Goal: Task Accomplishment & Management: Complete application form

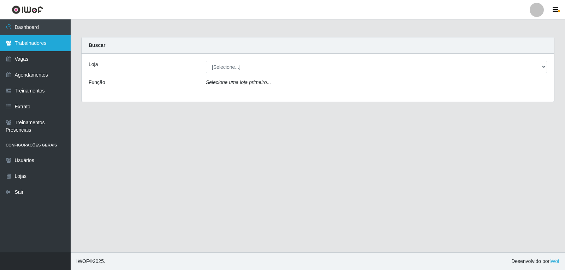
click at [42, 51] on link "Trabalhadores" at bounding box center [35, 43] width 71 height 16
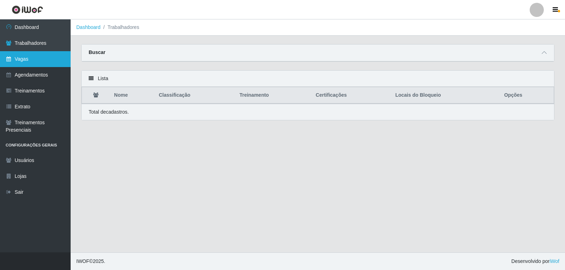
click at [46, 55] on link "Vagas" at bounding box center [35, 59] width 71 height 16
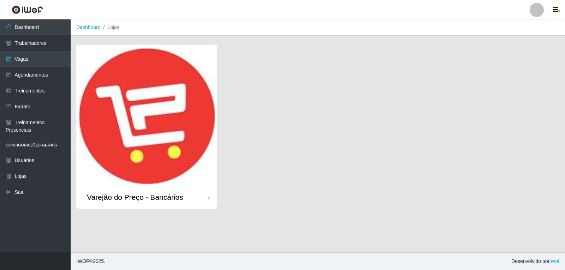
click at [141, 151] on img at bounding box center [146, 114] width 140 height 141
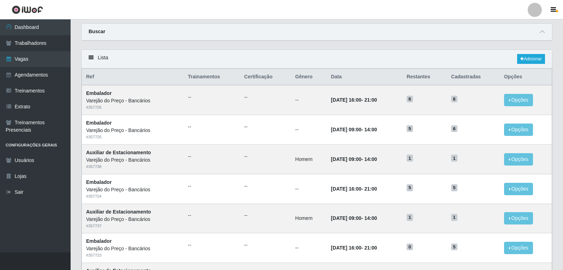
scroll to position [11, 0]
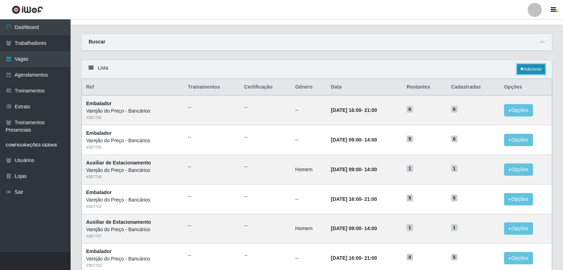
click at [537, 68] on link "Adicionar" at bounding box center [531, 69] width 28 height 10
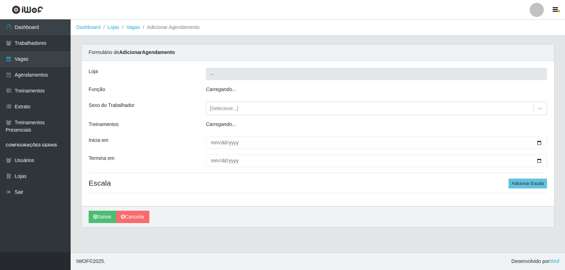
type input "Varejão do Preço - Bancários"
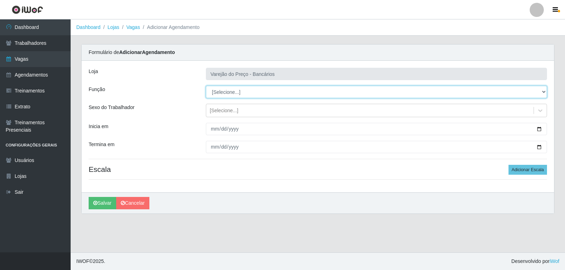
click at [290, 91] on select "[Selecione...] Auxiliar de Estacionamento Auxiliar de Estacionamento + Auxiliar…" at bounding box center [376, 92] width 341 height 12
select select "1"
click at [206, 86] on select "[Selecione...] Auxiliar de Estacionamento Auxiliar de Estacionamento + Auxiliar…" at bounding box center [376, 92] width 341 height 12
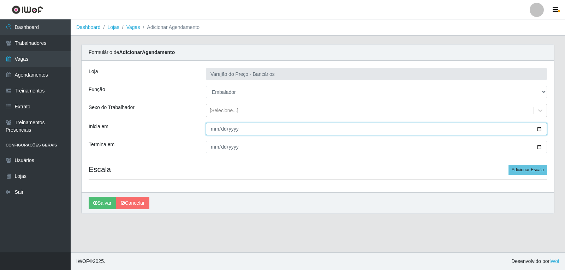
click at [207, 127] on input "Inicia em" at bounding box center [376, 129] width 341 height 12
type input "2025-11-01"
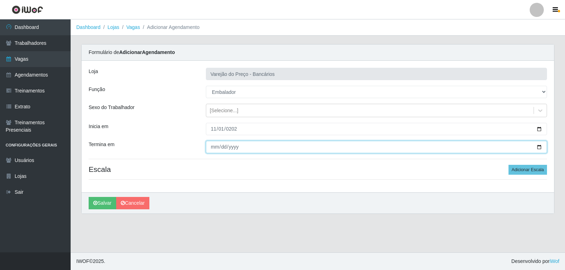
click at [211, 147] on input "Termina em" at bounding box center [376, 147] width 341 height 12
type input "2025-11-01"
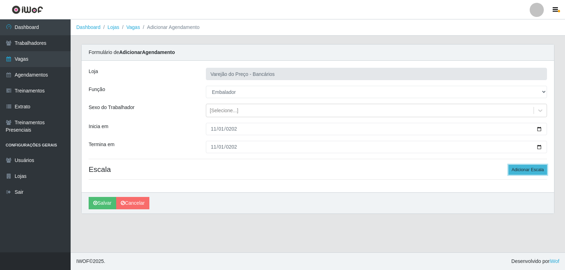
click at [536, 173] on button "Adicionar Escala" at bounding box center [527, 170] width 38 height 10
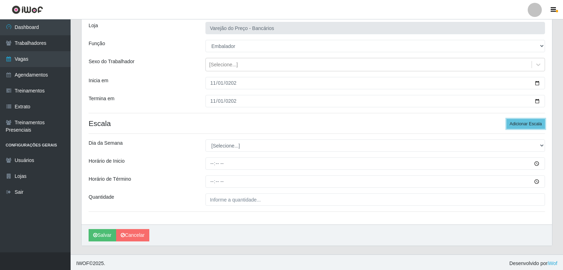
scroll to position [48, 0]
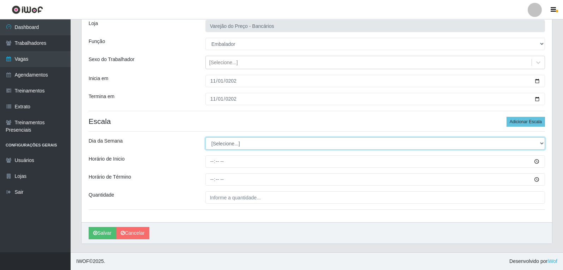
click at [237, 144] on select "[Selecione...] Segunda Terça Quarta Quinta Sexta Sábado Domingo" at bounding box center [374, 143] width 339 height 12
select select "6"
click at [205, 137] on select "[Selecione...] Segunda Terça Quarta Quinta Sexta Sábado Domingo" at bounding box center [374, 143] width 339 height 12
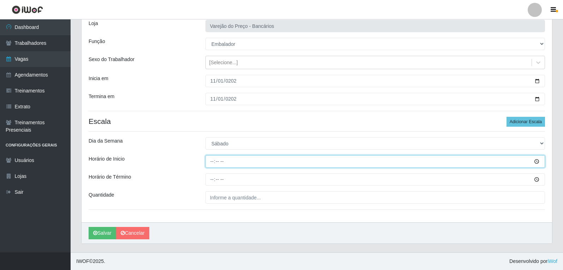
click at [211, 156] on input "Horário de Inicio" at bounding box center [374, 161] width 339 height 12
type input "09:00"
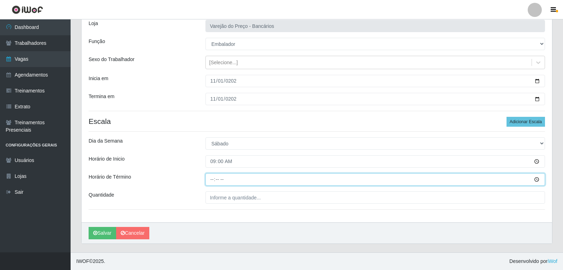
click at [213, 181] on input "Horário de Término" at bounding box center [374, 179] width 339 height 12
type input "14:00"
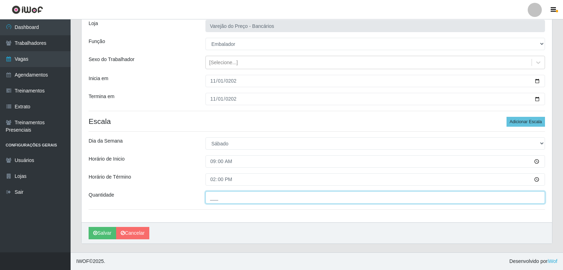
click at [218, 199] on input "___" at bounding box center [374, 197] width 339 height 12
type input "5__"
click at [89, 227] on button "Salvar" at bounding box center [103, 233] width 28 height 12
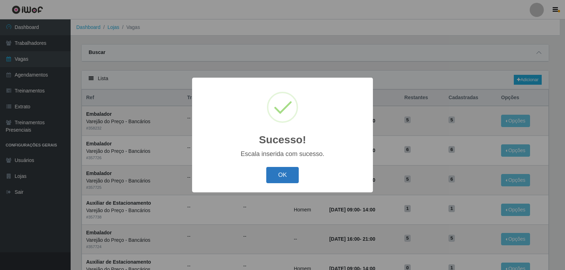
click at [283, 177] on button "OK" at bounding box center [282, 175] width 33 height 17
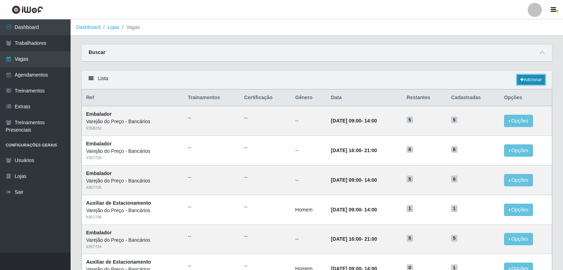
click at [530, 79] on link "Adicionar" at bounding box center [531, 80] width 28 height 10
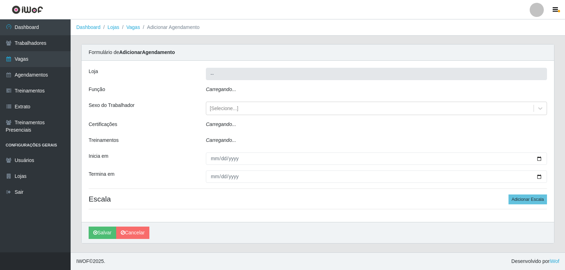
type input "Varejão do Preço - Bancários"
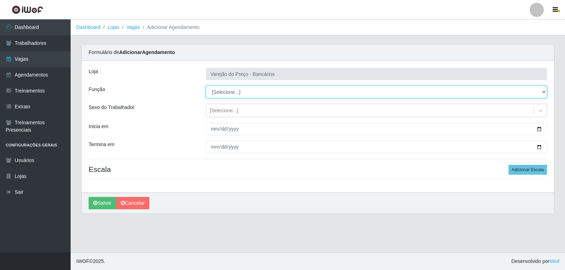
click at [235, 93] on select "[Selecione...] Auxiliar de Estacionamento Auxiliar de Estacionamento + Auxiliar…" at bounding box center [376, 92] width 341 height 12
select select "1"
click at [206, 86] on select "[Selecione...] Auxiliar de Estacionamento Auxiliar de Estacionamento + Auxiliar…" at bounding box center [376, 92] width 341 height 12
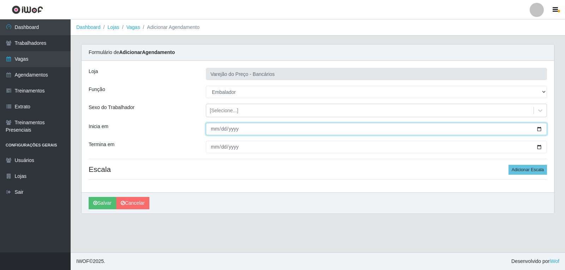
click at [213, 133] on input "Inicia em" at bounding box center [376, 129] width 341 height 12
type input "2025-11-01"
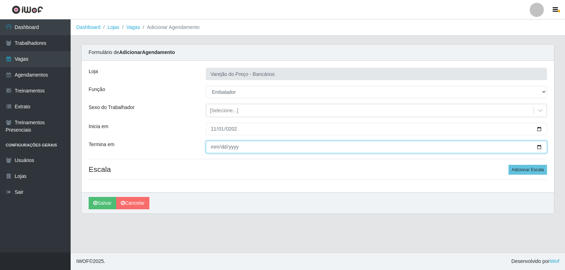
click at [214, 147] on input "Termina em" at bounding box center [376, 147] width 341 height 12
click at [212, 147] on input "Termina em" at bounding box center [376, 147] width 341 height 12
type input "2025-11-01"
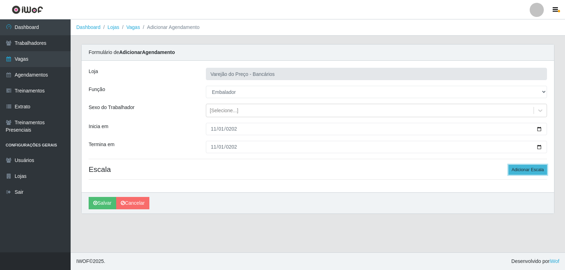
click at [528, 170] on button "Adicionar Escala" at bounding box center [527, 170] width 38 height 10
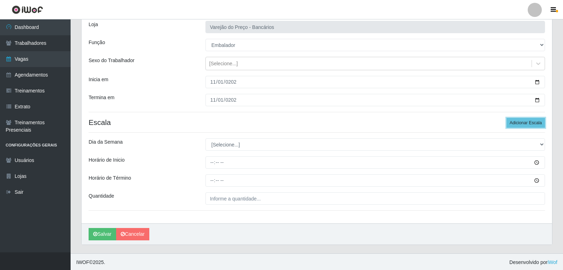
scroll to position [48, 0]
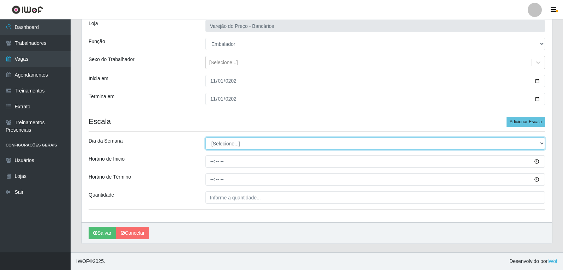
click at [218, 139] on select "[Selecione...] Segunda Terça Quarta Quinta Sexta Sábado Domingo" at bounding box center [374, 143] width 339 height 12
select select "6"
click at [205, 137] on select "[Selecione...] Segunda Terça Quarta Quinta Sexta Sábado Domingo" at bounding box center [374, 143] width 339 height 12
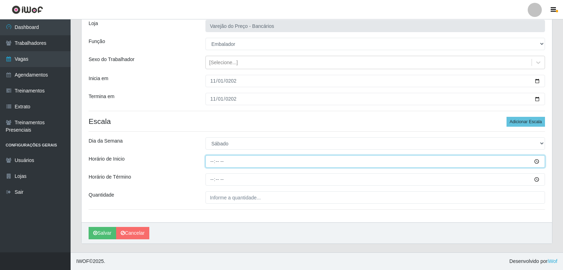
click at [215, 158] on input "Horário de Inicio" at bounding box center [374, 161] width 339 height 12
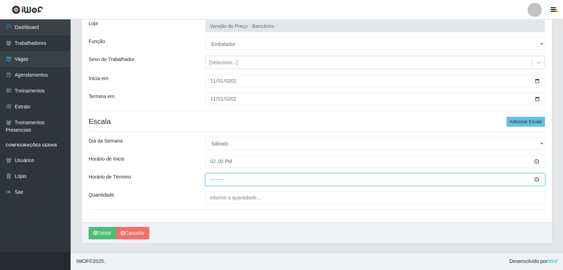
click at [211, 179] on input "Horário de Término" at bounding box center [374, 179] width 339 height 12
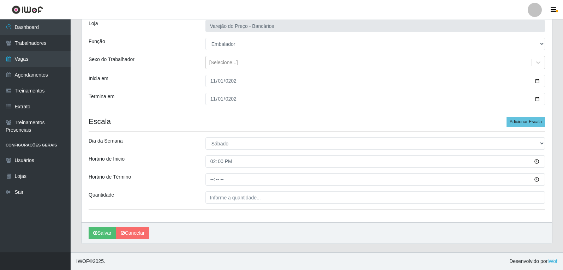
drag, startPoint x: 213, startPoint y: 154, endPoint x: 215, endPoint y: 159, distance: 5.6
click at [213, 156] on div "Loja Varejão do Preço - Bancários Função [Selecione...] Auxiliar de Estacioname…" at bounding box center [317, 118] width 470 height 210
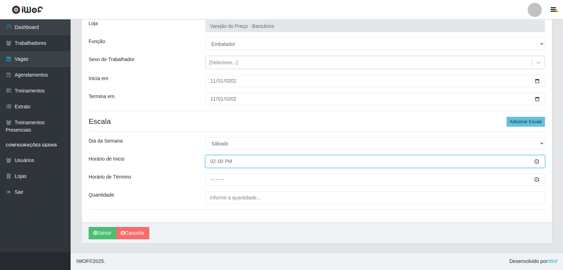
click at [215, 159] on input "14:00" at bounding box center [374, 161] width 339 height 12
type input "16:00"
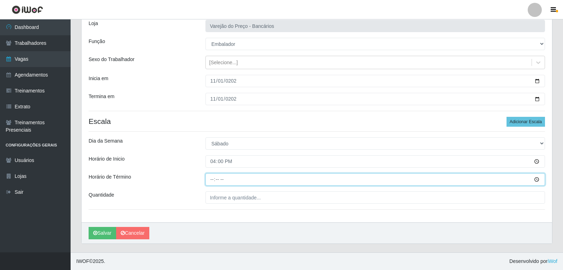
click at [212, 182] on input "Horário de Término" at bounding box center [374, 179] width 339 height 12
type input "21:00"
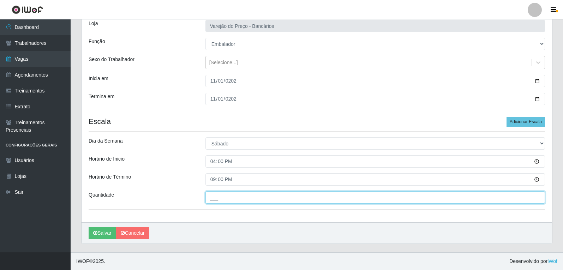
click at [218, 202] on input "___" at bounding box center [374, 197] width 339 height 12
type input "6__"
click at [89, 227] on button "Salvar" at bounding box center [103, 233] width 28 height 12
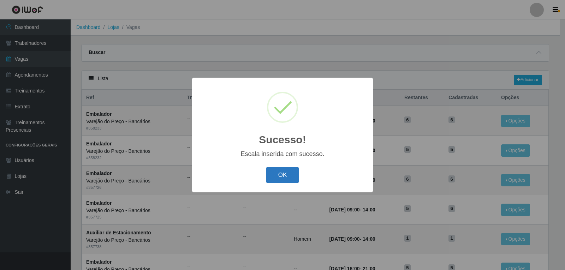
click at [291, 169] on button "OK" at bounding box center [282, 175] width 33 height 17
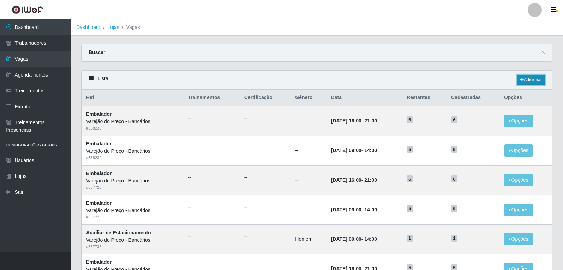
click at [521, 80] on icon at bounding box center [522, 80] width 4 height 4
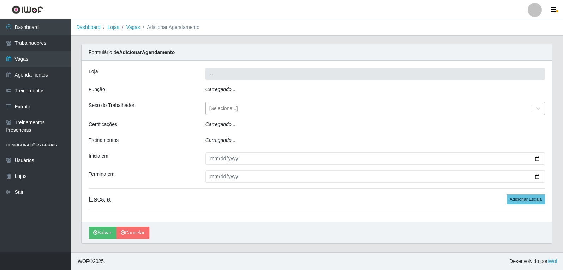
type input "Varejão do Preço - Bancários"
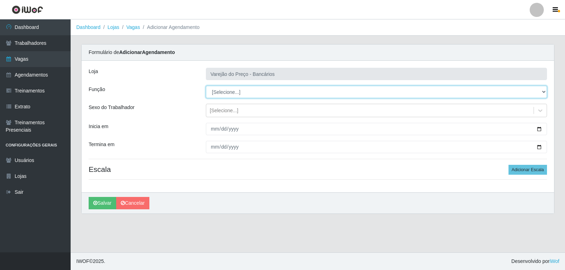
click at [235, 96] on select "[Selecione...] Auxiliar de Estacionamento Auxiliar de Estacionamento + Auxiliar…" at bounding box center [376, 92] width 341 height 12
select select "1"
click at [206, 86] on select "[Selecione...] Auxiliar de Estacionamento Auxiliar de Estacionamento + Auxiliar…" at bounding box center [376, 92] width 341 height 12
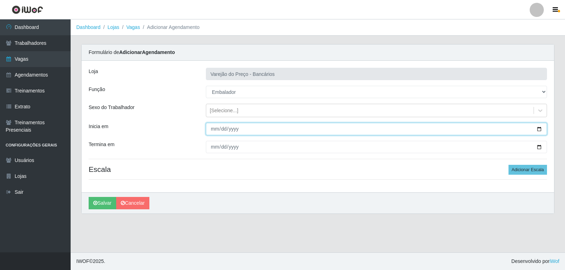
click at [213, 129] on input "Inicia em" at bounding box center [376, 129] width 341 height 12
type input "2025-11-02"
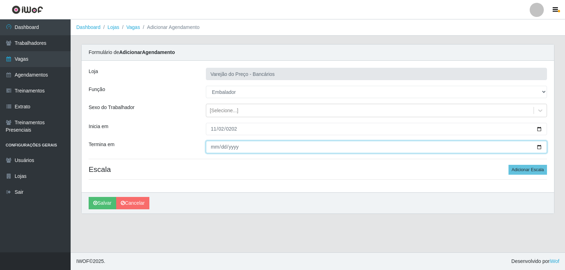
drag, startPoint x: 212, startPoint y: 141, endPoint x: 212, endPoint y: 148, distance: 6.7
click at [212, 143] on input "Termina em" at bounding box center [376, 147] width 341 height 12
type input "2025-11-02"
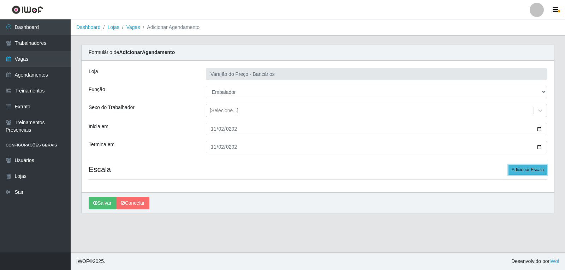
click at [542, 170] on button "Adicionar Escala" at bounding box center [527, 170] width 38 height 10
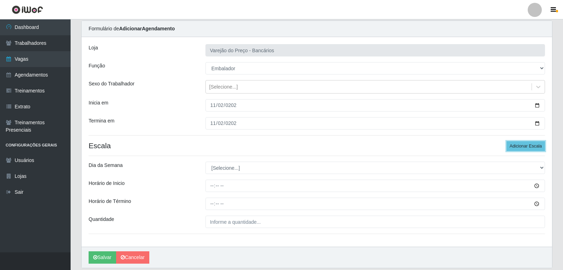
scroll to position [48, 0]
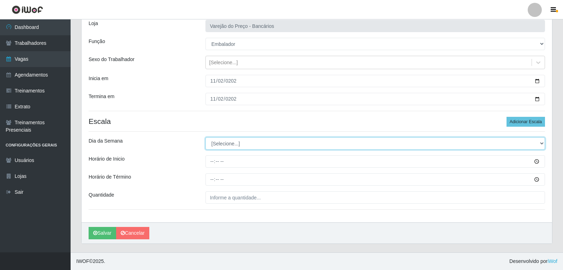
click at [218, 148] on select "[Selecione...] Segunda Terça Quarta Quinta Sexta Sábado Domingo" at bounding box center [374, 143] width 339 height 12
select select "0"
click at [205, 137] on select "[Selecione...] Segunda Terça Quarta Quinta Sexta Sábado Domingo" at bounding box center [374, 143] width 339 height 12
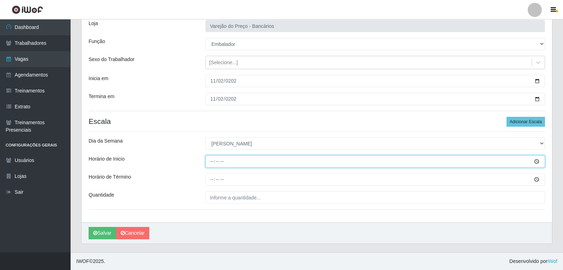
click at [212, 159] on input "Horário de Inicio" at bounding box center [374, 161] width 339 height 12
type input "09:00"
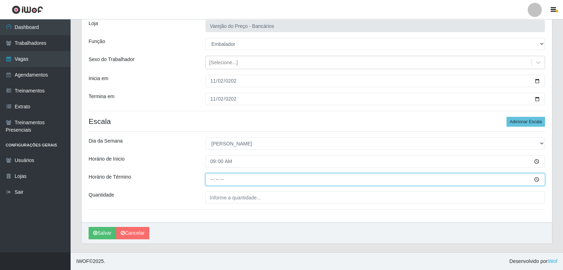
click at [210, 186] on input "Horário de Término" at bounding box center [374, 179] width 339 height 12
type input "14:00"
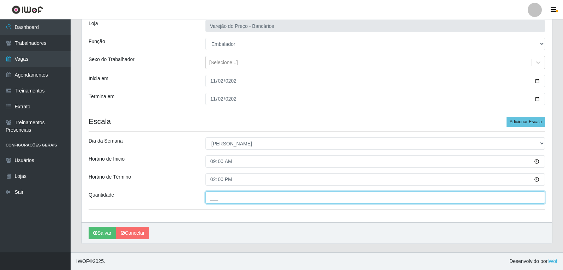
click at [224, 201] on input "___" at bounding box center [374, 197] width 339 height 12
type input "6__"
click at [89, 227] on button "Salvar" at bounding box center [103, 233] width 28 height 12
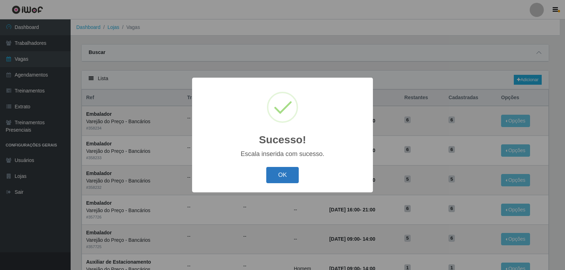
click at [274, 176] on button "OK" at bounding box center [282, 175] width 33 height 17
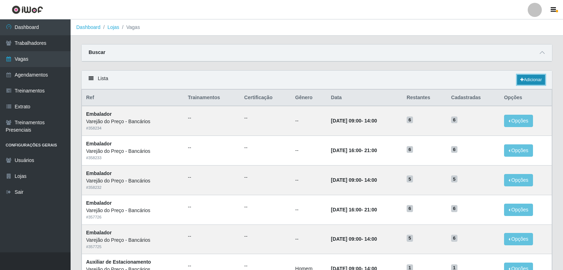
click at [541, 81] on link "Adicionar" at bounding box center [531, 80] width 28 height 10
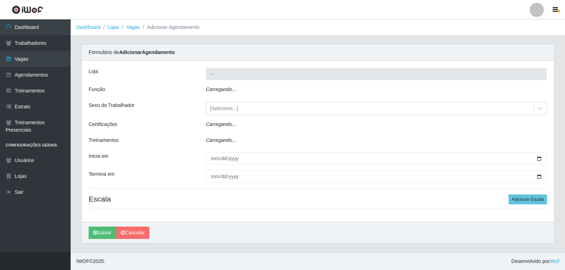
type input "Varejão do Preço - Bancários"
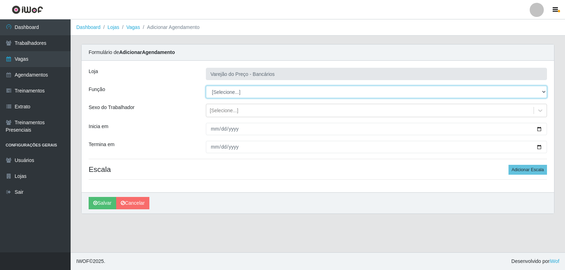
click at [261, 89] on select "[Selecione...] Auxiliar de Estacionamento Auxiliar de Estacionamento + Auxiliar…" at bounding box center [376, 92] width 341 height 12
select select "1"
click at [206, 86] on select "[Selecione...] Auxiliar de Estacionamento Auxiliar de Estacionamento + Auxiliar…" at bounding box center [376, 92] width 341 height 12
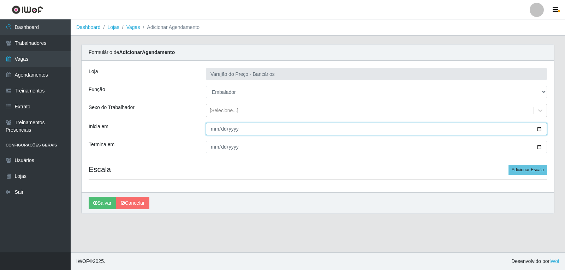
click at [211, 126] on input "Inicia em" at bounding box center [376, 129] width 341 height 12
type input "2025-11-02"
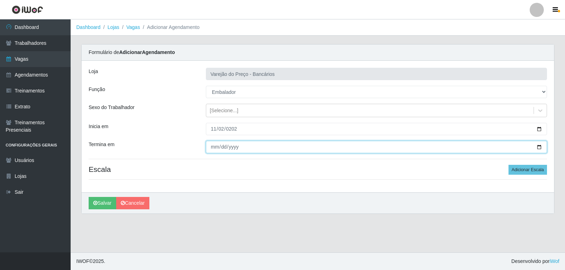
click at [214, 149] on input "Termina em" at bounding box center [376, 147] width 341 height 12
type input "2025-11-02"
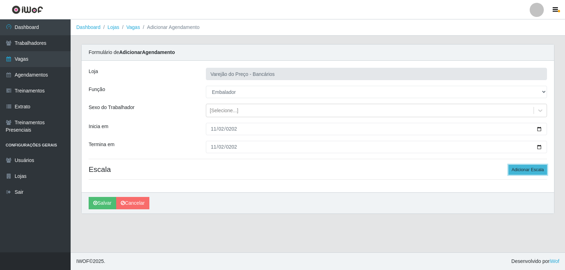
click at [512, 171] on button "Adicionar Escala" at bounding box center [527, 170] width 38 height 10
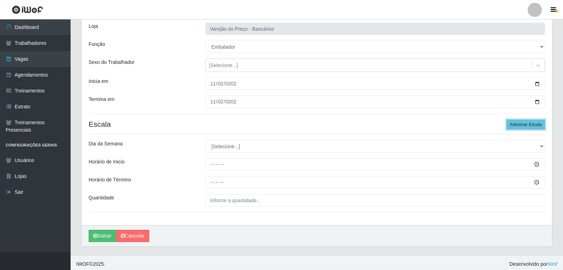
scroll to position [48, 0]
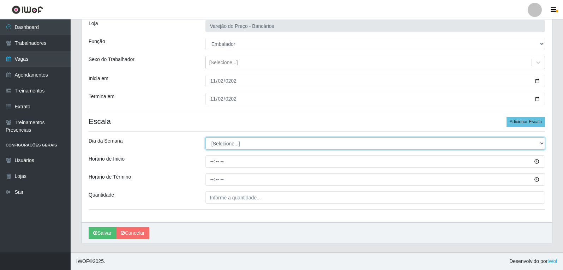
click at [249, 141] on select "[Selecione...] Segunda Terça Quarta Quinta Sexta Sábado Domingo" at bounding box center [374, 143] width 339 height 12
select select "0"
click at [205, 137] on select "[Selecione...] Segunda Terça Quarta Quinta Sexta Sábado Domingo" at bounding box center [374, 143] width 339 height 12
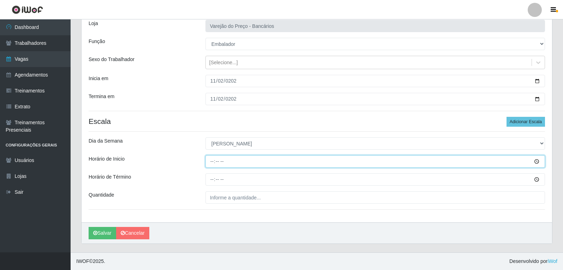
click at [211, 163] on input "Horário de Inicio" at bounding box center [374, 161] width 339 height 12
type input "14:00"
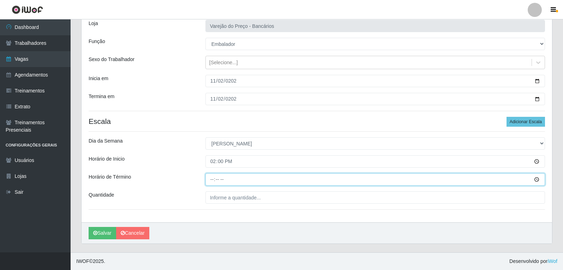
click at [214, 181] on input "Horário de Término" at bounding box center [374, 179] width 339 height 12
type input "19:00"
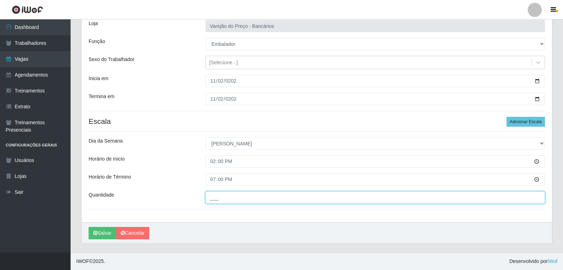
click at [229, 198] on input "___" at bounding box center [374, 197] width 339 height 12
type input "3__"
click at [89, 227] on button "Salvar" at bounding box center [103, 233] width 28 height 12
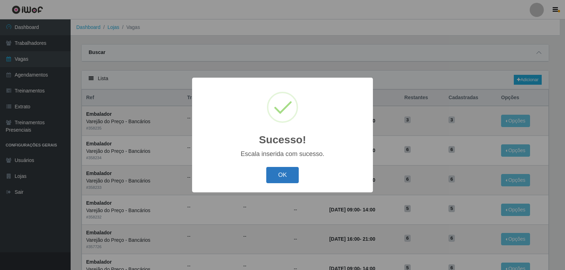
click at [291, 172] on button "OK" at bounding box center [282, 175] width 33 height 17
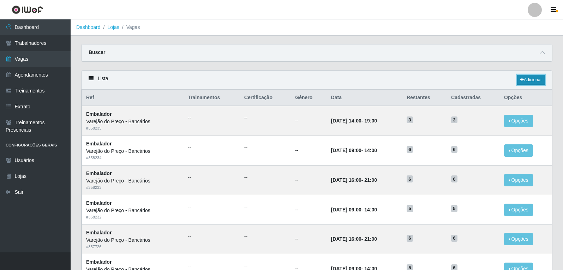
click at [533, 81] on link "Adicionar" at bounding box center [531, 80] width 28 height 10
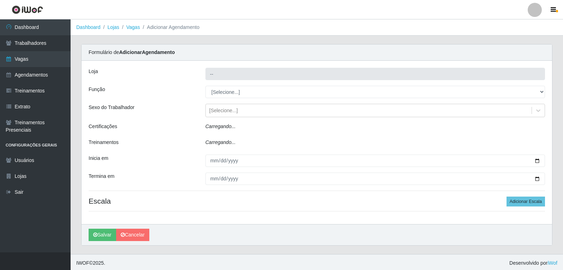
type input "Varejão do Preço - Bancários"
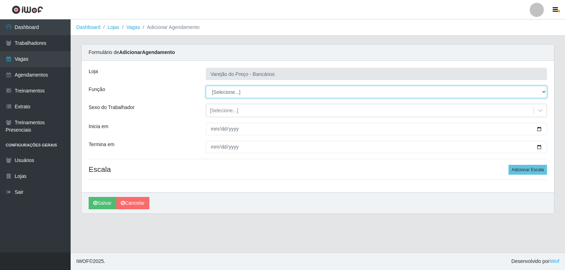
click at [224, 89] on select "[Selecione...] Auxiliar de Estacionamento Auxiliar de Estacionamento + Auxiliar…" at bounding box center [376, 92] width 341 height 12
select select "1"
click at [206, 86] on select "[Selecione...] Auxiliar de Estacionamento Auxiliar de Estacionamento + Auxiliar…" at bounding box center [376, 92] width 341 height 12
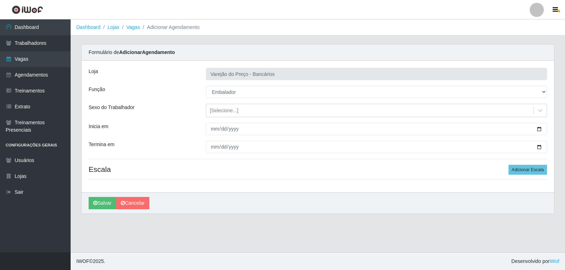
click at [214, 122] on div "Loja Varejão do Preço - Bancários Função [Selecione...] Auxiliar de Estacioname…" at bounding box center [318, 127] width 472 height 132
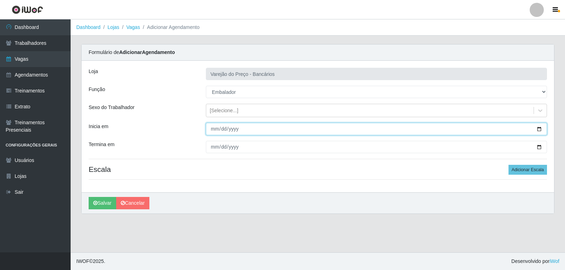
click at [213, 128] on input "Inicia em" at bounding box center [376, 129] width 341 height 12
type input "2025-11-03"
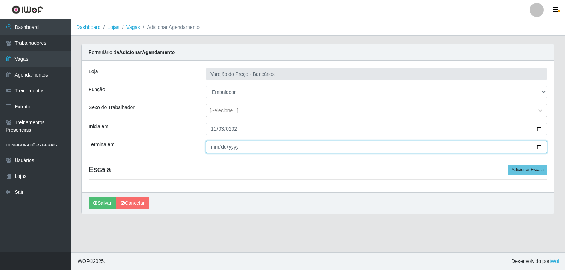
click at [206, 146] on input "Termina em" at bounding box center [376, 147] width 341 height 12
type input "2025-11-03"
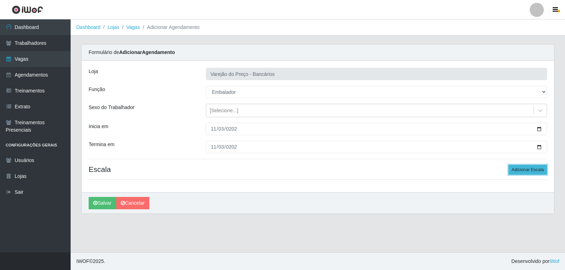
click at [518, 170] on button "Adicionar Escala" at bounding box center [527, 170] width 38 height 10
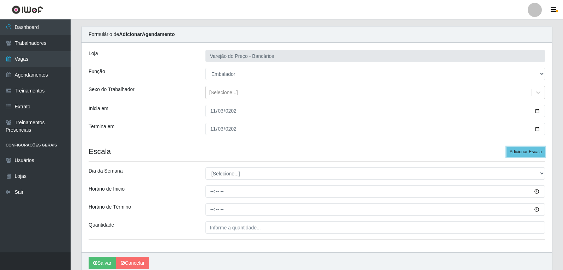
scroll to position [35, 0]
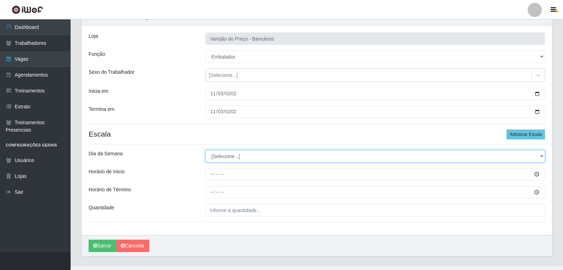
click at [223, 161] on select "[Selecione...] Segunda Terça Quarta Quinta Sexta Sábado Domingo" at bounding box center [374, 156] width 339 height 12
select select "1"
click at [205, 150] on select "[Selecione...] Segunda Terça Quarta Quinta Sexta Sábado Domingo" at bounding box center [374, 156] width 339 height 12
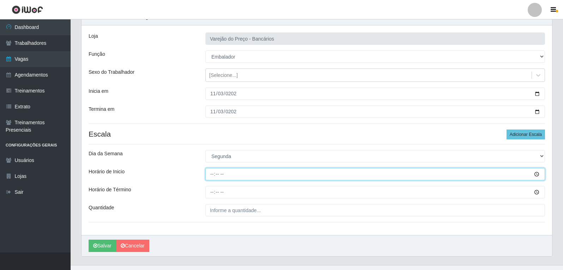
click at [207, 175] on input "Horário de Inicio" at bounding box center [374, 174] width 339 height 12
type input "16:00"
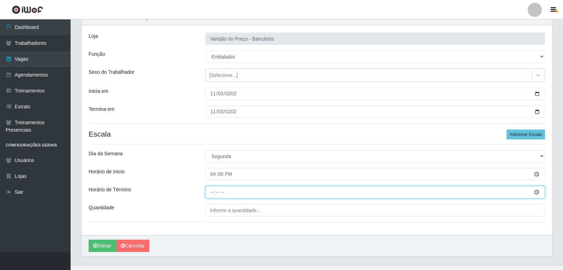
click at [215, 195] on input "Horário de Término" at bounding box center [374, 192] width 339 height 12
type input "21:00"
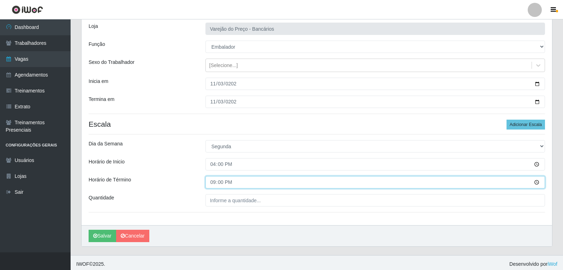
scroll to position [48, 0]
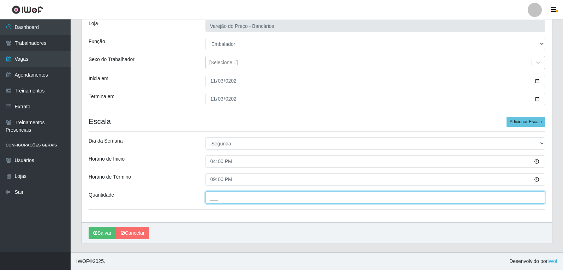
click at [217, 198] on input "___" at bounding box center [374, 197] width 339 height 12
type input "5__"
click at [89, 227] on button "Salvar" at bounding box center [103, 233] width 28 height 12
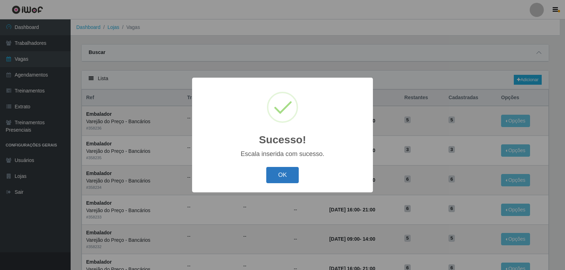
click at [279, 171] on button "OK" at bounding box center [282, 175] width 33 height 17
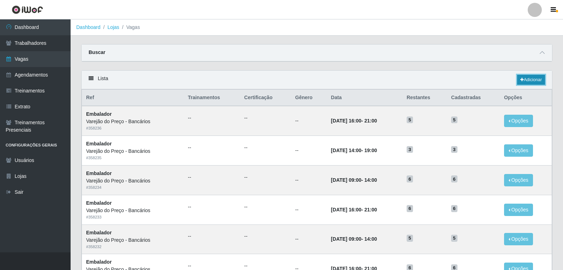
click at [523, 82] on link "Adicionar" at bounding box center [531, 80] width 28 height 10
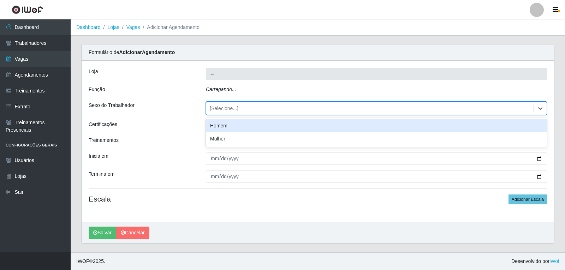
click at [230, 108] on div "[Selecione...]" at bounding box center [224, 108] width 29 height 7
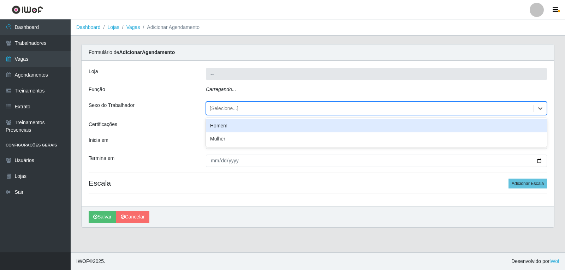
type input "Varejão do Preço - Bancários"
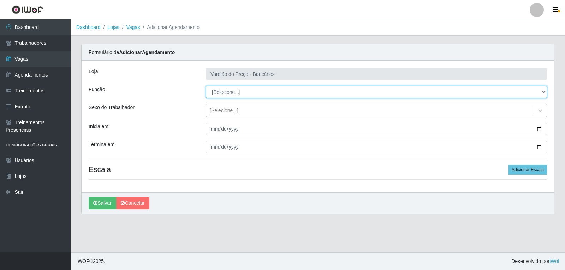
click at [216, 89] on select "[Selecione...] Auxiliar de Estacionamento Auxiliar de Estacionamento + Auxiliar…" at bounding box center [376, 92] width 341 height 12
select select "1"
click at [206, 86] on select "[Selecione...] Auxiliar de Estacionamento Auxiliar de Estacionamento + Auxiliar…" at bounding box center [376, 92] width 341 height 12
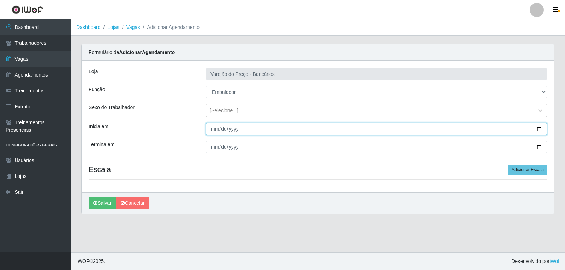
click at [212, 127] on input "Inicia em" at bounding box center [376, 129] width 341 height 12
type input "2025-11-04"
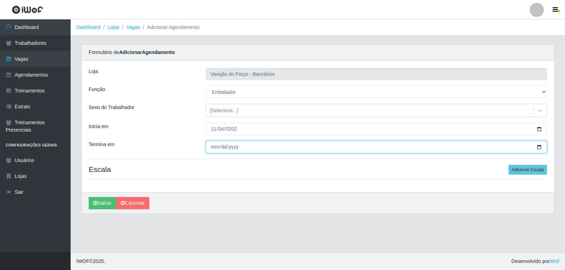
click at [210, 147] on input "Termina em" at bounding box center [376, 147] width 341 height 12
type input "2025-11-04"
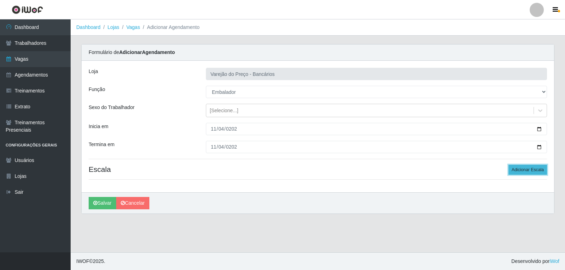
click at [522, 171] on button "Adicionar Escala" at bounding box center [527, 170] width 38 height 10
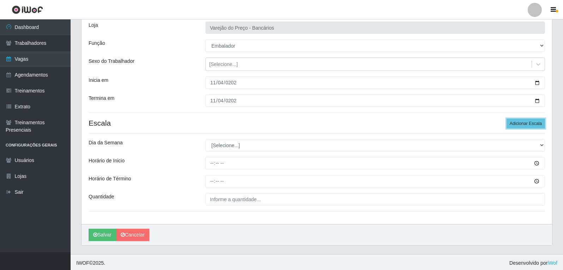
scroll to position [48, 0]
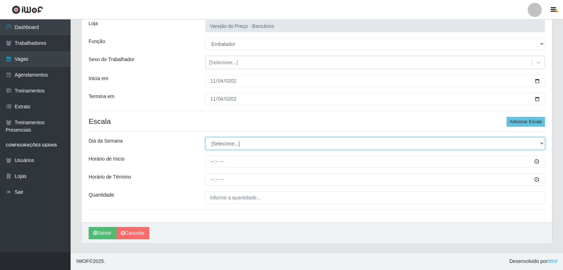
click at [256, 142] on select "[Selecione...] Segunda Terça Quarta Quinta Sexta Sábado Domingo" at bounding box center [374, 143] width 339 height 12
select select "2"
click at [205, 137] on select "[Selecione...] Segunda Terça Quarta Quinta Sexta Sábado Domingo" at bounding box center [374, 143] width 339 height 12
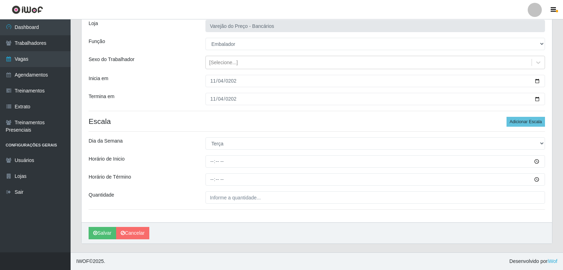
click at [209, 155] on div "Loja Varejão do Preço - Bancários Função [Selecione...] Auxiliar de Estacioname…" at bounding box center [317, 118] width 470 height 210
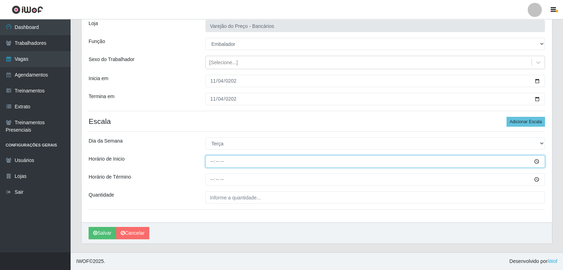
click at [206, 161] on input "Horário de Inicio" at bounding box center [374, 161] width 339 height 12
type input "16:00"
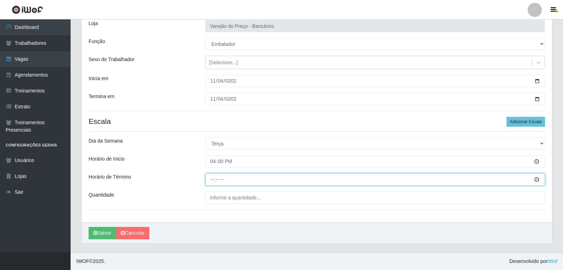
click at [210, 182] on input "Horário de Término" at bounding box center [374, 179] width 339 height 12
type input "21:00"
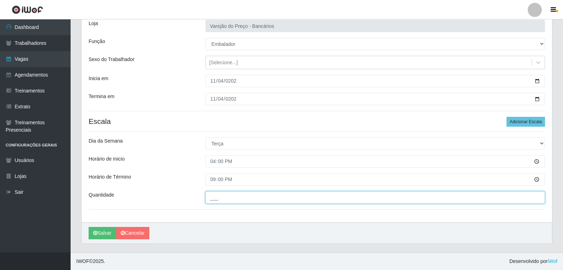
click at [216, 195] on input "___" at bounding box center [374, 197] width 339 height 12
type input "5__"
click at [89, 227] on button "Salvar" at bounding box center [103, 233] width 28 height 12
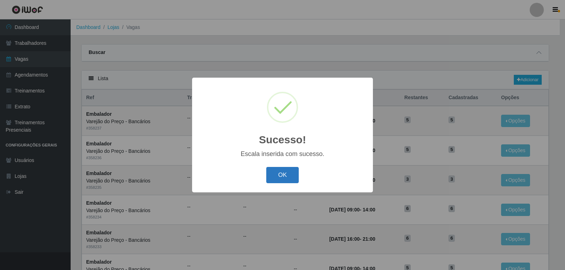
click at [276, 173] on button "OK" at bounding box center [282, 175] width 33 height 17
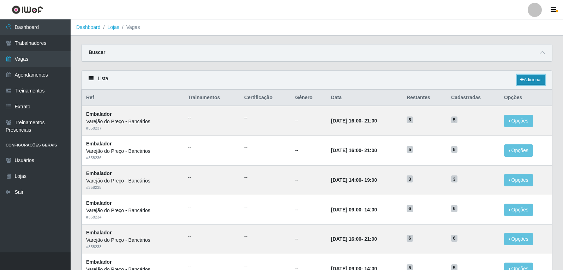
click at [520, 80] on icon at bounding box center [522, 80] width 4 height 4
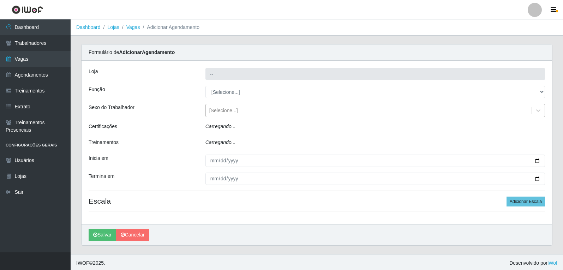
type input "Varejão do Preço - Bancários"
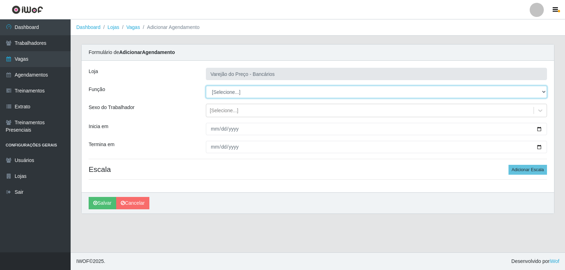
click at [224, 89] on select "[Selecione...] Auxiliar de Estacionamento Auxiliar de Estacionamento + Auxiliar…" at bounding box center [376, 92] width 341 height 12
select select "1"
click at [206, 86] on select "[Selecione...] Auxiliar de Estacionamento Auxiliar de Estacionamento + Auxiliar…" at bounding box center [376, 92] width 341 height 12
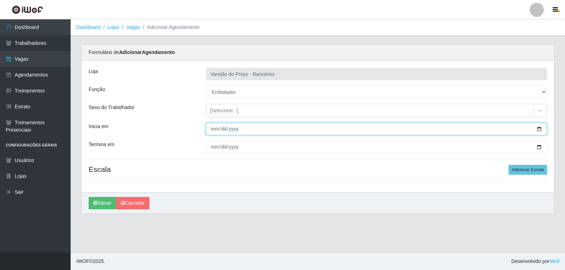
click at [215, 129] on input "Inicia em" at bounding box center [376, 129] width 341 height 12
type input "2025-11-05"
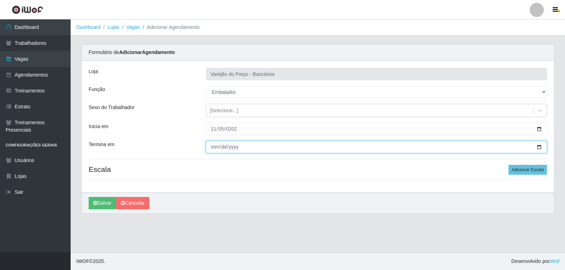
click at [215, 146] on input "Termina em" at bounding box center [376, 147] width 341 height 12
type input "2025-11-05"
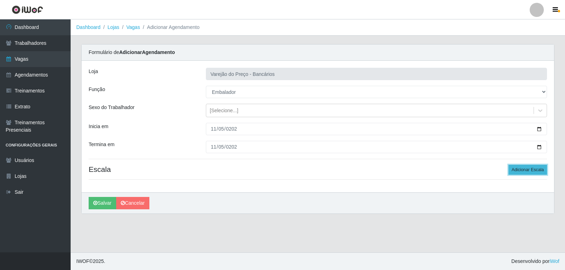
click at [517, 166] on button "Adicionar Escala" at bounding box center [527, 170] width 38 height 10
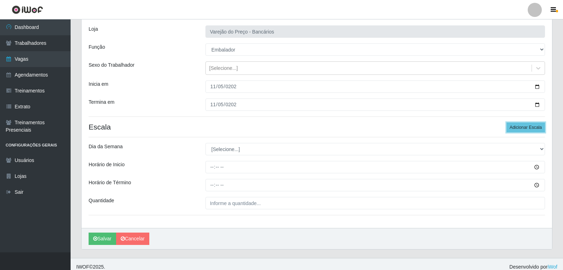
scroll to position [48, 0]
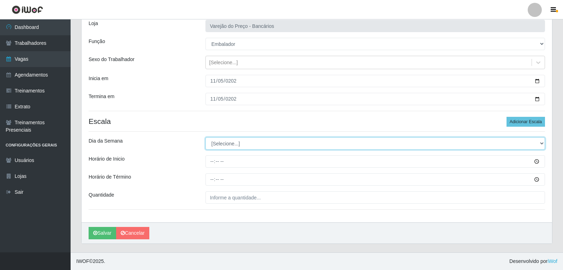
click at [215, 149] on select "[Selecione...] Segunda Terça Quarta Quinta Sexta Sábado Domingo" at bounding box center [374, 143] width 339 height 12
select select "3"
click at [205, 137] on select "[Selecione...] Segunda Terça Quarta Quinta Sexta Sábado Domingo" at bounding box center [374, 143] width 339 height 12
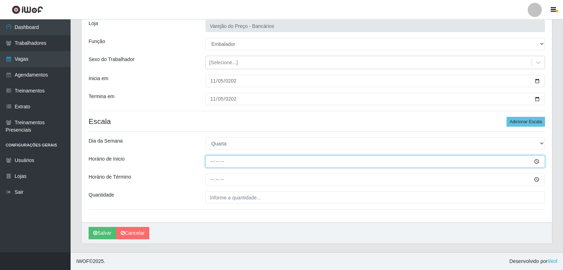
click at [210, 156] on input "Horário de Inicio" at bounding box center [374, 161] width 339 height 12
type input "16:00"
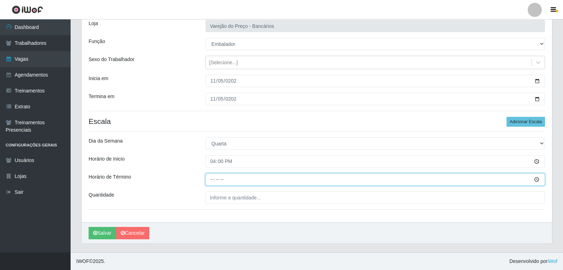
click at [212, 180] on input "Horário de Término" at bounding box center [374, 179] width 339 height 12
type input "21:00"
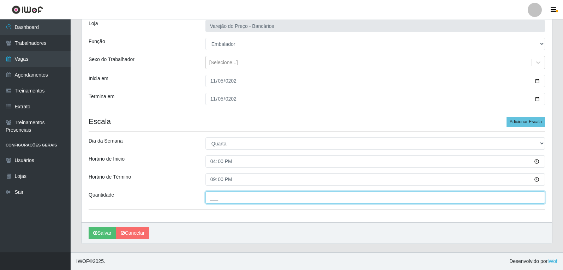
click at [223, 195] on input "___" at bounding box center [374, 197] width 339 height 12
type input "5__"
click at [89, 227] on button "Salvar" at bounding box center [103, 233] width 28 height 12
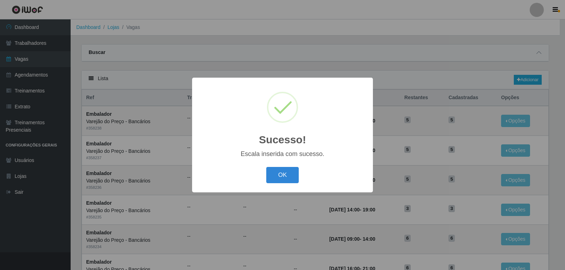
click at [291, 171] on button "OK" at bounding box center [282, 175] width 33 height 17
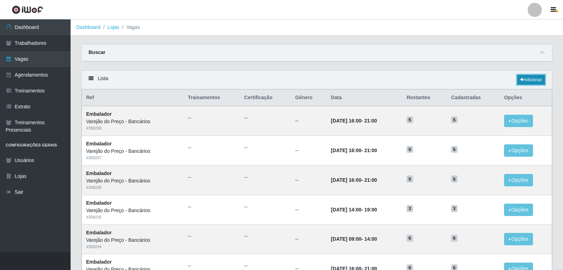
click at [523, 79] on link "Adicionar" at bounding box center [531, 80] width 28 height 10
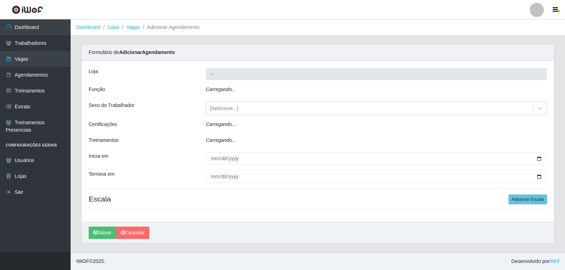
type input "Varejão do Preço - Bancários"
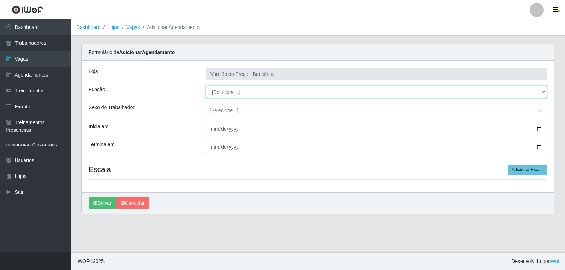
click at [217, 92] on select "[Selecione...] Auxiliar de Estacionamento Auxiliar de Estacionamento + Auxiliar…" at bounding box center [376, 92] width 341 height 12
select select "1"
click at [206, 86] on select "[Selecione...] Auxiliar de Estacionamento Auxiliar de Estacionamento + Auxiliar…" at bounding box center [376, 92] width 341 height 12
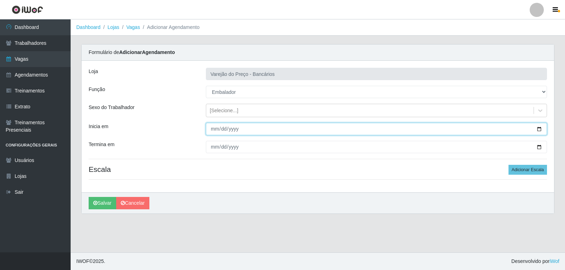
click at [213, 133] on input "Inicia em" at bounding box center [376, 129] width 341 height 12
type input "2025-11-06"
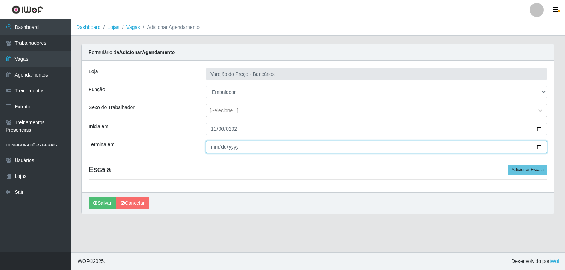
click at [210, 147] on input "Termina em" at bounding box center [376, 147] width 341 height 12
type input "2025-11-06"
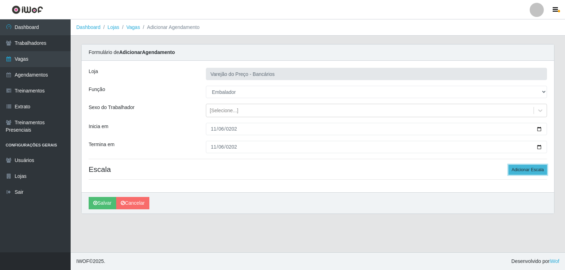
click at [517, 172] on button "Adicionar Escala" at bounding box center [527, 170] width 38 height 10
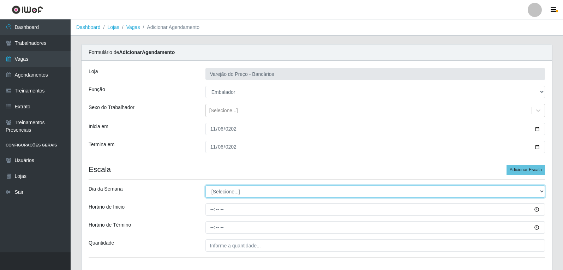
click at [229, 197] on select "[Selecione...] Segunda Terça Quarta Quinta Sexta Sábado Domingo" at bounding box center [374, 191] width 339 height 12
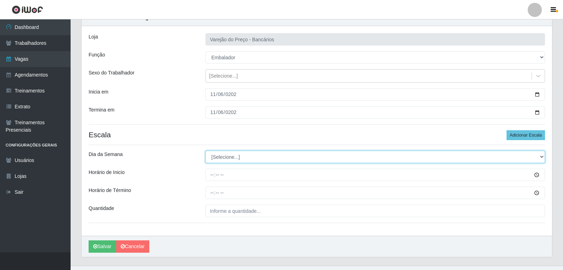
scroll to position [13, 0]
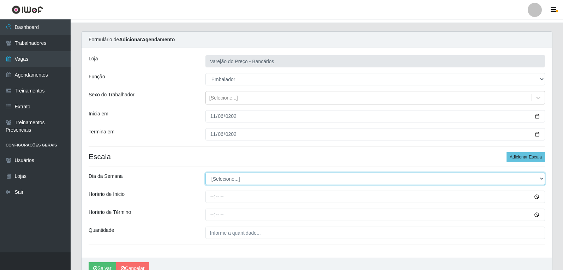
click at [233, 179] on select "[Selecione...] Segunda Terça Quarta Quinta Sexta Sábado Domingo" at bounding box center [374, 179] width 339 height 12
select select "4"
click at [205, 173] on select "[Selecione...] Segunda Terça Quarta Quinta Sexta Sábado Domingo" at bounding box center [374, 179] width 339 height 12
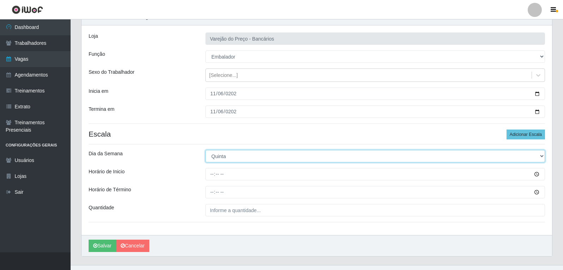
scroll to position [48, 0]
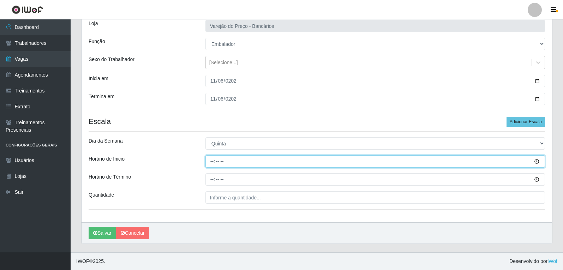
click at [212, 163] on input "Horário de Inicio" at bounding box center [374, 161] width 339 height 12
type input "16:00"
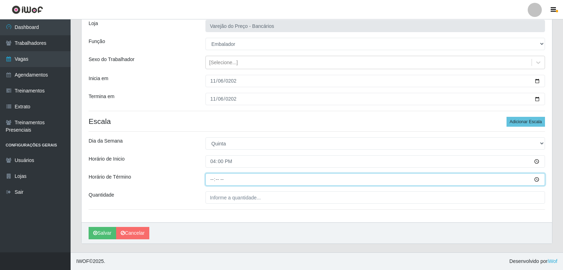
click at [214, 181] on input "Horário de Término" at bounding box center [374, 179] width 339 height 12
type input "21:00"
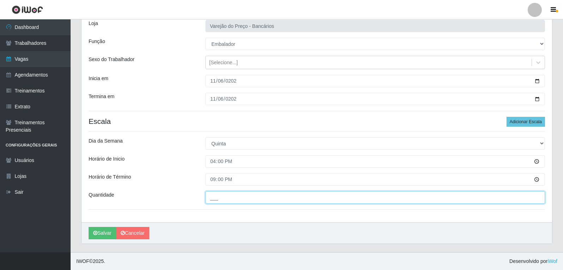
click at [244, 203] on input "___" at bounding box center [374, 197] width 339 height 12
type input "5__"
click at [89, 227] on button "Salvar" at bounding box center [103, 233] width 28 height 12
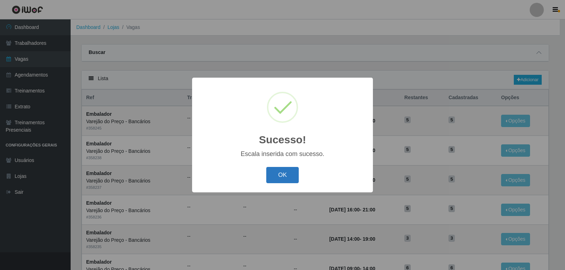
click at [287, 179] on button "OK" at bounding box center [282, 175] width 33 height 17
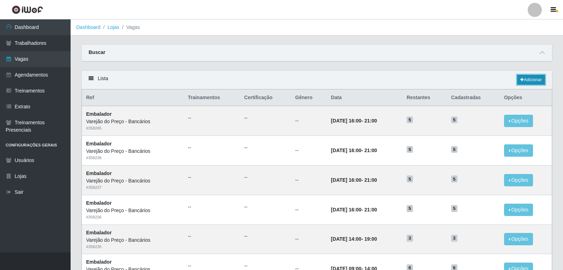
click at [537, 76] on link "Adicionar" at bounding box center [531, 80] width 28 height 10
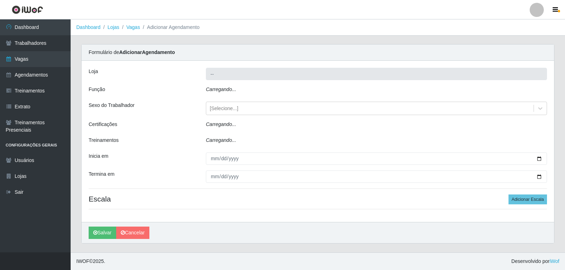
type input "Varejão do Preço - Bancários"
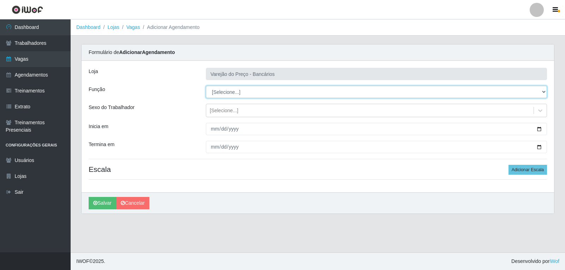
click at [231, 93] on select "[Selecione...] Auxiliar de Estacionamento Auxiliar de Estacionamento + Auxiliar…" at bounding box center [376, 92] width 341 height 12
select select "1"
click at [206, 86] on select "[Selecione...] Auxiliar de Estacionamento Auxiliar de Estacionamento + Auxiliar…" at bounding box center [376, 92] width 341 height 12
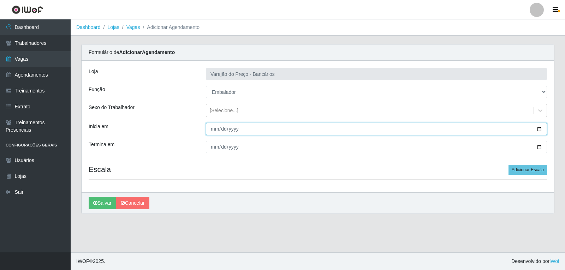
click at [210, 128] on input "Inicia em" at bounding box center [376, 129] width 341 height 12
type input "2025-11-07"
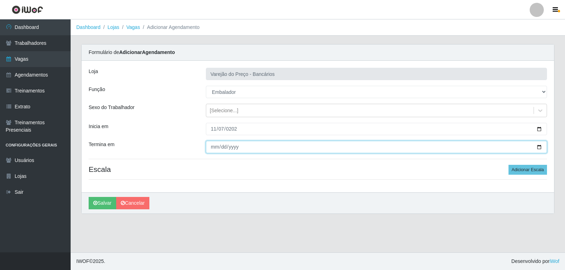
click at [215, 147] on input "Termina em" at bounding box center [376, 147] width 341 height 12
type input "2025-11-07"
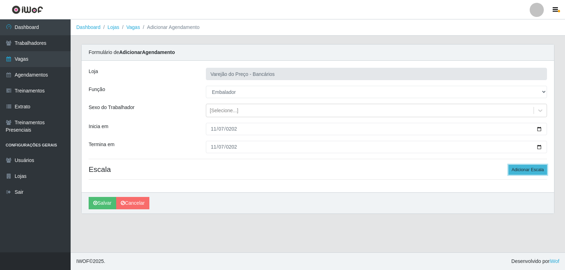
click at [528, 167] on button "Adicionar Escala" at bounding box center [527, 170] width 38 height 10
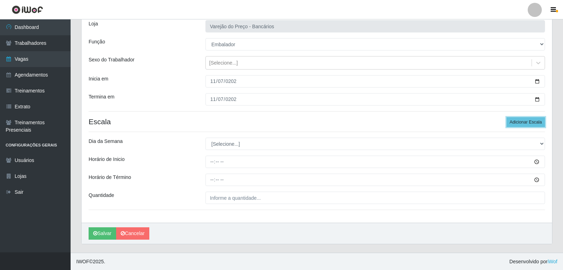
scroll to position [48, 0]
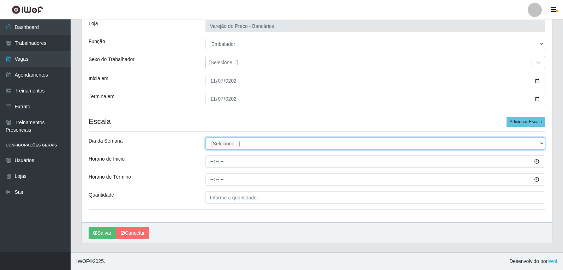
click at [220, 142] on select "[Selecione...] Segunda Terça Quarta Quinta Sexta Sábado Domingo" at bounding box center [374, 143] width 339 height 12
select select "5"
click at [205, 137] on select "[Selecione...] Segunda Terça Quarta Quinta Sexta Sábado Domingo" at bounding box center [374, 143] width 339 height 12
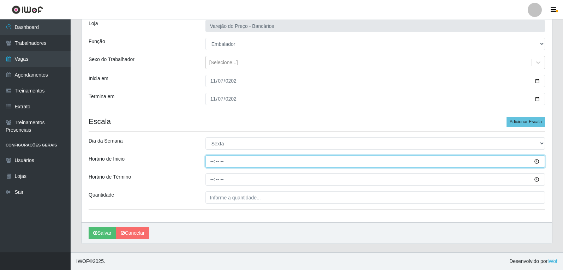
click at [214, 164] on input "Horário de Inicio" at bounding box center [374, 161] width 339 height 12
click at [213, 163] on input "16:00" at bounding box center [374, 161] width 339 height 12
type input "09:00"
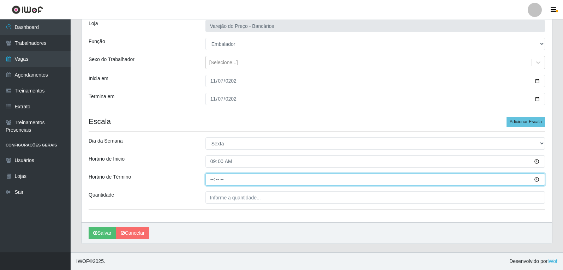
click at [211, 181] on input "Horário de Término" at bounding box center [374, 179] width 339 height 12
type input "14:00"
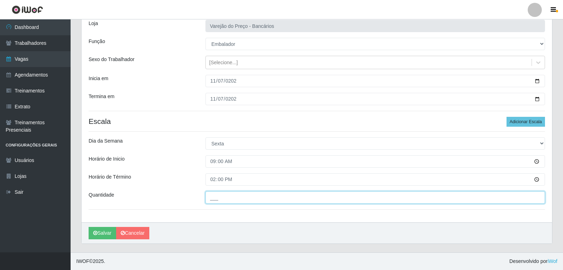
click at [227, 198] on input "___" at bounding box center [374, 197] width 339 height 12
type input "5__"
click at [89, 227] on button "Salvar" at bounding box center [103, 233] width 28 height 12
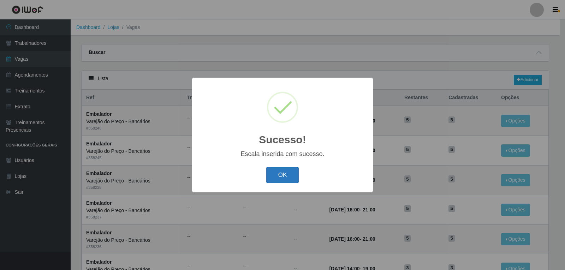
click at [284, 176] on button "OK" at bounding box center [282, 175] width 33 height 17
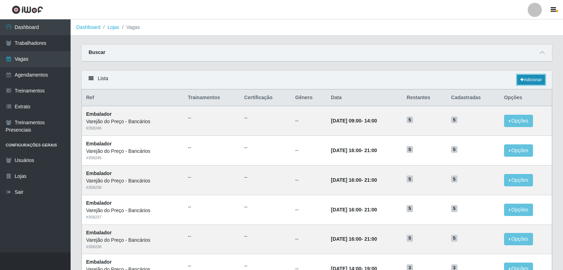
click at [527, 78] on link "Adicionar" at bounding box center [531, 80] width 28 height 10
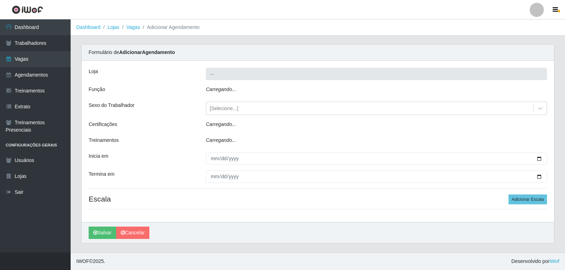
type input "Varejão do Preço - Bancários"
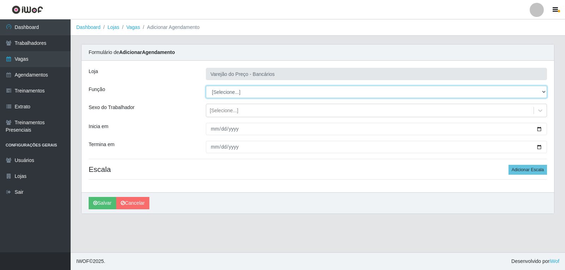
click at [226, 91] on select "[Selecione...] Auxiliar de Estacionamento Auxiliar de Estacionamento + Auxiliar…" at bounding box center [376, 92] width 341 height 12
select select "1"
click at [206, 86] on select "[Selecione...] Auxiliar de Estacionamento Auxiliar de Estacionamento + Auxiliar…" at bounding box center [376, 92] width 341 height 12
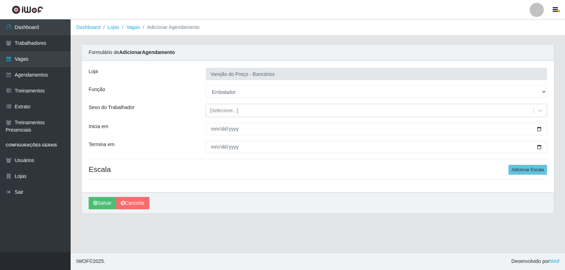
click at [215, 122] on div "Loja Varejão do Preço - Bancários Função [Selecione...] Auxiliar de Estacioname…" at bounding box center [318, 127] width 472 height 132
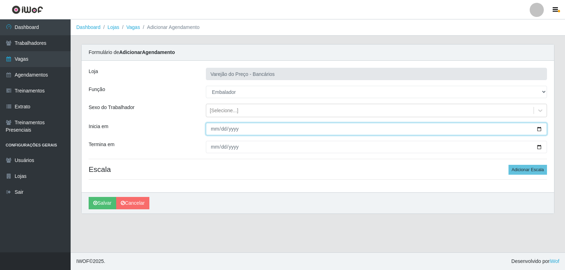
click at [216, 133] on input "Inicia em" at bounding box center [376, 129] width 341 height 12
type input "2025-11-07"
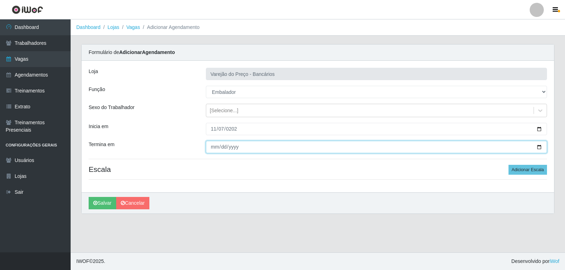
click at [211, 144] on input "Termina em" at bounding box center [376, 147] width 341 height 12
type input "2025-11-07"
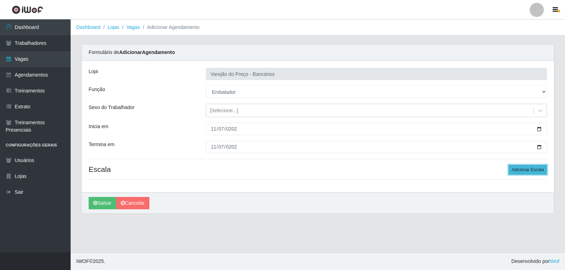
click at [524, 170] on button "Adicionar Escala" at bounding box center [527, 170] width 38 height 10
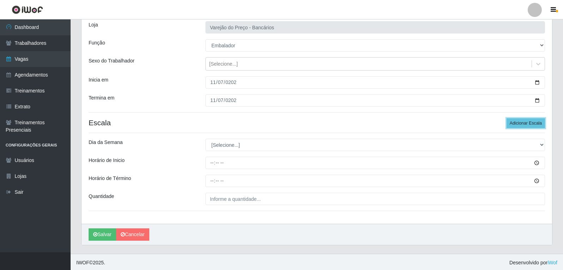
scroll to position [48, 0]
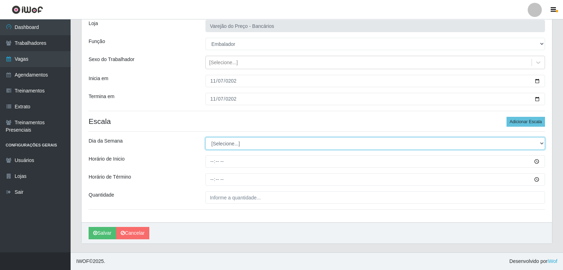
click at [243, 144] on select "[Selecione...] Segunda Terça Quarta Quinta Sexta Sábado Domingo" at bounding box center [374, 143] width 339 height 12
select select "6"
click at [205, 137] on select "[Selecione...] Segunda Terça Quarta Quinta Sexta Sábado Domingo" at bounding box center [374, 143] width 339 height 12
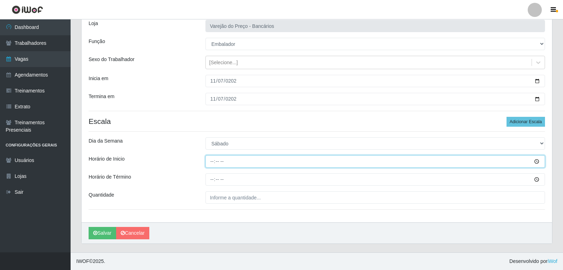
click at [213, 161] on input "Horário de Inicio" at bounding box center [374, 161] width 339 height 12
type input "16:00"
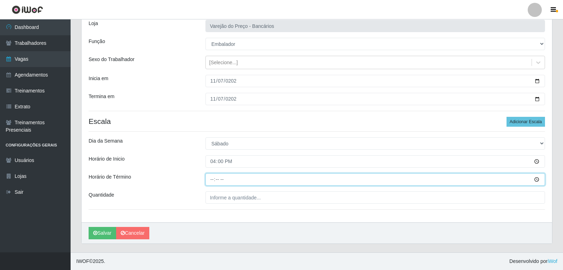
click at [211, 182] on input "Horário de Término" at bounding box center [374, 179] width 339 height 12
type input "21:00"
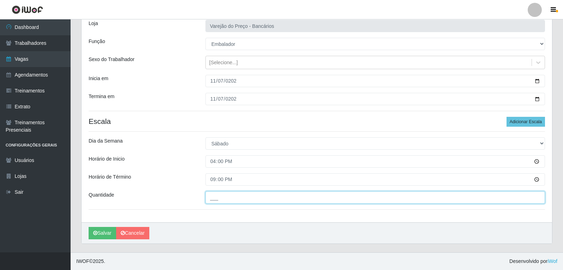
click at [227, 199] on input "___" at bounding box center [374, 197] width 339 height 12
type input "6__"
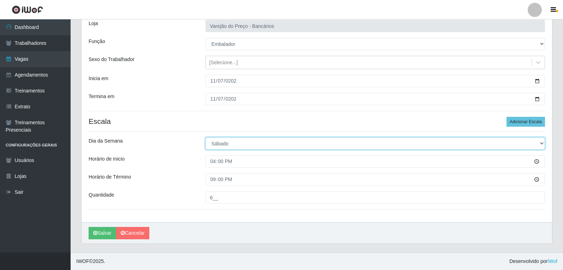
click at [249, 142] on select "[Selecione...] Segunda Terça Quarta Quinta Sexta Sábado Domingo" at bounding box center [374, 143] width 339 height 12
select select "5"
click at [205, 137] on select "[Selecione...] Segunda Terça Quarta Quinta Sexta Sábado Domingo" at bounding box center [374, 143] width 339 height 12
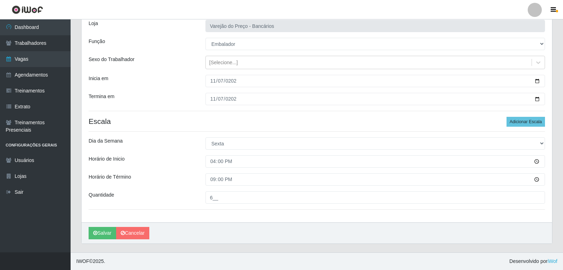
click at [172, 183] on div "Horário de Término" at bounding box center [141, 179] width 117 height 12
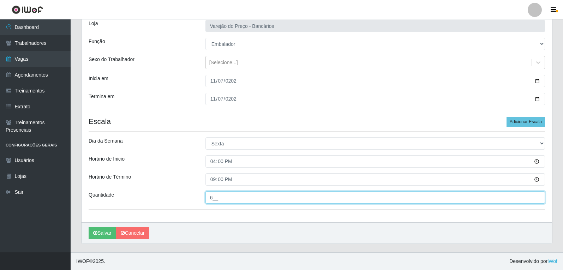
click at [235, 199] on input "6__" at bounding box center [374, 197] width 339 height 12
click at [89, 227] on button "Salvar" at bounding box center [103, 233] width 28 height 12
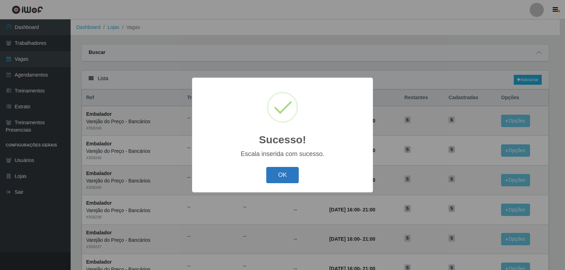
click at [288, 172] on button "OK" at bounding box center [282, 175] width 33 height 17
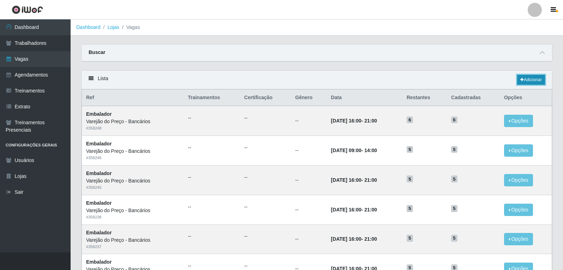
click at [529, 82] on link "Adicionar" at bounding box center [531, 80] width 28 height 10
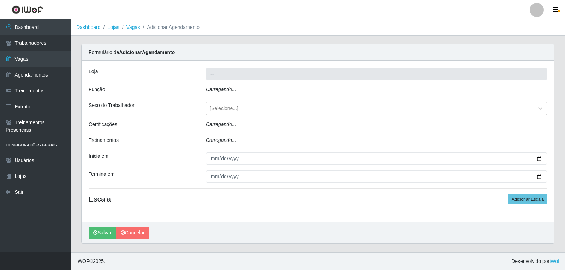
type input "Varejão do Preço - Bancários"
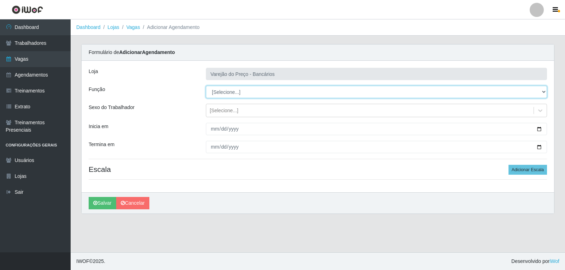
click at [214, 94] on select "[Selecione...] Auxiliar de Estacionamento Auxiliar de Estacionamento + Auxiliar…" at bounding box center [376, 92] width 341 height 12
select select "1"
click at [206, 86] on select "[Selecione...] Auxiliar de Estacionamento Auxiliar de Estacionamento + Auxiliar…" at bounding box center [376, 92] width 341 height 12
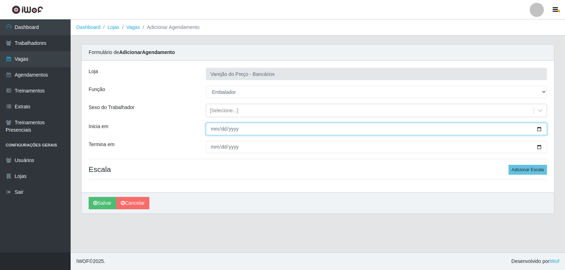
click at [215, 130] on input "Inicia em" at bounding box center [376, 129] width 341 height 12
type input "2025-11-08"
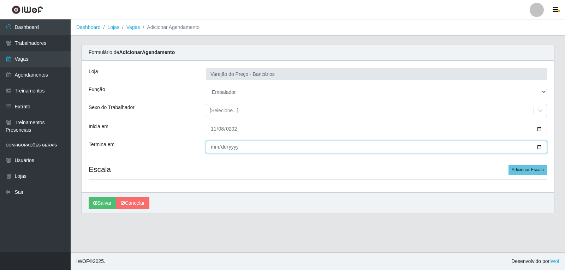
click at [210, 145] on input "Termina em" at bounding box center [376, 147] width 341 height 12
type input "2025-11-08"
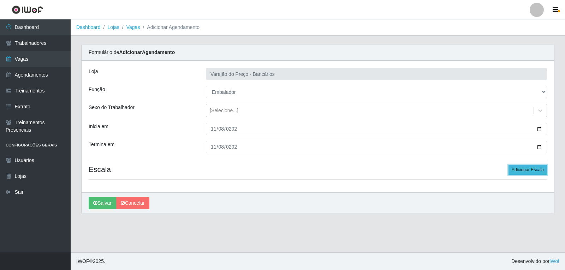
click at [521, 169] on button "Adicionar Escala" at bounding box center [527, 170] width 38 height 10
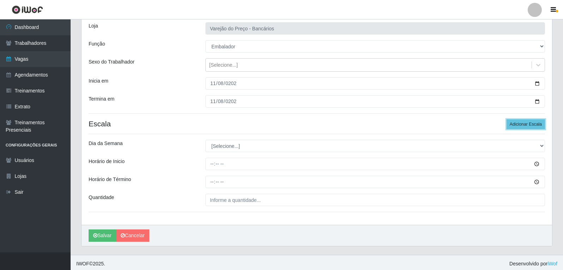
scroll to position [48, 0]
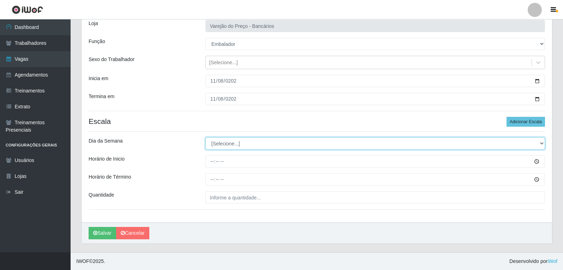
click at [237, 146] on select "[Selecione...] Segunda Terça Quarta Quinta Sexta Sábado Domingo" at bounding box center [374, 143] width 339 height 12
select select "6"
click at [205, 137] on select "[Selecione...] Segunda Terça Quarta Quinta Sexta Sábado Domingo" at bounding box center [374, 143] width 339 height 12
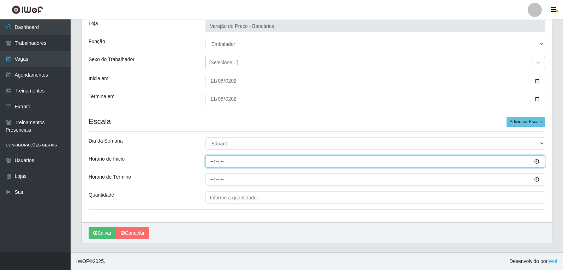
click at [209, 163] on input "Horário de Inicio" at bounding box center [374, 161] width 339 height 12
type input "09:00"
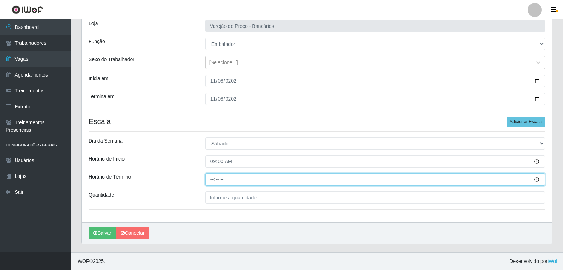
click at [210, 181] on input "Horário de Término" at bounding box center [374, 179] width 339 height 12
type input "14:00"
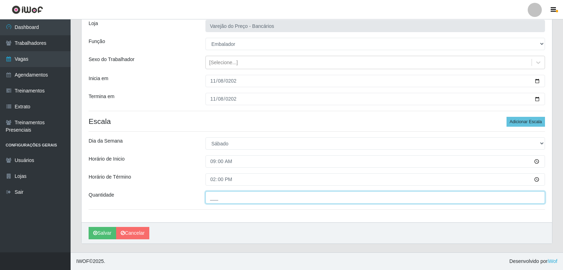
click at [225, 200] on input "___" at bounding box center [374, 197] width 339 height 12
type input "5__"
click at [89, 227] on button "Salvar" at bounding box center [103, 233] width 28 height 12
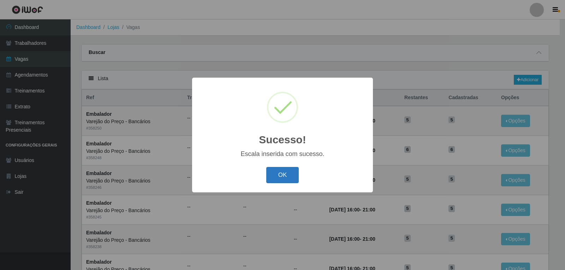
click at [284, 175] on button "OK" at bounding box center [282, 175] width 33 height 17
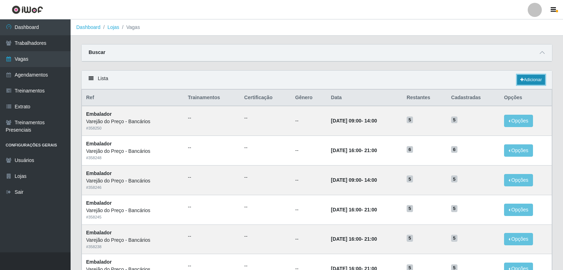
click at [528, 78] on link "Adicionar" at bounding box center [531, 80] width 28 height 10
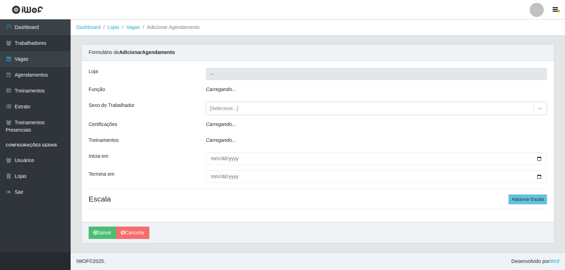
type input "Varejão do Preço - Bancários"
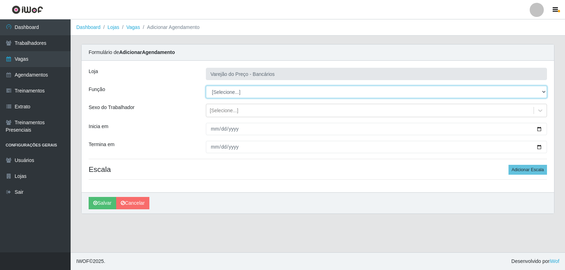
click at [237, 93] on select "[Selecione...] Auxiliar de Estacionamento Auxiliar de Estacionamento + Auxiliar…" at bounding box center [376, 92] width 341 height 12
select select "1"
click at [206, 86] on select "[Selecione...] Auxiliar de Estacionamento Auxiliar de Estacionamento + Auxiliar…" at bounding box center [376, 92] width 341 height 12
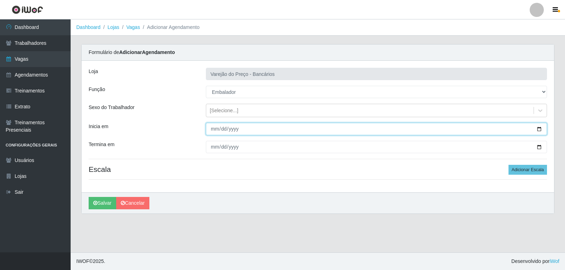
click at [213, 130] on input "Inicia em" at bounding box center [376, 129] width 341 height 12
type input "2025-11-08"
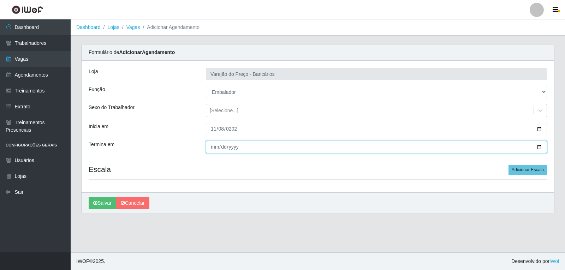
click at [209, 147] on input "Termina em" at bounding box center [376, 147] width 341 height 12
type input "2025-11-08"
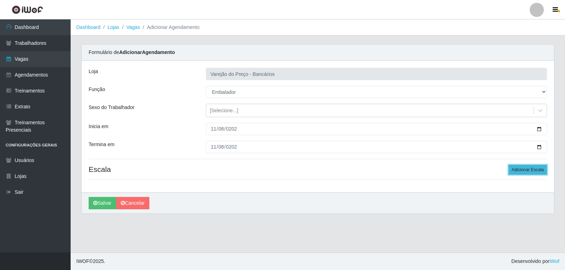
click at [527, 171] on button "Adicionar Escala" at bounding box center [527, 170] width 38 height 10
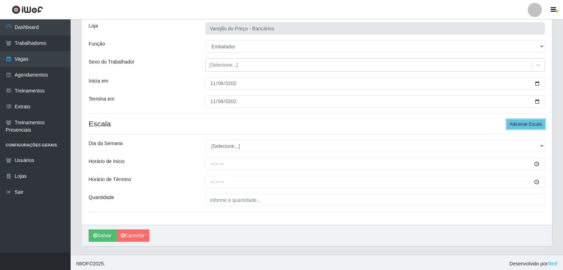
scroll to position [48, 0]
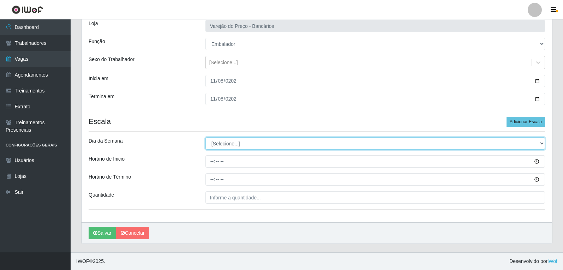
click at [235, 146] on select "[Selecione...] Segunda Terça Quarta Quinta Sexta Sábado Domingo" at bounding box center [374, 143] width 339 height 12
select select "6"
click at [205, 137] on select "[Selecione...] Segunda Terça Quarta Quinta Sexta Sábado Domingo" at bounding box center [374, 143] width 339 height 12
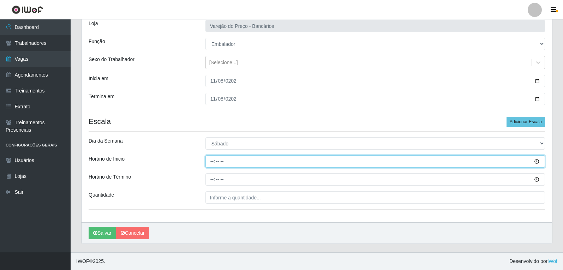
click at [209, 158] on input "Horário de Inicio" at bounding box center [374, 161] width 339 height 12
click at [212, 163] on input "Horário de Inicio" at bounding box center [374, 161] width 339 height 12
type input "16:00"
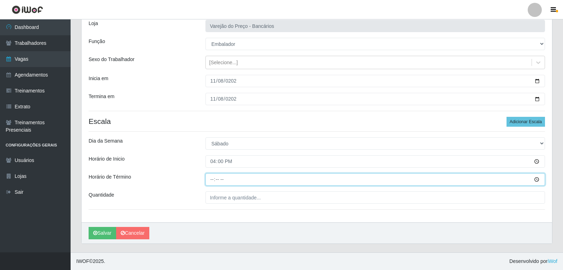
click at [216, 178] on input "Horário de Término" at bounding box center [374, 179] width 339 height 12
click at [207, 177] on input "Horário de Término" at bounding box center [374, 179] width 339 height 12
click at [208, 177] on input "Horário de Término" at bounding box center [374, 179] width 339 height 12
click at [212, 180] on input "Horário de Término" at bounding box center [374, 179] width 339 height 12
type input "21:00"
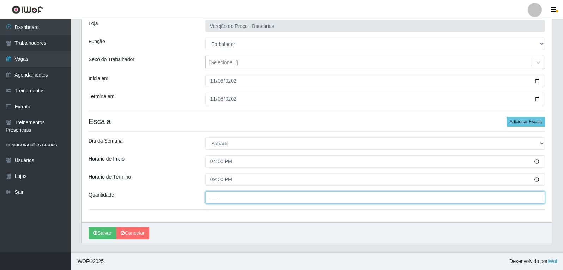
click at [213, 197] on input "___" at bounding box center [374, 197] width 339 height 12
type input "6__"
click at [89, 227] on button "Salvar" at bounding box center [103, 233] width 28 height 12
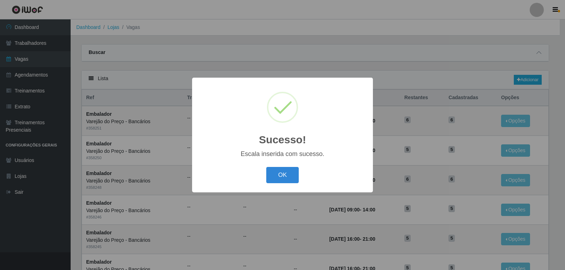
click at [290, 165] on div "OK Cancel" at bounding box center [282, 175] width 167 height 20
click at [285, 176] on button "OK" at bounding box center [282, 175] width 33 height 17
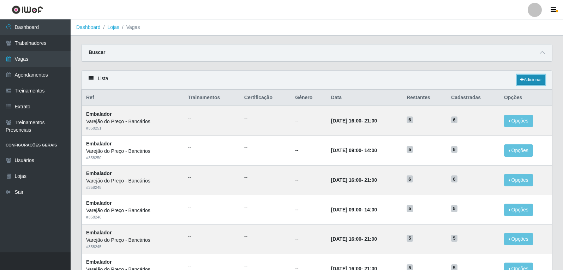
click at [526, 79] on link "Adicionar" at bounding box center [531, 80] width 28 height 10
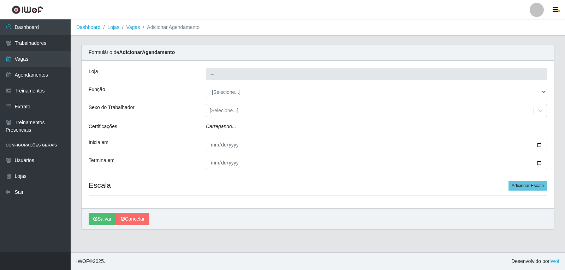
type input "Varejão do Preço - Bancários"
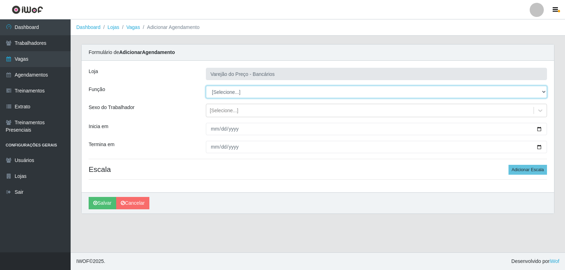
click at [228, 90] on select "[Selecione...] Auxiliar de Estacionamento Auxiliar de Estacionamento + Auxiliar…" at bounding box center [376, 92] width 341 height 12
select select "1"
click at [206, 86] on select "[Selecione...] Auxiliar de Estacionamento Auxiliar de Estacionamento + Auxiliar…" at bounding box center [376, 92] width 341 height 12
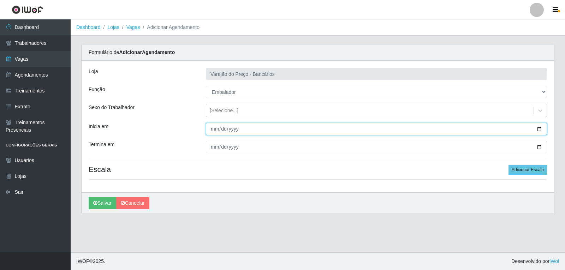
click at [213, 125] on input "Inicia em" at bounding box center [376, 129] width 341 height 12
type input "2025-11-09"
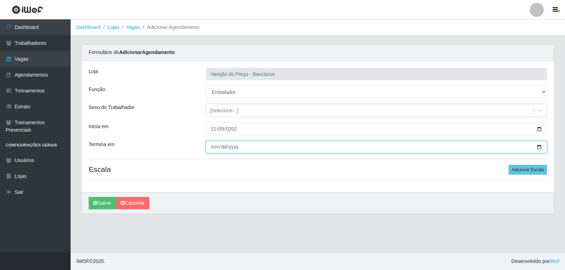
click at [213, 152] on input "Termina em" at bounding box center [376, 147] width 341 height 12
type input "2025-11-09"
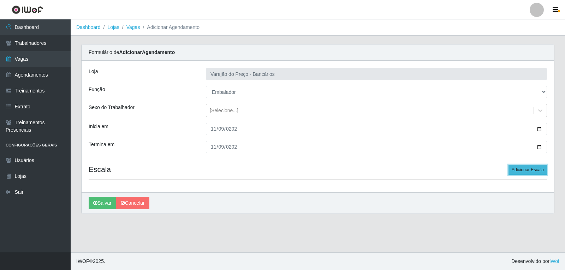
click at [519, 170] on button "Adicionar Escala" at bounding box center [527, 170] width 38 height 10
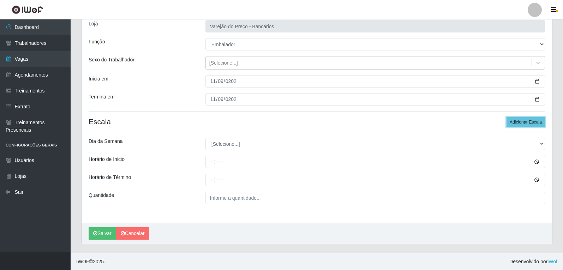
scroll to position [48, 0]
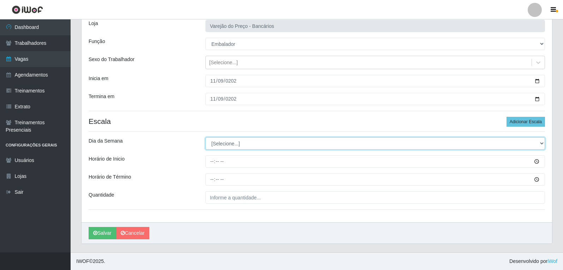
click at [233, 144] on select "[Selecione...] Segunda Terça Quarta Quinta Sexta Sábado Domingo" at bounding box center [374, 143] width 339 height 12
select select "0"
click at [205, 137] on select "[Selecione...] Segunda Terça Quarta Quinta Sexta Sábado Domingo" at bounding box center [374, 143] width 339 height 12
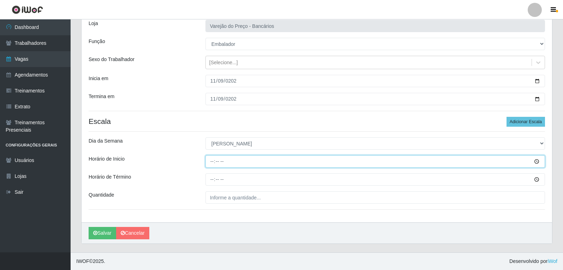
click at [213, 159] on input "Horário de Inicio" at bounding box center [374, 161] width 339 height 12
type input "09:00"
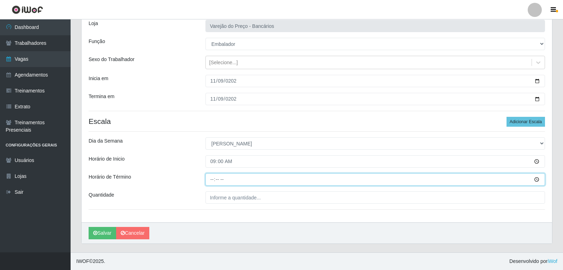
click at [213, 183] on input "Horário de Término" at bounding box center [374, 179] width 339 height 12
type input "14:00"
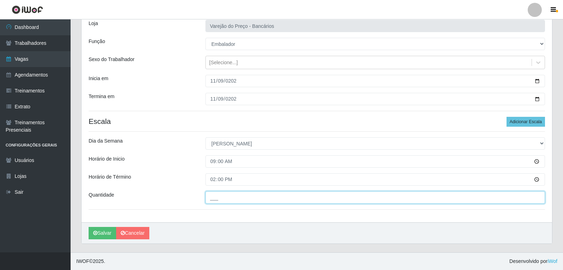
click at [224, 199] on input "___" at bounding box center [374, 197] width 339 height 12
type input "5__"
click at [89, 227] on button "Salvar" at bounding box center [103, 233] width 28 height 12
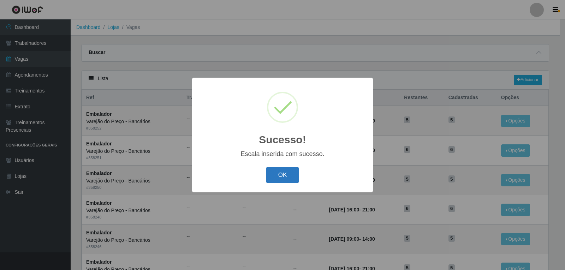
click at [297, 183] on button "OK" at bounding box center [282, 175] width 33 height 17
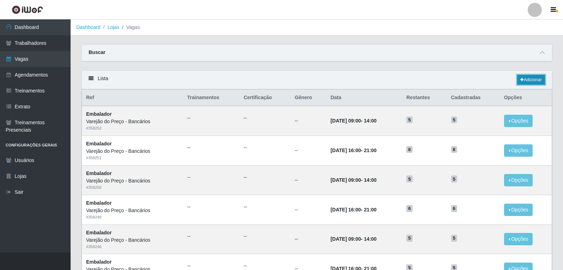
click at [525, 76] on link "Adicionar" at bounding box center [531, 80] width 28 height 10
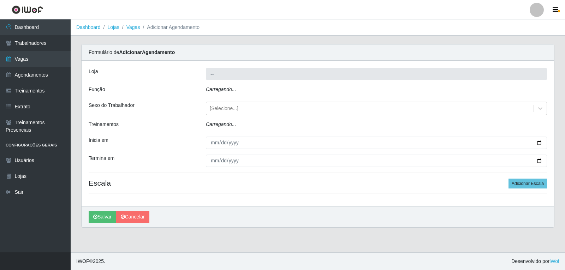
type input "Varejão do Preço - Bancários"
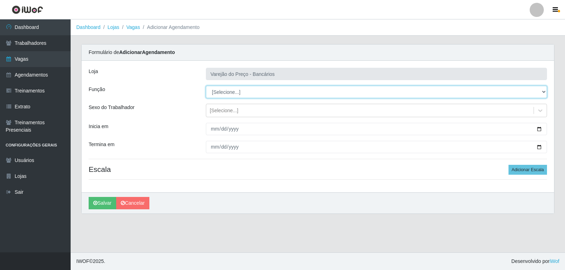
click at [245, 89] on select "[Selecione...] Auxiliar de Estacionamento Auxiliar de Estacionamento + Auxiliar…" at bounding box center [376, 92] width 341 height 12
select select "1"
click at [206, 86] on select "[Selecione...] Auxiliar de Estacionamento Auxiliar de Estacionamento + Auxiliar…" at bounding box center [376, 92] width 341 height 12
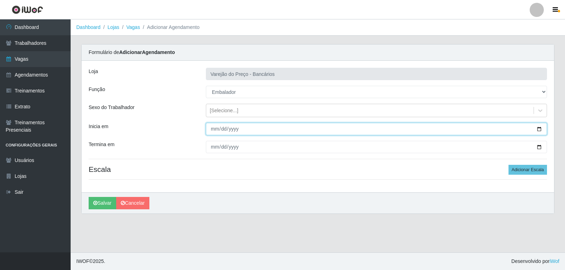
click at [210, 133] on input "Inicia em" at bounding box center [376, 129] width 341 height 12
type input "235202-11-09"
type input "2025-11-09"
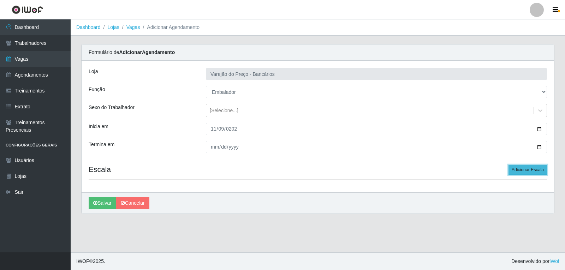
click at [525, 173] on button "Adicionar Escala" at bounding box center [527, 170] width 38 height 10
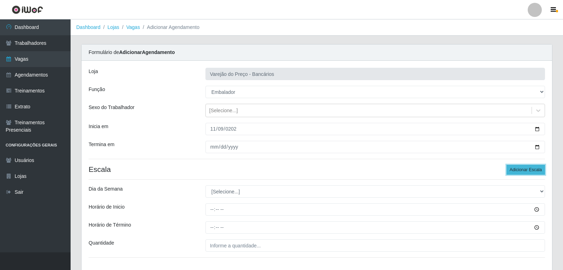
click at [523, 168] on button "Adicionar Escala" at bounding box center [525, 170] width 38 height 10
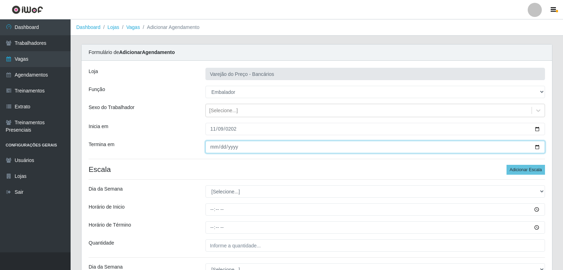
click at [534, 143] on input "Termina em" at bounding box center [374, 147] width 339 height 12
type input "2025-11-09"
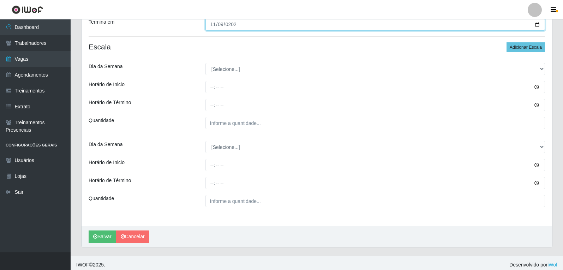
scroll to position [126, 0]
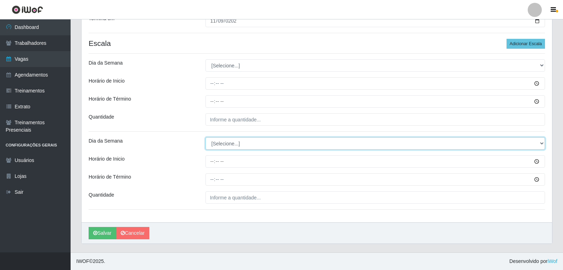
click at [541, 141] on select "[Selecione...] Segunda Terça Quarta Quinta Sexta Sábado Domingo" at bounding box center [374, 143] width 339 height 12
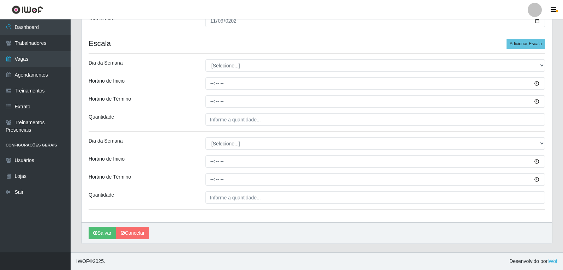
click at [447, 110] on div "Loja Varejão do Preço - Bancários Função [Selecione...] Auxiliar de Estacioname…" at bounding box center [317, 79] width 470 height 288
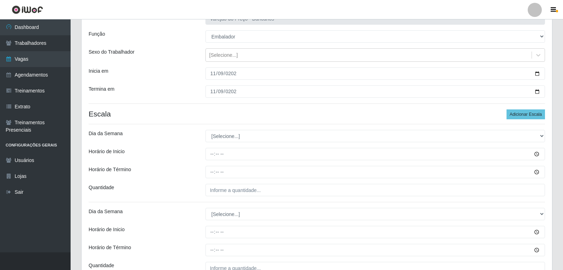
scroll to position [91, 0]
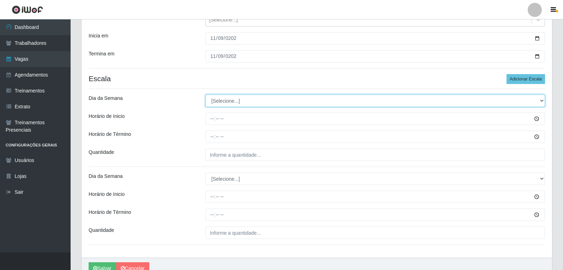
click at [230, 102] on select "[Selecione...] Segunda Terça Quarta Quinta Sexta Sábado Domingo" at bounding box center [374, 101] width 339 height 12
select select "0"
click at [205, 95] on select "[Selecione...] Segunda Terça Quarta Quinta Sexta Sábado Domingo" at bounding box center [374, 101] width 339 height 12
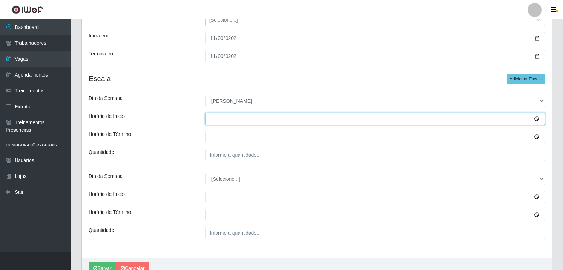
click at [215, 119] on input "Horário de Inicio" at bounding box center [374, 119] width 339 height 12
type input "14:00"
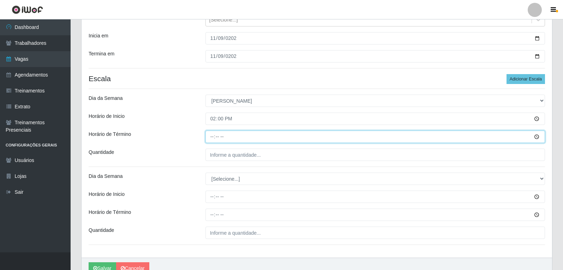
click at [211, 134] on input "Horário de Término" at bounding box center [374, 137] width 339 height 12
type input "19:00"
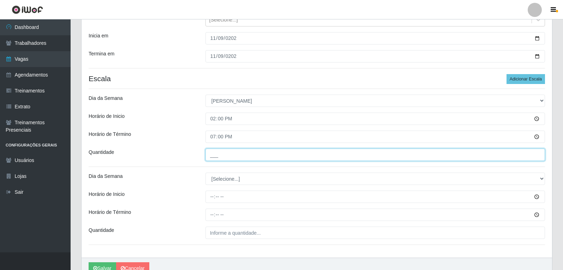
click at [231, 160] on input "___" at bounding box center [374, 155] width 339 height 12
type input "3__"
click at [89, 262] on button "Salvar" at bounding box center [103, 268] width 28 height 12
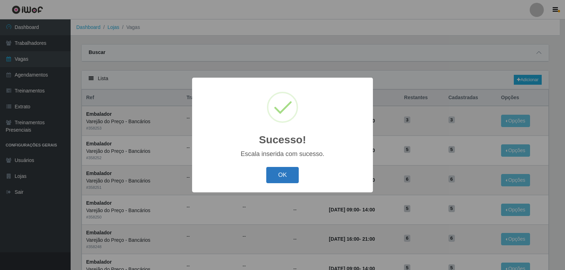
click at [278, 175] on button "OK" at bounding box center [282, 175] width 33 height 17
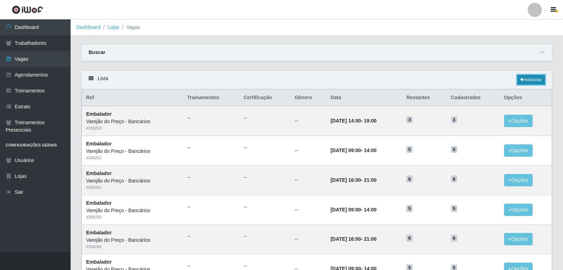
click at [530, 79] on link "Adicionar" at bounding box center [531, 80] width 28 height 10
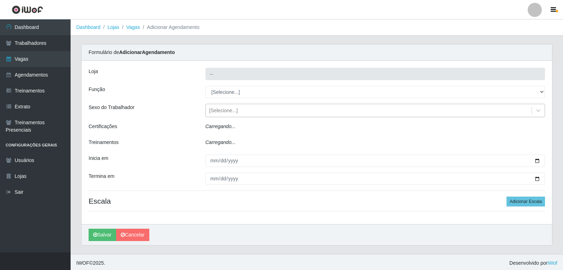
type input "Varejão do Preço - Bancários"
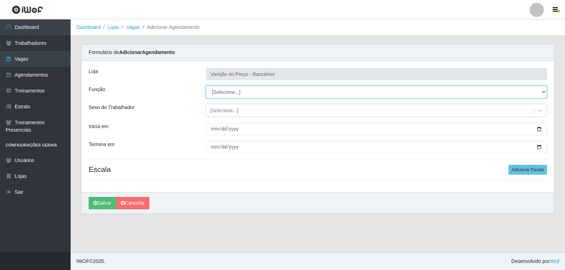
click at [261, 95] on select "[Selecione...] Auxiliar de Estacionamento Auxiliar de Estacionamento + Auxiliar…" at bounding box center [376, 92] width 341 height 12
select select "1"
click at [206, 86] on select "[Selecione...] Auxiliar de Estacionamento Auxiliar de Estacionamento + Auxiliar…" at bounding box center [376, 92] width 341 height 12
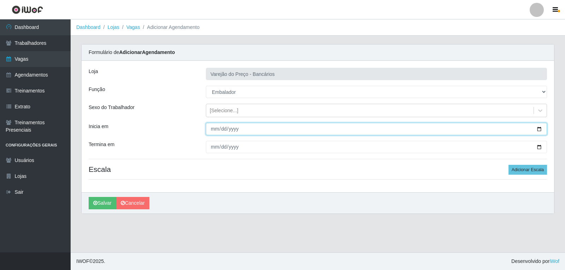
click at [212, 129] on input "Inicia em" at bounding box center [376, 129] width 341 height 12
type input "2025-11-10"
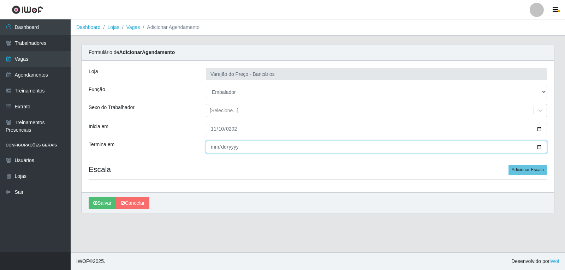
click at [210, 151] on input "Termina em" at bounding box center [376, 147] width 341 height 12
type input "2025-11-10"
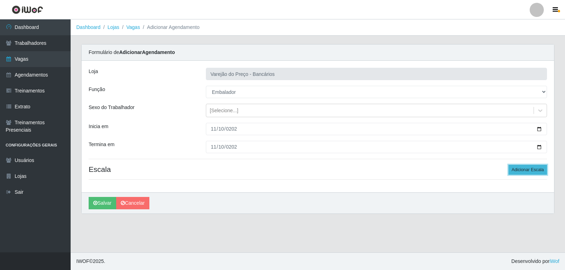
click at [539, 167] on button "Adicionar Escala" at bounding box center [527, 170] width 38 height 10
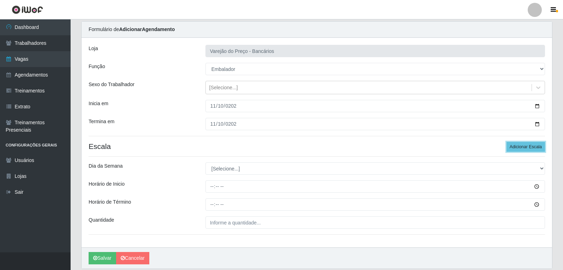
scroll to position [35, 0]
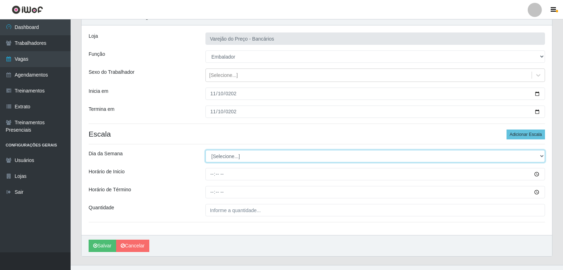
click at [230, 159] on select "[Selecione...] Segunda Terça Quarta Quinta Sexta Sábado Domingo" at bounding box center [374, 156] width 339 height 12
select select "1"
click at [205, 150] on select "[Selecione...] Segunda Terça Quarta Quinta Sexta Sábado Domingo" at bounding box center [374, 156] width 339 height 12
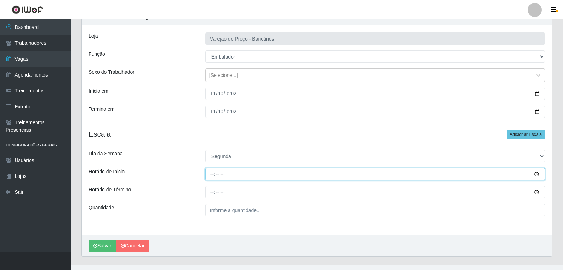
click at [213, 171] on input "Horário de Inicio" at bounding box center [374, 174] width 339 height 12
type input "16:00"
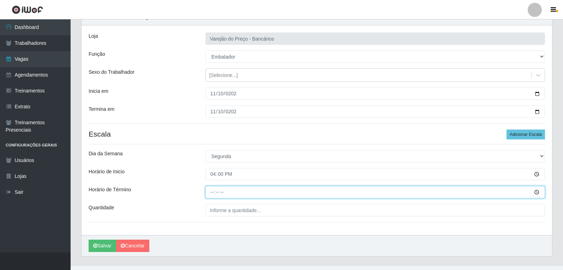
click at [215, 193] on input "Horário de Término" at bounding box center [374, 192] width 339 height 12
type input "21:00"
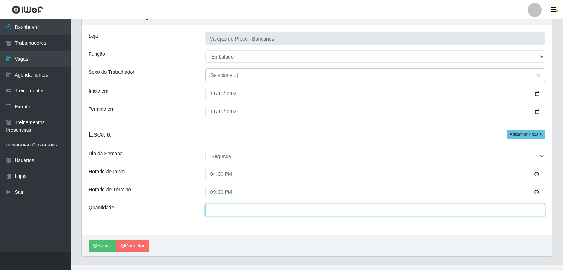
click at [226, 213] on input "___" at bounding box center [374, 210] width 339 height 12
type input "5__"
click at [89, 240] on button "Salvar" at bounding box center [103, 246] width 28 height 12
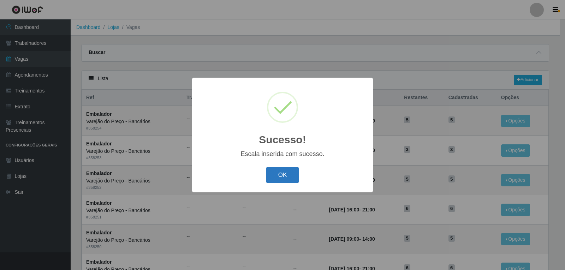
click at [272, 177] on button "OK" at bounding box center [282, 175] width 33 height 17
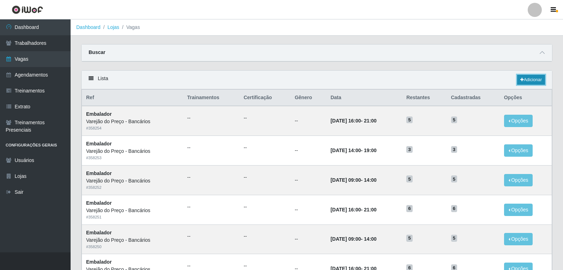
click at [520, 79] on icon at bounding box center [522, 80] width 4 height 4
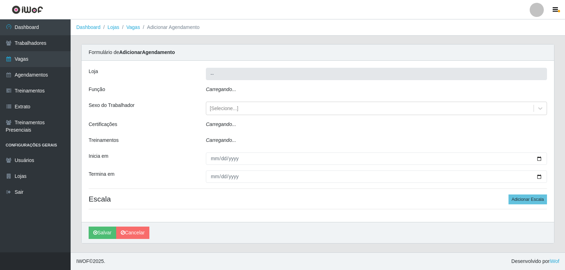
type input "Varejão do Preço - Bancários"
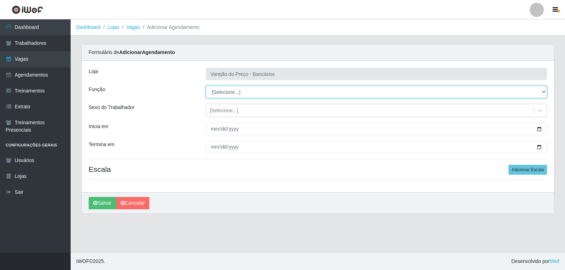
click at [222, 91] on select "[Selecione...] Auxiliar de Estacionamento Auxiliar de Estacionamento + Auxiliar…" at bounding box center [376, 92] width 341 height 12
select select "1"
click at [206, 86] on select "[Selecione...] Auxiliar de Estacionamento Auxiliar de Estacionamento + Auxiliar…" at bounding box center [376, 92] width 341 height 12
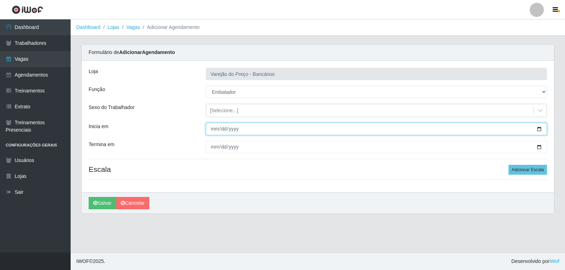
click at [211, 128] on input "Inicia em" at bounding box center [376, 129] width 341 height 12
type input "2025-11-11"
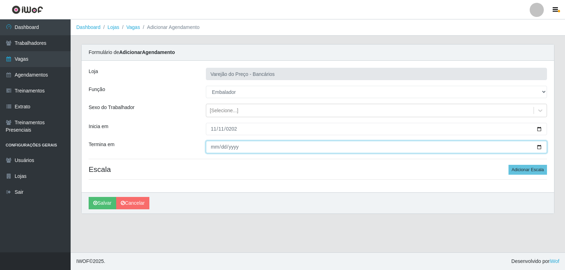
click at [209, 149] on input "Termina em" at bounding box center [376, 147] width 341 height 12
type input "2025-11-11"
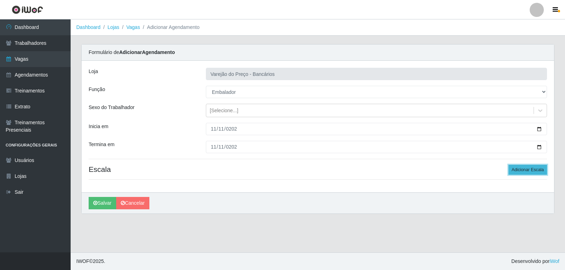
click at [534, 171] on button "Adicionar Escala" at bounding box center [527, 170] width 38 height 10
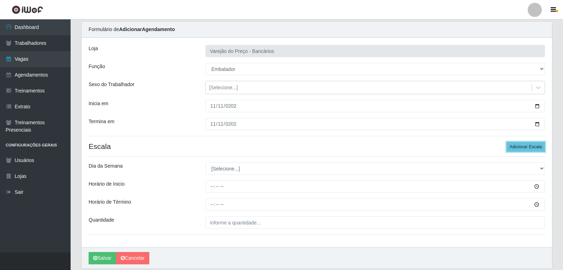
scroll to position [35, 0]
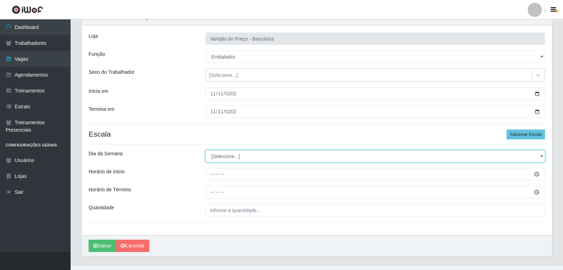
click at [252, 158] on select "[Selecione...] Segunda Terça Quarta Quinta Sexta Sábado Domingo" at bounding box center [374, 156] width 339 height 12
select select "2"
click at [205, 150] on select "[Selecione...] Segunda Terça Quarta Quinta Sexta Sábado Domingo" at bounding box center [374, 156] width 339 height 12
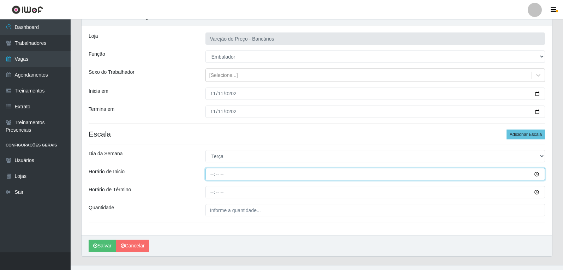
click at [213, 175] on input "Horário de Inicio" at bounding box center [374, 174] width 339 height 12
type input "16:00"
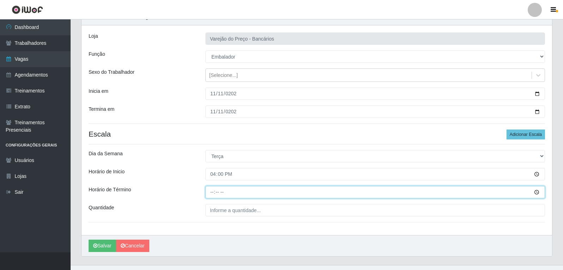
click at [213, 189] on input "Horário de Término" at bounding box center [374, 192] width 339 height 12
type input "21:00"
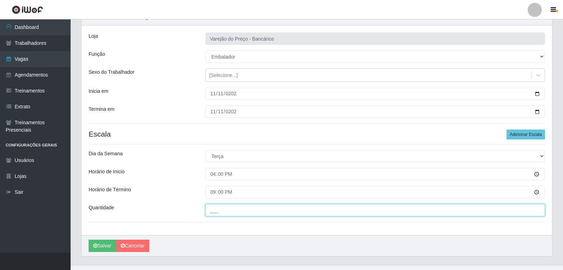
click at [226, 210] on input "___" at bounding box center [374, 210] width 339 height 12
type input "5__"
click at [89, 240] on button "Salvar" at bounding box center [103, 246] width 28 height 12
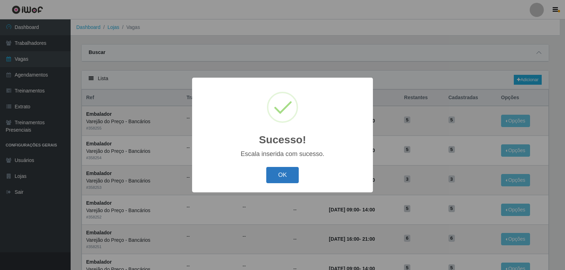
click at [275, 180] on button "OK" at bounding box center [282, 175] width 33 height 17
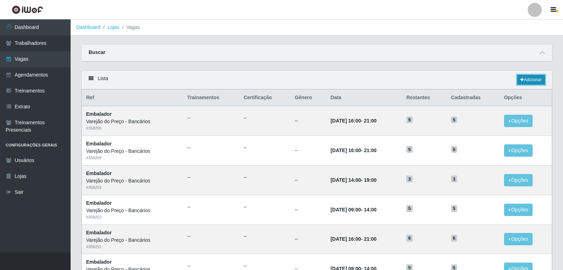
click at [527, 80] on link "Adicionar" at bounding box center [531, 80] width 28 height 10
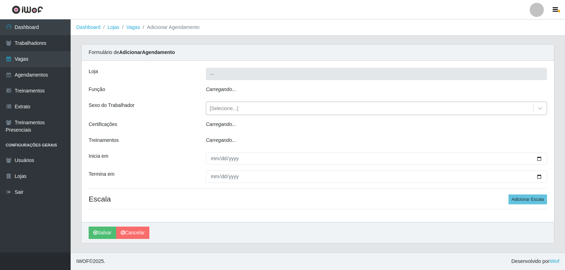
type input "Varejão do Preço - Bancários"
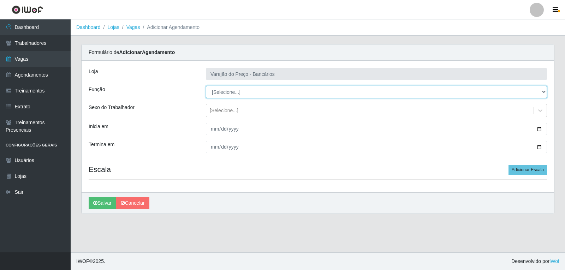
click at [225, 95] on select "[Selecione...] Auxiliar de Estacionamento Auxiliar de Estacionamento + Auxiliar…" at bounding box center [376, 92] width 341 height 12
select select "1"
click at [206, 86] on select "[Selecione...] Auxiliar de Estacionamento Auxiliar de Estacionamento + Auxiliar…" at bounding box center [376, 92] width 341 height 12
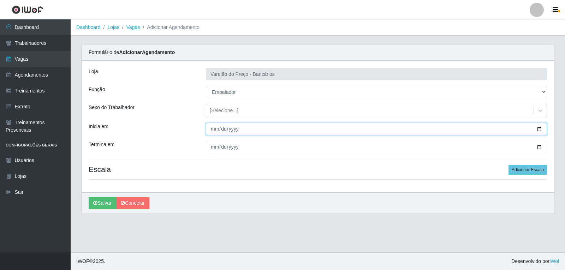
click at [215, 129] on input "Inicia em" at bounding box center [376, 129] width 341 height 12
type input "2025-11-12"
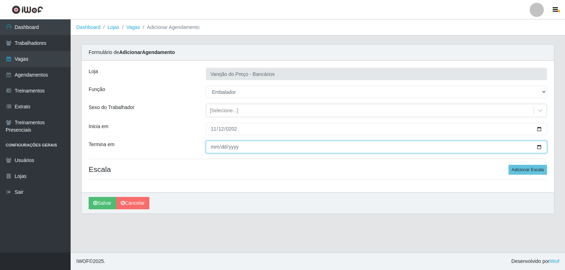
click at [213, 145] on input "Termina em" at bounding box center [376, 147] width 341 height 12
type input "2025-11-12"
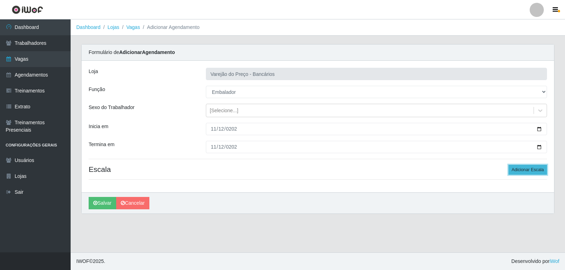
click at [533, 170] on button "Adicionar Escala" at bounding box center [527, 170] width 38 height 10
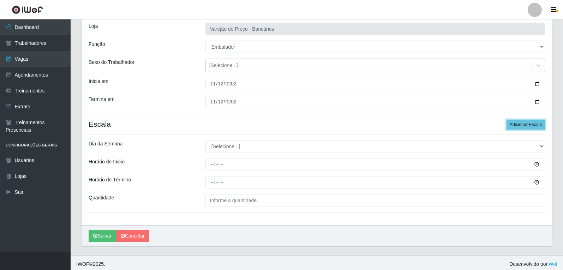
scroll to position [48, 0]
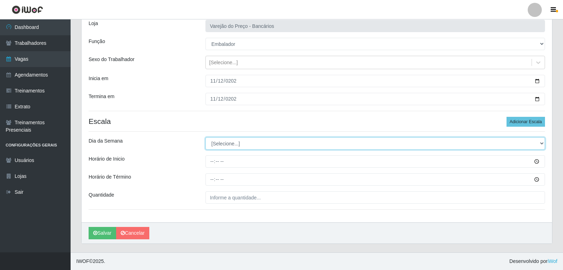
click at [222, 143] on select "[Selecione...] Segunda Terça Quarta Quinta Sexta Sábado Domingo" at bounding box center [374, 143] width 339 height 12
select select "3"
click at [205, 137] on select "[Selecione...] Segunda Terça Quarta Quinta Sexta Sábado Domingo" at bounding box center [374, 143] width 339 height 12
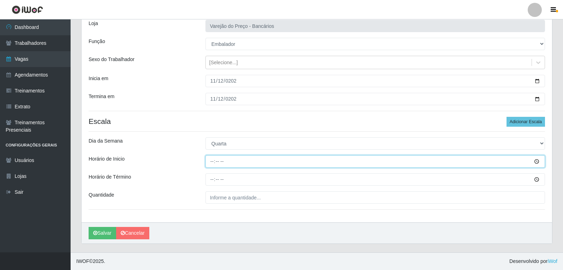
click at [211, 158] on input "Horário de Inicio" at bounding box center [374, 161] width 339 height 12
type input "16:00"
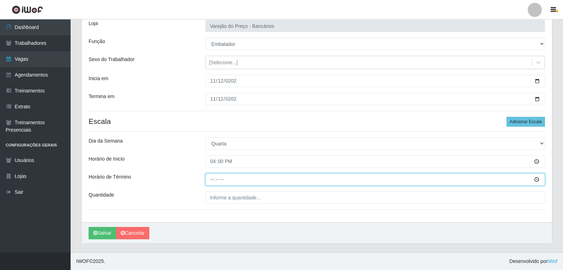
click at [210, 181] on input "Horário de Término" at bounding box center [374, 179] width 339 height 12
type input "21:00"
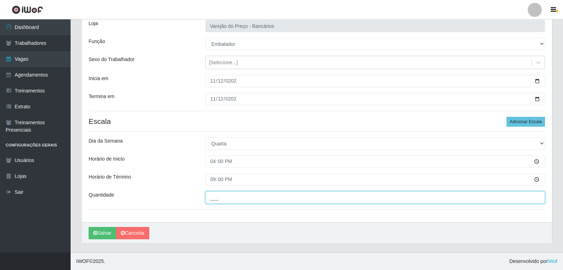
click at [226, 197] on input "___" at bounding box center [374, 197] width 339 height 12
type input "5__"
click at [89, 227] on button "Salvar" at bounding box center [103, 233] width 28 height 12
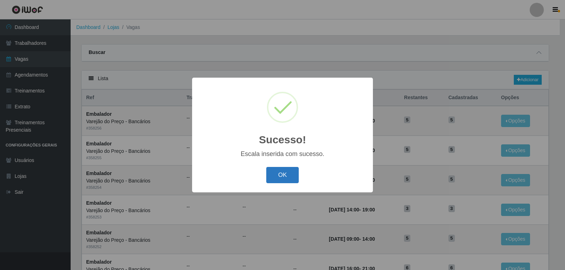
click at [285, 173] on button "OK" at bounding box center [282, 175] width 33 height 17
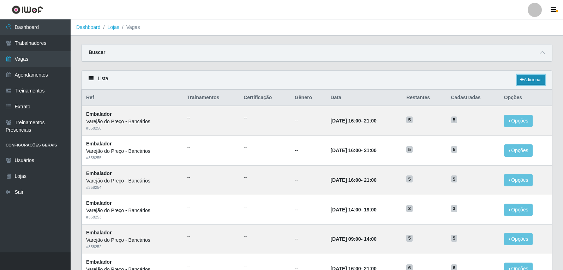
click at [527, 76] on link "Adicionar" at bounding box center [531, 80] width 28 height 10
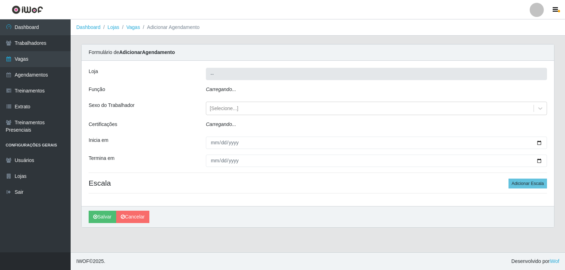
type input "Varejão do Preço - Bancários"
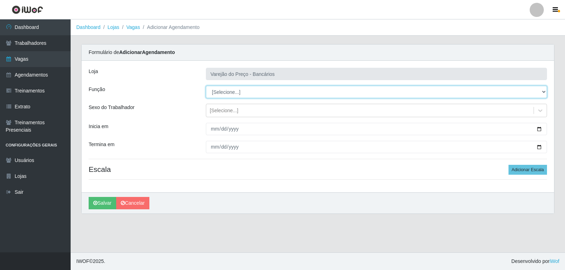
click at [252, 96] on select "[Selecione...] Auxiliar de Estacionamento Auxiliar de Estacionamento + Auxiliar…" at bounding box center [376, 92] width 341 height 12
select select "1"
click at [206, 86] on select "[Selecione...] Auxiliar de Estacionamento Auxiliar de Estacionamento + Auxiliar…" at bounding box center [376, 92] width 341 height 12
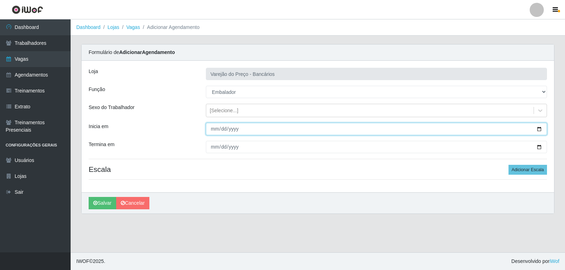
click at [209, 131] on input "Inicia em" at bounding box center [376, 129] width 341 height 12
type input "2025-11-13"
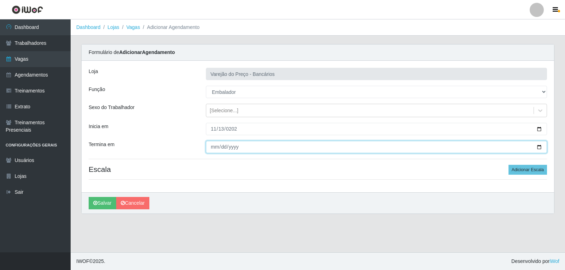
click at [210, 146] on input "Termina em" at bounding box center [376, 147] width 341 height 12
type input "2025-11-13"
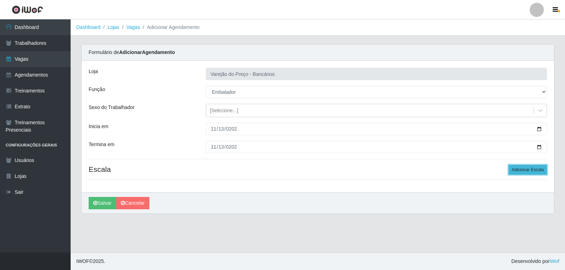
click at [525, 168] on button "Adicionar Escala" at bounding box center [527, 170] width 38 height 10
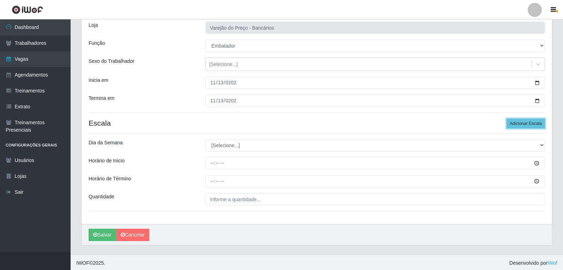
scroll to position [48, 0]
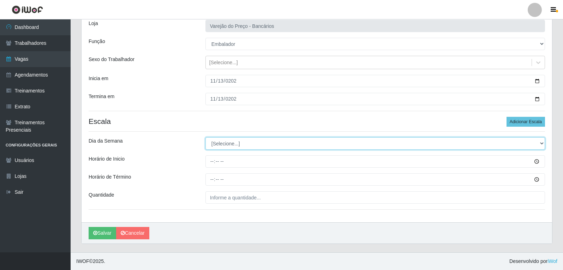
click at [231, 149] on select "[Selecione...] Segunda Terça Quarta Quinta Sexta Sábado Domingo" at bounding box center [374, 143] width 339 height 12
select select "4"
click at [205, 137] on select "[Selecione...] Segunda Terça Quarta Quinta Sexta Sábado Domingo" at bounding box center [374, 143] width 339 height 12
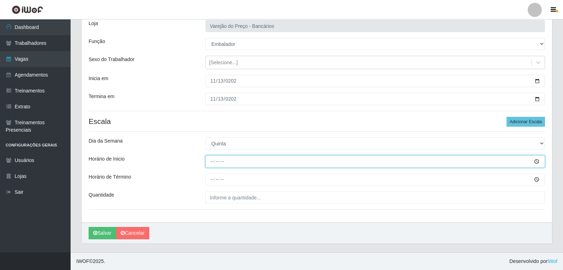
click at [212, 158] on input "Horário de Inicio" at bounding box center [374, 161] width 339 height 12
type input "16:00"
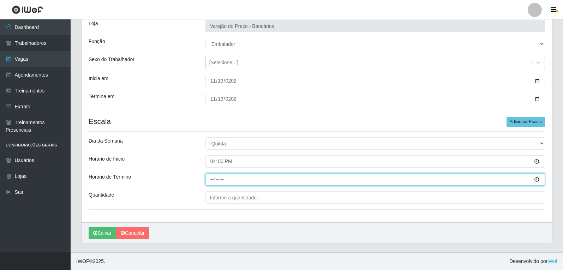
click at [213, 179] on input "Horário de Término" at bounding box center [374, 179] width 339 height 12
type input "21:00"
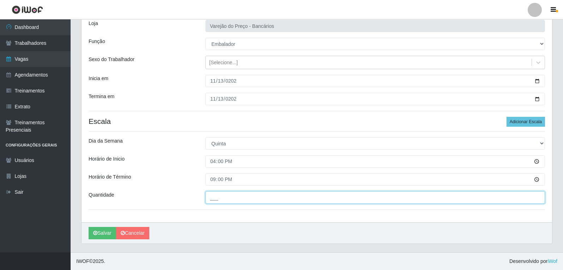
click at [222, 198] on input "___" at bounding box center [374, 197] width 339 height 12
type input "5__"
click at [89, 227] on button "Salvar" at bounding box center [103, 233] width 28 height 12
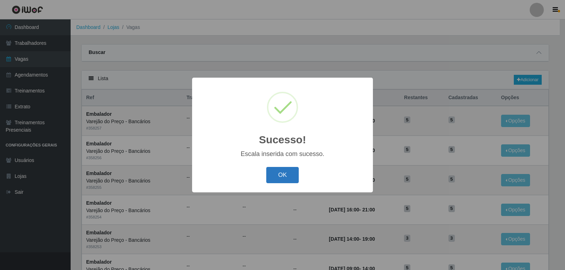
click at [280, 179] on button "OK" at bounding box center [282, 175] width 33 height 17
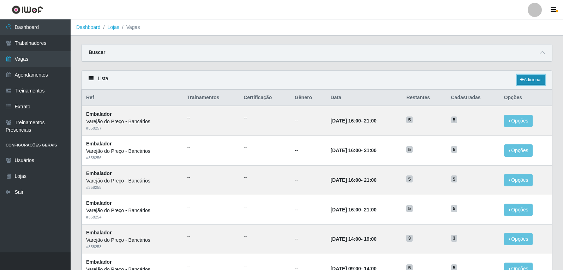
click at [525, 78] on link "Adicionar" at bounding box center [531, 80] width 28 height 10
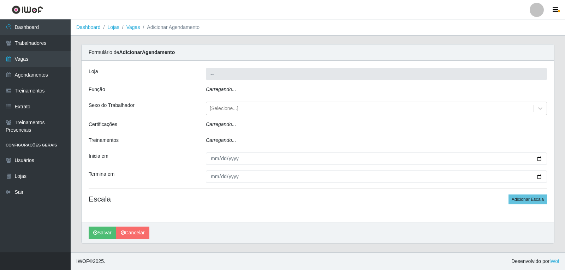
type input "Varejão do Preço - Bancários"
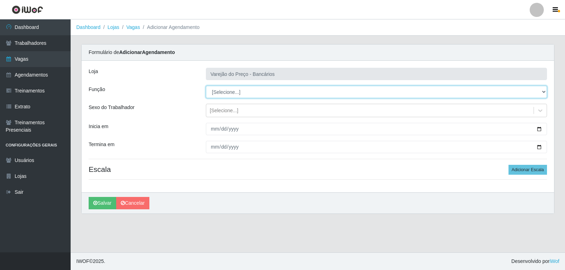
click at [222, 95] on select "[Selecione...] Auxiliar de Estacionamento Auxiliar de Estacionamento + Auxiliar…" at bounding box center [376, 92] width 341 height 12
select select "1"
click at [206, 86] on select "[Selecione...] Auxiliar de Estacionamento Auxiliar de Estacionamento + Auxiliar…" at bounding box center [376, 92] width 341 height 12
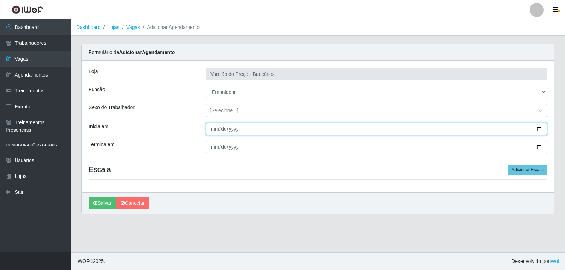
click at [212, 129] on input "Inicia em" at bounding box center [376, 129] width 341 height 12
type input "2025-11-14"
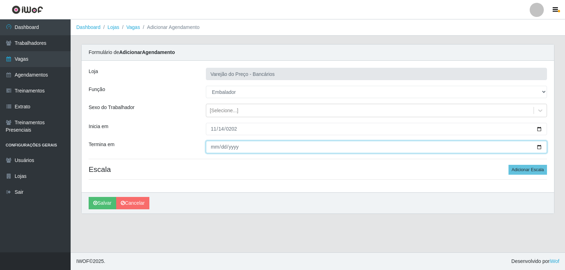
click at [213, 143] on input "Termina em" at bounding box center [376, 147] width 341 height 12
type input "2025-11-14"
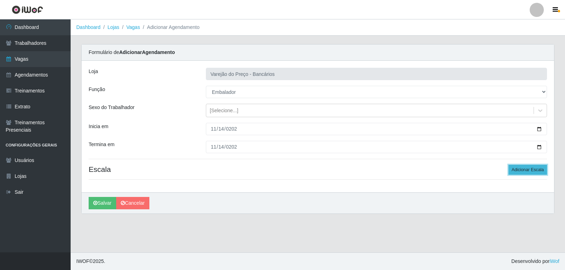
drag, startPoint x: 533, startPoint y: 166, endPoint x: 490, endPoint y: 173, distance: 44.3
click at [533, 167] on button "Adicionar Escala" at bounding box center [527, 170] width 38 height 10
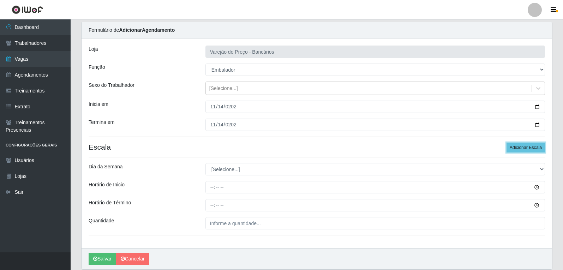
scroll to position [48, 0]
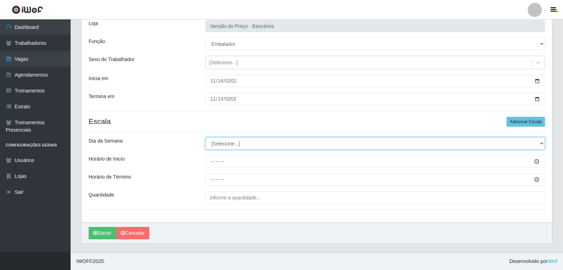
click at [216, 143] on select "[Selecione...] Segunda Terça Quarta Quinta Sexta Sábado Domingo" at bounding box center [374, 143] width 339 height 12
select select "5"
click at [205, 137] on select "[Selecione...] Segunda Terça Quarta Quinta Sexta Sábado Domingo" at bounding box center [374, 143] width 339 height 12
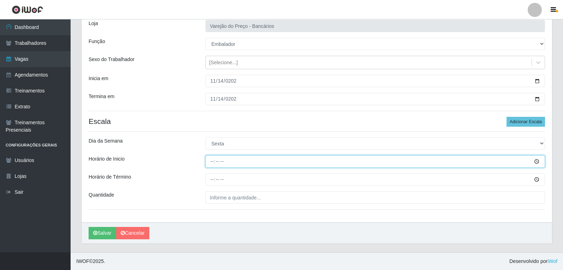
click at [211, 159] on input "Horário de Inicio" at bounding box center [374, 161] width 339 height 12
type input "09:00"
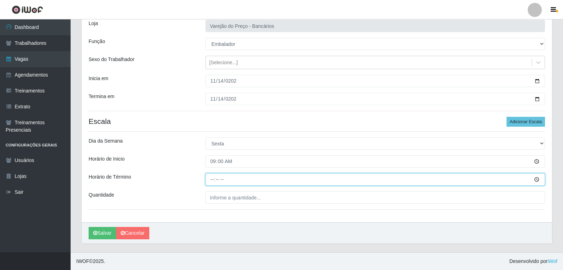
click at [212, 180] on input "Horário de Término" at bounding box center [374, 179] width 339 height 12
type input "14:00"
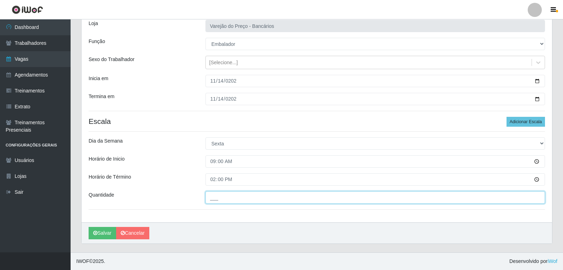
click at [215, 195] on input "___" at bounding box center [374, 197] width 339 height 12
type input "5__"
click at [89, 227] on button "Salvar" at bounding box center [103, 233] width 28 height 12
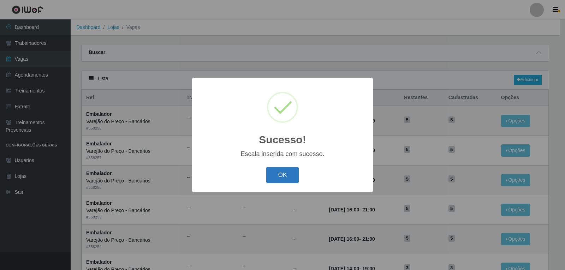
click at [288, 175] on button "OK" at bounding box center [282, 175] width 33 height 17
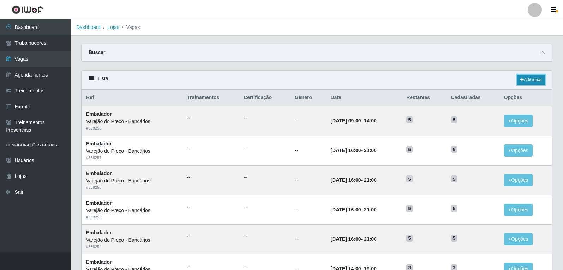
click at [523, 81] on link "Adicionar" at bounding box center [531, 80] width 28 height 10
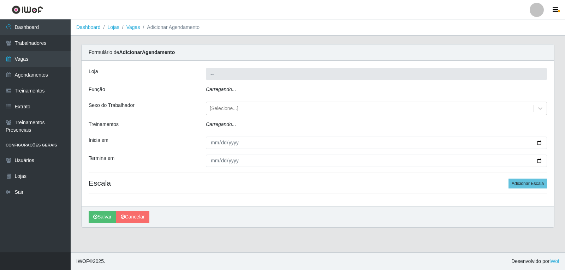
type input "Varejão do Preço - Bancários"
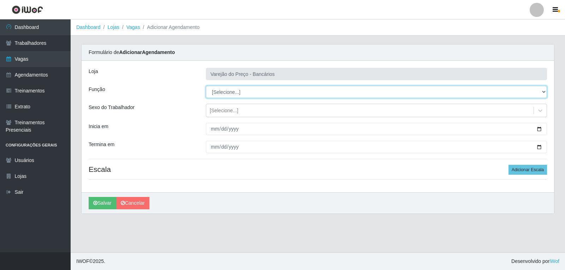
click at [217, 97] on select "[Selecione...] Auxiliar de Estacionamento Auxiliar de Estacionamento + Auxiliar…" at bounding box center [376, 92] width 341 height 12
select select "1"
click at [206, 86] on select "[Selecione...] Auxiliar de Estacionamento Auxiliar de Estacionamento + Auxiliar…" at bounding box center [376, 92] width 341 height 12
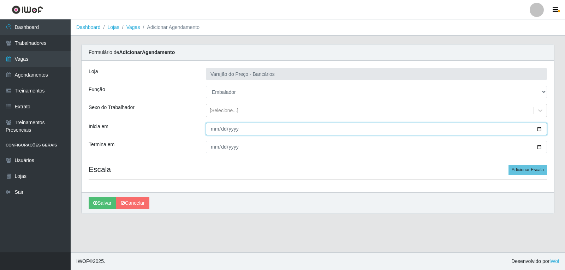
click at [212, 126] on input "Inicia em" at bounding box center [376, 129] width 341 height 12
type input "2025-11-14"
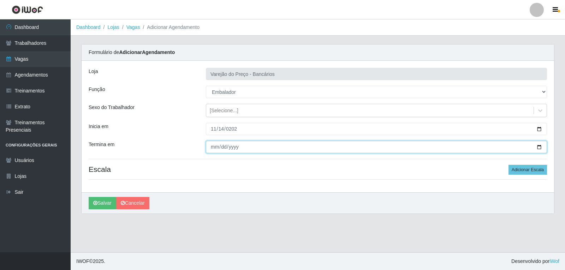
click at [213, 148] on input "Termina em" at bounding box center [376, 147] width 341 height 12
type input "2025-11-14"
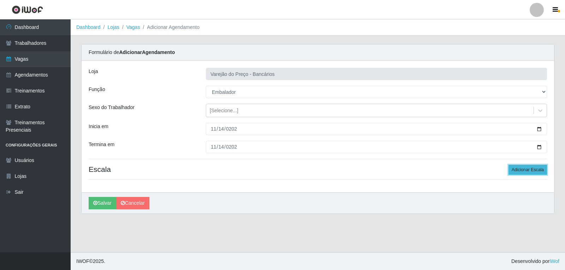
click at [521, 167] on button "Adicionar Escala" at bounding box center [527, 170] width 38 height 10
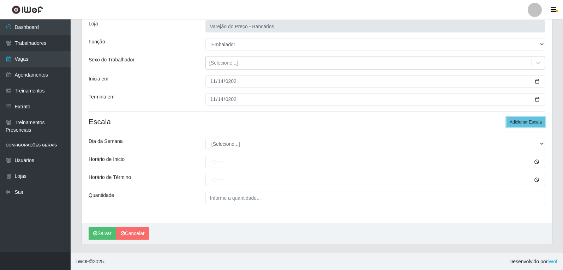
scroll to position [48, 0]
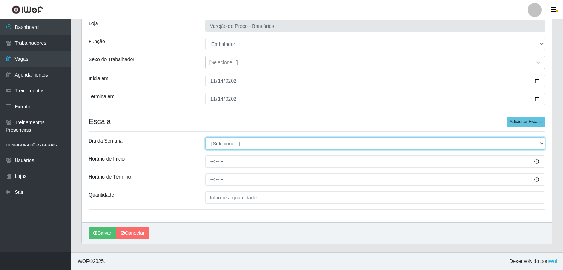
click at [229, 145] on select "[Selecione...] Segunda Terça Quarta Quinta Sexta Sábado Domingo" at bounding box center [374, 143] width 339 height 12
select select "6"
click at [205, 137] on select "[Selecione...] Segunda Terça Quarta Quinta Sexta Sábado Domingo" at bounding box center [374, 143] width 339 height 12
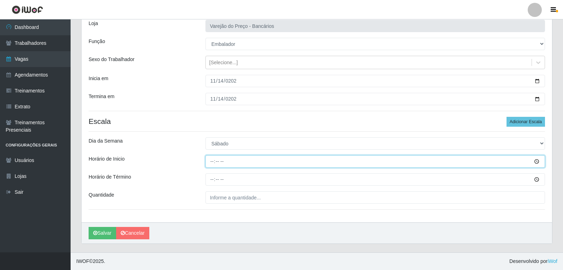
click at [209, 164] on input "Horário de Inicio" at bounding box center [374, 161] width 339 height 12
type input "16:00"
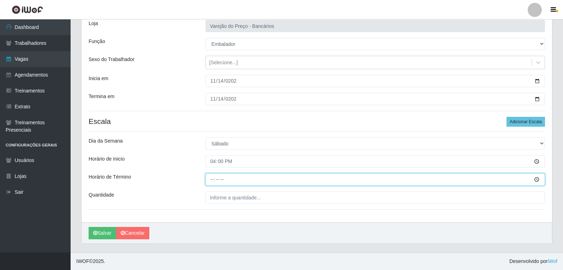
click at [215, 180] on input "Horário de Término" at bounding box center [374, 179] width 339 height 12
type input "21:00"
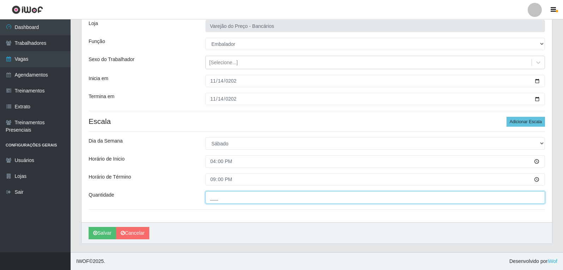
click at [220, 199] on input "___" at bounding box center [374, 197] width 339 height 12
type input "5__"
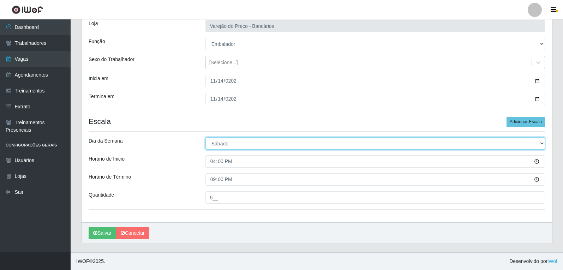
click at [236, 144] on select "[Selecione...] Segunda Terça Quarta Quinta Sexta Sábado Domingo" at bounding box center [374, 143] width 339 height 12
select select "5"
click at [205, 137] on select "[Selecione...] Segunda Terça Quarta Quinta Sexta Sábado Domingo" at bounding box center [374, 143] width 339 height 12
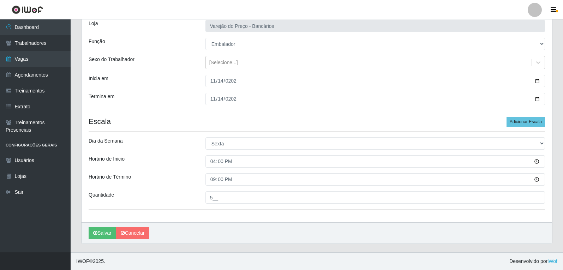
drag, startPoint x: 184, startPoint y: 178, endPoint x: 206, endPoint y: 186, distance: 23.2
click at [185, 179] on div "Horário de Término" at bounding box center [141, 179] width 117 height 12
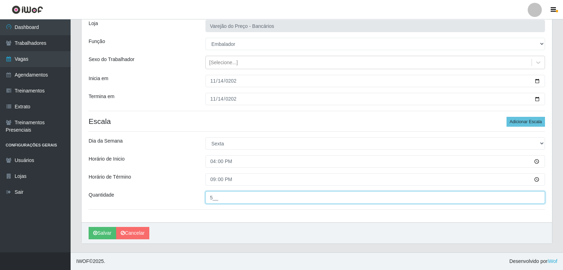
click at [228, 198] on input "5__" at bounding box center [374, 197] width 339 height 12
click at [89, 227] on button "Salvar" at bounding box center [103, 233] width 28 height 12
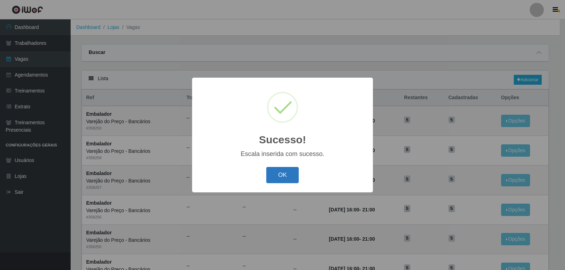
click at [282, 175] on button "OK" at bounding box center [282, 175] width 33 height 17
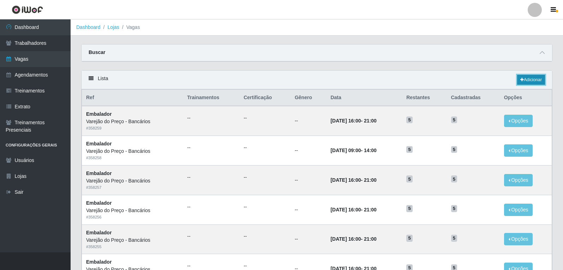
click at [529, 83] on link "Adicionar" at bounding box center [531, 80] width 28 height 10
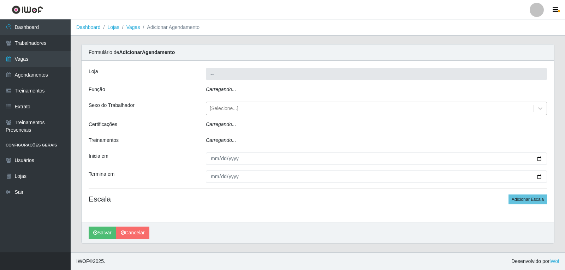
type input "Varejão do Preço - Bancários"
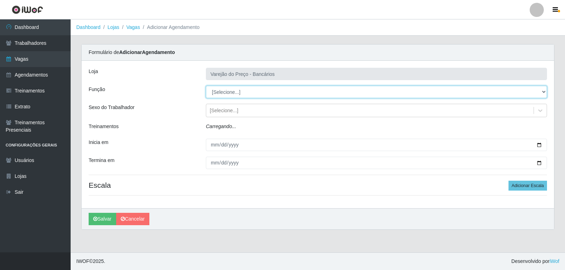
click at [219, 93] on select "[Selecione...] Auxiliar de Estacionamento Auxiliar de Estacionamento + Auxiliar…" at bounding box center [376, 92] width 341 height 12
select select "1"
click at [206, 86] on select "[Selecione...] Auxiliar de Estacionamento Auxiliar de Estacionamento + Auxiliar…" at bounding box center [376, 92] width 341 height 12
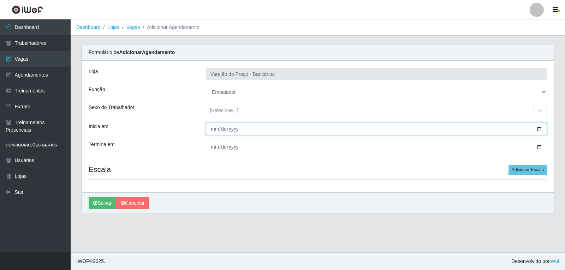
click at [211, 128] on input "Inicia em" at bounding box center [376, 129] width 341 height 12
type input "2025-11-15"
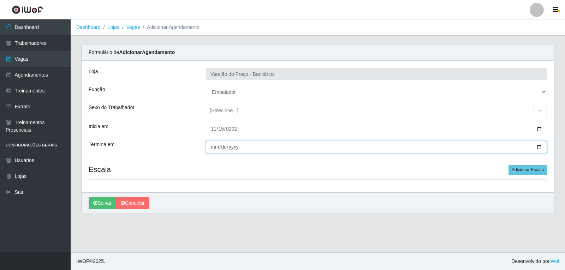
click at [213, 149] on input "Termina em" at bounding box center [376, 147] width 341 height 12
type input "2025-11-15"
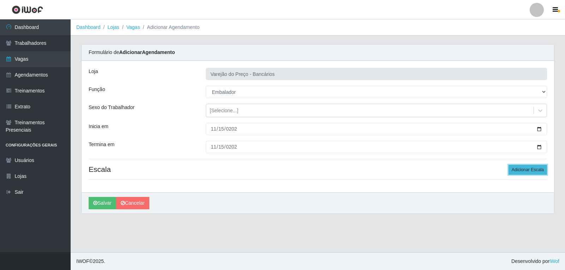
click at [524, 167] on button "Adicionar Escala" at bounding box center [527, 170] width 38 height 10
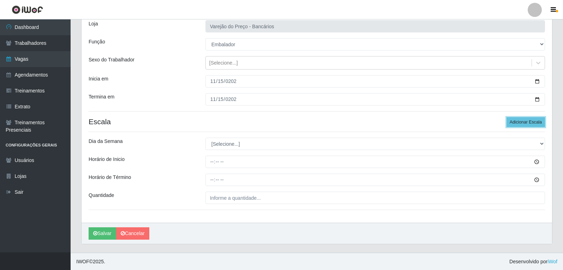
scroll to position [48, 0]
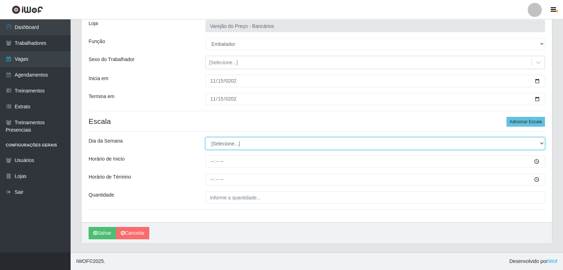
click at [217, 142] on select "[Selecione...] Segunda Terça Quarta Quinta Sexta Sábado Domingo" at bounding box center [374, 143] width 339 height 12
select select "6"
click at [205, 137] on select "[Selecione...] Segunda Terça Quarta Quinta Sexta Sábado Domingo" at bounding box center [374, 143] width 339 height 12
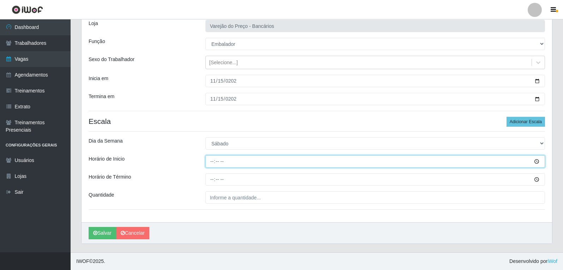
click at [215, 165] on input "Horário de Inicio" at bounding box center [374, 161] width 339 height 12
type input "09:00"
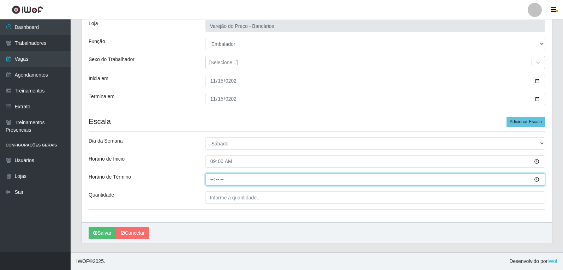
click at [205, 181] on input "Horário de Término" at bounding box center [374, 179] width 339 height 12
type input "14:00"
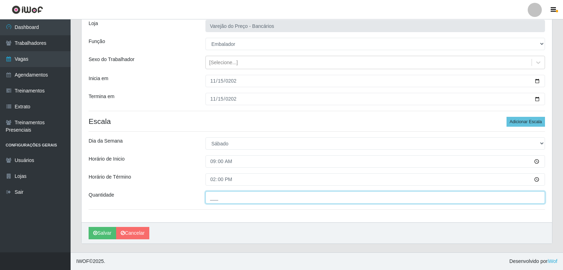
click at [228, 195] on input "___" at bounding box center [374, 197] width 339 height 12
type input "5__"
click at [89, 227] on button "Salvar" at bounding box center [103, 233] width 28 height 12
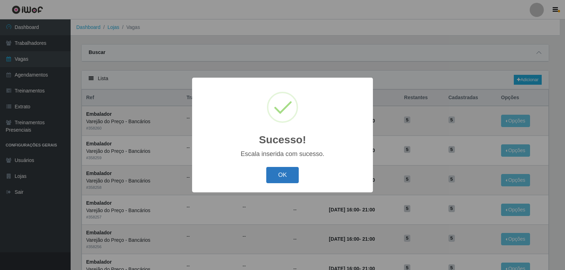
click at [273, 173] on button "OK" at bounding box center [282, 175] width 33 height 17
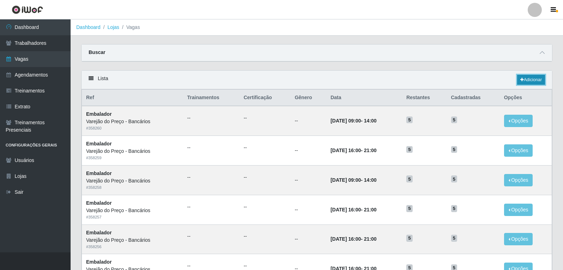
click at [533, 80] on link "Adicionar" at bounding box center [531, 80] width 28 height 10
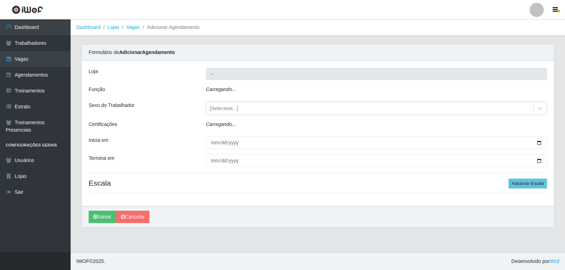
type input "Varejão do Preço - Bancários"
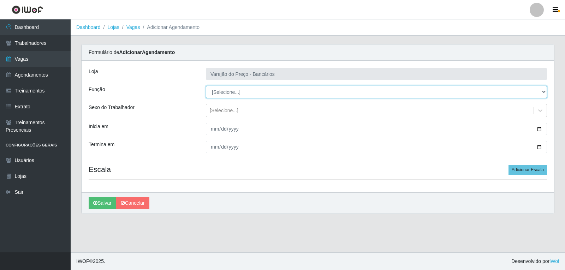
drag, startPoint x: 221, startPoint y: 90, endPoint x: 222, endPoint y: 93, distance: 4.0
click at [221, 90] on select "[Selecione...] Auxiliar de Estacionamento Auxiliar de Estacionamento + Auxiliar…" at bounding box center [376, 92] width 341 height 12
select select "1"
click at [206, 86] on select "[Selecione...] Auxiliar de Estacionamento Auxiliar de Estacionamento + Auxiliar…" at bounding box center [376, 92] width 341 height 12
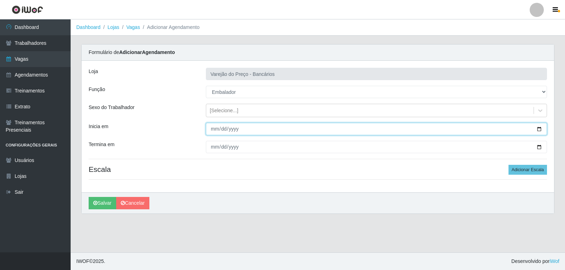
click at [211, 131] on input "Inicia em" at bounding box center [376, 129] width 341 height 12
type input "2025-11-15"
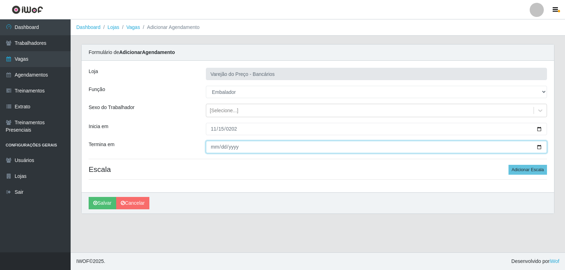
click at [213, 150] on input "Termina em" at bounding box center [376, 147] width 341 height 12
type input "2025-11-15"
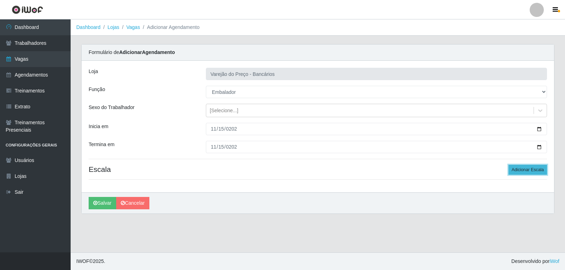
click at [524, 171] on button "Adicionar Escala" at bounding box center [527, 170] width 38 height 10
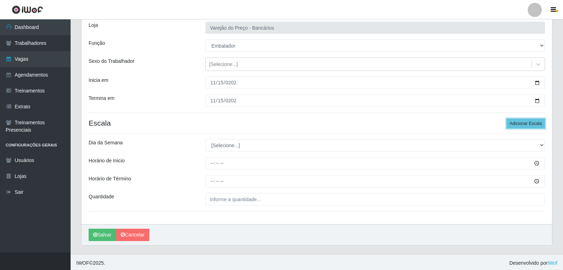
scroll to position [48, 0]
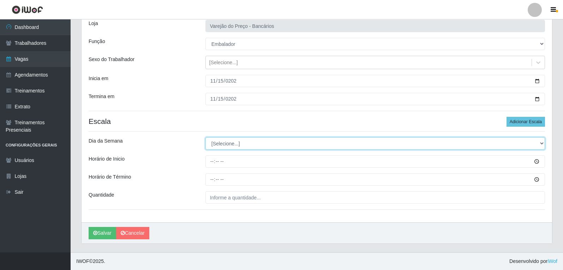
click at [225, 145] on select "[Selecione...] Segunda Terça Quarta Quinta Sexta Sábado Domingo" at bounding box center [374, 143] width 339 height 12
select select "6"
click at [205, 137] on select "[Selecione...] Segunda Terça Quarta Quinta Sexta Sábado Domingo" at bounding box center [374, 143] width 339 height 12
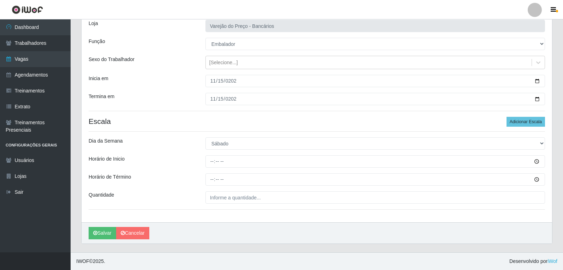
click at [208, 152] on div "Loja Varejão do Preço - Bancários Função [Selecione...] Auxiliar de Estacioname…" at bounding box center [317, 118] width 470 height 210
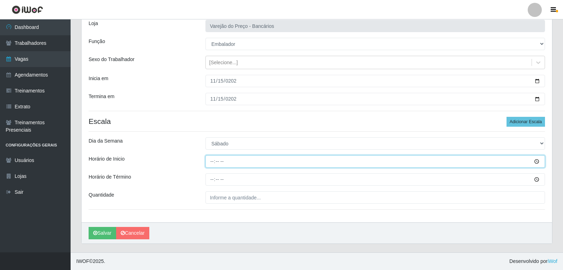
click at [209, 156] on input "Horário de Inicio" at bounding box center [374, 161] width 339 height 12
type input "16:00"
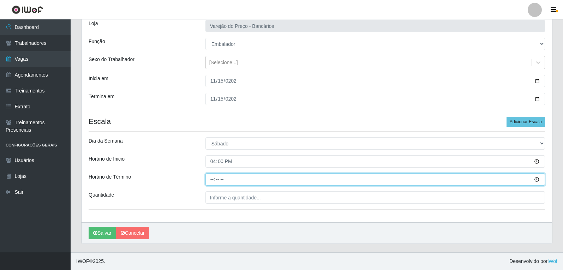
click at [210, 179] on input "Horário de Término" at bounding box center [374, 179] width 339 height 12
type input "21:00"
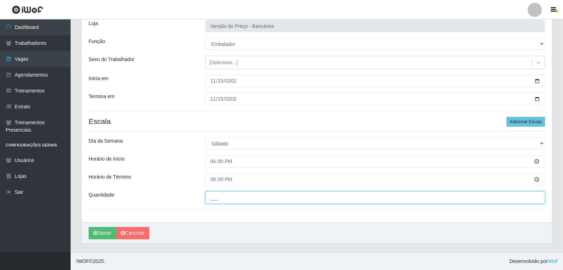
click at [222, 196] on input "___" at bounding box center [374, 197] width 339 height 12
type input "5__"
click at [89, 227] on button "Salvar" at bounding box center [103, 233] width 28 height 12
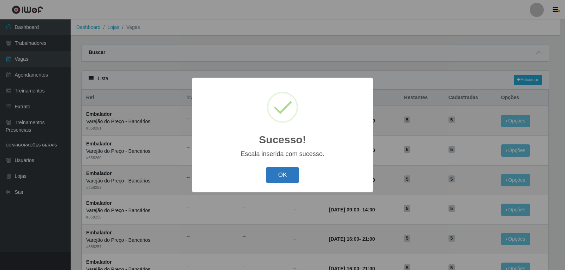
click at [281, 180] on button "OK" at bounding box center [282, 175] width 33 height 17
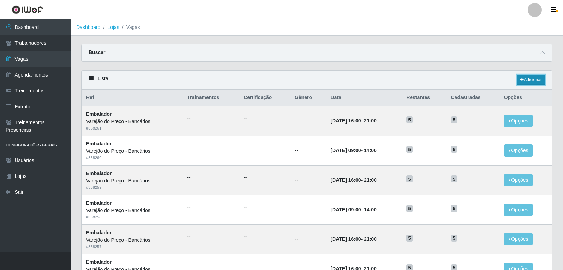
click at [531, 79] on link "Adicionar" at bounding box center [531, 80] width 28 height 10
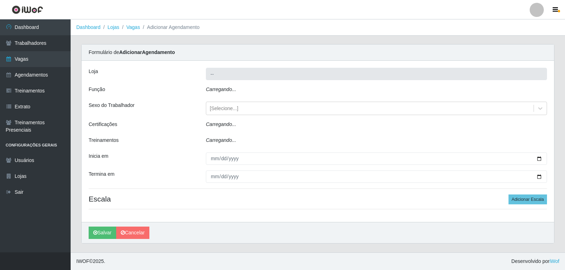
type input "Varejão do Preço - Bancários"
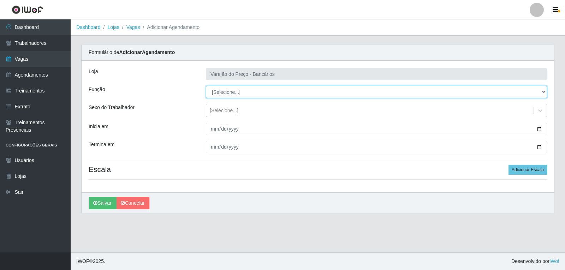
click at [224, 92] on select "[Selecione...] Auxiliar de Estacionamento Auxiliar de Estacionamento + Auxiliar…" at bounding box center [376, 92] width 341 height 12
select select "1"
click at [206, 86] on select "[Selecione...] Auxiliar de Estacionamento Auxiliar de Estacionamento + Auxiliar…" at bounding box center [376, 92] width 341 height 12
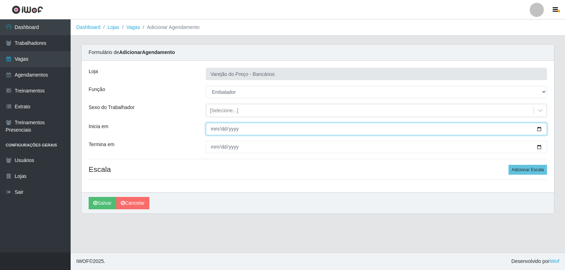
click at [217, 129] on input "Inicia em" at bounding box center [376, 129] width 341 height 12
type input "2025-11-16"
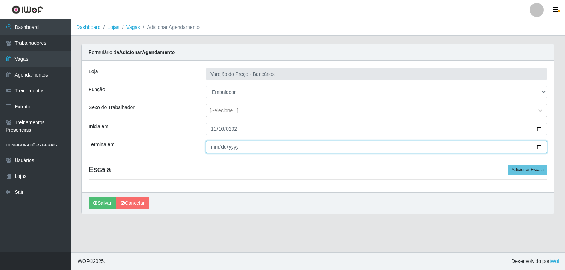
click at [210, 148] on input "Termina em" at bounding box center [376, 147] width 341 height 12
type input "2025-11-16"
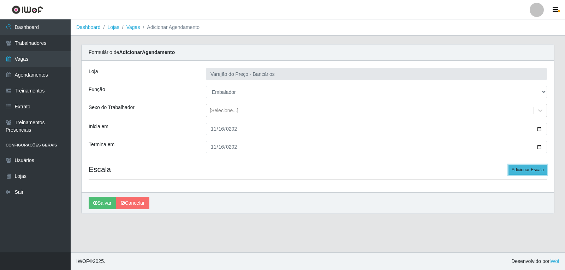
click at [521, 169] on button "Adicionar Escala" at bounding box center [527, 170] width 38 height 10
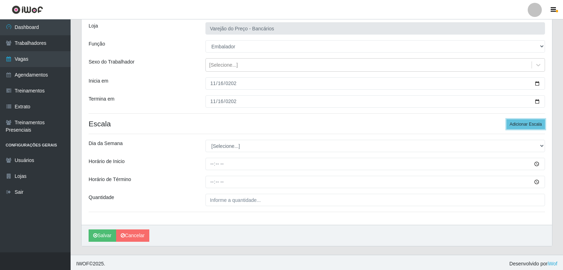
scroll to position [48, 0]
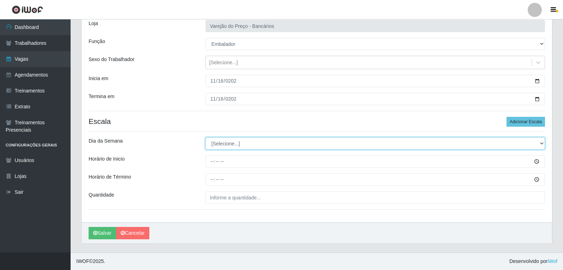
click at [227, 145] on select "[Selecione...] Segunda Terça Quarta Quinta Sexta Sábado Domingo" at bounding box center [374, 143] width 339 height 12
select select "0"
click at [205, 137] on select "[Selecione...] Segunda Terça Quarta Quinta Sexta Sábado Domingo" at bounding box center [374, 143] width 339 height 12
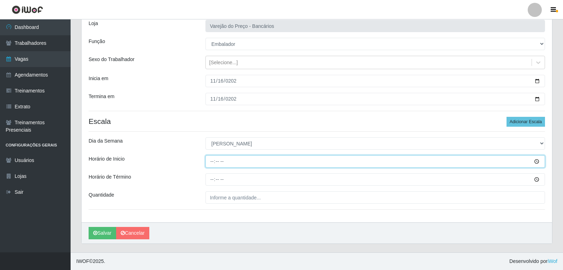
click at [213, 157] on input "Horário de Inicio" at bounding box center [374, 161] width 339 height 12
type input "09:00"
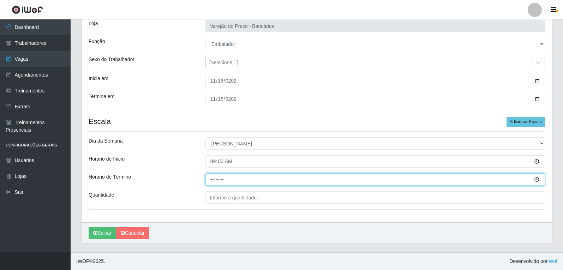
click at [216, 180] on input "Horário de Término" at bounding box center [374, 179] width 339 height 12
click at [212, 179] on input "Horário de Término" at bounding box center [374, 179] width 339 height 12
type input "14:00"
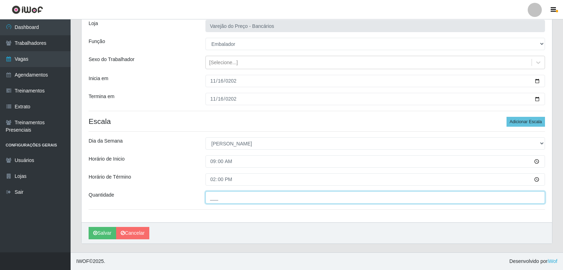
click at [213, 200] on input "___" at bounding box center [374, 197] width 339 height 12
type input "5__"
click at [89, 227] on button "Salvar" at bounding box center [103, 233] width 28 height 12
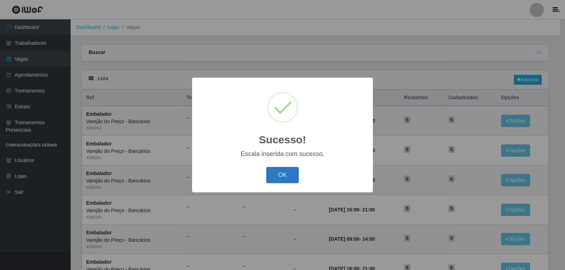
click at [276, 181] on button "OK" at bounding box center [282, 175] width 33 height 17
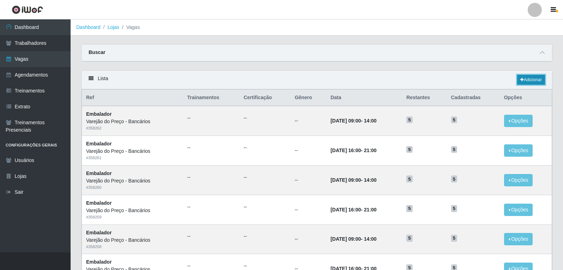
click at [541, 76] on link "Adicionar" at bounding box center [531, 80] width 28 height 10
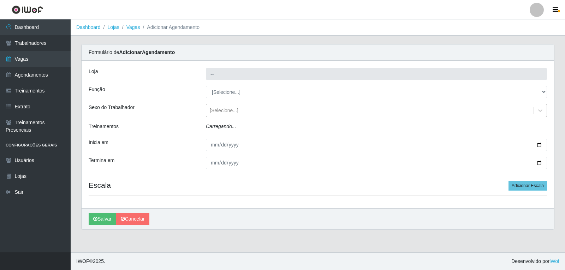
type input "Varejão do Preço - Bancários"
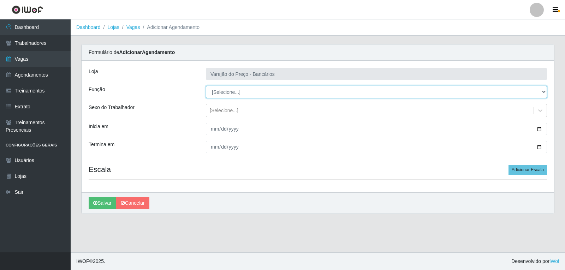
click at [217, 90] on select "[Selecione...] Auxiliar de Estacionamento Auxiliar de Estacionamento + Auxiliar…" at bounding box center [376, 92] width 341 height 12
select select "1"
click at [206, 86] on select "[Selecione...] Auxiliar de Estacionamento Auxiliar de Estacionamento + Auxiliar…" at bounding box center [376, 92] width 341 height 12
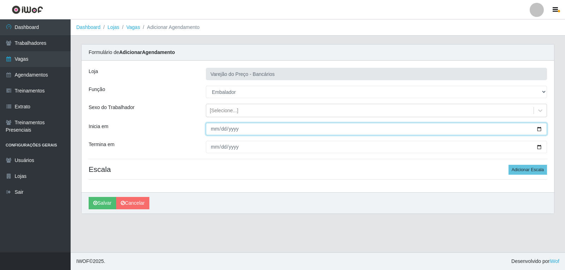
click at [214, 130] on input "Inicia em" at bounding box center [376, 129] width 341 height 12
type input "2025-11-16"
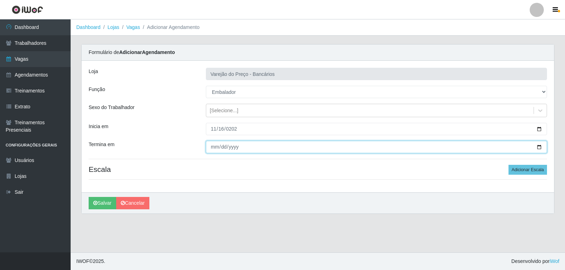
click at [212, 149] on input "Termina em" at bounding box center [376, 147] width 341 height 12
type input "2025-11-16"
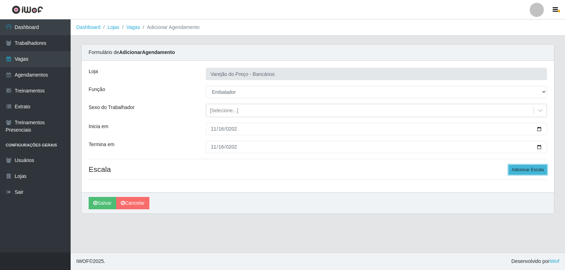
click at [525, 169] on button "Adicionar Escala" at bounding box center [527, 170] width 38 height 10
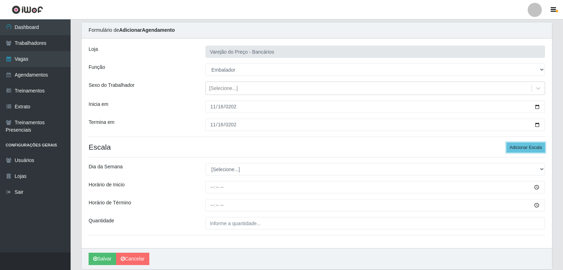
scroll to position [48, 0]
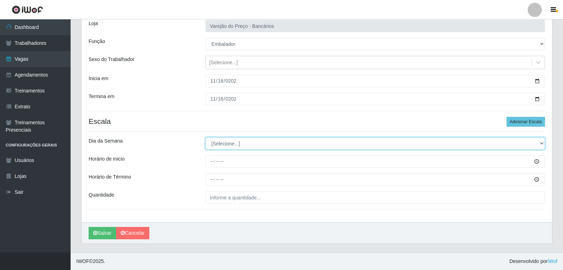
click at [235, 146] on select "[Selecione...] Segunda Terça Quarta Quinta Sexta Sábado Domingo" at bounding box center [374, 143] width 339 height 12
select select "0"
click at [205, 137] on select "[Selecione...] Segunda Terça Quarta Quinta Sexta Sábado Domingo" at bounding box center [374, 143] width 339 height 12
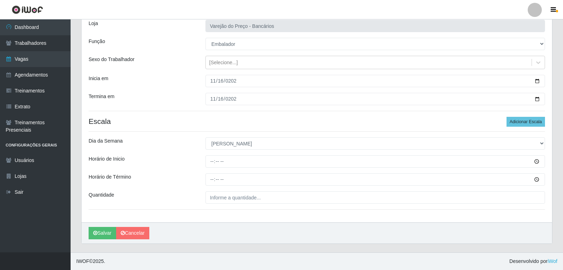
click at [205, 163] on div at bounding box center [375, 161] width 350 height 12
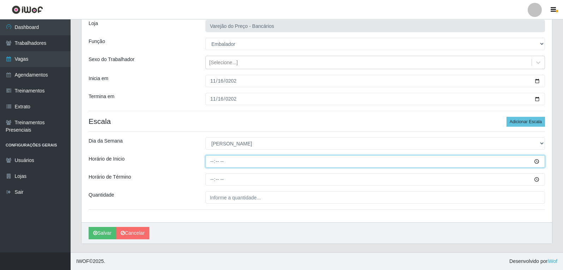
click at [211, 161] on input "Horário de Inicio" at bounding box center [374, 161] width 339 height 12
type input "14:00"
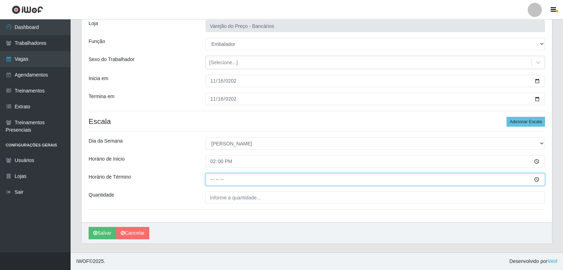
click at [214, 180] on input "Horário de Término" at bounding box center [374, 179] width 339 height 12
type input "19:00"
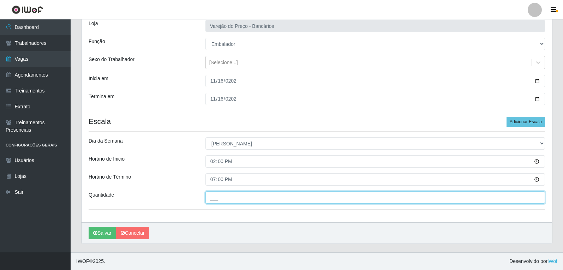
click at [229, 195] on input "___" at bounding box center [374, 197] width 339 height 12
type input "3__"
click at [89, 227] on button "Salvar" at bounding box center [103, 233] width 28 height 12
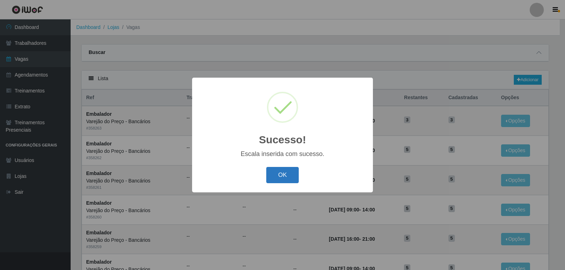
click at [275, 181] on button "OK" at bounding box center [282, 175] width 33 height 17
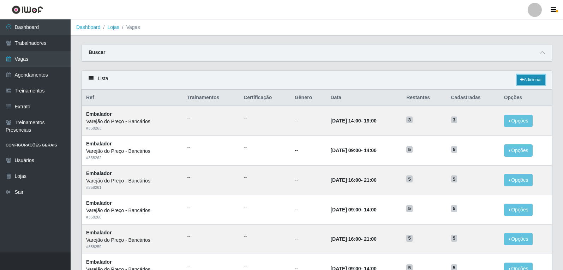
click at [520, 79] on icon at bounding box center [522, 80] width 4 height 4
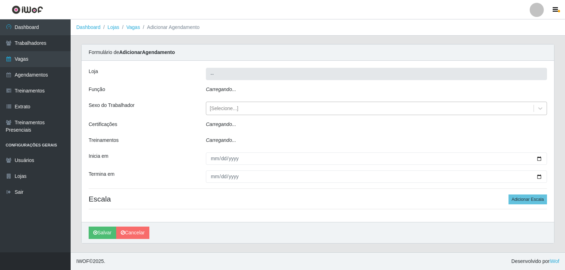
type input "Varejão do Preço - Bancários"
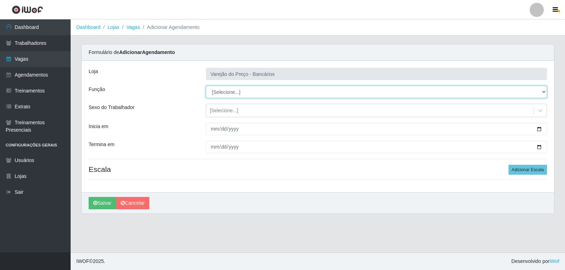
click at [216, 94] on select "[Selecione...] Auxiliar de Estacionamento Auxiliar de Estacionamento + Auxiliar…" at bounding box center [376, 92] width 341 height 12
select select "1"
click at [206, 86] on select "[Selecione...] Auxiliar de Estacionamento Auxiliar de Estacionamento + Auxiliar…" at bounding box center [376, 92] width 341 height 12
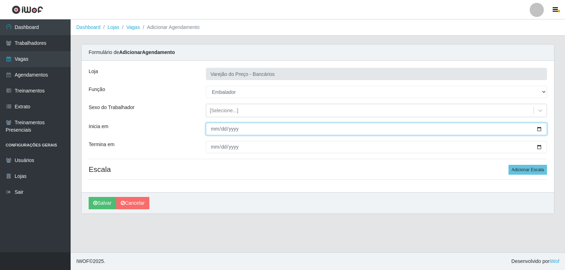
click at [211, 126] on input "Inicia em" at bounding box center [376, 129] width 341 height 12
type input "2025-11-17"
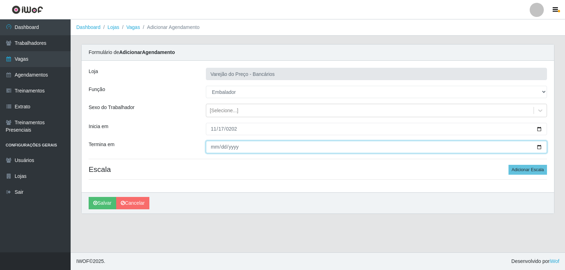
click at [210, 143] on input "Termina em" at bounding box center [376, 147] width 341 height 12
type input "2025-11-17"
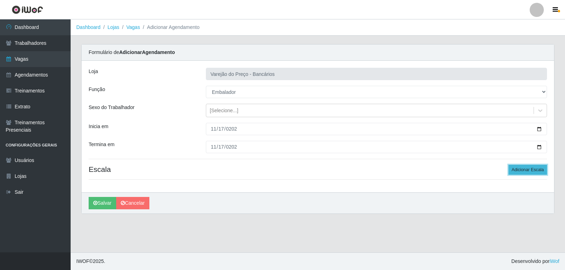
click at [540, 167] on button "Adicionar Escala" at bounding box center [527, 170] width 38 height 10
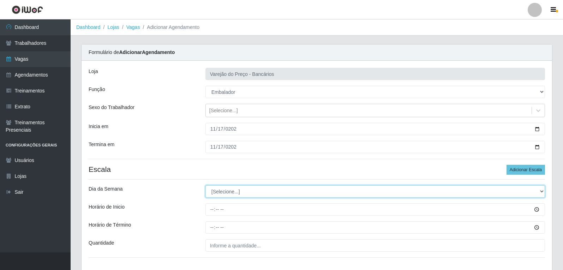
click at [275, 192] on select "[Selecione...] Segunda Terça Quarta Quinta Sexta Sábado Domingo" at bounding box center [374, 191] width 339 height 12
select select "1"
click at [205, 185] on select "[Selecione...] Segunda Terça Quarta Quinta Sexta Sábado Domingo" at bounding box center [374, 191] width 339 height 12
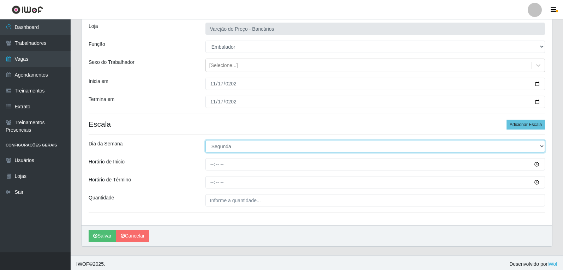
scroll to position [48, 0]
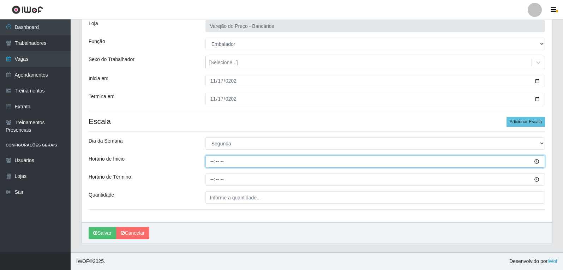
click at [210, 163] on input "Horário de Inicio" at bounding box center [374, 161] width 339 height 12
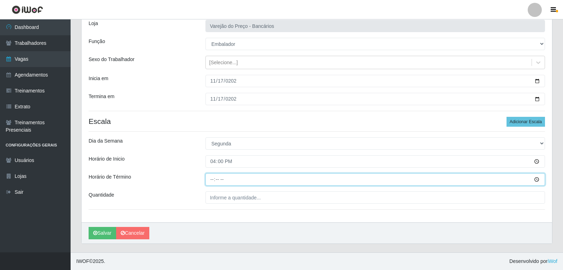
click at [209, 181] on input "Horário de Término" at bounding box center [374, 179] width 339 height 12
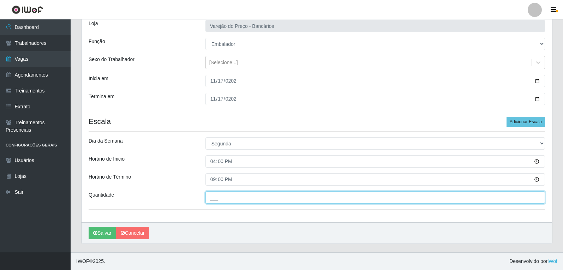
click at [219, 200] on input "___" at bounding box center [374, 197] width 339 height 12
click at [89, 227] on button "Salvar" at bounding box center [103, 233] width 28 height 12
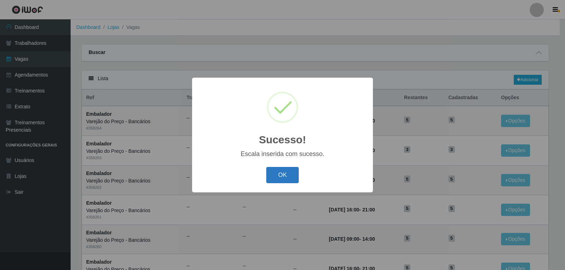
click at [289, 180] on button "OK" at bounding box center [282, 175] width 33 height 17
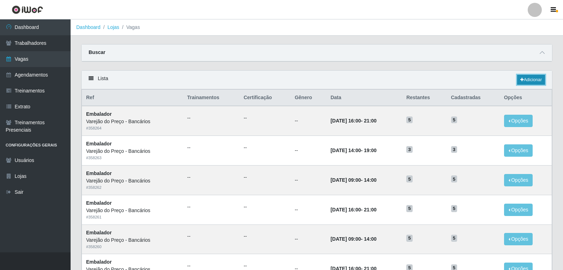
click at [530, 78] on link "Adicionar" at bounding box center [531, 80] width 28 height 10
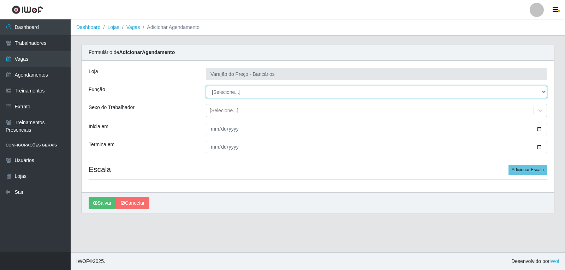
click at [223, 96] on select "[Selecione...] Auxiliar de Estacionamento Auxiliar de Estacionamento + Auxiliar…" at bounding box center [376, 92] width 341 height 12
click at [206, 86] on select "[Selecione...] Auxiliar de Estacionamento Auxiliar de Estacionamento + Auxiliar…" at bounding box center [376, 92] width 341 height 12
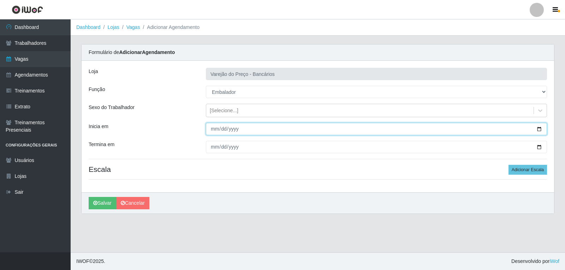
click at [215, 131] on input "Inicia em" at bounding box center [376, 129] width 341 height 12
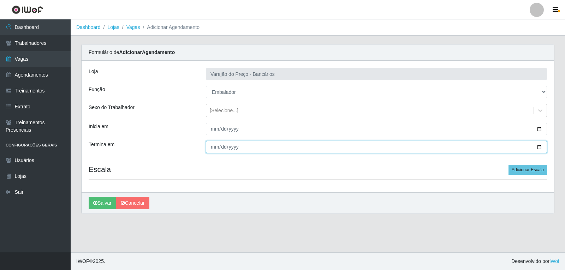
click at [216, 147] on input "Termina em" at bounding box center [376, 147] width 341 height 12
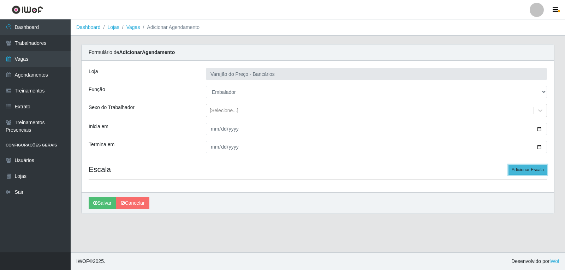
click at [527, 168] on button "Adicionar Escala" at bounding box center [527, 170] width 38 height 10
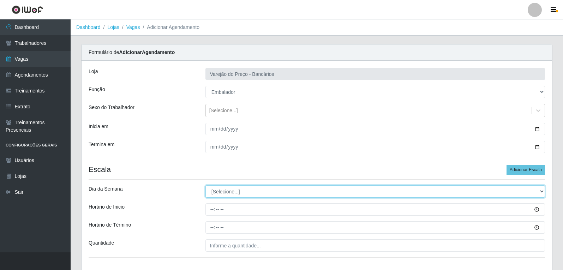
click at [237, 190] on select "[Selecione...] Segunda Terça Quarta Quinta Sexta Sábado Domingo" at bounding box center [374, 191] width 339 height 12
click at [205, 185] on select "[Selecione...] Segunda Terça Quarta Quinta Sexta Sábado Domingo" at bounding box center [374, 191] width 339 height 12
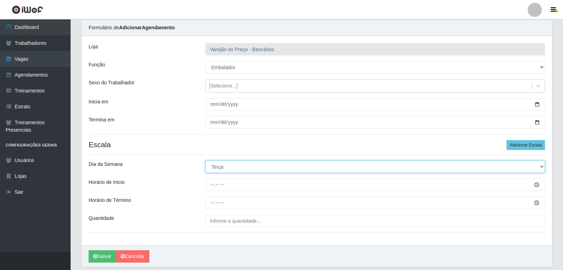
scroll to position [48, 0]
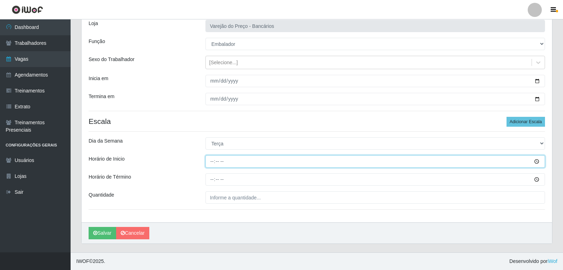
click at [208, 160] on input "Horário de Inicio" at bounding box center [374, 161] width 339 height 12
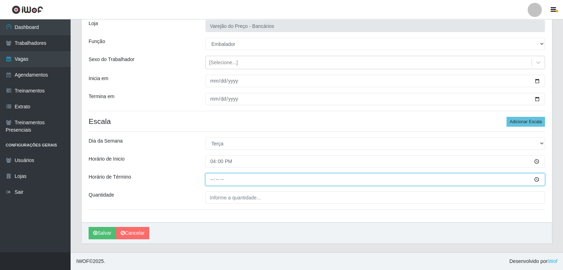
click at [208, 182] on input "Horário de Término" at bounding box center [374, 179] width 339 height 12
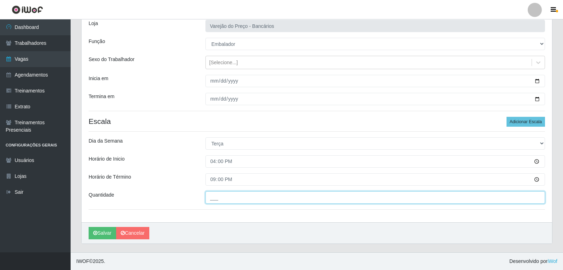
click at [223, 197] on input "___" at bounding box center [374, 197] width 339 height 12
click at [89, 227] on button "Salvar" at bounding box center [103, 233] width 28 height 12
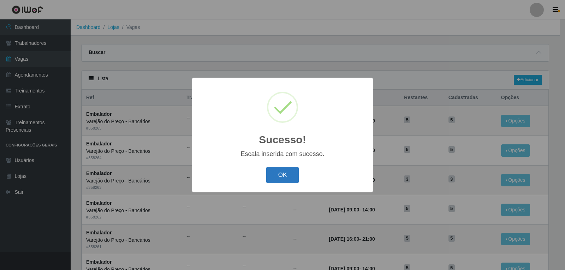
click at [285, 174] on button "OK" at bounding box center [282, 175] width 33 height 17
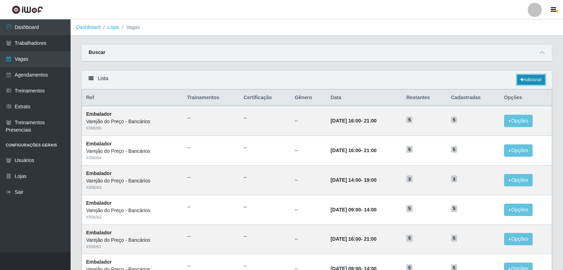
click at [520, 79] on icon at bounding box center [522, 80] width 4 height 4
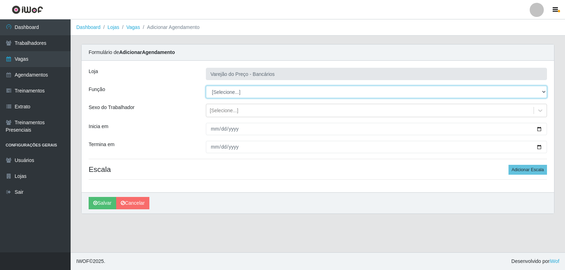
click at [219, 93] on select "[Selecione...] Auxiliar de Estacionamento Auxiliar de Estacionamento + Auxiliar…" at bounding box center [376, 92] width 341 height 12
click at [206, 86] on select "[Selecione...] Auxiliar de Estacionamento Auxiliar de Estacionamento + Auxiliar…" at bounding box center [376, 92] width 341 height 12
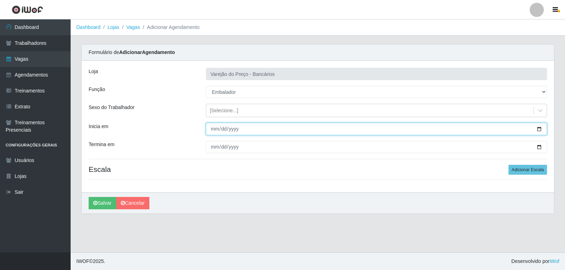
click at [217, 128] on input "Inicia em" at bounding box center [376, 129] width 341 height 12
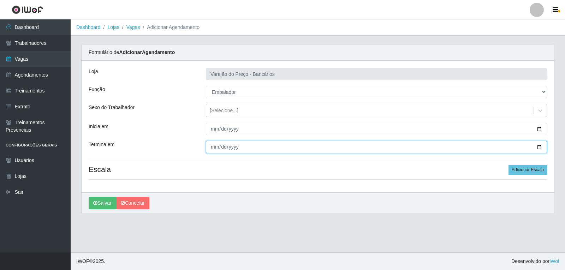
click at [213, 147] on input "Termina em" at bounding box center [376, 147] width 341 height 12
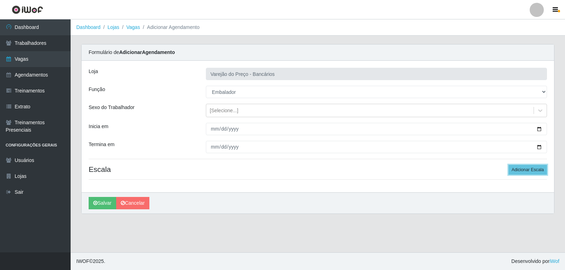
drag, startPoint x: 530, startPoint y: 172, endPoint x: 503, endPoint y: 172, distance: 27.2
click at [527, 172] on button "Adicionar Escala" at bounding box center [527, 170] width 38 height 10
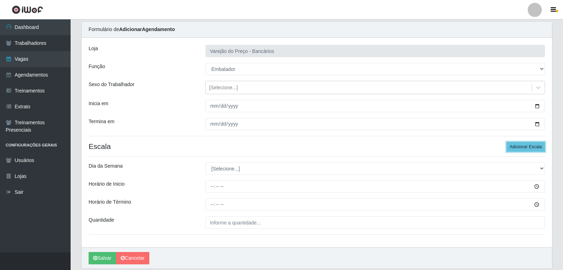
scroll to position [48, 0]
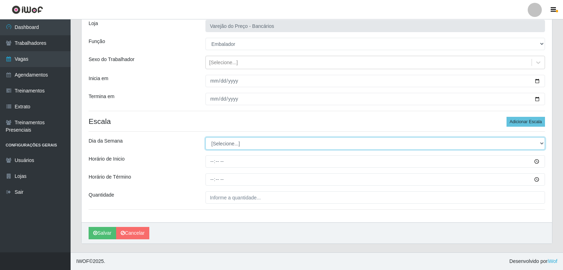
click at [227, 145] on select "[Selecione...] Segunda Terça Quarta Quinta Sexta Sábado Domingo" at bounding box center [374, 143] width 339 height 12
click at [205, 137] on select "[Selecione...] Segunda Terça Quarta Quinta Sexta Sábado Domingo" at bounding box center [374, 143] width 339 height 12
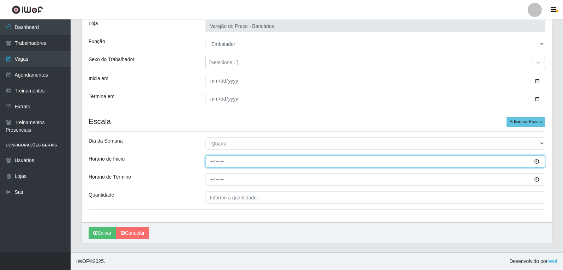
click at [211, 164] on input "Horário de Inicio" at bounding box center [374, 161] width 339 height 12
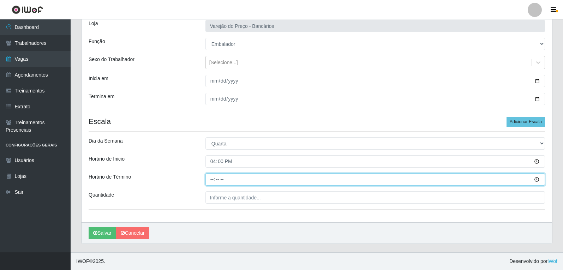
click at [213, 174] on input "Horário de Término" at bounding box center [374, 179] width 339 height 12
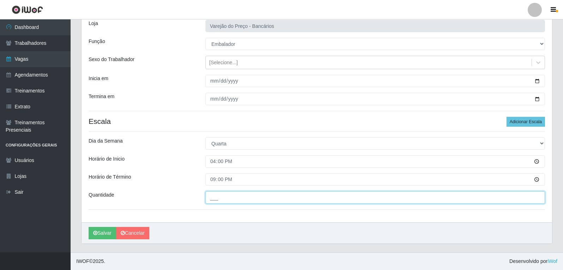
click at [217, 197] on input "___" at bounding box center [374, 197] width 339 height 12
click at [89, 227] on button "Salvar" at bounding box center [103, 233] width 28 height 12
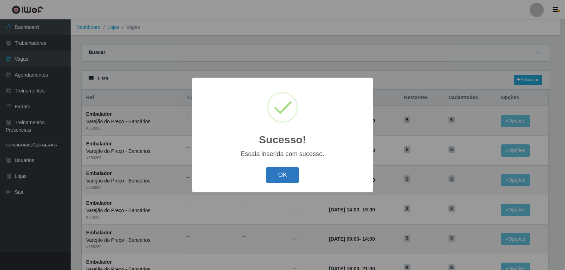
click at [285, 181] on button "OK" at bounding box center [282, 175] width 33 height 17
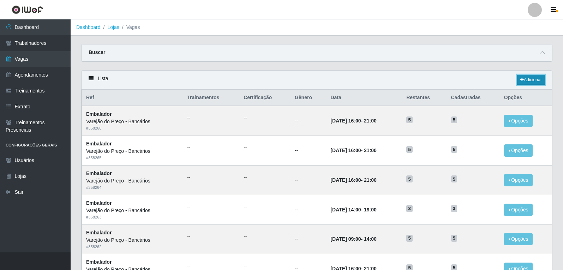
click at [527, 84] on link "Adicionar" at bounding box center [531, 80] width 28 height 10
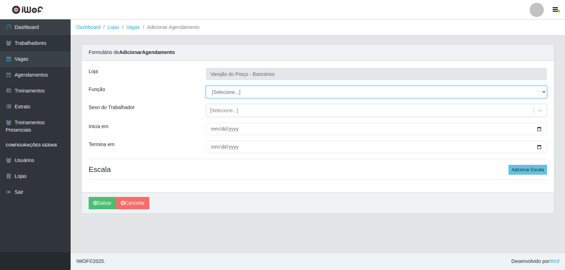
click at [212, 93] on select "[Selecione...] Auxiliar de Estacionamento Auxiliar de Estacionamento + Auxiliar…" at bounding box center [376, 92] width 341 height 12
click at [206, 86] on select "[Selecione...] Auxiliar de Estacionamento Auxiliar de Estacionamento + Auxiliar…" at bounding box center [376, 92] width 341 height 12
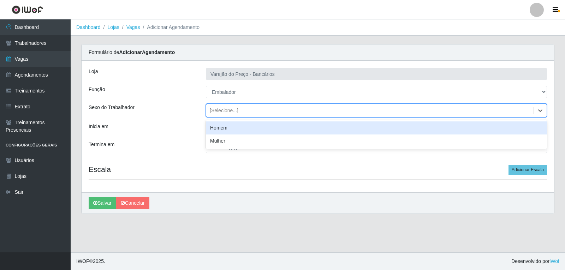
click at [220, 114] on div "[Selecione...]" at bounding box center [224, 110] width 29 height 7
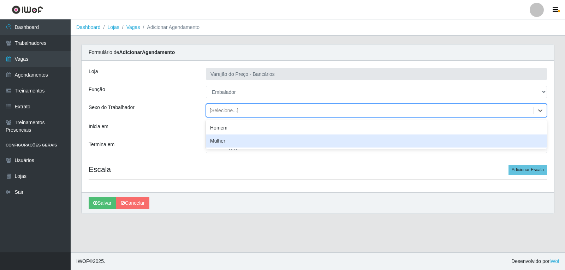
click at [179, 119] on div "Loja Varejão do Preço - Bancários Função [Selecione...] Auxiliar de Estacioname…" at bounding box center [318, 127] width 472 height 132
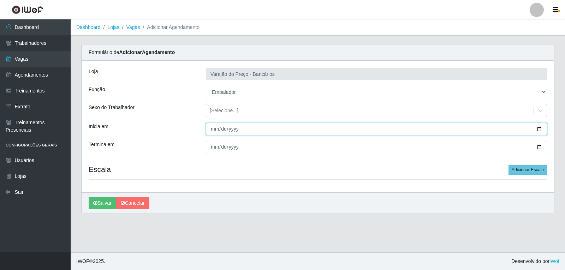
click at [212, 129] on input "Inicia em" at bounding box center [376, 129] width 341 height 12
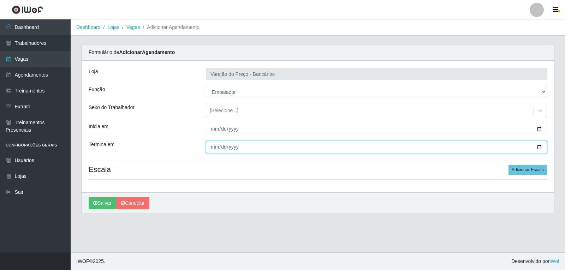
click at [211, 145] on input "Termina em" at bounding box center [376, 147] width 341 height 12
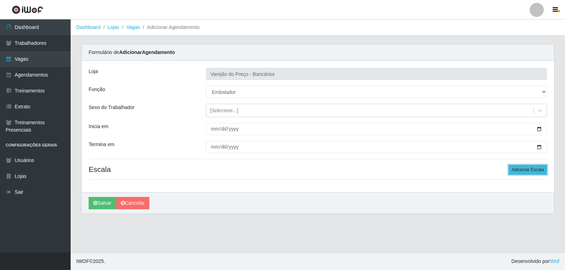
click at [524, 169] on button "Adicionar Escala" at bounding box center [527, 170] width 38 height 10
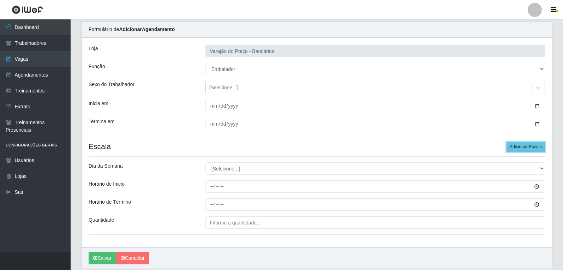
scroll to position [35, 0]
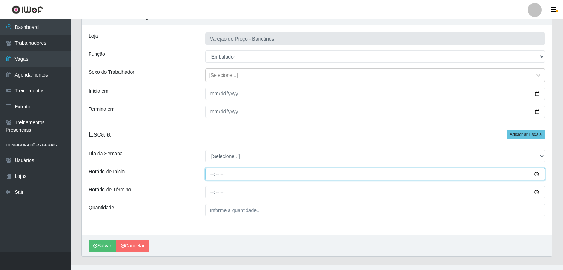
click at [211, 177] on input "Horário de Inicio" at bounding box center [374, 174] width 339 height 12
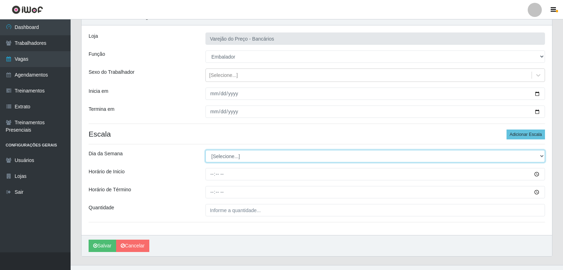
click at [213, 157] on select "[Selecione...] Segunda Terça Quarta Quinta Sexta Sábado Domingo" at bounding box center [374, 156] width 339 height 12
click at [205, 150] on select "[Selecione...] Segunda Terça Quarta Quinta Sexta Sábado Domingo" at bounding box center [374, 156] width 339 height 12
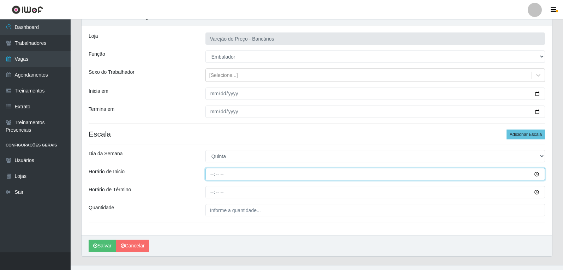
click at [209, 177] on input "Horário de Inicio" at bounding box center [374, 174] width 339 height 12
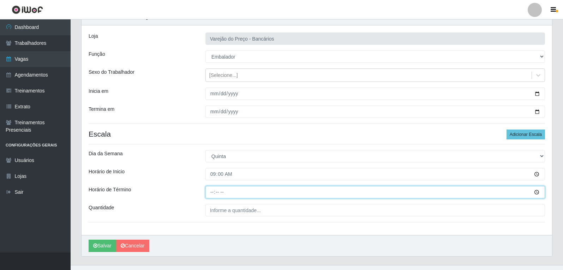
click at [213, 189] on input "Horário de Término" at bounding box center [374, 192] width 339 height 12
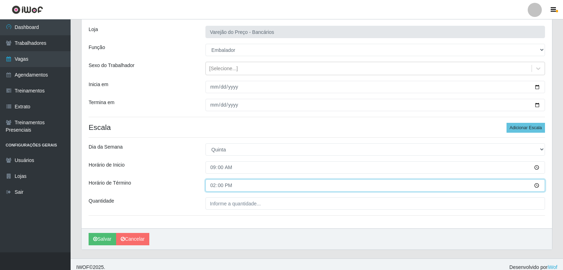
scroll to position [48, 0]
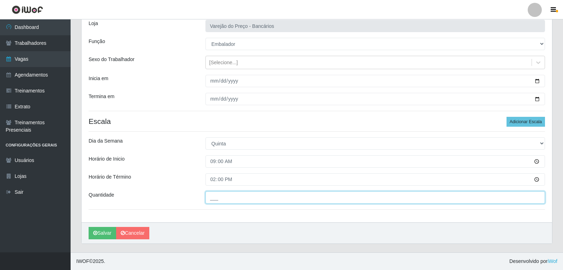
click at [219, 201] on input "___" at bounding box center [374, 197] width 339 height 12
click at [89, 227] on button "Salvar" at bounding box center [103, 233] width 28 height 12
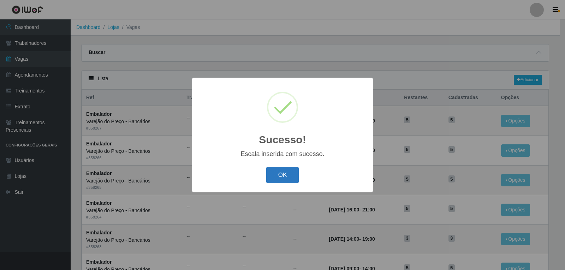
click at [283, 174] on button "OK" at bounding box center [282, 175] width 33 height 17
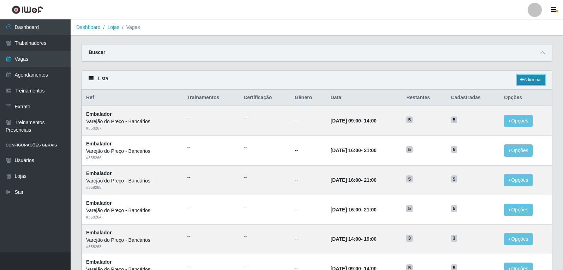
click at [524, 77] on link "Adicionar" at bounding box center [531, 80] width 28 height 10
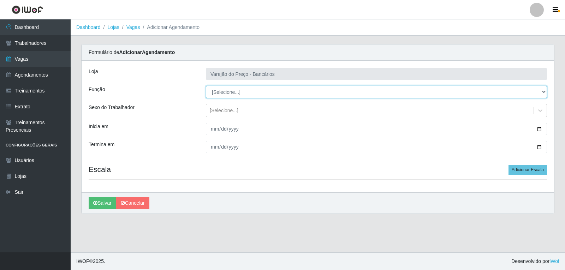
click at [228, 90] on select "[Selecione...] Auxiliar de Estacionamento Auxiliar de Estacionamento + Auxiliar…" at bounding box center [376, 92] width 341 height 12
click at [206, 86] on select "[Selecione...] Auxiliar de Estacionamento Auxiliar de Estacionamento + Auxiliar…" at bounding box center [376, 92] width 341 height 12
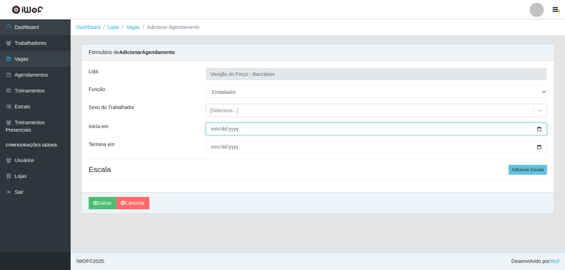
click at [212, 134] on input "Inicia em" at bounding box center [376, 129] width 341 height 12
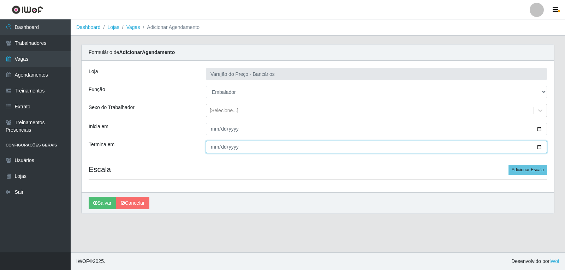
click at [213, 145] on input "Termina em" at bounding box center [376, 147] width 341 height 12
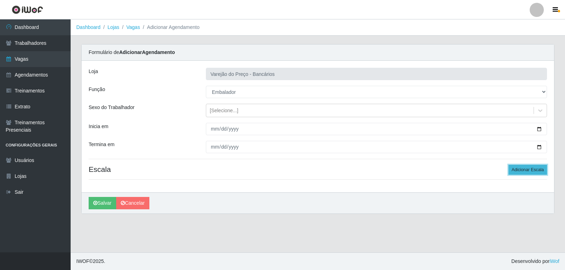
click at [536, 171] on button "Adicionar Escala" at bounding box center [527, 170] width 38 height 10
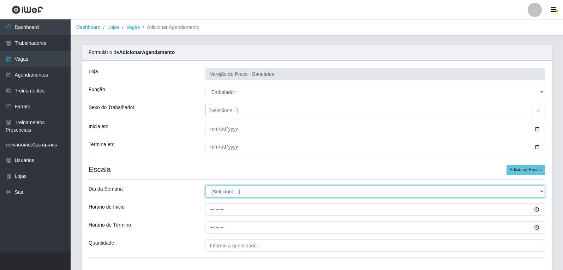
click at [267, 197] on select "[Selecione...] Segunda Terça Quarta Quinta Sexta Sábado Domingo" at bounding box center [374, 191] width 339 height 12
click at [205, 185] on select "[Selecione...] Segunda Terça Quarta Quinta Sexta Sábado Domingo" at bounding box center [374, 191] width 339 height 12
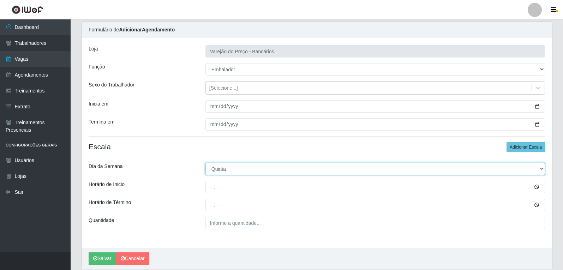
scroll to position [35, 0]
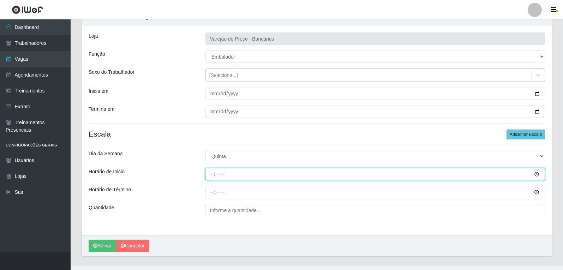
click at [209, 170] on input "Horário de Inicio" at bounding box center [374, 174] width 339 height 12
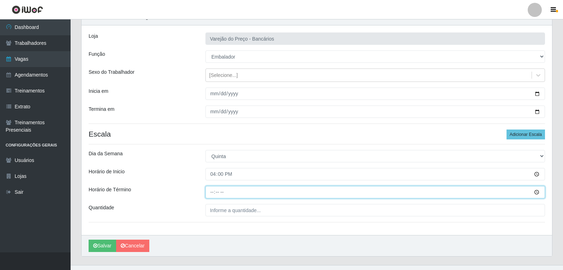
click at [215, 188] on input "Horário de Término" at bounding box center [374, 192] width 339 height 12
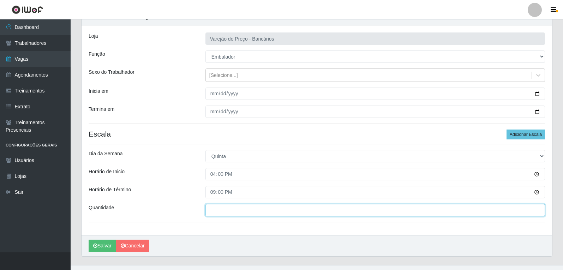
click at [216, 213] on input "___" at bounding box center [374, 210] width 339 height 12
click at [89, 240] on button "Salvar" at bounding box center [103, 246] width 28 height 12
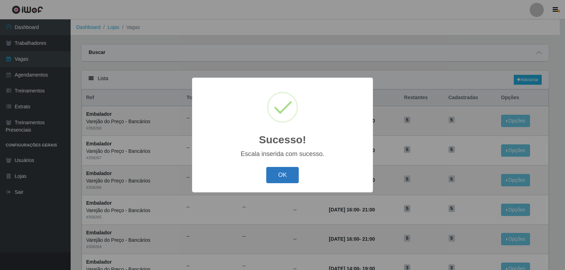
click at [280, 169] on button "OK" at bounding box center [282, 175] width 33 height 17
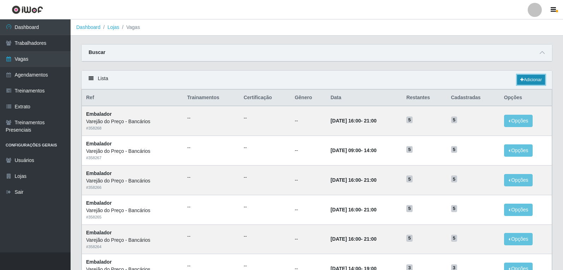
click at [526, 84] on link "Adicionar" at bounding box center [531, 80] width 28 height 10
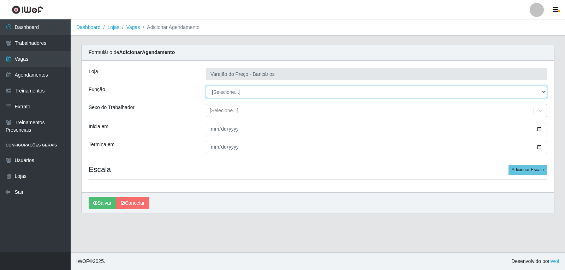
click at [237, 94] on select "[Selecione...] Auxiliar de Estacionamento Auxiliar de Estacionamento + Auxiliar…" at bounding box center [376, 92] width 341 height 12
click at [206, 86] on select "[Selecione...] Auxiliar de Estacionamento Auxiliar de Estacionamento + Auxiliar…" at bounding box center [376, 92] width 341 height 12
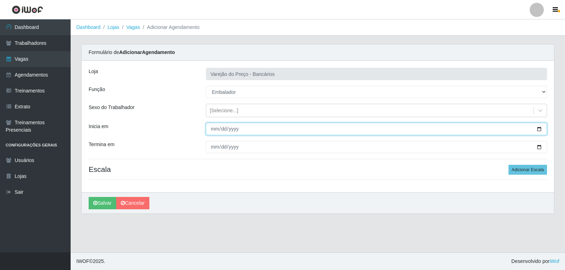
click at [213, 128] on input "Inicia em" at bounding box center [376, 129] width 341 height 12
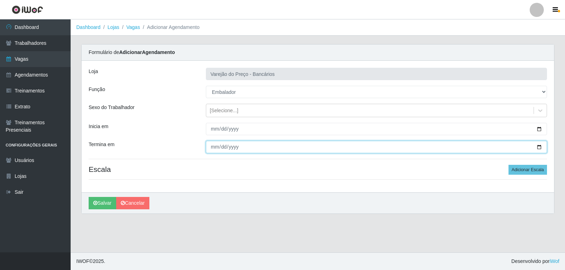
click at [217, 141] on input "Termina em" at bounding box center [376, 147] width 341 height 12
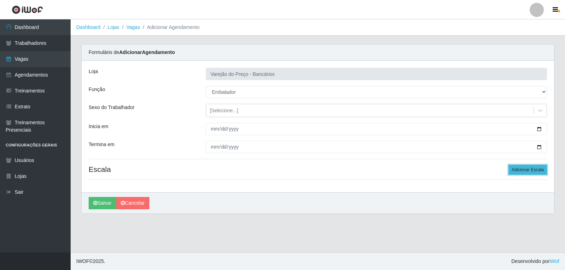
click at [536, 171] on button "Adicionar Escala" at bounding box center [527, 170] width 38 height 10
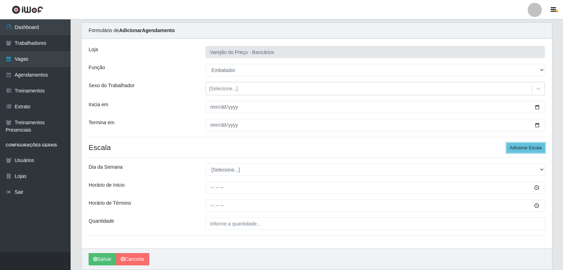
scroll to position [48, 0]
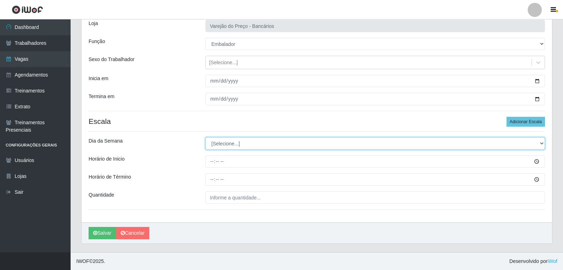
click at [240, 149] on select "[Selecione...] Segunda Terça Quarta Quinta Sexta Sábado Domingo" at bounding box center [374, 143] width 339 height 12
click at [205, 137] on select "[Selecione...] Segunda Terça Quarta Quinta Sexta Sábado Domingo" at bounding box center [374, 143] width 339 height 12
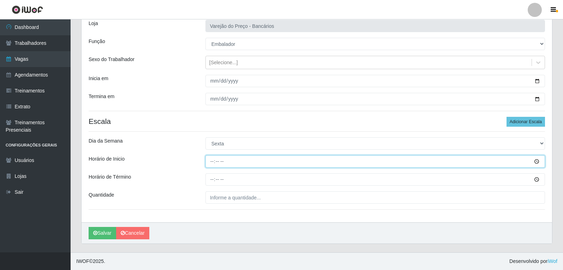
click at [210, 163] on input "Horário de Inicio" at bounding box center [374, 161] width 339 height 12
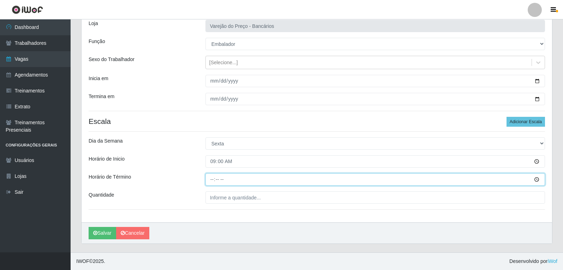
click at [210, 177] on input "Horário de Término" at bounding box center [374, 179] width 339 height 12
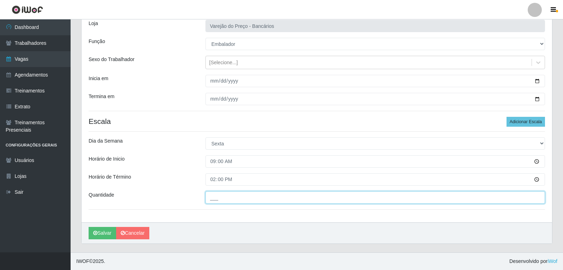
click at [214, 195] on input "___" at bounding box center [374, 197] width 339 height 12
click at [89, 227] on button "Salvar" at bounding box center [103, 233] width 28 height 12
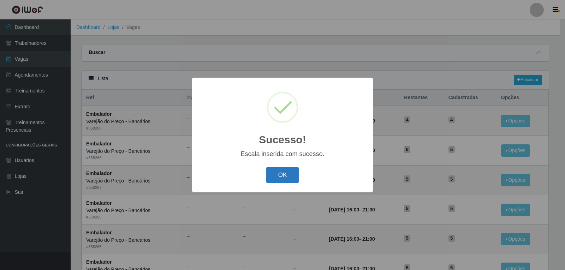
click at [272, 177] on button "OK" at bounding box center [282, 175] width 33 height 17
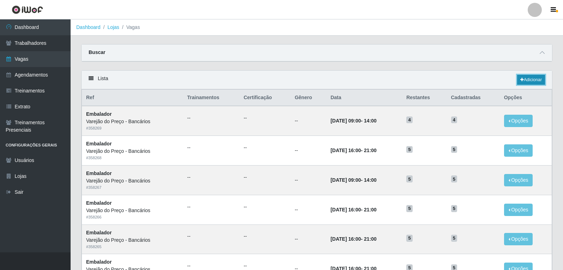
click at [530, 79] on link "Adicionar" at bounding box center [531, 80] width 28 height 10
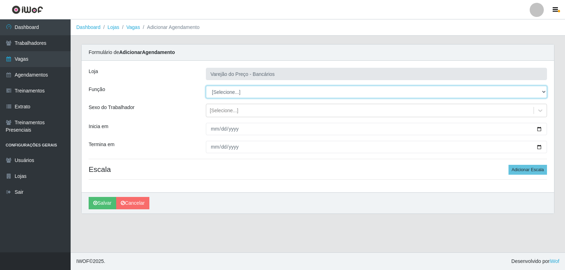
click at [225, 90] on select "[Selecione...] Auxiliar de Estacionamento Auxiliar de Estacionamento + Auxiliar…" at bounding box center [376, 92] width 341 height 12
click at [206, 86] on select "[Selecione...] Auxiliar de Estacionamento Auxiliar de Estacionamento + Auxiliar…" at bounding box center [376, 92] width 341 height 12
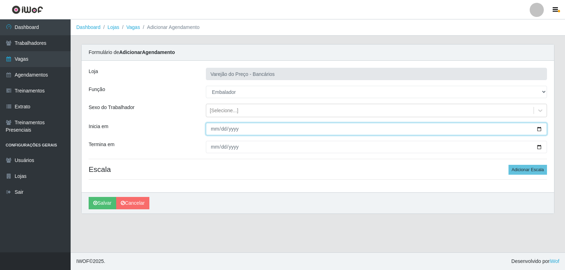
click at [213, 132] on input "Inicia em" at bounding box center [376, 129] width 341 height 12
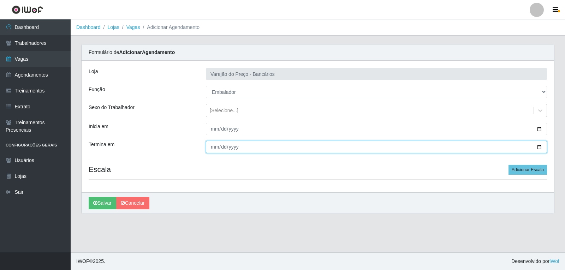
click at [214, 146] on input "Termina em" at bounding box center [376, 147] width 341 height 12
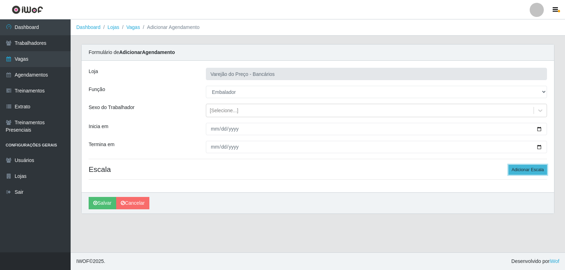
click at [520, 168] on button "Adicionar Escala" at bounding box center [527, 170] width 38 height 10
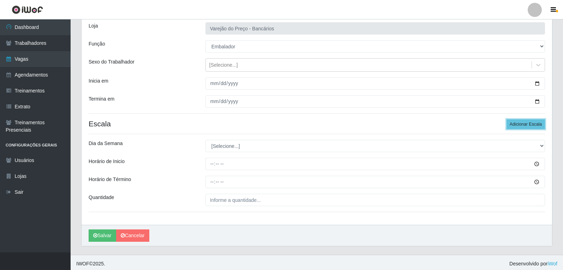
scroll to position [48, 0]
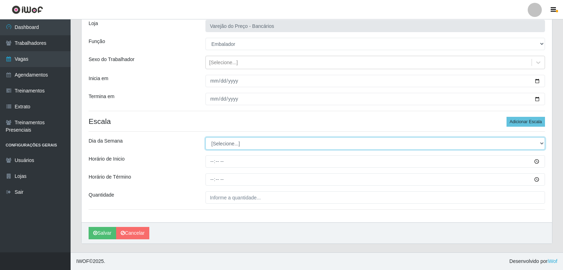
click at [240, 144] on select "[Selecione...] Segunda Terça Quarta Quinta Sexta Sábado Domingo" at bounding box center [374, 143] width 339 height 12
click at [205, 137] on select "[Selecione...] Segunda Terça Quarta Quinta Sexta Sábado Domingo" at bounding box center [374, 143] width 339 height 12
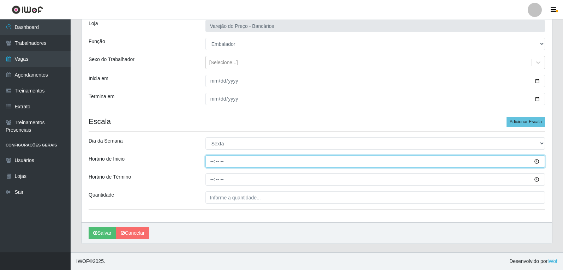
click at [210, 160] on input "Horário de Inicio" at bounding box center [374, 161] width 339 height 12
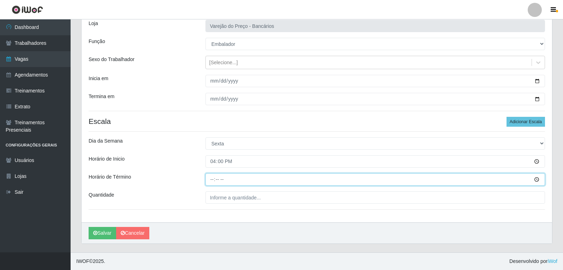
click at [210, 179] on input "Horário de Término" at bounding box center [374, 179] width 339 height 12
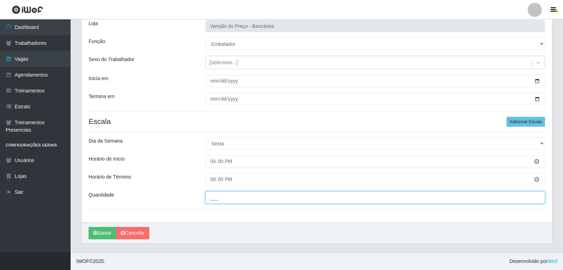
click at [216, 196] on input "___" at bounding box center [374, 197] width 339 height 12
click at [89, 227] on button "Salvar" at bounding box center [103, 233] width 28 height 12
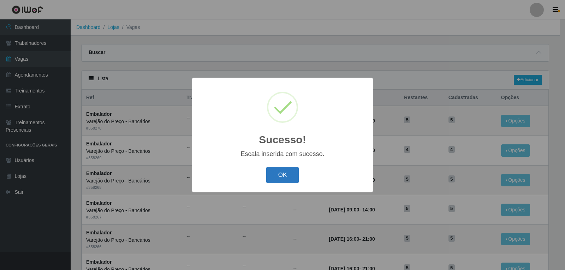
click at [271, 175] on button "OK" at bounding box center [282, 175] width 33 height 17
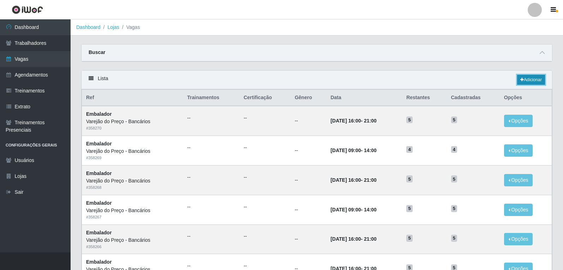
click at [530, 81] on link "Adicionar" at bounding box center [531, 80] width 28 height 10
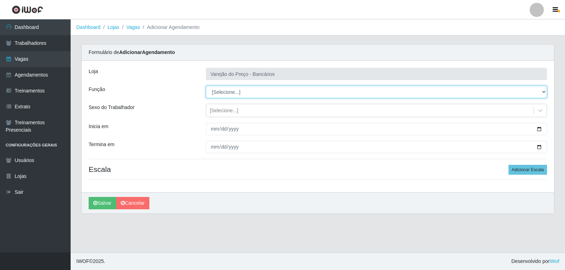
click at [242, 91] on select "[Selecione...] Auxiliar de Estacionamento Auxiliar de Estacionamento + Auxiliar…" at bounding box center [376, 92] width 341 height 12
click at [206, 86] on select "[Selecione...] Auxiliar de Estacionamento Auxiliar de Estacionamento + Auxiliar…" at bounding box center [376, 92] width 341 height 12
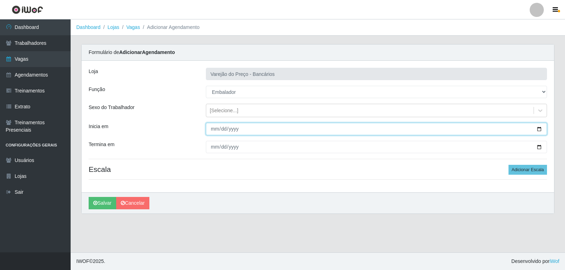
click at [209, 131] on input "Inicia em" at bounding box center [376, 129] width 341 height 12
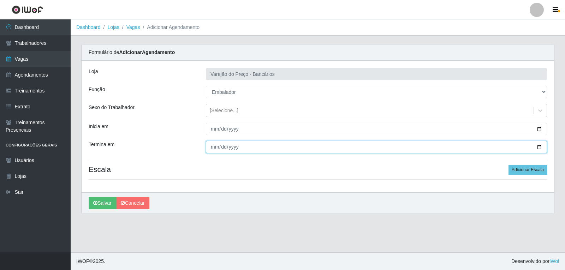
click at [213, 142] on input "Termina em" at bounding box center [376, 147] width 341 height 12
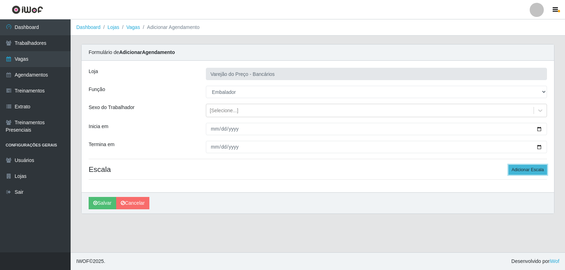
click at [527, 170] on button "Adicionar Escala" at bounding box center [527, 170] width 38 height 10
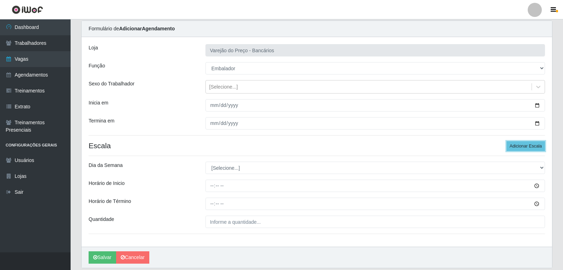
scroll to position [48, 0]
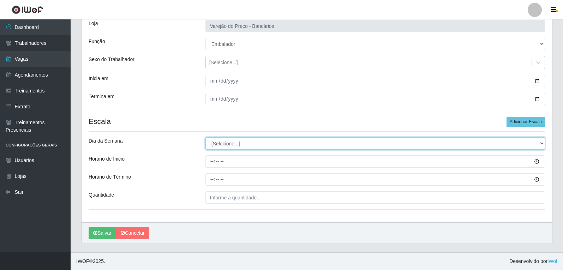
click at [238, 145] on select "[Selecione...] Segunda Terça Quarta Quinta Sexta Sábado Domingo" at bounding box center [374, 143] width 339 height 12
click at [205, 137] on select "[Selecione...] Segunda Terça Quarta Quinta Sexta Sábado Domingo" at bounding box center [374, 143] width 339 height 12
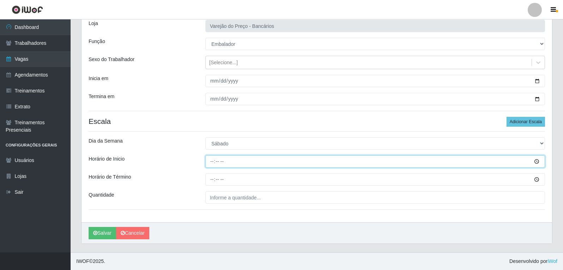
click at [211, 161] on input "Horário de Inicio" at bounding box center [374, 161] width 339 height 12
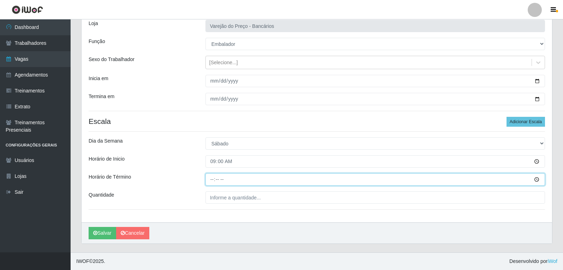
click at [213, 185] on input "Horário de Término" at bounding box center [374, 179] width 339 height 12
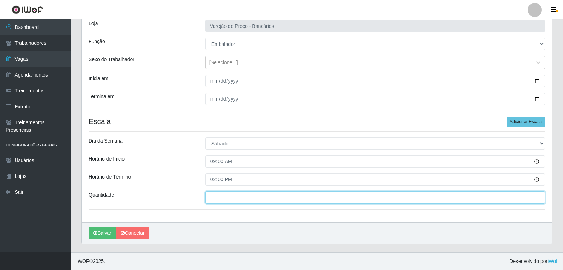
click at [221, 199] on input "___" at bounding box center [374, 197] width 339 height 12
click at [89, 227] on button "Salvar" at bounding box center [103, 233] width 28 height 12
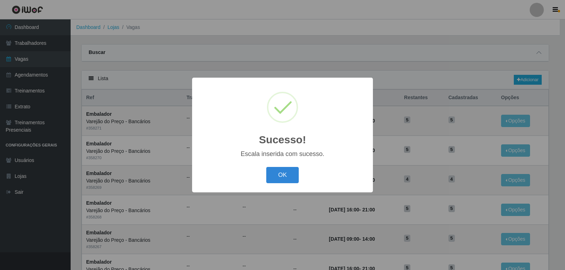
drag, startPoint x: 285, startPoint y: 170, endPoint x: 288, endPoint y: 166, distance: 5.3
click at [285, 170] on button "OK" at bounding box center [282, 175] width 33 height 17
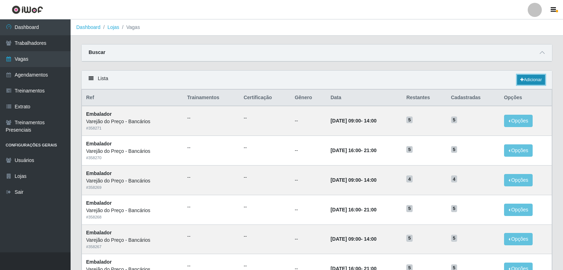
click at [523, 83] on link "Adicionar" at bounding box center [531, 80] width 28 height 10
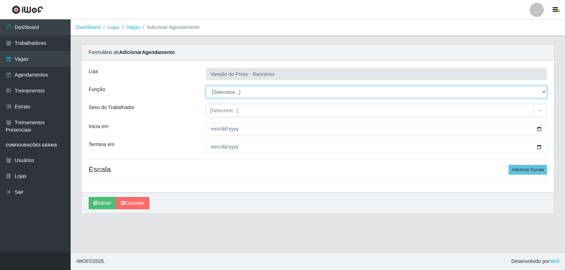
click at [234, 94] on select "[Selecione...] Auxiliar de Estacionamento Auxiliar de Estacionamento + Auxiliar…" at bounding box center [376, 92] width 341 height 12
click at [206, 86] on select "[Selecione...] Auxiliar de Estacionamento Auxiliar de Estacionamento + Auxiliar…" at bounding box center [376, 92] width 341 height 12
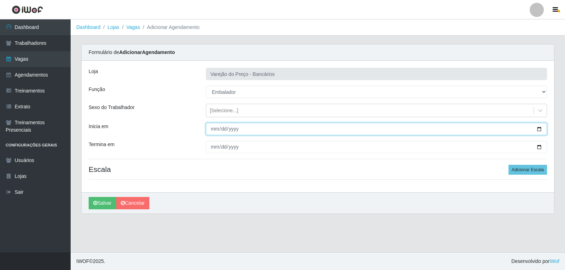
click at [213, 123] on input "Inicia em" at bounding box center [376, 129] width 341 height 12
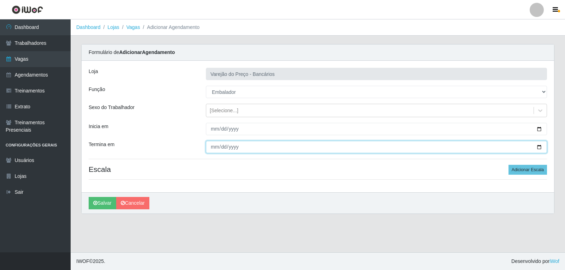
click at [214, 146] on input "Termina em" at bounding box center [376, 147] width 341 height 12
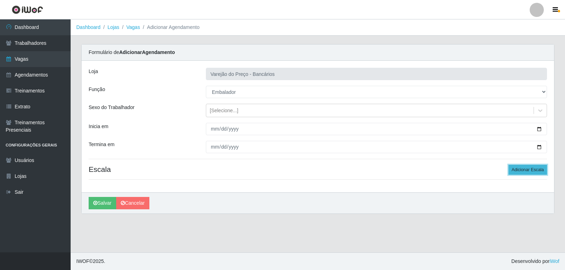
click at [529, 167] on button "Adicionar Escala" at bounding box center [527, 170] width 38 height 10
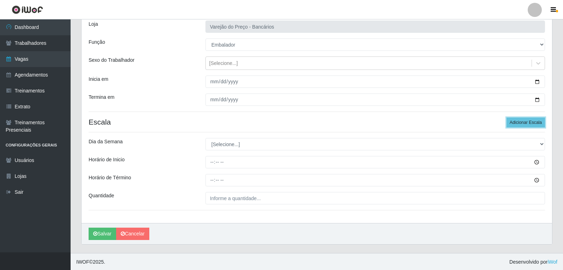
scroll to position [48, 0]
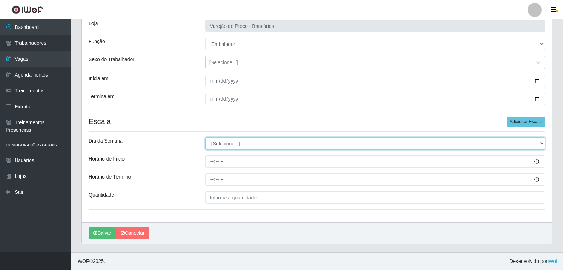
click at [234, 150] on select "[Selecione...] Segunda Terça Quarta Quinta Sexta Sábado Domingo" at bounding box center [374, 143] width 339 height 12
click at [205, 137] on select "[Selecione...] Segunda Terça Quarta Quinta Sexta Sábado Domingo" at bounding box center [374, 143] width 339 height 12
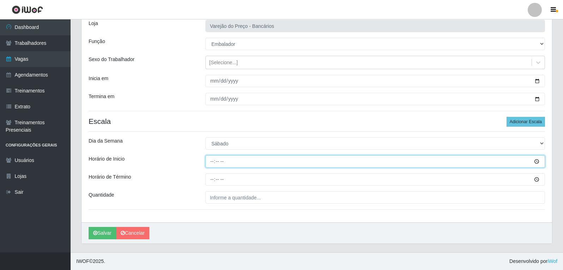
click at [208, 163] on input "Horário de Inicio" at bounding box center [374, 161] width 339 height 12
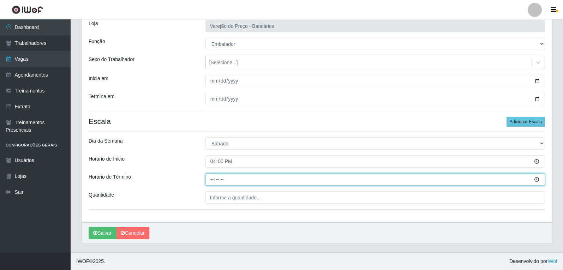
click at [209, 175] on input "Horário de Término" at bounding box center [374, 179] width 339 height 12
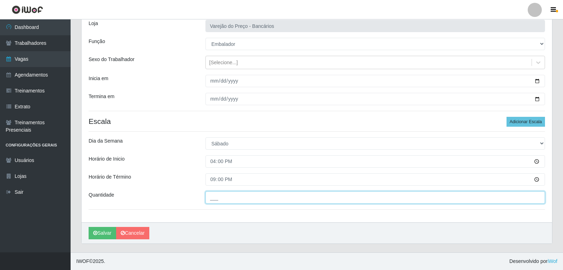
click at [221, 195] on input "___" at bounding box center [374, 197] width 339 height 12
click at [89, 227] on button "Salvar" at bounding box center [103, 233] width 28 height 12
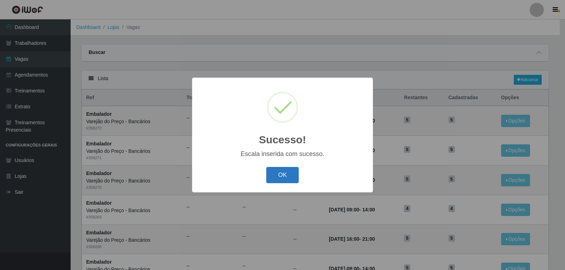
click at [267, 177] on button "OK" at bounding box center [282, 175] width 33 height 17
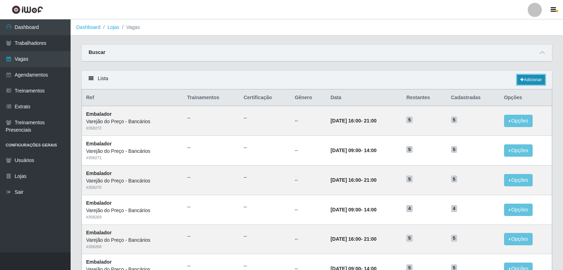
click at [531, 80] on link "Adicionar" at bounding box center [531, 80] width 28 height 10
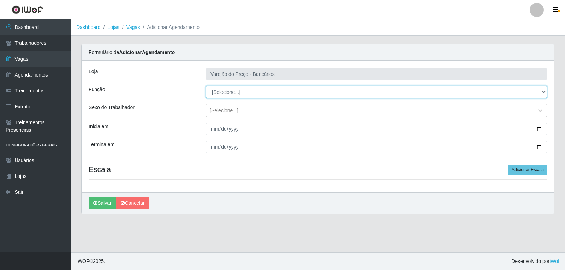
click at [225, 90] on select "[Selecione...] Auxiliar de Estacionamento Auxiliar de Estacionamento + Auxiliar…" at bounding box center [376, 92] width 341 height 12
click at [206, 86] on select "[Selecione...] Auxiliar de Estacionamento Auxiliar de Estacionamento + Auxiliar…" at bounding box center [376, 92] width 341 height 12
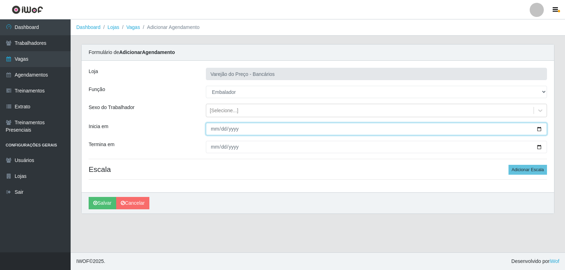
click at [213, 131] on input "Inicia em" at bounding box center [376, 129] width 341 height 12
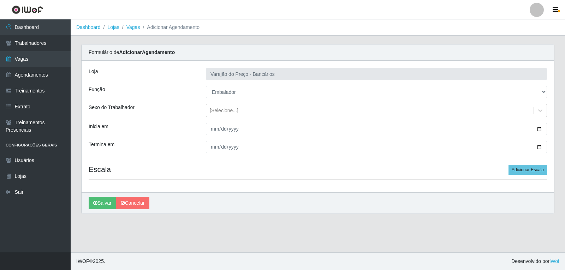
click at [215, 139] on div "Loja Varejão do Preço - Bancários Função [Selecione...] Auxiliar de Estacioname…" at bounding box center [318, 127] width 472 height 132
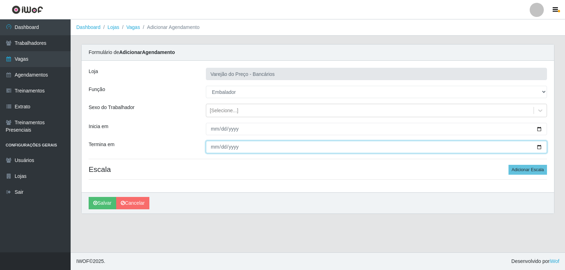
click at [213, 145] on input "Termina em" at bounding box center [376, 147] width 341 height 12
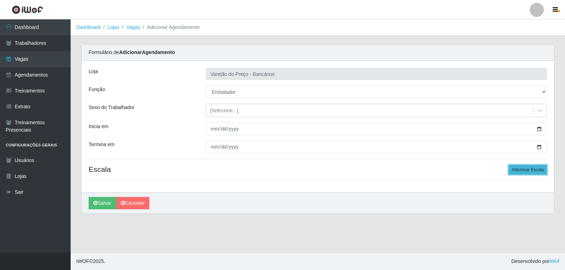
click at [520, 171] on button "Adicionar Escala" at bounding box center [527, 170] width 38 height 10
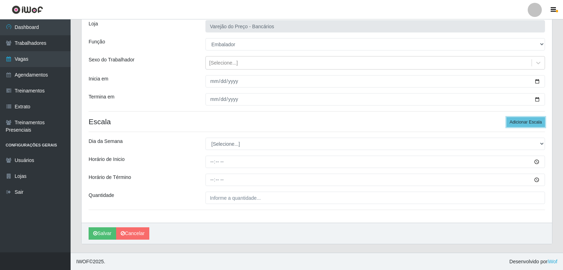
scroll to position [48, 0]
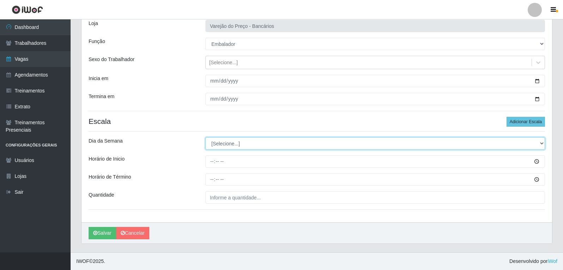
click at [222, 145] on select "[Selecione...] Segunda Terça Quarta Quinta Sexta Sábado Domingo" at bounding box center [374, 143] width 339 height 12
click at [205, 137] on select "[Selecione...] Segunda Terça Quarta Quinta Sexta Sábado Domingo" at bounding box center [374, 143] width 339 height 12
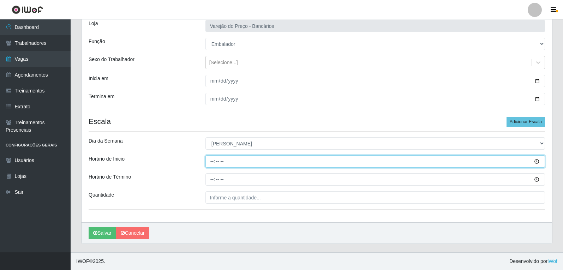
click at [211, 164] on input "Horário de Inicio" at bounding box center [374, 161] width 339 height 12
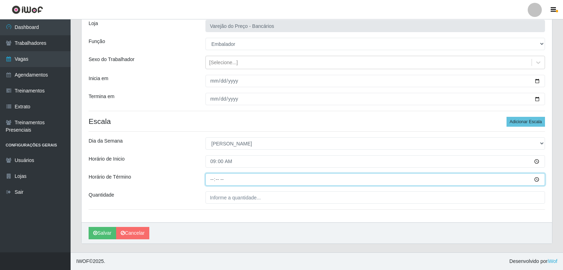
click at [209, 182] on input "Horário de Término" at bounding box center [374, 179] width 339 height 12
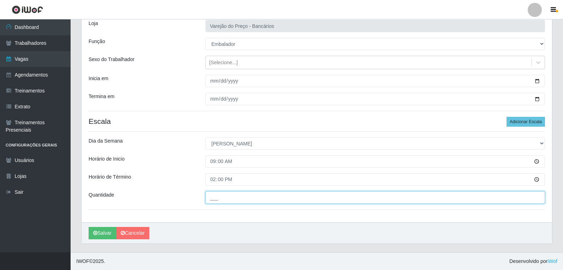
click at [219, 200] on input "___" at bounding box center [374, 197] width 339 height 12
click at [89, 227] on button "Salvar" at bounding box center [103, 233] width 28 height 12
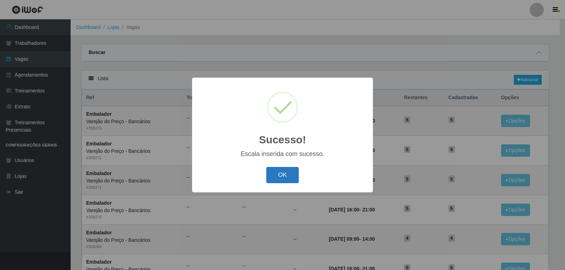
click at [287, 181] on button "OK" at bounding box center [282, 175] width 33 height 17
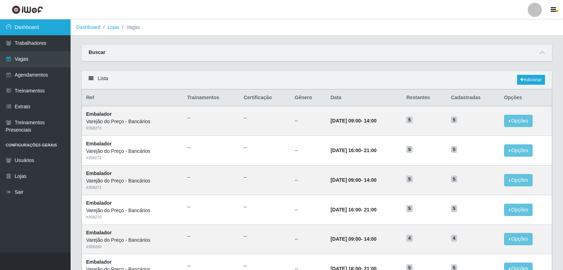
click at [48, 23] on link "Dashboard" at bounding box center [35, 27] width 71 height 16
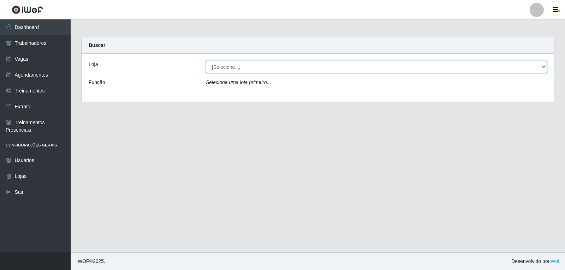
click at [231, 65] on select "[Selecione...] Varejão do Preço - Bancários" at bounding box center [376, 67] width 341 height 12
click at [206, 61] on select "[Selecione...] Varejão do Preço - Bancários" at bounding box center [376, 67] width 341 height 12
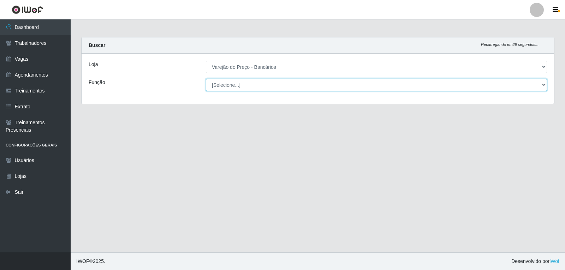
click at [233, 84] on select "[Selecione...] Auxiliar de Estacionamento Auxiliar de Estacionamento + Auxiliar…" at bounding box center [376, 85] width 341 height 12
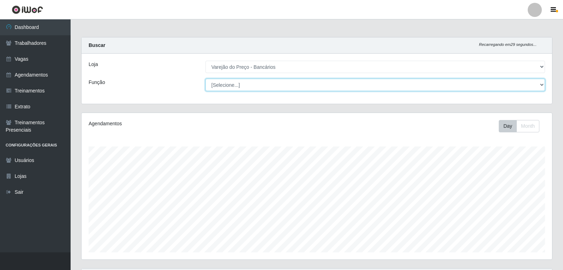
scroll to position [146, 470]
click at [205, 79] on select "[Selecione...] Auxiliar de Estacionamento Auxiliar de Estacionamento + Auxiliar…" at bounding box center [374, 85] width 339 height 12
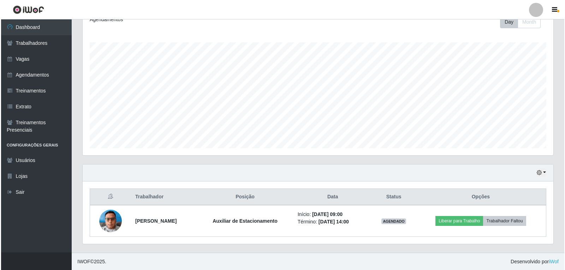
scroll to position [104, 0]
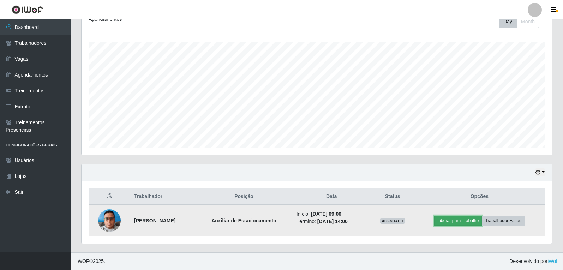
click at [467, 224] on button "Liberar para Trabalho" at bounding box center [458, 221] width 48 height 10
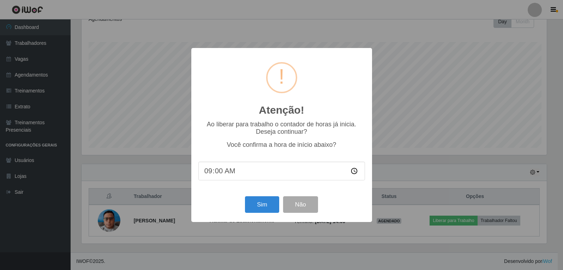
scroll to position [146, 467]
click at [267, 201] on button "Sim" at bounding box center [263, 204] width 34 height 17
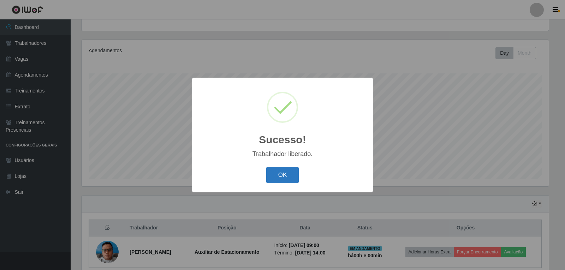
click at [285, 177] on button "OK" at bounding box center [282, 175] width 33 height 17
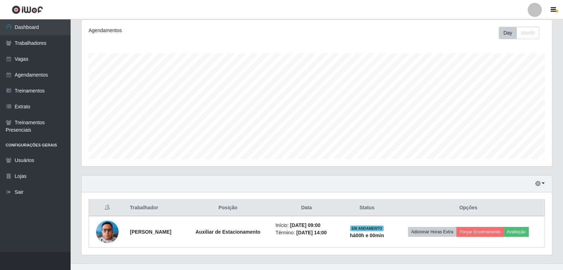
scroll to position [104, 0]
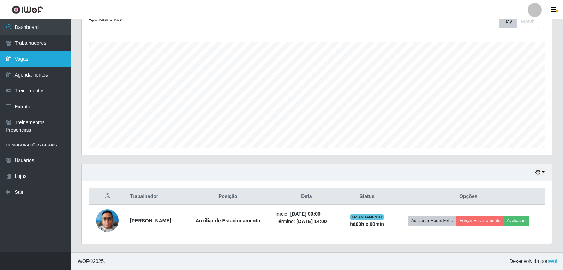
click at [37, 60] on link "Vagas" at bounding box center [35, 59] width 71 height 16
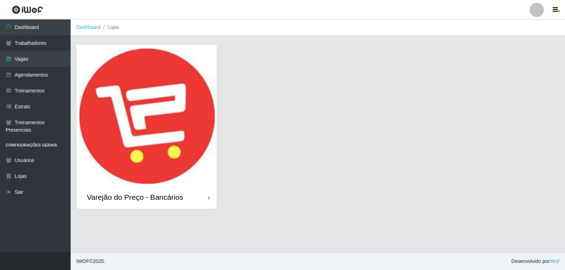
click at [155, 109] on img at bounding box center [146, 114] width 140 height 141
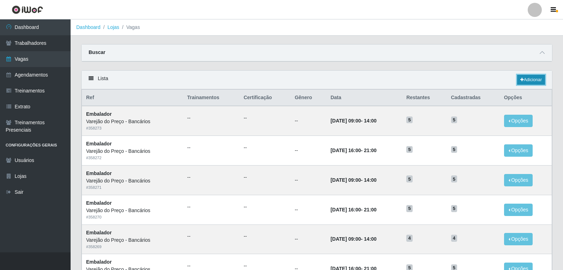
click at [523, 79] on link "Adicionar" at bounding box center [531, 80] width 28 height 10
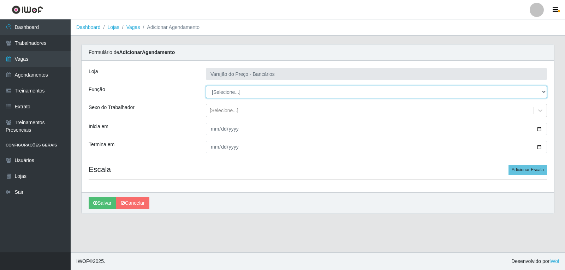
click at [222, 93] on select "[Selecione...] Auxiliar de Estacionamento Auxiliar de Estacionamento + Auxiliar…" at bounding box center [376, 92] width 341 height 12
click at [206, 86] on select "[Selecione...] Auxiliar de Estacionamento Auxiliar de Estacionamento + Auxiliar…" at bounding box center [376, 92] width 341 height 12
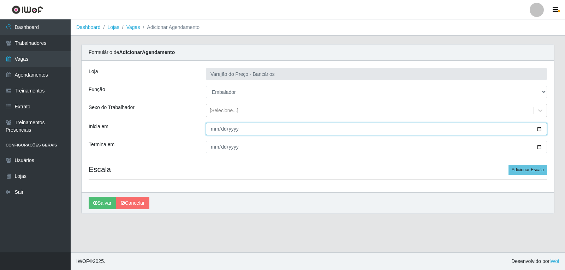
click at [215, 128] on input "Inicia em" at bounding box center [376, 129] width 341 height 12
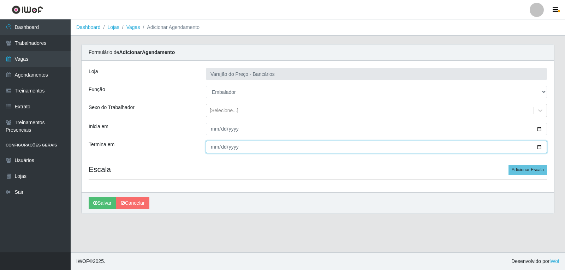
click at [216, 145] on input "Termina em" at bounding box center [376, 147] width 341 height 12
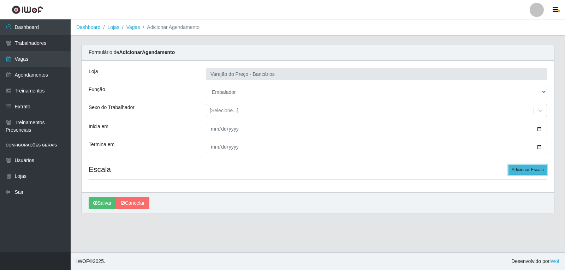
click at [532, 170] on button "Adicionar Escala" at bounding box center [527, 170] width 38 height 10
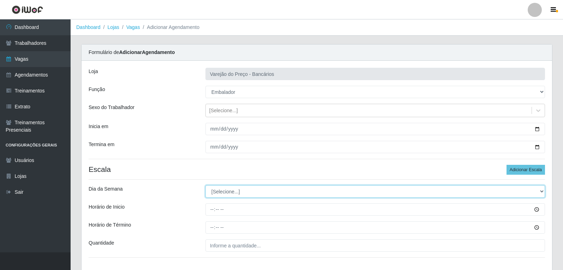
click at [209, 192] on select "[Selecione...] Segunda Terça Quarta Quinta Sexta Sábado Domingo" at bounding box center [374, 191] width 339 height 12
click at [205, 185] on select "[Selecione...] Segunda Terça Quarta Quinta Sexta Sábado Domingo" at bounding box center [374, 191] width 339 height 12
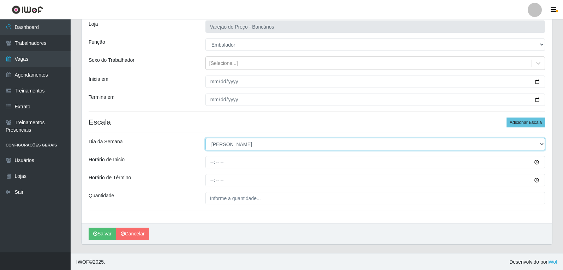
scroll to position [48, 0]
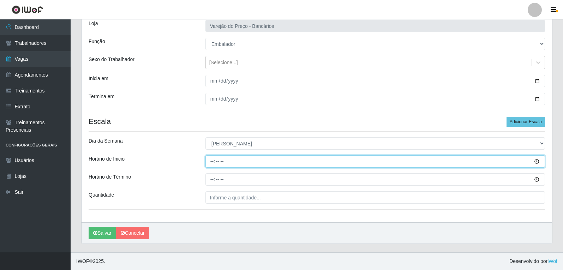
click at [212, 158] on input "Horário de Inicio" at bounding box center [374, 161] width 339 height 12
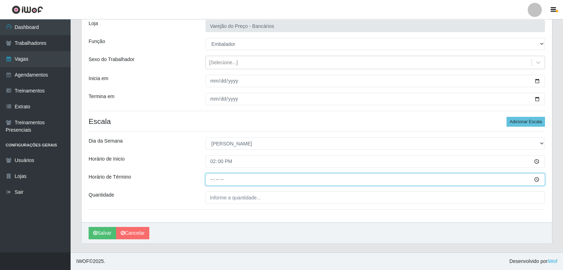
click at [210, 176] on input "Horário de Término" at bounding box center [374, 179] width 339 height 12
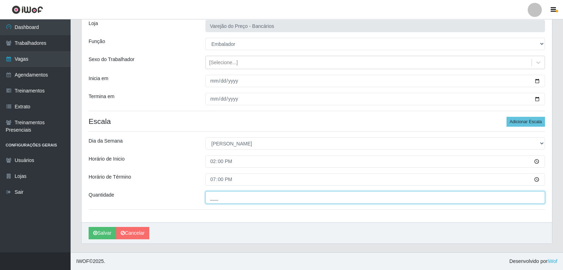
click at [225, 201] on input "___" at bounding box center [374, 197] width 339 height 12
click at [89, 227] on button "Salvar" at bounding box center [103, 233] width 28 height 12
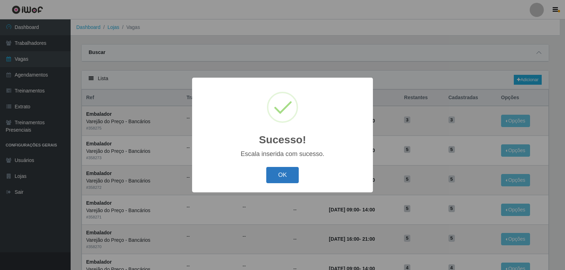
click at [289, 168] on button "OK" at bounding box center [282, 175] width 33 height 17
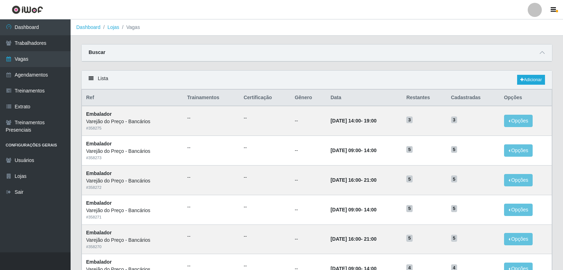
click at [537, 74] on div "Lista Adicionar" at bounding box center [317, 80] width 470 height 19
click at [536, 79] on link "Adicionar" at bounding box center [531, 80] width 28 height 10
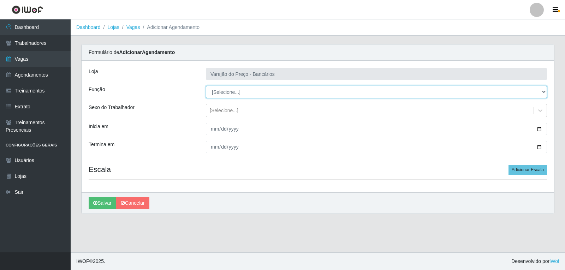
click at [254, 91] on select "[Selecione...] Auxiliar de Estacionamento Auxiliar de Estacionamento + Auxiliar…" at bounding box center [376, 92] width 341 height 12
click at [206, 86] on select "[Selecione...] Auxiliar de Estacionamento Auxiliar de Estacionamento + Auxiliar…" at bounding box center [376, 92] width 341 height 12
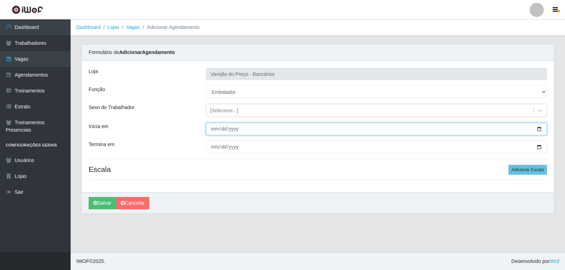
click at [208, 129] on input "Inicia em" at bounding box center [376, 129] width 341 height 12
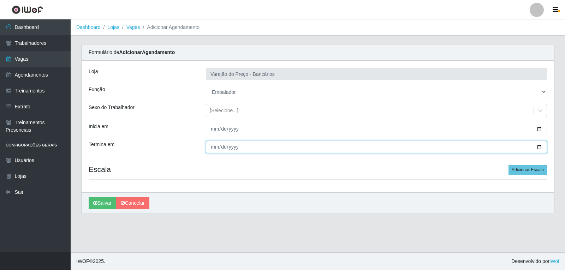
click at [215, 146] on input "Termina em" at bounding box center [376, 147] width 341 height 12
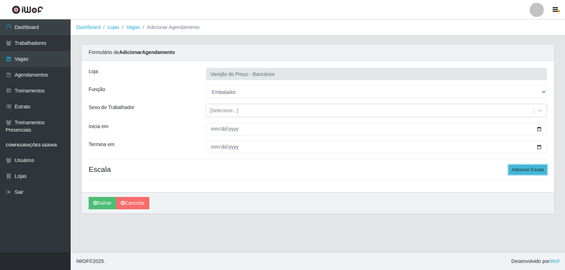
click at [526, 165] on button "Adicionar Escala" at bounding box center [527, 170] width 38 height 10
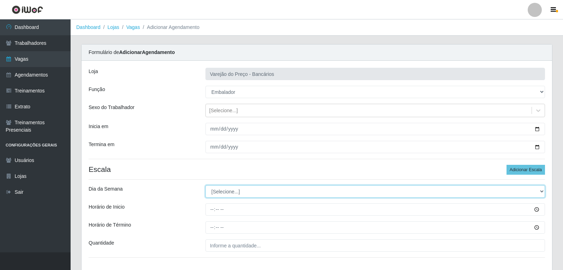
click at [231, 189] on select "[Selecione...] Segunda Terça Quarta Quinta Sexta Sábado Domingo" at bounding box center [374, 191] width 339 height 12
click at [205, 185] on select "[Selecione...] Segunda Terça Quarta Quinta Sexta Sábado Domingo" at bounding box center [374, 191] width 339 height 12
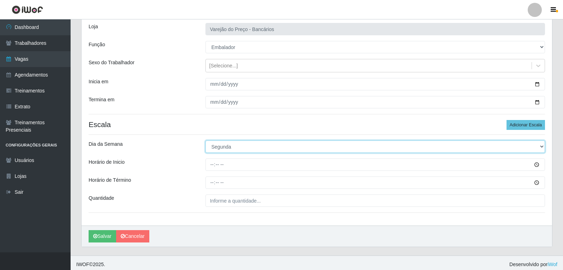
scroll to position [48, 0]
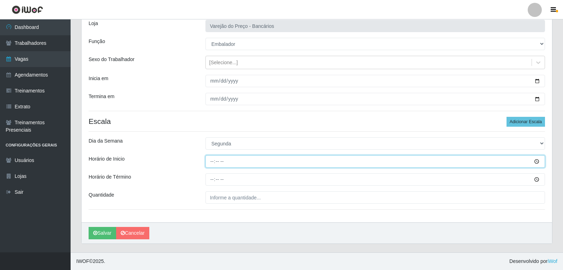
click at [211, 163] on input "Horário de Inicio" at bounding box center [374, 161] width 339 height 12
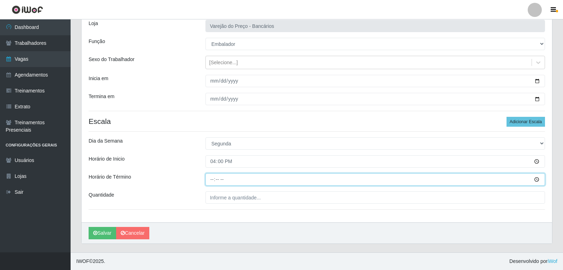
click at [215, 179] on input "Horário de Término" at bounding box center [374, 179] width 339 height 12
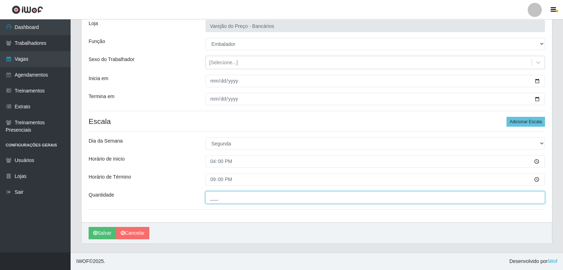
click at [221, 197] on input "___" at bounding box center [374, 197] width 339 height 12
click at [89, 227] on button "Salvar" at bounding box center [103, 233] width 28 height 12
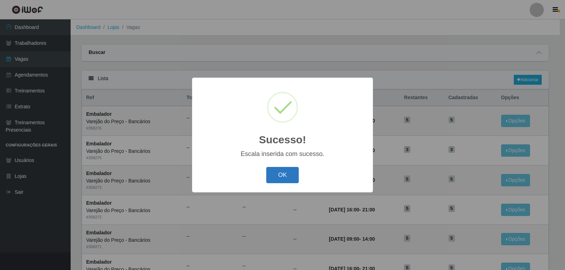
click at [288, 175] on button "OK" at bounding box center [282, 175] width 33 height 17
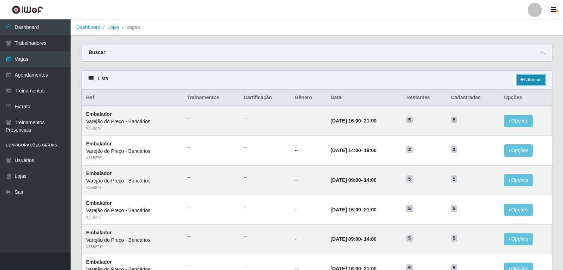
click at [527, 82] on link "Adicionar" at bounding box center [531, 80] width 28 height 10
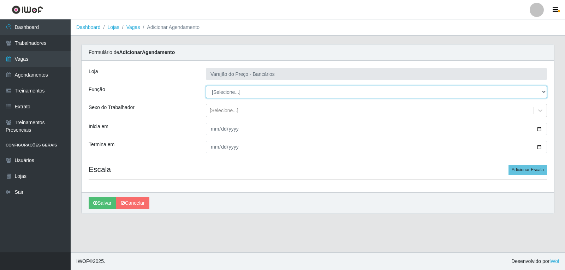
click at [221, 89] on select "[Selecione...] Auxiliar de Estacionamento Auxiliar de Estacionamento + Auxiliar…" at bounding box center [376, 92] width 341 height 12
click at [206, 86] on select "[Selecione...] Auxiliar de Estacionamento Auxiliar de Estacionamento + Auxiliar…" at bounding box center [376, 92] width 341 height 12
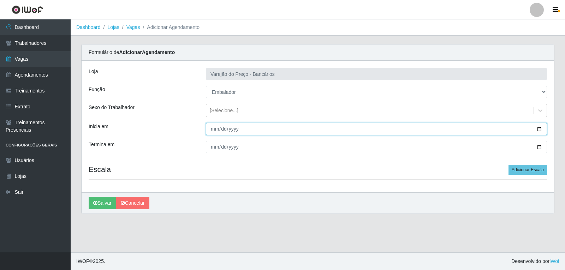
click at [216, 131] on input "Inicia em" at bounding box center [376, 129] width 341 height 12
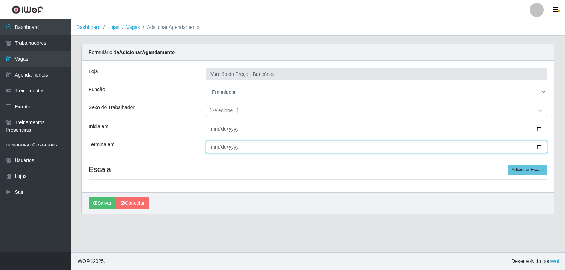
click at [215, 145] on input "Termina em" at bounding box center [376, 147] width 341 height 12
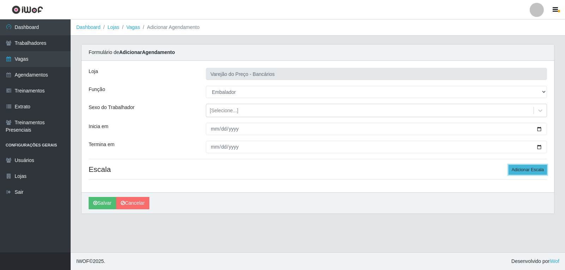
click at [525, 172] on button "Adicionar Escala" at bounding box center [527, 170] width 38 height 10
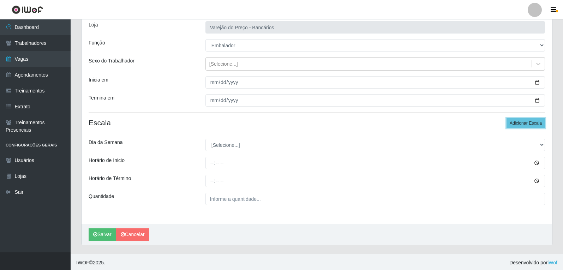
scroll to position [48, 0]
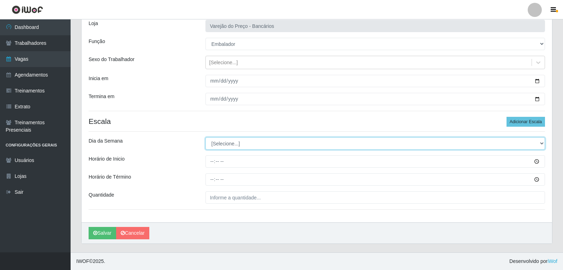
click at [233, 143] on select "[Selecione...] Segunda Terça Quarta Quinta Sexta Sábado Domingo" at bounding box center [374, 143] width 339 height 12
click at [205, 137] on select "[Selecione...] Segunda Terça Quarta Quinta Sexta Sábado Domingo" at bounding box center [374, 143] width 339 height 12
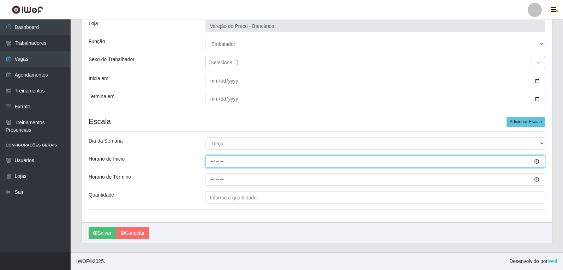
click at [211, 159] on input "Horário de Inicio" at bounding box center [374, 161] width 339 height 12
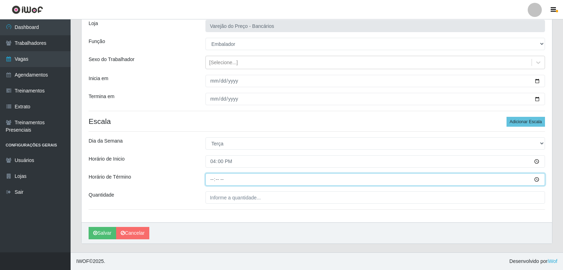
drag, startPoint x: 217, startPoint y: 179, endPoint x: 213, endPoint y: 179, distance: 3.9
click at [217, 179] on input "Horário de Término" at bounding box center [374, 179] width 339 height 12
click at [210, 179] on input "Horário de Término" at bounding box center [374, 179] width 339 height 12
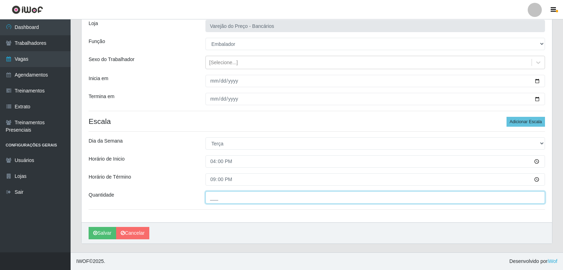
click at [226, 196] on input "___" at bounding box center [374, 197] width 339 height 12
click at [89, 227] on button "Salvar" at bounding box center [103, 233] width 28 height 12
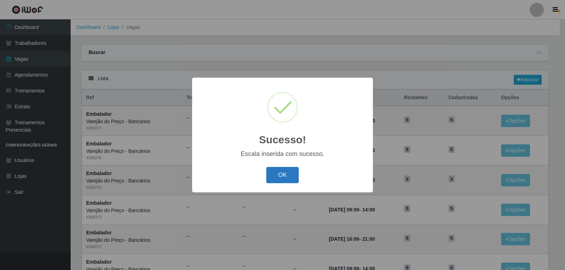
click at [288, 175] on button "OK" at bounding box center [282, 175] width 33 height 17
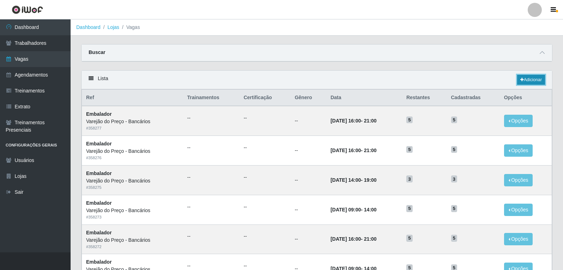
click at [527, 79] on link "Adicionar" at bounding box center [531, 80] width 28 height 10
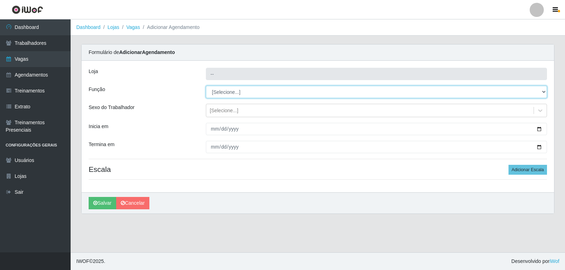
click at [219, 93] on select "[Selecione...] Auxiliar de Estacionamento Auxiliar de Estacionamento + Auxiliar…" at bounding box center [376, 92] width 341 height 12
click at [206, 86] on select "[Selecione...] Auxiliar de Estacionamento Auxiliar de Estacionamento + Auxiliar…" at bounding box center [376, 92] width 341 height 12
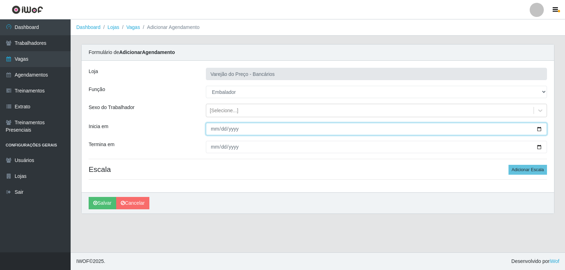
click at [213, 130] on input "Inicia em" at bounding box center [376, 129] width 341 height 12
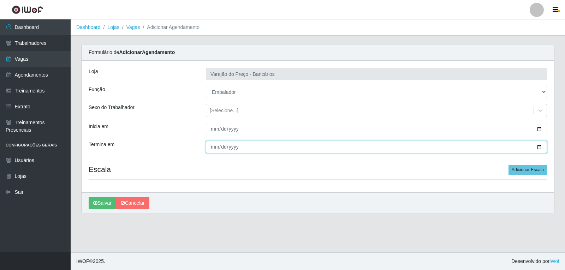
click at [212, 151] on input "Termina em" at bounding box center [376, 147] width 341 height 12
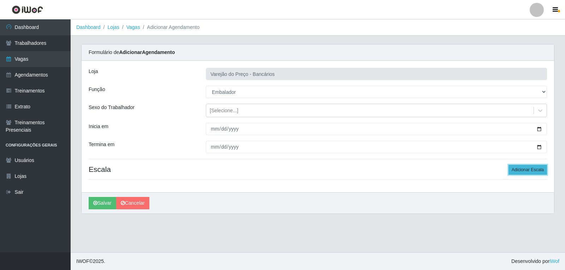
click at [535, 173] on button "Adicionar Escala" at bounding box center [527, 170] width 38 height 10
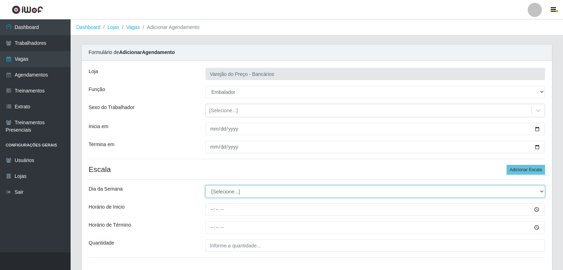
click at [213, 189] on select "[Selecione...] Segunda Terça Quarta Quinta Sexta Sábado Domingo" at bounding box center [374, 191] width 339 height 12
click at [205, 185] on select "[Selecione...] Segunda Terça Quarta Quinta Sexta Sábado Domingo" at bounding box center [374, 191] width 339 height 12
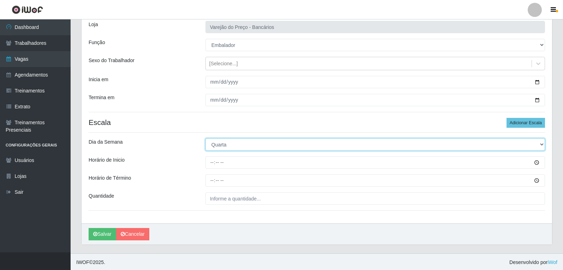
scroll to position [48, 0]
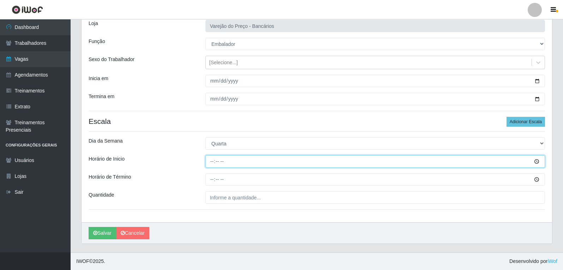
click at [215, 159] on input "Horário de Inicio" at bounding box center [374, 161] width 339 height 12
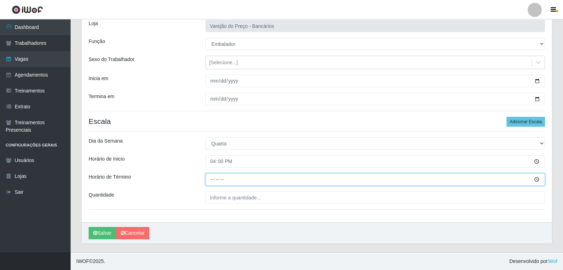
click at [209, 175] on input "Horário de Término" at bounding box center [374, 179] width 339 height 12
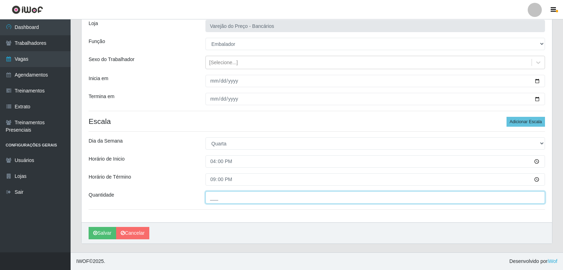
click at [212, 198] on input "___" at bounding box center [374, 197] width 339 height 12
click at [89, 227] on button "Salvar" at bounding box center [103, 233] width 28 height 12
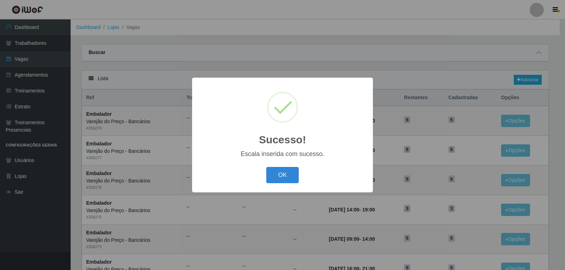
click at [299, 173] on div "OK Cancel" at bounding box center [282, 175] width 167 height 20
click at [285, 175] on button "OK" at bounding box center [282, 175] width 33 height 17
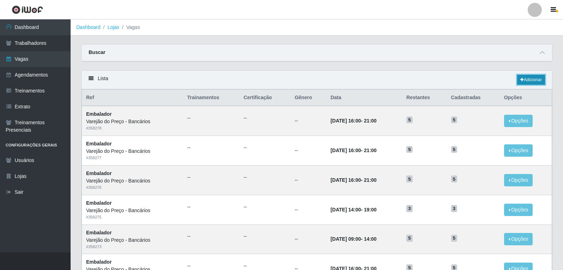
click at [520, 81] on icon at bounding box center [522, 80] width 4 height 4
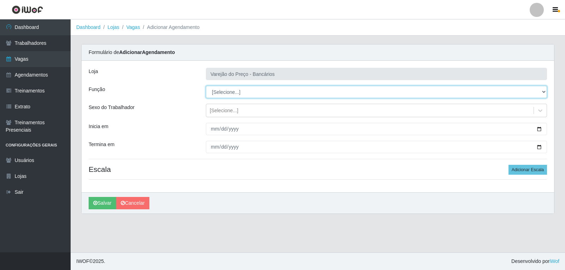
click at [237, 93] on select "[Selecione...] Auxiliar de Estacionamento Auxiliar de Estacionamento + Auxiliar…" at bounding box center [376, 92] width 341 height 12
click at [206, 86] on select "[Selecione...] Auxiliar de Estacionamento Auxiliar de Estacionamento + Auxiliar…" at bounding box center [376, 92] width 341 height 12
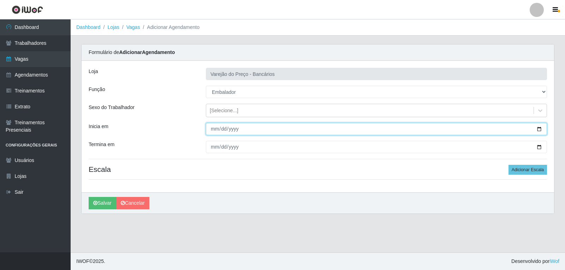
click at [212, 129] on input "Inicia em" at bounding box center [376, 129] width 341 height 12
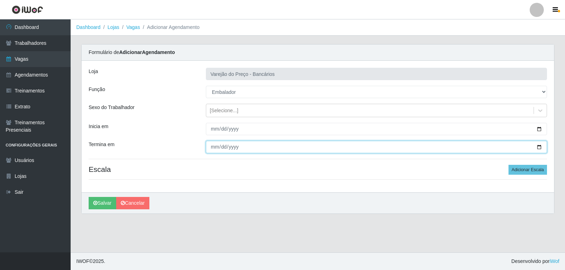
click at [211, 145] on input "Termina em" at bounding box center [376, 147] width 341 height 12
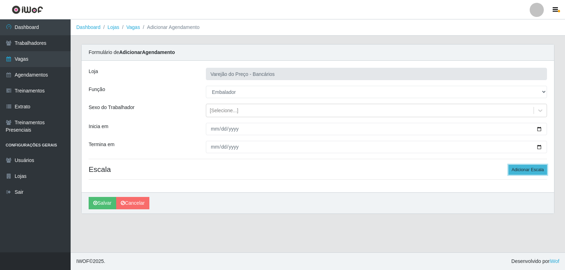
click at [531, 165] on button "Adicionar Escala" at bounding box center [527, 170] width 38 height 10
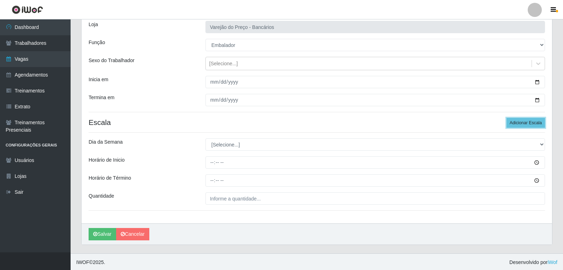
scroll to position [48, 0]
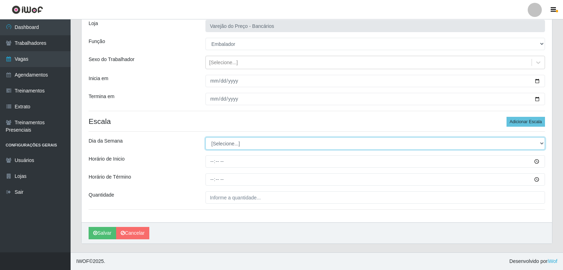
click at [232, 145] on select "[Selecione...] Segunda Terça Quarta Quinta Sexta Sábado Domingo" at bounding box center [374, 143] width 339 height 12
click at [205, 137] on select "[Selecione...] Segunda Terça Quarta Quinta Sexta Sábado Domingo" at bounding box center [374, 143] width 339 height 12
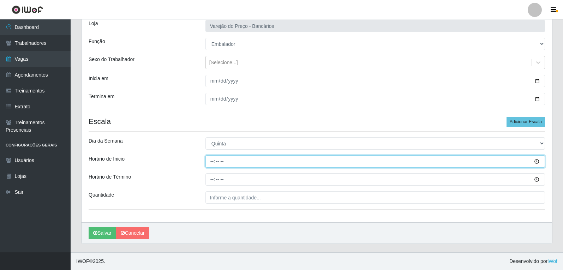
click at [210, 159] on input "Horário de Inicio" at bounding box center [374, 161] width 339 height 12
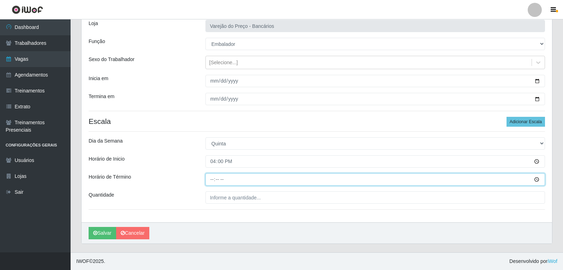
click at [215, 180] on input "Horário de Término" at bounding box center [374, 179] width 339 height 12
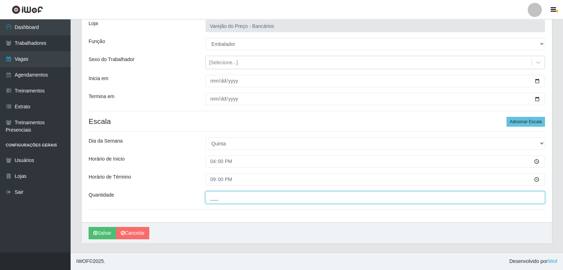
click at [222, 199] on input "___" at bounding box center [374, 197] width 339 height 12
click at [89, 227] on button "Salvar" at bounding box center [103, 233] width 28 height 12
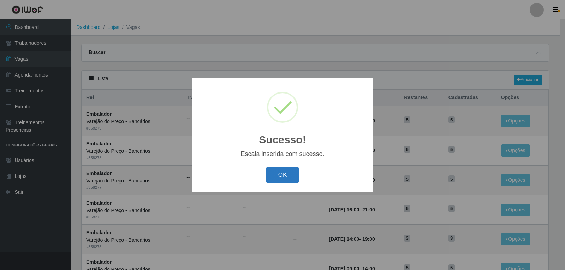
click at [286, 176] on button "OK" at bounding box center [282, 175] width 33 height 17
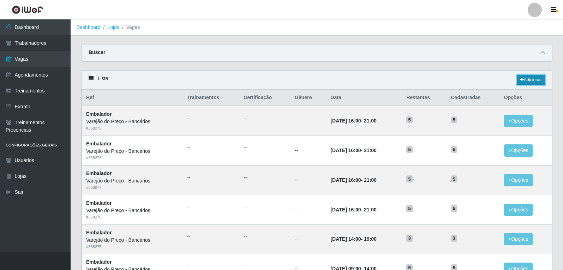
click at [535, 76] on link "Adicionar" at bounding box center [531, 80] width 28 height 10
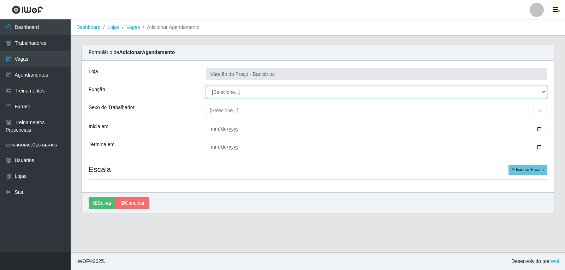
click at [218, 95] on select "[Selecione...] Auxiliar de Estacionamento Auxiliar de Estacionamento + Auxiliar…" at bounding box center [376, 92] width 341 height 12
click at [206, 86] on select "[Selecione...] Auxiliar de Estacionamento Auxiliar de Estacionamento + Auxiliar…" at bounding box center [376, 92] width 341 height 12
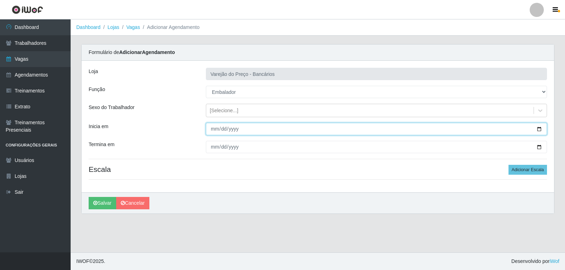
click at [211, 128] on input "Inicia em" at bounding box center [376, 129] width 341 height 12
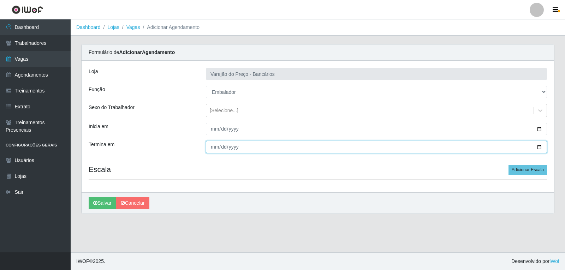
click at [210, 148] on input "Termina em" at bounding box center [376, 147] width 341 height 12
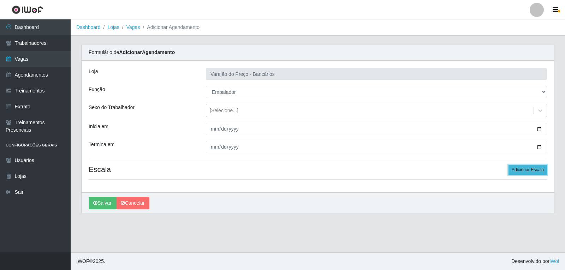
click at [532, 168] on button "Adicionar Escala" at bounding box center [527, 170] width 38 height 10
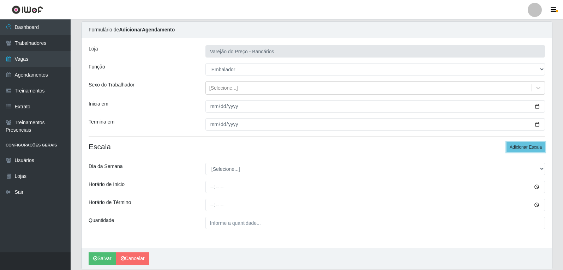
scroll to position [48, 0]
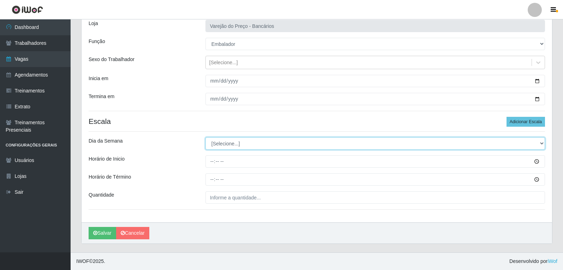
click at [223, 147] on select "[Selecione...] Segunda Terça Quarta Quinta Sexta Sábado Domingo" at bounding box center [374, 143] width 339 height 12
click at [205, 137] on select "[Selecione...] Segunda Terça Quarta Quinta Sexta Sábado Domingo" at bounding box center [374, 143] width 339 height 12
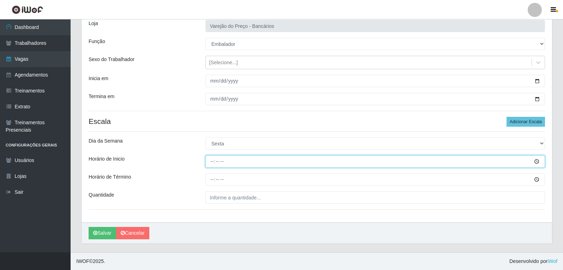
click at [211, 159] on input "Horário de Inicio" at bounding box center [374, 161] width 339 height 12
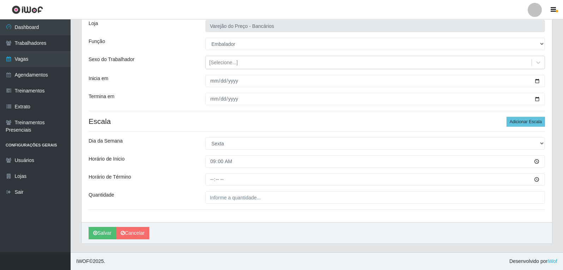
click at [210, 186] on div "Loja Varejão do Preço - Bancários Função [Selecione...] Auxiliar de Estacioname…" at bounding box center [317, 118] width 470 height 210
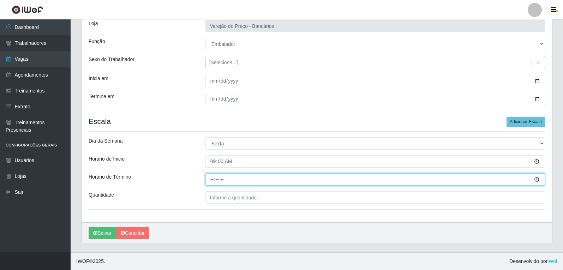
click at [213, 185] on input "Horário de Término" at bounding box center [374, 179] width 339 height 12
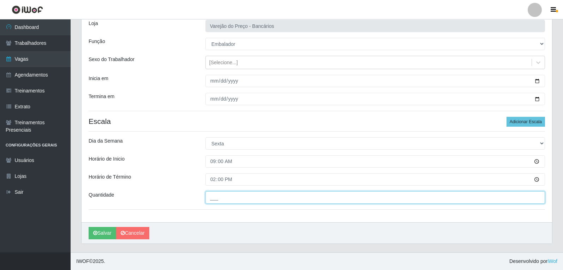
click at [212, 199] on input "___" at bounding box center [374, 197] width 339 height 12
click at [89, 227] on button "Salvar" at bounding box center [103, 233] width 28 height 12
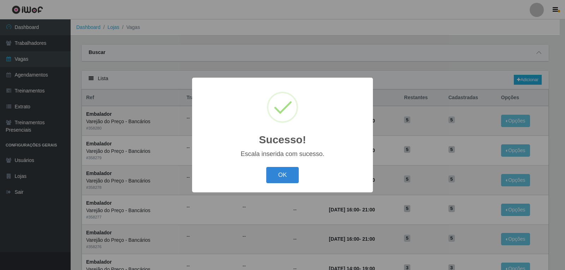
click at [266, 167] on button "OK" at bounding box center [282, 175] width 33 height 17
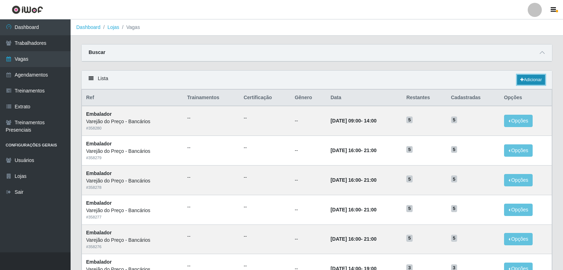
click at [532, 84] on link "Adicionar" at bounding box center [531, 80] width 28 height 10
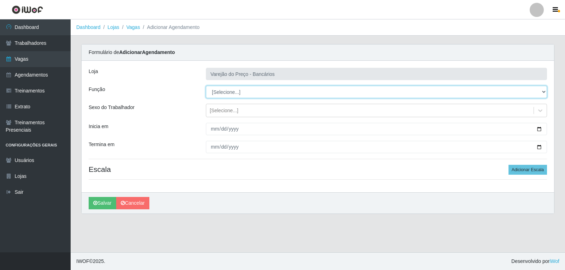
click at [224, 97] on select "[Selecione...] Auxiliar de Estacionamento Auxiliar de Estacionamento + Auxiliar…" at bounding box center [376, 92] width 341 height 12
click at [206, 86] on select "[Selecione...] Auxiliar de Estacionamento Auxiliar de Estacionamento + Auxiliar…" at bounding box center [376, 92] width 341 height 12
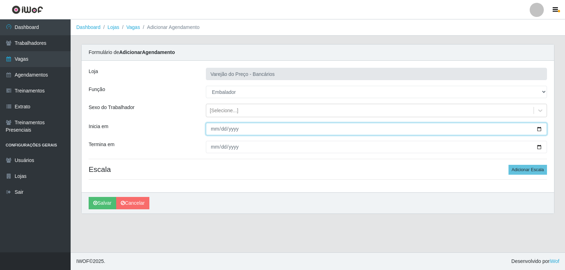
click at [213, 130] on input "Inicia em" at bounding box center [376, 129] width 341 height 12
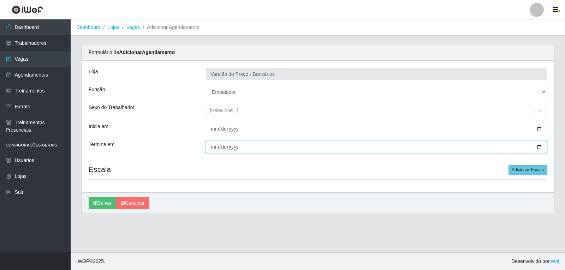
click at [211, 146] on input "Termina em" at bounding box center [376, 147] width 341 height 12
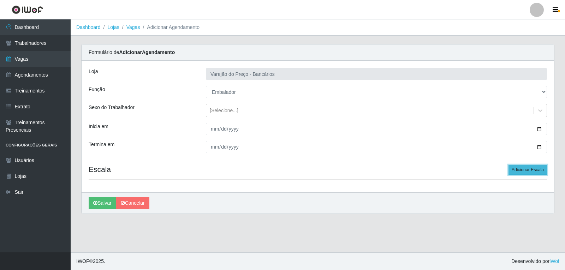
click at [513, 170] on button "Adicionar Escala" at bounding box center [527, 170] width 38 height 10
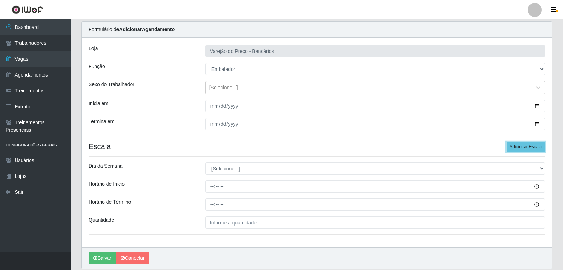
scroll to position [35, 0]
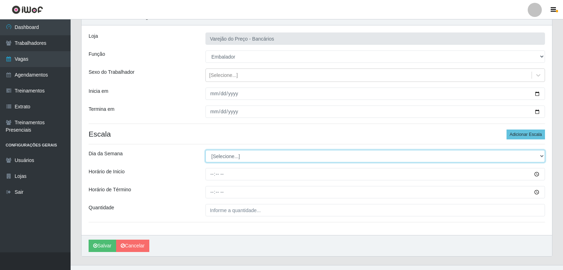
click at [235, 158] on select "[Selecione...] Segunda Terça Quarta Quinta Sexta Sábado Domingo" at bounding box center [374, 156] width 339 height 12
click at [205, 150] on select "[Selecione...] Segunda Terça Quarta Quinta Sexta Sábado Domingo" at bounding box center [374, 156] width 339 height 12
drag, startPoint x: 215, startPoint y: 152, endPoint x: 219, endPoint y: 161, distance: 9.5
click at [215, 152] on select "[Selecione...] Segunda Terça Quarta Quinta Sexta Sábado Domingo" at bounding box center [374, 156] width 339 height 12
click at [205, 150] on select "[Selecione...] Segunda Terça Quarta Quinta Sexta Sábado Domingo" at bounding box center [374, 156] width 339 height 12
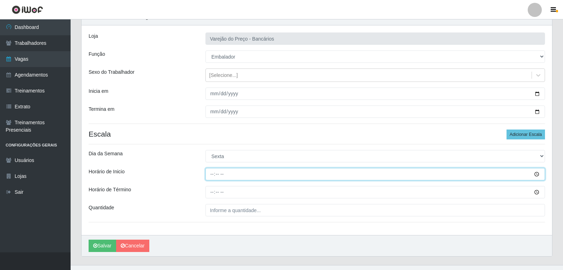
click at [213, 171] on input "Horário de Inicio" at bounding box center [374, 174] width 339 height 12
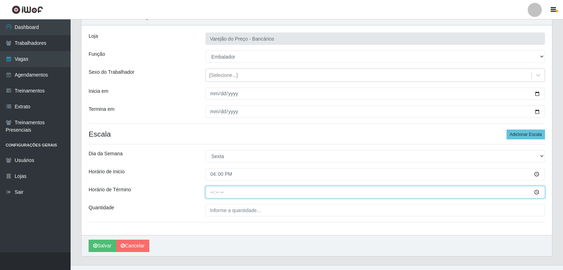
click at [207, 193] on input "Horário de Término" at bounding box center [374, 192] width 339 height 12
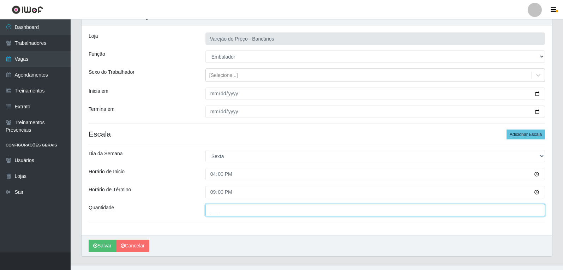
click at [222, 210] on input "___" at bounding box center [374, 210] width 339 height 12
click at [89, 240] on button "Salvar" at bounding box center [103, 246] width 28 height 12
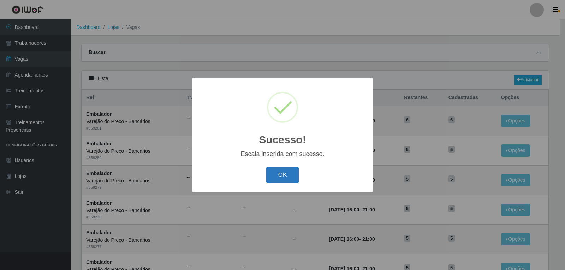
click at [288, 179] on button "OK" at bounding box center [282, 175] width 33 height 17
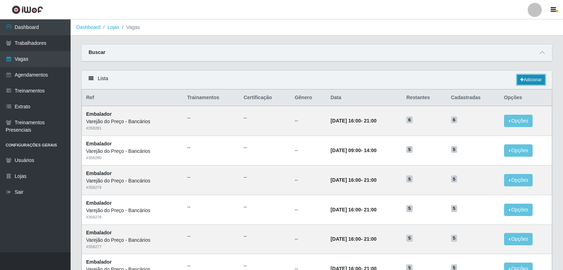
click at [528, 83] on link "Adicionar" at bounding box center [531, 80] width 28 height 10
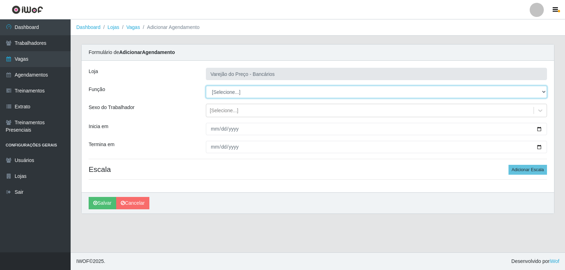
click at [223, 91] on select "[Selecione...] Auxiliar de Estacionamento Auxiliar de Estacionamento + Auxiliar…" at bounding box center [376, 92] width 341 height 12
click at [206, 86] on select "[Selecione...] Auxiliar de Estacionamento Auxiliar de Estacionamento + Auxiliar…" at bounding box center [376, 92] width 341 height 12
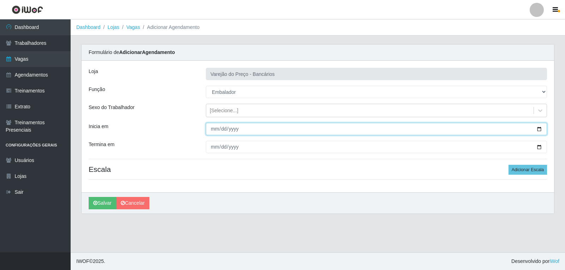
click at [213, 132] on input "Inicia em" at bounding box center [376, 129] width 341 height 12
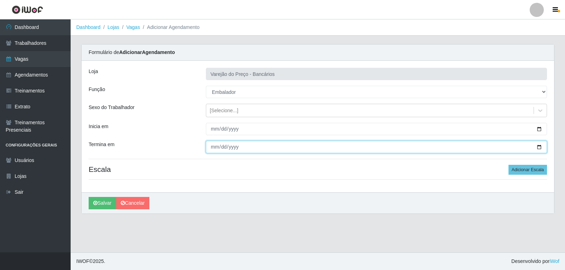
click at [215, 146] on input "Termina em" at bounding box center [376, 147] width 341 height 12
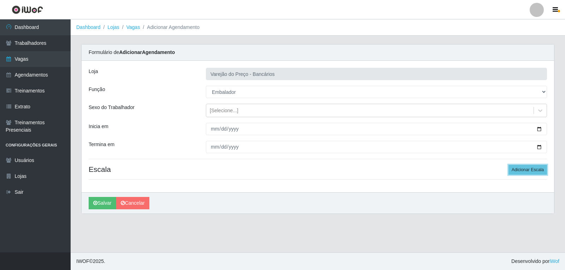
drag, startPoint x: 541, startPoint y: 172, endPoint x: 520, endPoint y: 157, distance: 25.6
click at [540, 172] on button "Adicionar Escala" at bounding box center [527, 170] width 38 height 10
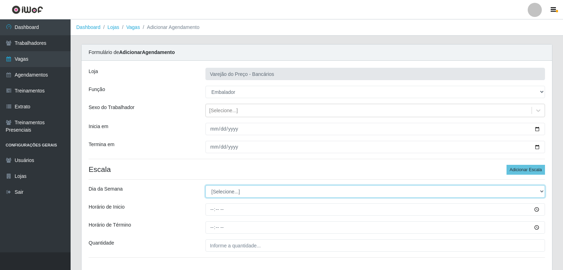
click at [273, 186] on select "[Selecione...] Segunda Terça Quarta Quinta Sexta Sábado Domingo" at bounding box center [374, 191] width 339 height 12
click at [205, 185] on select "[Selecione...] Segunda Terça Quarta Quinta Sexta Sábado Domingo" at bounding box center [374, 191] width 339 height 12
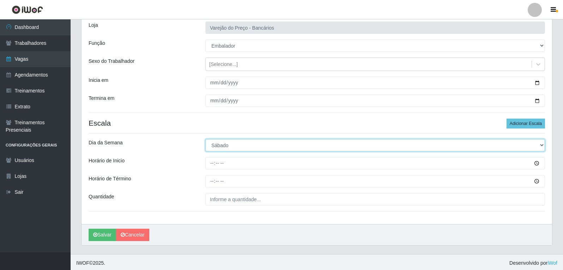
scroll to position [48, 0]
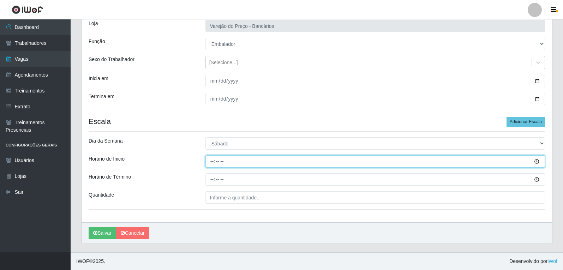
click at [212, 159] on input "Horário de Inicio" at bounding box center [374, 161] width 339 height 12
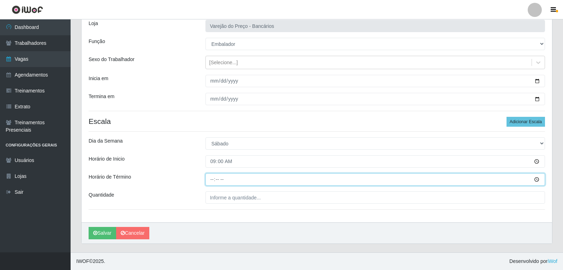
click at [214, 183] on input "Horário de Término" at bounding box center [374, 179] width 339 height 12
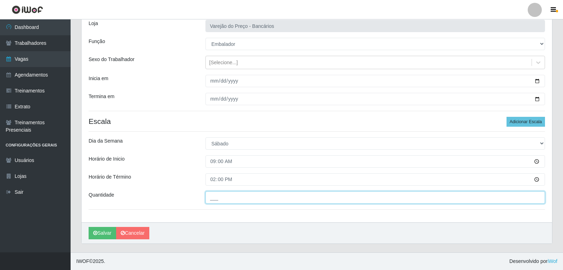
click at [218, 199] on input "___" at bounding box center [374, 197] width 339 height 12
click at [89, 227] on button "Salvar" at bounding box center [103, 233] width 28 height 12
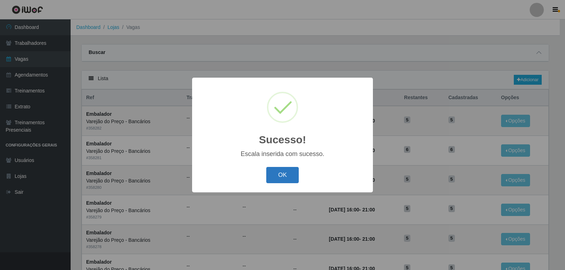
click at [283, 175] on button "OK" at bounding box center [282, 175] width 33 height 17
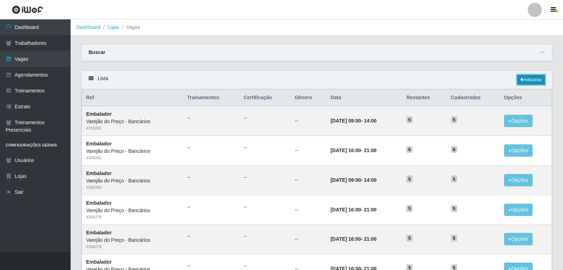
click at [524, 80] on link "Adicionar" at bounding box center [531, 80] width 28 height 10
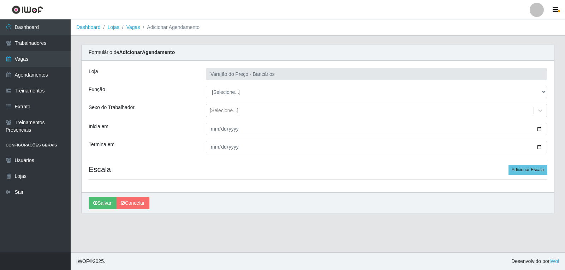
click at [250, 98] on div "Loja Varejão do Preço - Bancários Função [Selecione...] Auxiliar de Estacioname…" at bounding box center [318, 127] width 472 height 132
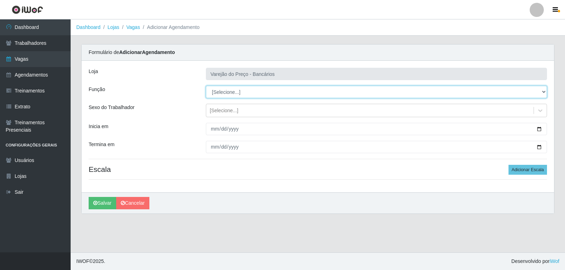
click at [248, 92] on select "[Selecione...] Auxiliar de Estacionamento Auxiliar de Estacionamento + Auxiliar…" at bounding box center [376, 92] width 341 height 12
click at [206, 86] on select "[Selecione...] Auxiliar de Estacionamento Auxiliar de Estacionamento + Auxiliar…" at bounding box center [376, 92] width 341 height 12
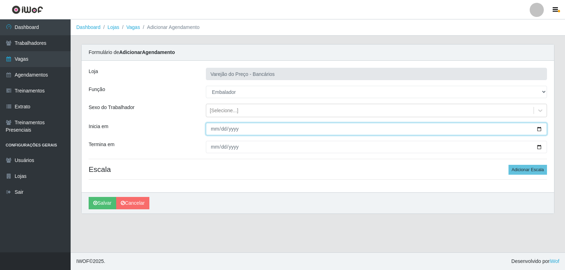
click at [211, 129] on input "Inicia em" at bounding box center [376, 129] width 341 height 12
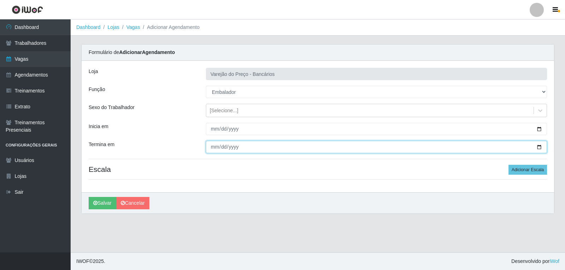
click at [215, 151] on input "Termina em" at bounding box center [376, 147] width 341 height 12
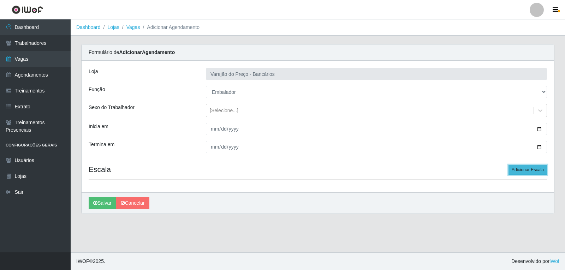
click at [536, 169] on button "Adicionar Escala" at bounding box center [527, 170] width 38 height 10
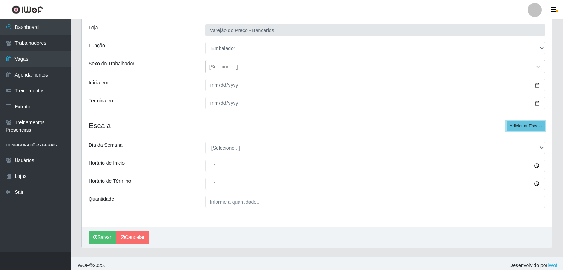
scroll to position [48, 0]
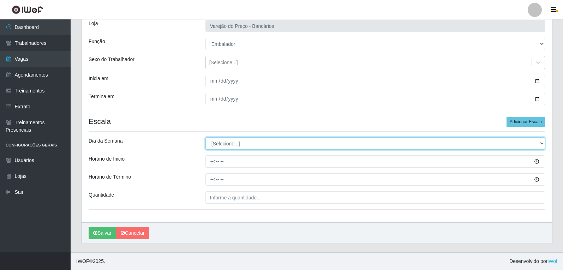
click at [223, 149] on select "[Selecione...] Segunda Terça Quarta Quinta Sexta Sábado Domingo" at bounding box center [374, 143] width 339 height 12
click at [205, 137] on select "[Selecione...] Segunda Terça Quarta Quinta Sexta Sábado Domingo" at bounding box center [374, 143] width 339 height 12
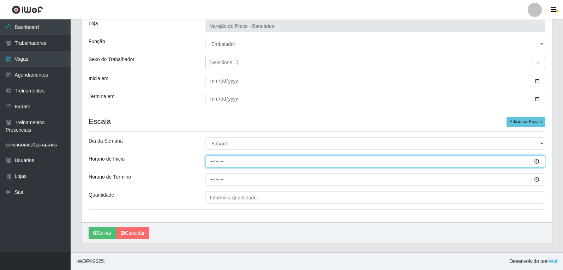
click at [210, 162] on input "Horário de Inicio" at bounding box center [374, 161] width 339 height 12
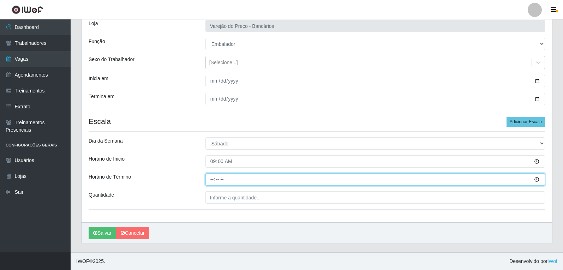
click at [208, 179] on input "Horário de Término" at bounding box center [374, 179] width 339 height 12
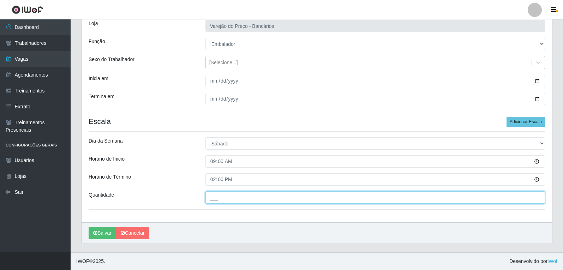
click at [213, 204] on input "___" at bounding box center [374, 197] width 339 height 12
click at [89, 227] on button "Salvar" at bounding box center [103, 233] width 28 height 12
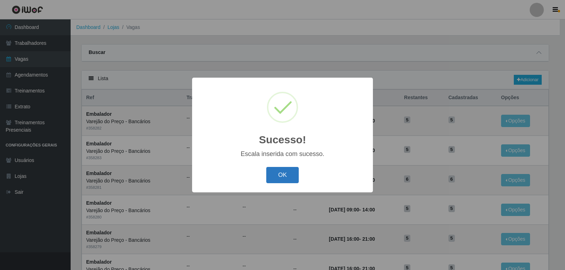
click at [290, 172] on button "OK" at bounding box center [282, 175] width 33 height 17
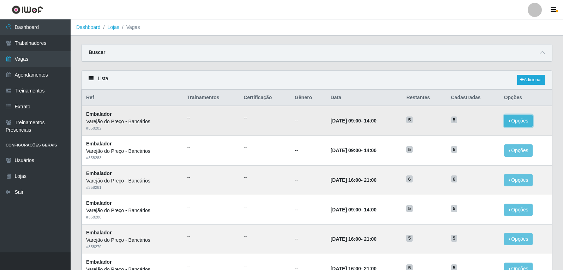
click at [527, 122] on button "Opções" at bounding box center [518, 121] width 29 height 12
click at [469, 138] on div "Deletar" at bounding box center [475, 136] width 42 height 7
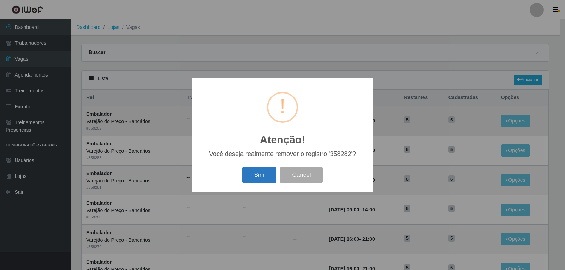
click at [259, 176] on button "Sim" at bounding box center [259, 175] width 34 height 17
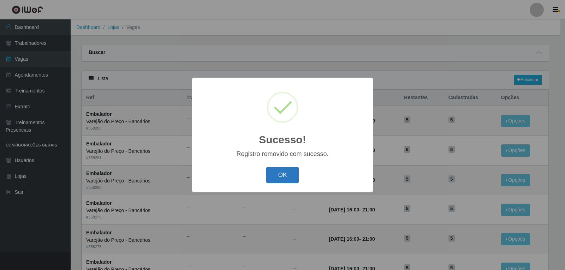
click at [276, 176] on button "OK" at bounding box center [282, 175] width 33 height 17
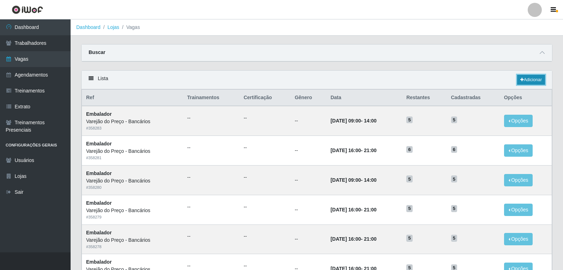
click at [531, 77] on link "Adicionar" at bounding box center [531, 80] width 28 height 10
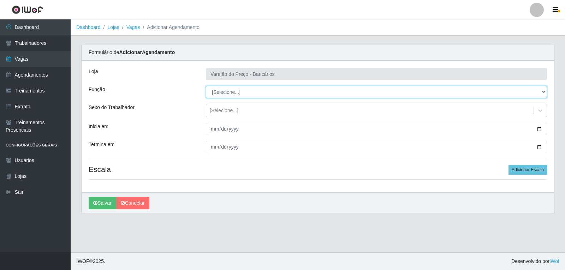
click at [217, 89] on select "[Selecione...] Auxiliar de Estacionamento Auxiliar de Estacionamento + Auxiliar…" at bounding box center [376, 92] width 341 height 12
click at [206, 86] on select "[Selecione...] Auxiliar de Estacionamento Auxiliar de Estacionamento + Auxiliar…" at bounding box center [376, 92] width 341 height 12
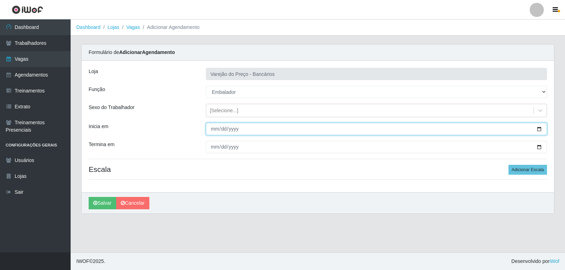
click at [214, 129] on input "Inicia em" at bounding box center [376, 129] width 341 height 12
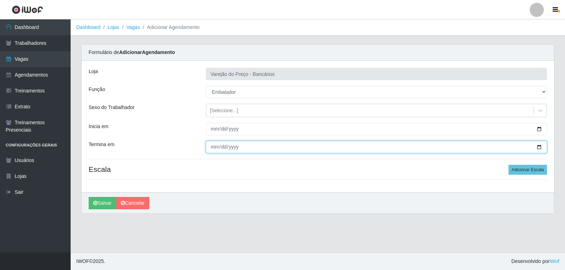
click at [209, 148] on input "Termina em" at bounding box center [376, 147] width 341 height 12
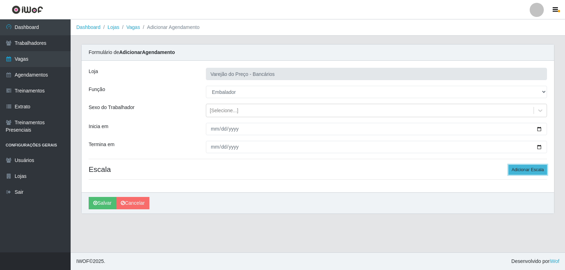
click at [523, 171] on button "Adicionar Escala" at bounding box center [527, 170] width 38 height 10
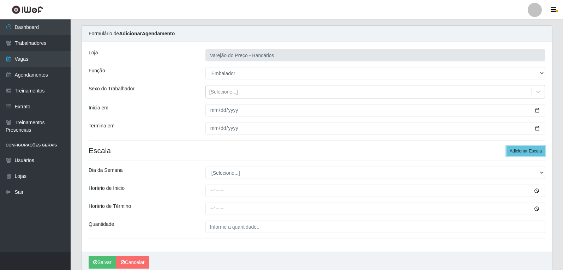
scroll to position [48, 0]
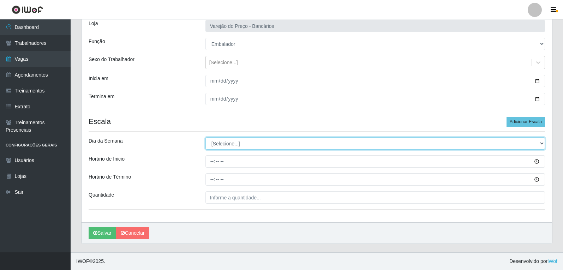
drag, startPoint x: 270, startPoint y: 145, endPoint x: 271, endPoint y: 149, distance: 3.9
click at [271, 144] on select "[Selecione...] Segunda Terça Quarta Quinta Sexta Sábado Domingo" at bounding box center [374, 143] width 339 height 12
click at [205, 137] on select "[Selecione...] Segunda Terça Quarta Quinta Sexta Sábado Domingo" at bounding box center [374, 143] width 339 height 12
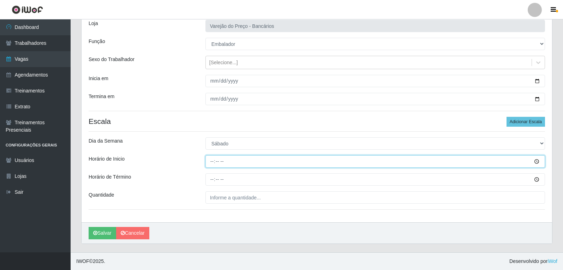
click at [212, 157] on input "Horário de Inicio" at bounding box center [374, 161] width 339 height 12
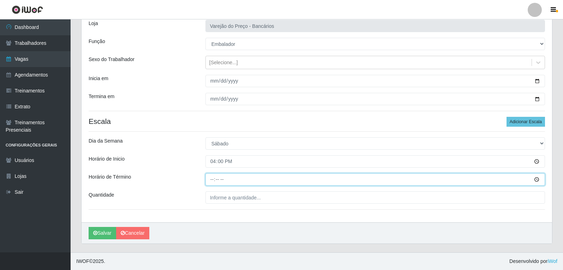
click at [212, 177] on input "Horário de Término" at bounding box center [374, 179] width 339 height 12
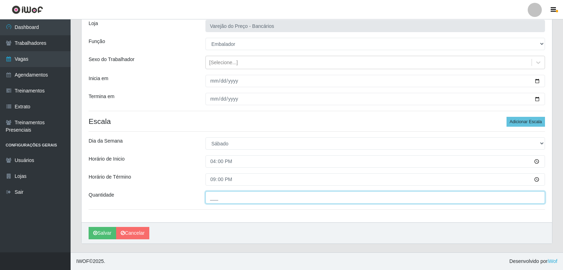
click at [241, 200] on input "___" at bounding box center [374, 197] width 339 height 12
click at [89, 227] on button "Salvar" at bounding box center [103, 233] width 28 height 12
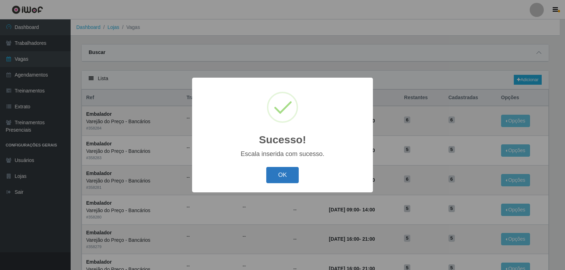
click at [296, 173] on button "OK" at bounding box center [282, 175] width 33 height 17
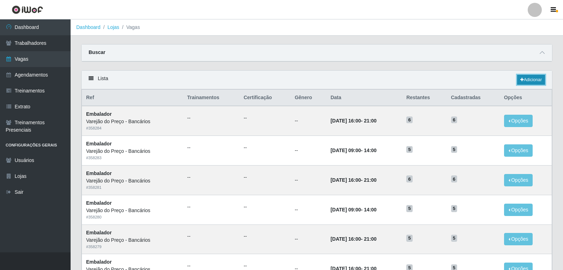
click at [525, 78] on link "Adicionar" at bounding box center [531, 80] width 28 height 10
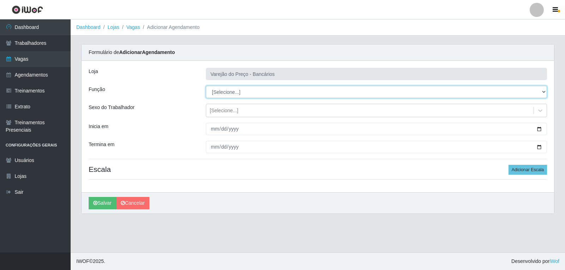
click at [247, 92] on select "[Selecione...] Auxiliar de Estacionamento Auxiliar de Estacionamento + Auxiliar…" at bounding box center [376, 92] width 341 height 12
click at [206, 86] on select "[Selecione...] Auxiliar de Estacionamento Auxiliar de Estacionamento + Auxiliar…" at bounding box center [376, 92] width 341 height 12
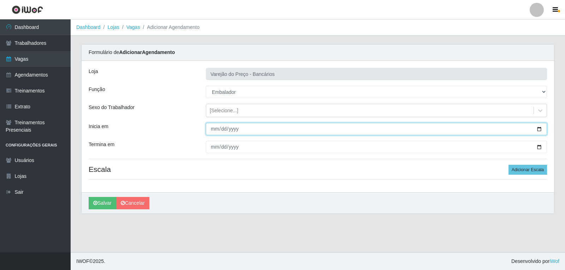
click at [212, 130] on input "Inicia em" at bounding box center [376, 129] width 341 height 12
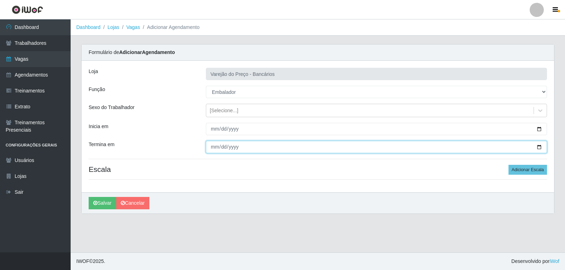
click at [212, 149] on input "Termina em" at bounding box center [376, 147] width 341 height 12
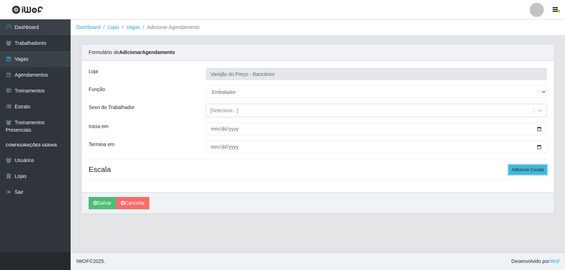
click at [520, 166] on button "Adicionar Escala" at bounding box center [527, 170] width 38 height 10
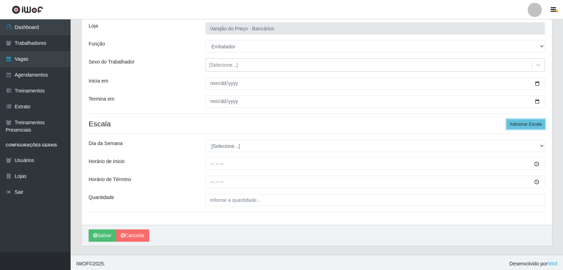
scroll to position [48, 0]
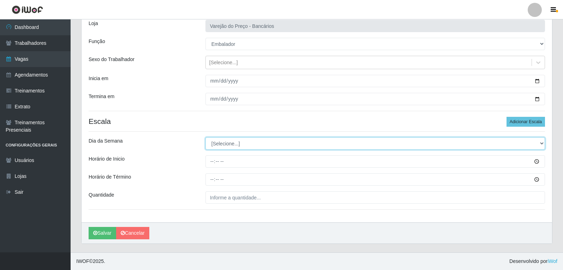
click at [241, 148] on select "[Selecione...] Segunda Terça Quarta Quinta Sexta Sábado Domingo" at bounding box center [374, 143] width 339 height 12
click at [205, 137] on select "[Selecione...] Segunda Terça Quarta Quinta Sexta Sábado Domingo" at bounding box center [374, 143] width 339 height 12
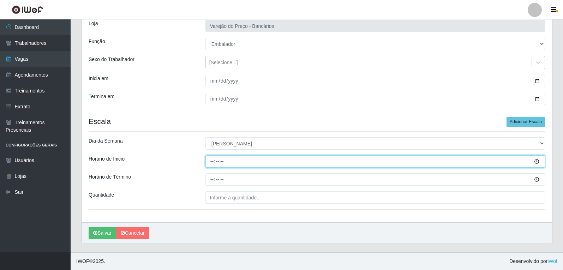
click at [212, 160] on input "Horário de Inicio" at bounding box center [374, 161] width 339 height 12
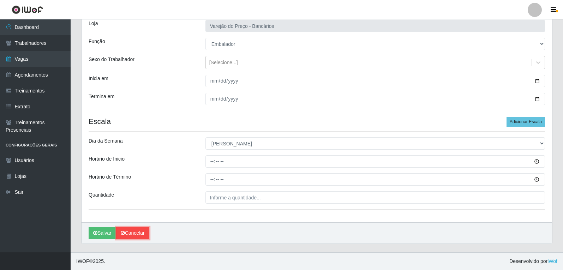
click at [141, 230] on link "Cancelar" at bounding box center [132, 233] width 33 height 12
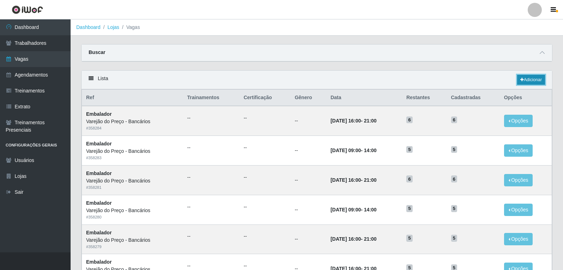
click at [526, 79] on link "Adicionar" at bounding box center [531, 80] width 28 height 10
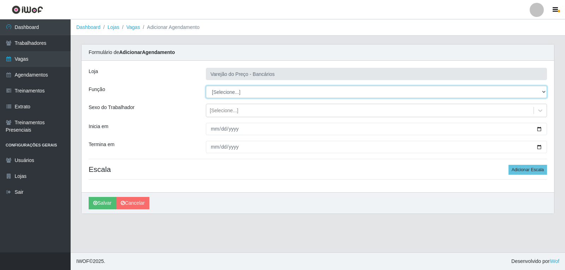
click at [233, 94] on select "[Selecione...] Auxiliar de Estacionamento Auxiliar de Estacionamento + Auxiliar…" at bounding box center [376, 92] width 341 height 12
click at [206, 86] on select "[Selecione...] Auxiliar de Estacionamento Auxiliar de Estacionamento + Auxiliar…" at bounding box center [376, 92] width 341 height 12
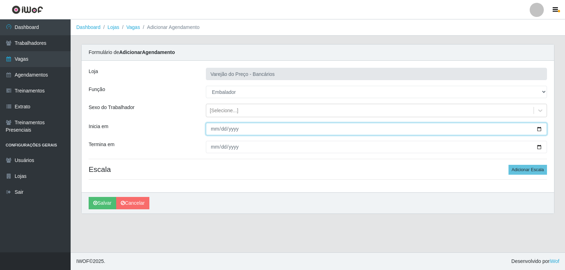
click at [210, 131] on input "Inicia em" at bounding box center [376, 129] width 341 height 12
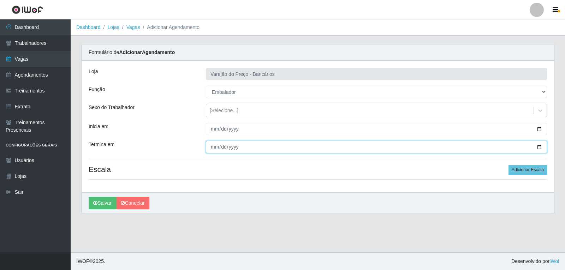
click at [214, 151] on input "Termina em" at bounding box center [376, 147] width 341 height 12
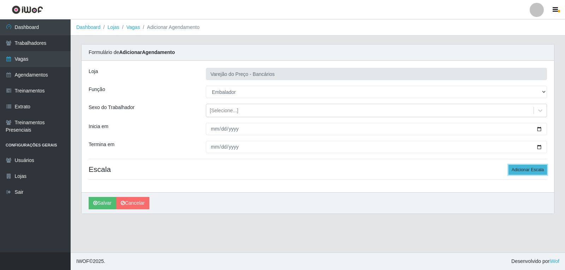
click at [520, 167] on button "Adicionar Escala" at bounding box center [527, 170] width 38 height 10
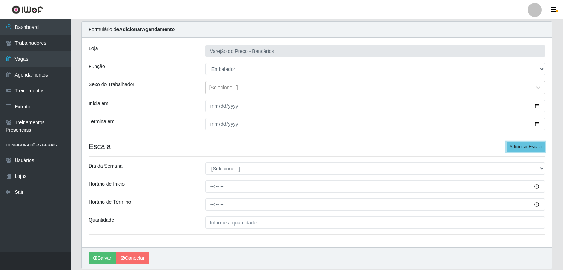
scroll to position [35, 0]
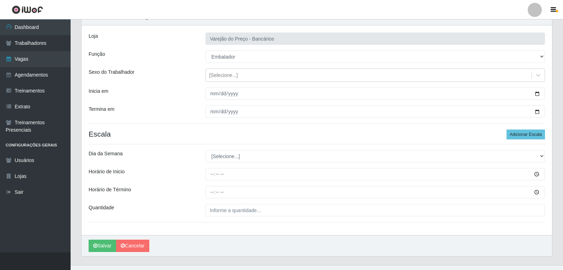
click at [238, 165] on div "Loja Varejão do Preço - Bancários Função [Selecione...] Auxiliar de Estacioname…" at bounding box center [317, 130] width 470 height 210
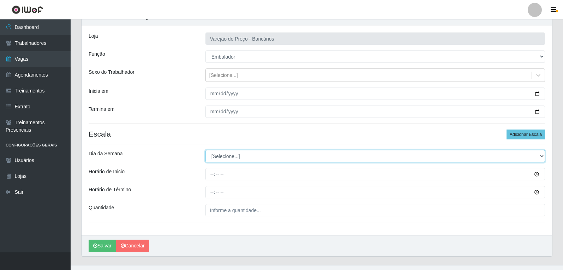
click at [241, 162] on select "[Selecione...] Segunda Terça Quarta Quinta Sexta Sábado Domingo" at bounding box center [374, 156] width 339 height 12
click at [205, 150] on select "[Selecione...] Segunda Terça Quarta Quinta Sexta Sábado Domingo" at bounding box center [374, 156] width 339 height 12
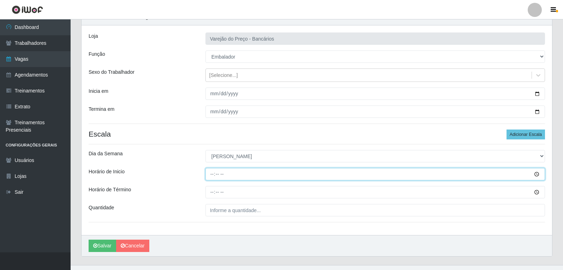
click at [217, 180] on input "Horário de Inicio" at bounding box center [374, 174] width 339 height 12
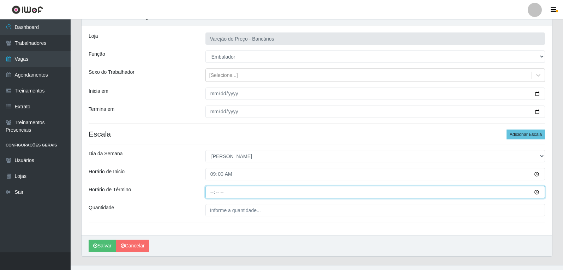
click at [212, 190] on input "Horário de Término" at bounding box center [374, 192] width 339 height 12
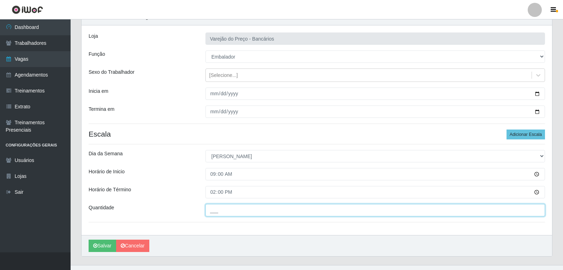
click at [222, 209] on input "___" at bounding box center [374, 210] width 339 height 12
click at [89, 240] on button "Salvar" at bounding box center [103, 246] width 28 height 12
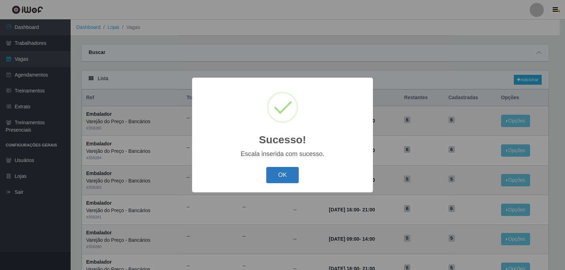
click at [282, 178] on button "OK" at bounding box center [282, 175] width 33 height 17
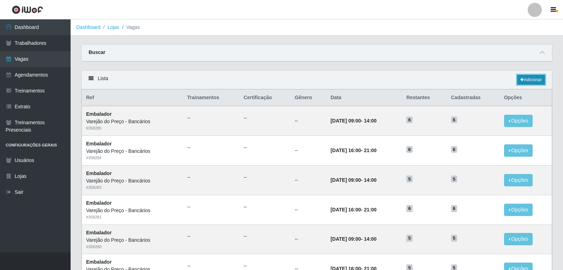
click at [526, 80] on link "Adicionar" at bounding box center [531, 80] width 28 height 10
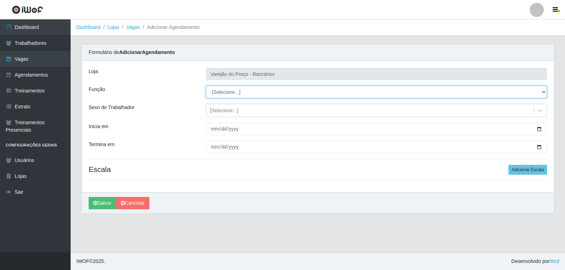
click at [245, 91] on select "[Selecione...] Auxiliar de Estacionamento Auxiliar de Estacionamento + Auxiliar…" at bounding box center [376, 92] width 341 height 12
click at [206, 86] on select "[Selecione...] Auxiliar de Estacionamento Auxiliar de Estacionamento + Auxiliar…" at bounding box center [376, 92] width 341 height 12
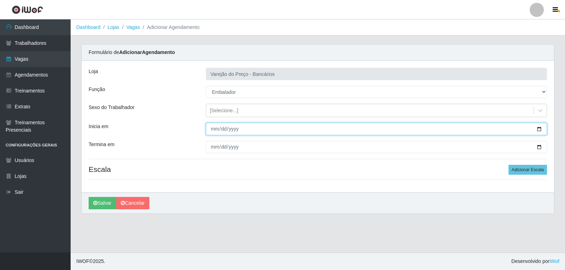
click at [212, 131] on input "Inicia em" at bounding box center [376, 129] width 341 height 12
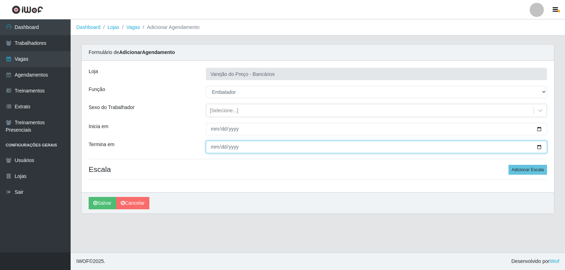
click at [211, 147] on input "Termina em" at bounding box center [376, 147] width 341 height 12
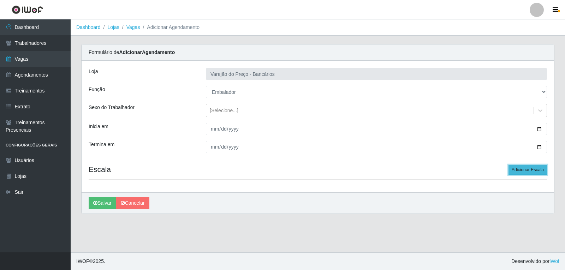
click at [537, 168] on button "Adicionar Escala" at bounding box center [527, 170] width 38 height 10
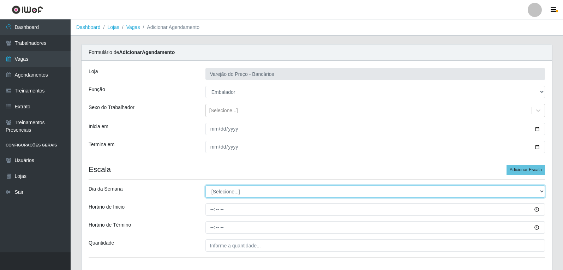
click at [272, 194] on select "[Selecione...] Segunda Terça Quarta Quinta Sexta Sábado Domingo" at bounding box center [374, 191] width 339 height 12
click at [205, 185] on select "[Selecione...] Segunda Terça Quarta Quinta Sexta Sábado Domingo" at bounding box center [374, 191] width 339 height 12
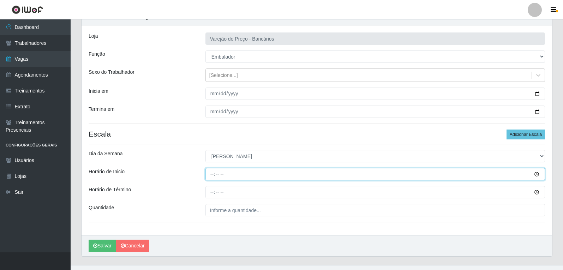
click at [215, 177] on input "Horário de Inicio" at bounding box center [374, 174] width 339 height 12
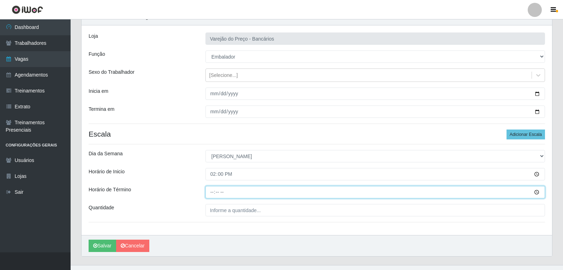
click at [210, 192] on input "Horário de Término" at bounding box center [374, 192] width 339 height 12
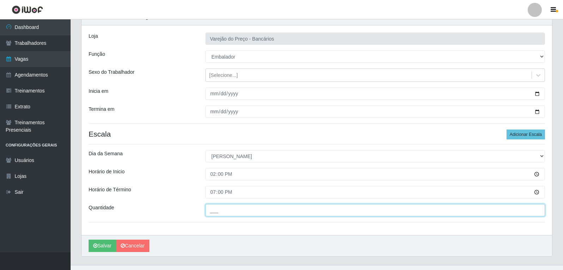
click at [227, 212] on input "___" at bounding box center [374, 210] width 339 height 12
click at [89, 240] on button "Salvar" at bounding box center [103, 246] width 28 height 12
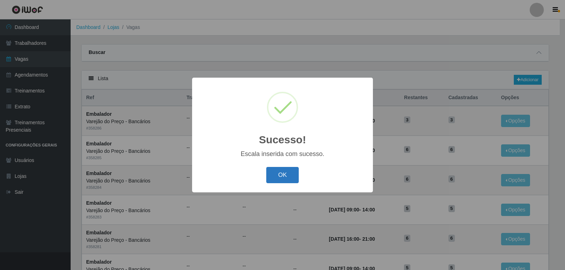
click at [281, 179] on button "OK" at bounding box center [282, 175] width 33 height 17
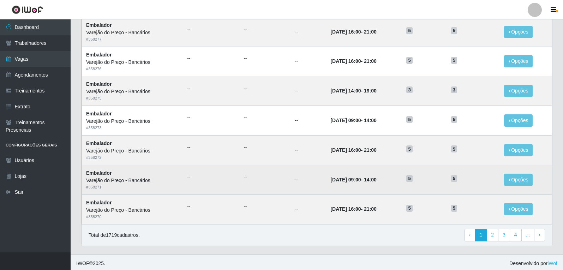
scroll to position [328, 0]
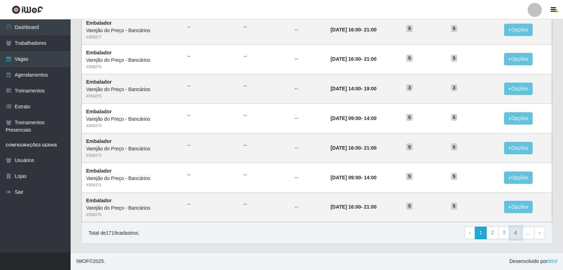
click at [516, 233] on link "4" at bounding box center [515, 233] width 12 height 13
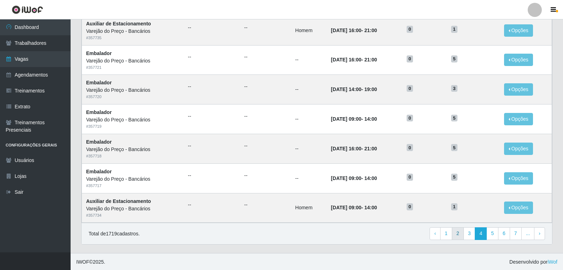
scroll to position [328, 0]
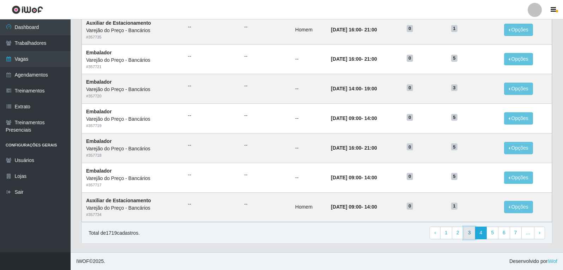
click at [470, 230] on link "3" at bounding box center [469, 233] width 12 height 13
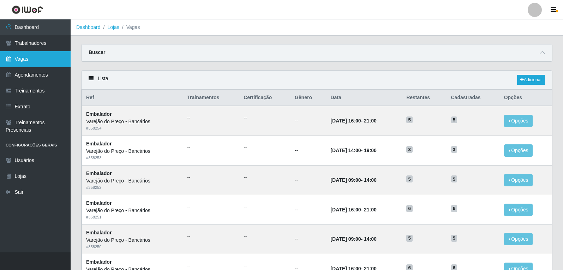
click at [27, 63] on link "Vagas" at bounding box center [35, 59] width 71 height 16
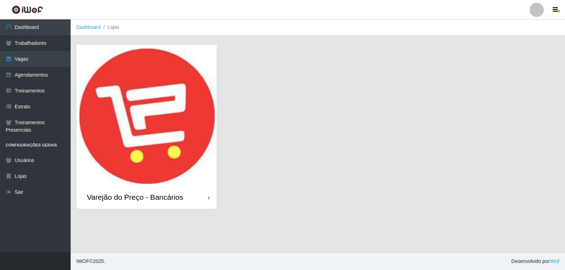
click at [373, 90] on div "Varejão do Preço - Bancários" at bounding box center [317, 131] width 483 height 174
click at [138, 98] on img at bounding box center [146, 114] width 140 height 141
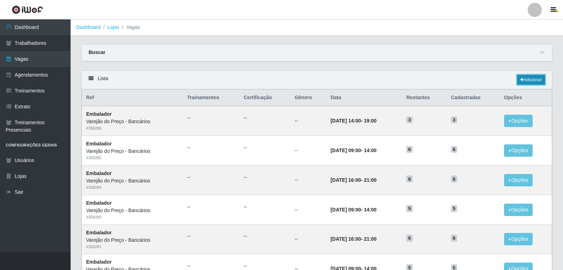
click at [531, 80] on link "Adicionar" at bounding box center [531, 80] width 28 height 10
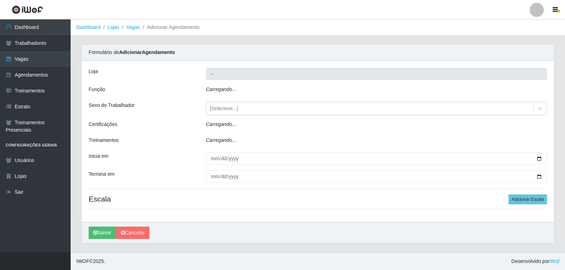
type input "Varejão do Preço - Bancários"
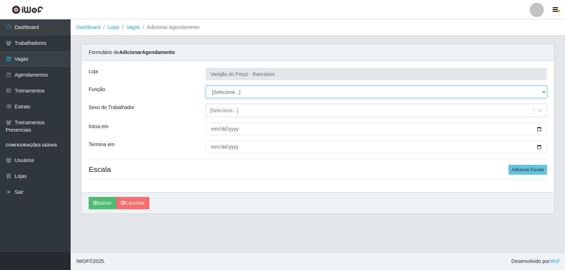
click at [241, 89] on select "[Selecione...] Auxiliar de Estacionamento Auxiliar de Estacionamento + Auxiliar…" at bounding box center [376, 92] width 341 height 12
select select "1"
click at [206, 86] on select "[Selecione...] Auxiliar de Estacionamento Auxiliar de Estacionamento + Auxiliar…" at bounding box center [376, 92] width 341 height 12
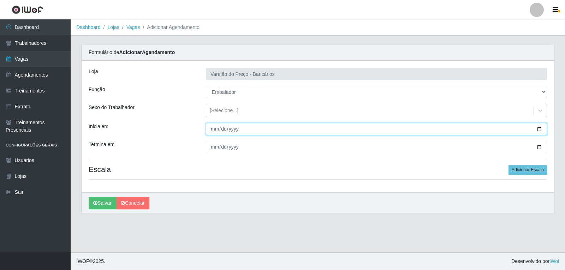
click at [213, 132] on input "Inicia em" at bounding box center [376, 129] width 341 height 12
type input "2025-12-01"
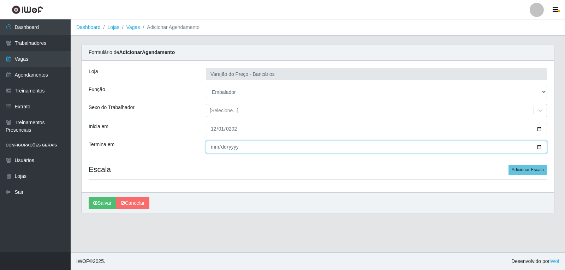
click at [212, 146] on input "Termina em" at bounding box center [376, 147] width 341 height 12
type input "252025-12-01"
type input "2025-12-01"
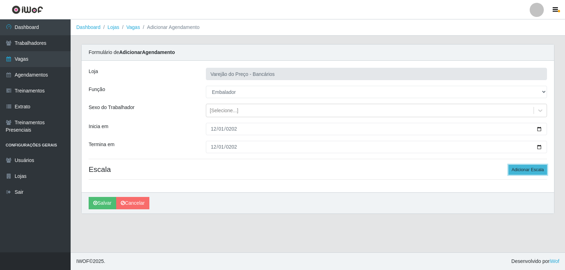
click at [525, 173] on button "Adicionar Escala" at bounding box center [527, 170] width 38 height 10
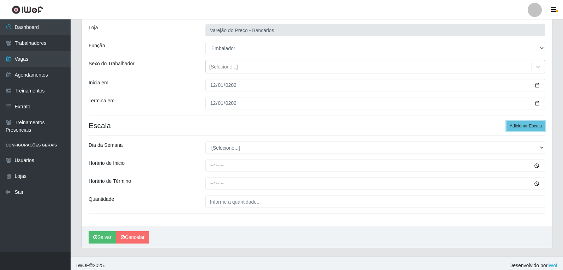
scroll to position [48, 0]
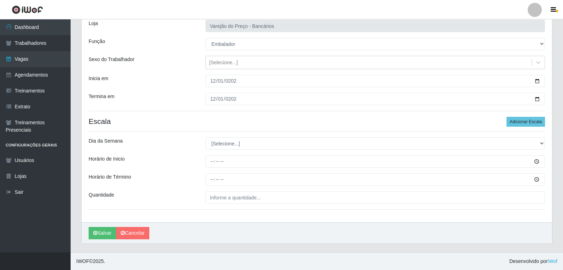
click at [230, 137] on div "Loja Varejão do Preço - Bancários Função [Selecione...] Auxiliar de Estacioname…" at bounding box center [317, 118] width 470 height 210
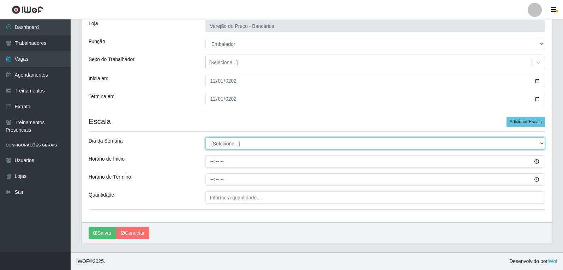
click at [230, 146] on select "[Selecione...] Segunda Terça Quarta Quinta Sexta Sábado Domingo" at bounding box center [374, 143] width 339 height 12
select select "1"
click at [205, 137] on select "[Selecione...] Segunda Terça Quarta Quinta Sexta Sábado Domingo" at bounding box center [374, 143] width 339 height 12
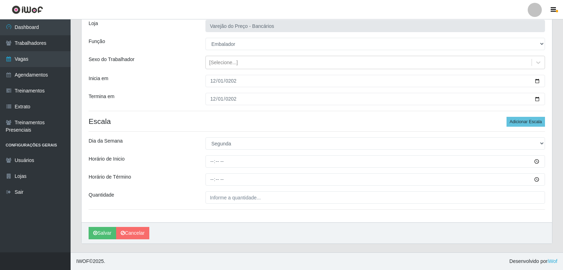
click at [211, 155] on div "Loja Varejão do Preço - Bancários Função [Selecione...] Auxiliar de Estacioname…" at bounding box center [317, 118] width 470 height 210
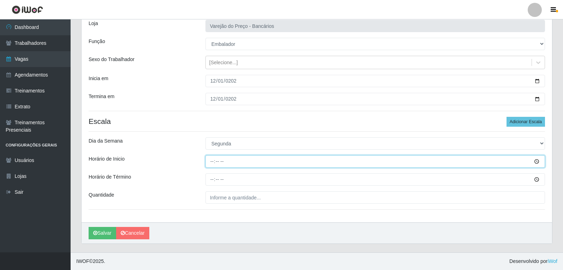
click at [211, 164] on input "Horário de Inicio" at bounding box center [374, 161] width 339 height 12
type input "16:00"
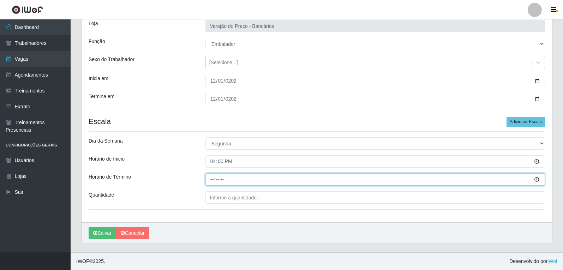
click at [211, 179] on input "Horário de Término" at bounding box center [374, 179] width 339 height 12
type input "21:00"
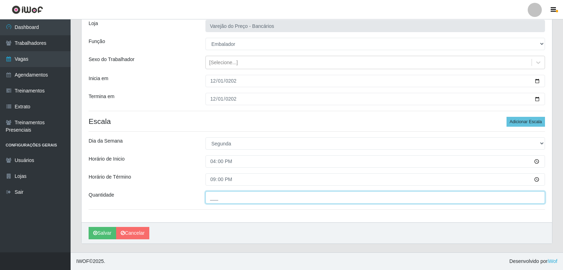
click at [225, 195] on input "___" at bounding box center [374, 197] width 339 height 12
type input "5__"
click at [89, 227] on button "Salvar" at bounding box center [103, 233] width 28 height 12
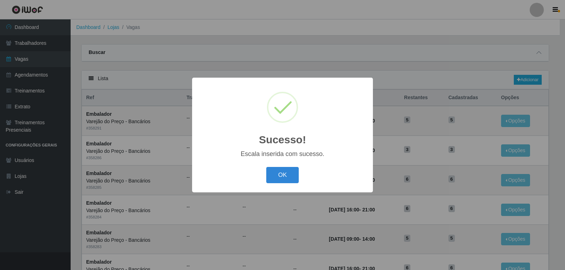
click at [277, 166] on div "OK Cancel" at bounding box center [282, 175] width 167 height 20
click at [281, 178] on button "OK" at bounding box center [282, 175] width 33 height 17
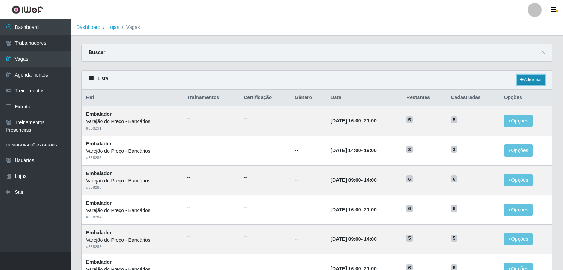
click at [529, 76] on link "Adicionar" at bounding box center [531, 80] width 28 height 10
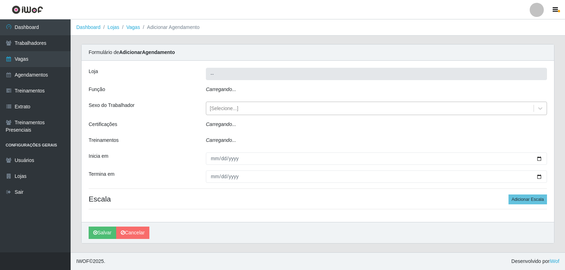
type input "Varejão do Preço - Bancários"
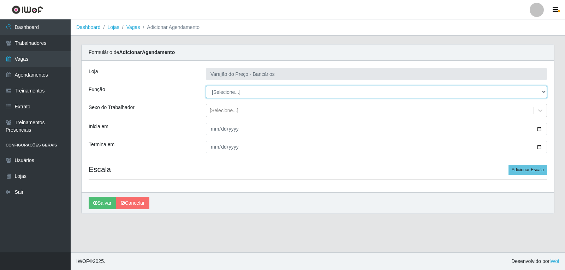
click at [228, 89] on select "[Selecione...] Auxiliar de Estacionamento Auxiliar de Estacionamento + Auxiliar…" at bounding box center [376, 92] width 341 height 12
select select "1"
click at [206, 86] on select "[Selecione...] Auxiliar de Estacionamento Auxiliar de Estacionamento + Auxiliar…" at bounding box center [376, 92] width 341 height 12
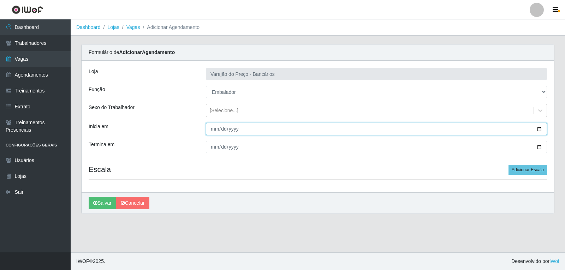
click at [215, 126] on input "Inicia em" at bounding box center [376, 129] width 341 height 12
type input "2025-12-02"
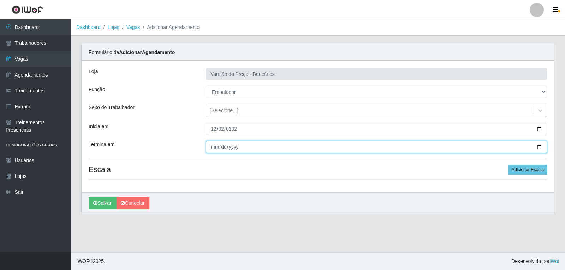
click at [211, 144] on input "Termina em" at bounding box center [376, 147] width 341 height 12
type input "2025-12-02"
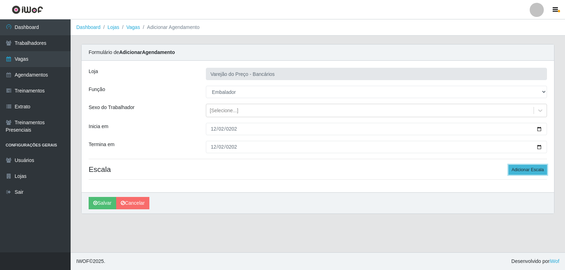
click at [525, 169] on button "Adicionar Escala" at bounding box center [527, 170] width 38 height 10
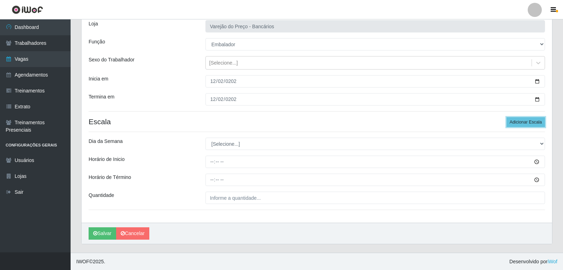
scroll to position [48, 0]
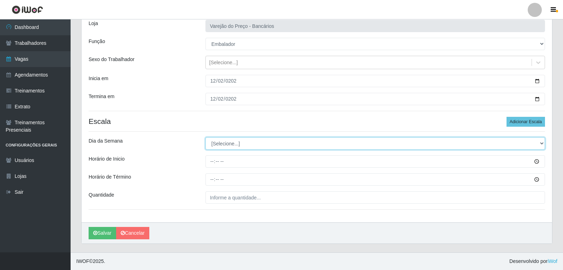
click at [235, 146] on select "[Selecione...] Segunda Terça Quarta Quinta Sexta Sábado Domingo" at bounding box center [374, 143] width 339 height 12
select select "2"
click at [205, 137] on select "[Selecione...] Segunda Terça Quarta Quinta Sexta Sábado Domingo" at bounding box center [374, 143] width 339 height 12
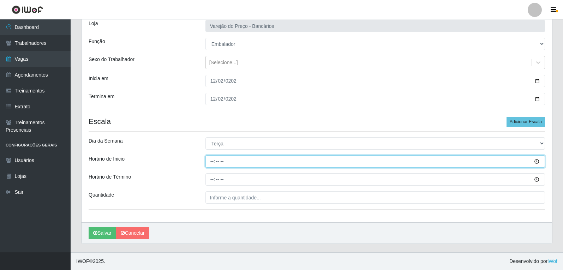
click at [210, 164] on input "Horário de Inicio" at bounding box center [374, 161] width 339 height 12
type input "16:00"
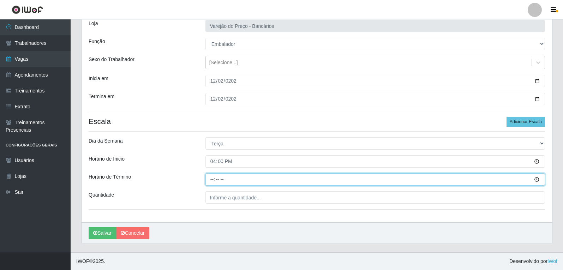
click at [208, 179] on input "Horário de Término" at bounding box center [374, 179] width 339 height 12
type input "21:00"
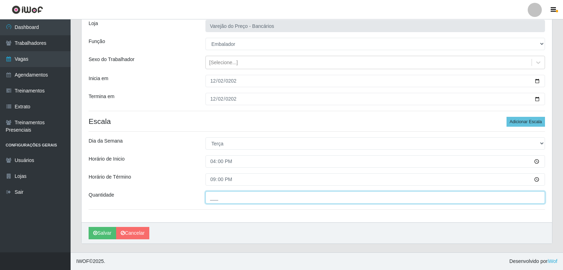
click at [223, 197] on input "___" at bounding box center [374, 197] width 339 height 12
type input "5__"
click at [89, 227] on button "Salvar" at bounding box center [103, 233] width 28 height 12
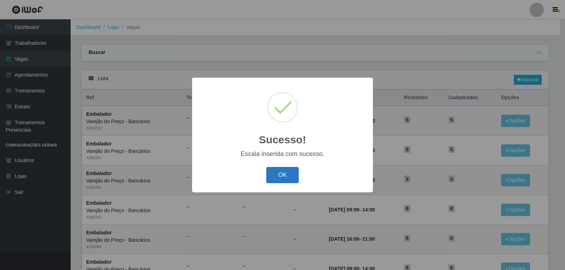
drag, startPoint x: 280, startPoint y: 177, endPoint x: 315, endPoint y: 156, distance: 41.3
click at [280, 177] on button "OK" at bounding box center [282, 175] width 33 height 17
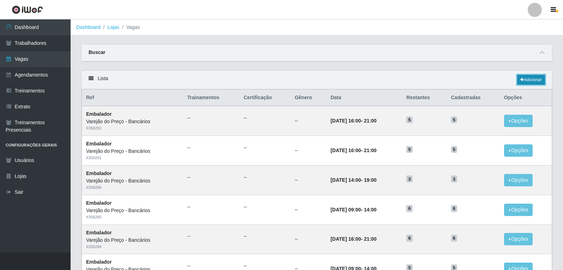
click at [531, 78] on link "Adicionar" at bounding box center [531, 80] width 28 height 10
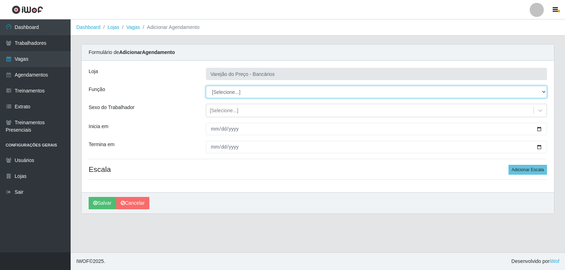
click at [235, 90] on select "[Selecione...] Auxiliar de Estacionamento Auxiliar de Estacionamento + Auxiliar…" at bounding box center [376, 92] width 341 height 12
select select "1"
click at [206, 86] on select "[Selecione...] Auxiliar de Estacionamento Auxiliar de Estacionamento + Auxiliar…" at bounding box center [376, 92] width 341 height 12
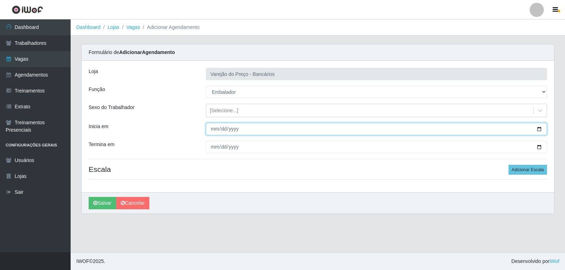
click at [215, 130] on input "Inicia em" at bounding box center [376, 129] width 341 height 12
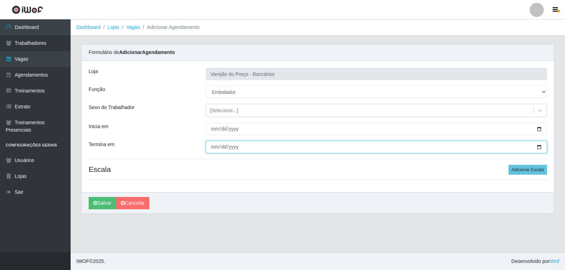
click at [211, 148] on input "Termina em" at bounding box center [376, 147] width 341 height 12
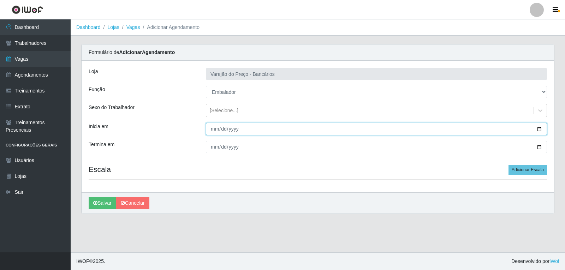
click at [221, 125] on input "22025-11-03" at bounding box center [376, 129] width 341 height 12
click at [221, 127] on input "22025-11-03" at bounding box center [376, 129] width 341 height 12
type input "2025-12-03"
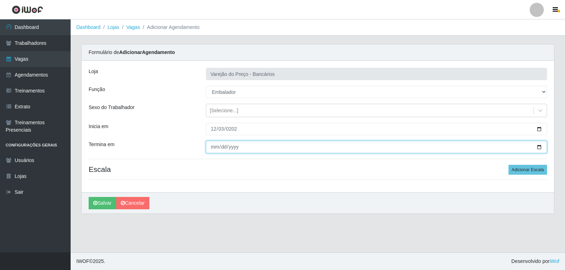
click at [214, 148] on input "Termina em" at bounding box center [376, 147] width 341 height 12
type input "2025-12-03"
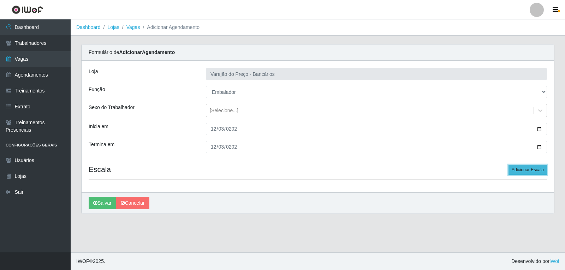
click at [519, 171] on button "Adicionar Escala" at bounding box center [527, 170] width 38 height 10
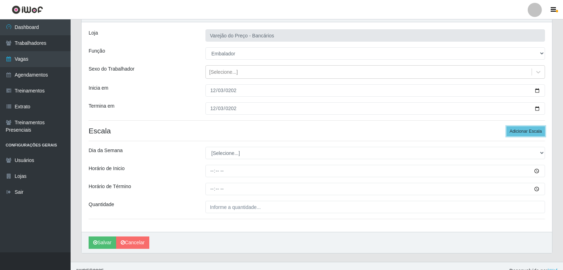
scroll to position [48, 0]
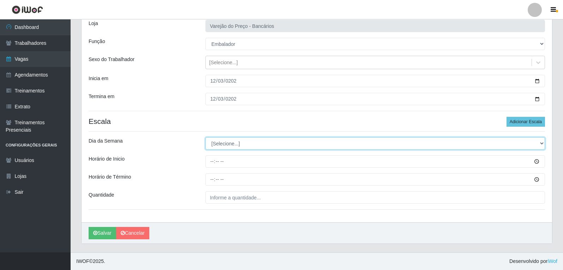
click at [226, 142] on select "[Selecione...] Segunda Terça Quarta Quinta Sexta Sábado Domingo" at bounding box center [374, 143] width 339 height 12
select select "3"
click at [205, 137] on select "[Selecione...] Segunda Terça Quarta Quinta Sexta Sábado Domingo" at bounding box center [374, 143] width 339 height 12
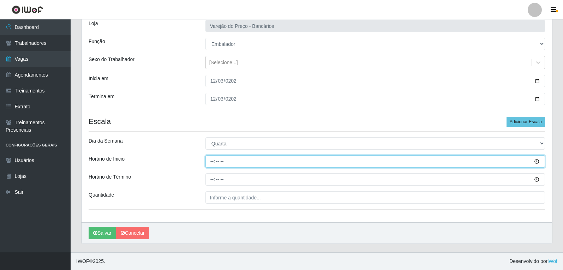
click at [210, 158] on input "Horário de Inicio" at bounding box center [374, 161] width 339 height 12
type input "16:00"
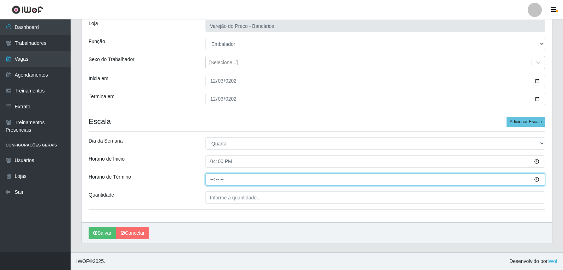
click at [208, 180] on input "Horário de Término" at bounding box center [374, 179] width 339 height 12
type input "21:00"
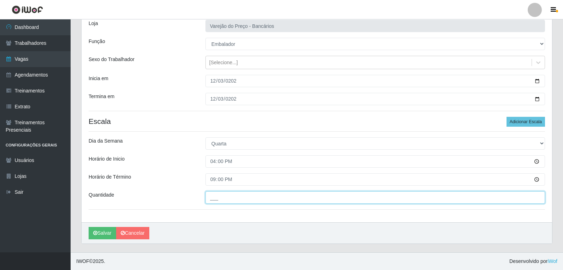
click at [219, 198] on input "___" at bounding box center [374, 197] width 339 height 12
type input "5__"
click at [89, 227] on button "Salvar" at bounding box center [103, 233] width 28 height 12
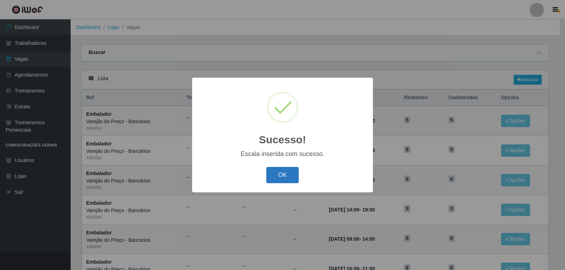
click at [273, 180] on button "OK" at bounding box center [282, 175] width 33 height 17
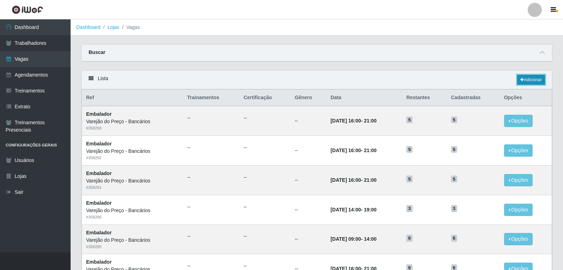
click at [524, 78] on link "Adicionar" at bounding box center [531, 80] width 28 height 10
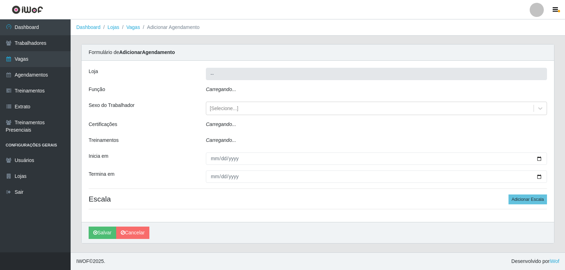
type input "Varejão do Preço - Bancários"
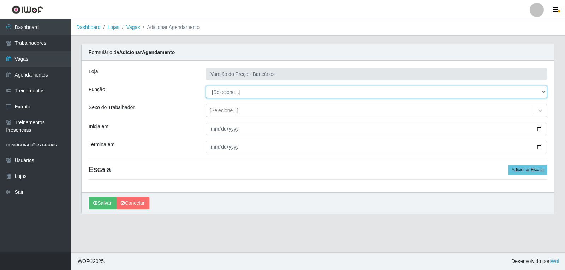
click at [233, 86] on select "[Selecione...] Auxiliar de Estacionamento Auxiliar de Estacionamento + Auxiliar…" at bounding box center [376, 92] width 341 height 12
select select "1"
click at [206, 86] on select "[Selecione...] Auxiliar de Estacionamento Auxiliar de Estacionamento + Auxiliar…" at bounding box center [376, 92] width 341 height 12
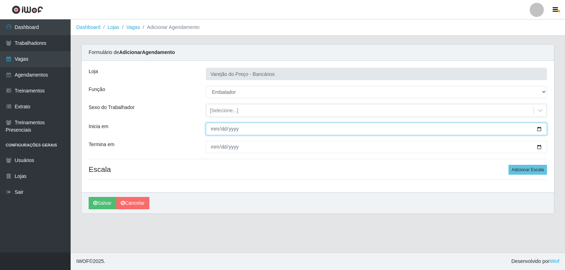
click at [209, 126] on input "Inicia em" at bounding box center [376, 129] width 341 height 12
type input "255202-12-04"
type input "2025-12-04"
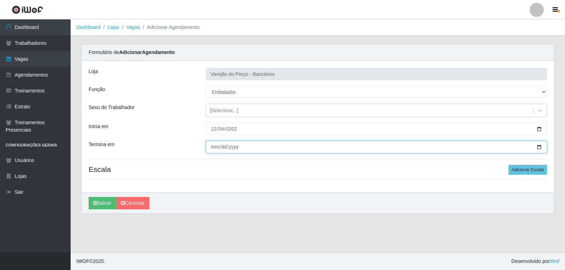
click at [212, 145] on input "Termina em" at bounding box center [376, 147] width 341 height 12
type input "2025-12-04"
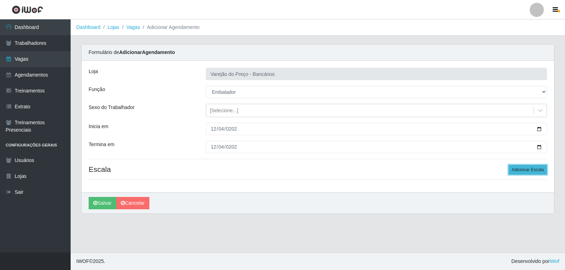
click at [521, 171] on button "Adicionar Escala" at bounding box center [527, 170] width 38 height 10
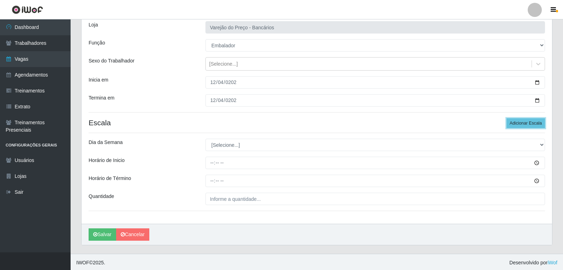
scroll to position [48, 0]
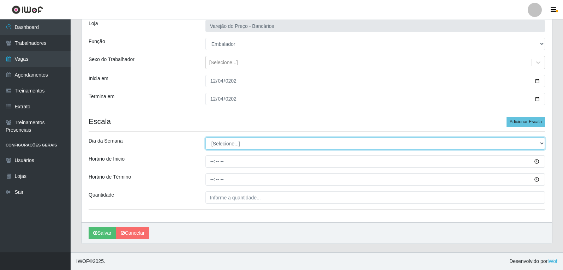
click at [248, 148] on select "[Selecione...] Segunda Terça Quarta Quinta Sexta Sábado Domingo" at bounding box center [374, 143] width 339 height 12
select select "4"
click at [205, 137] on select "[Selecione...] Segunda Terça Quarta Quinta Sexta Sábado Domingo" at bounding box center [374, 143] width 339 height 12
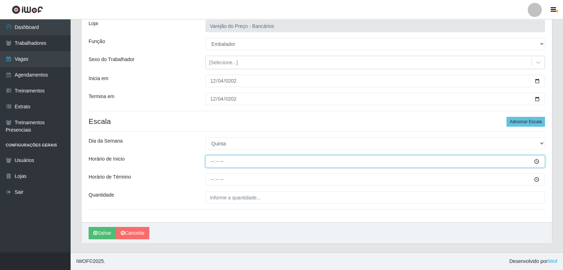
click at [212, 167] on input "Horário de Inicio" at bounding box center [374, 161] width 339 height 12
type input "16:00"
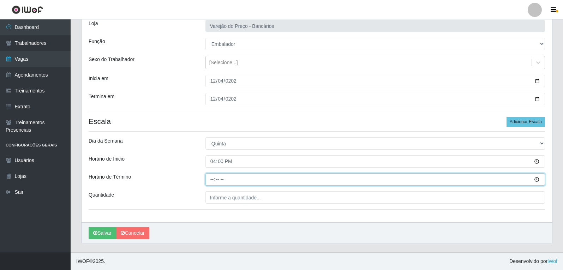
click at [215, 176] on input "Horário de Término" at bounding box center [374, 179] width 339 height 12
type input "21:00"
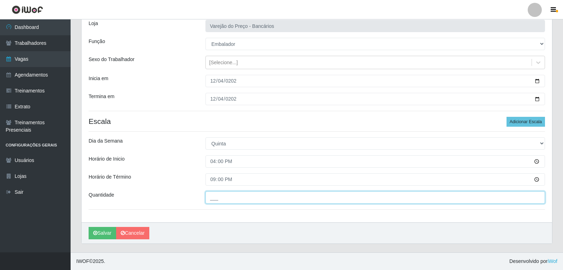
click at [228, 193] on input "___" at bounding box center [374, 197] width 339 height 12
type input "5__"
click at [89, 227] on button "Salvar" at bounding box center [103, 233] width 28 height 12
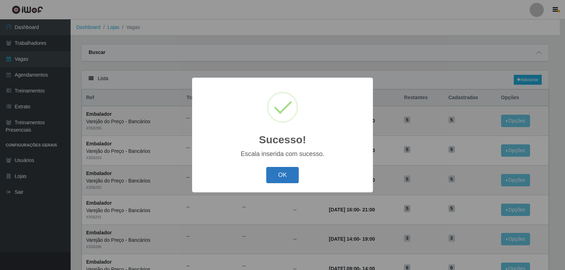
click at [274, 180] on button "OK" at bounding box center [282, 175] width 33 height 17
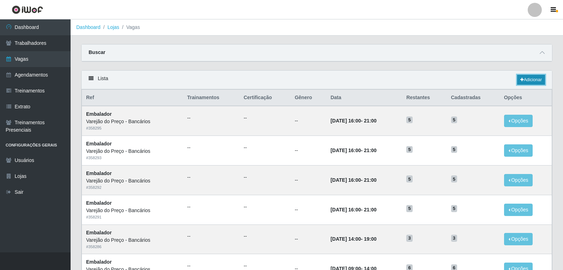
click at [525, 78] on link "Adicionar" at bounding box center [531, 80] width 28 height 10
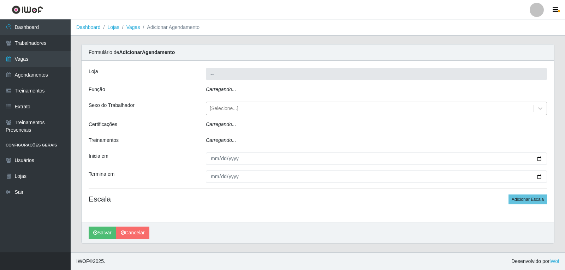
type input "Varejão do Preço - Bancários"
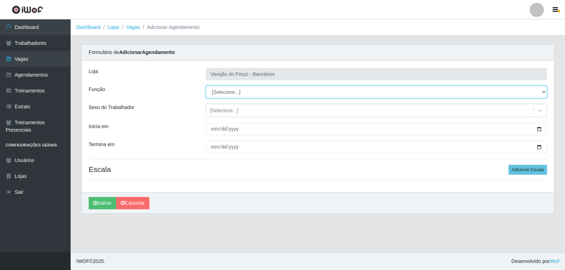
click at [226, 91] on select "[Selecione...] Auxiliar de Estacionamento Auxiliar de Estacionamento + Auxiliar…" at bounding box center [376, 92] width 341 height 12
select select "1"
click at [206, 86] on select "[Selecione...] Auxiliar de Estacionamento Auxiliar de Estacionamento + Auxiliar…" at bounding box center [376, 92] width 341 height 12
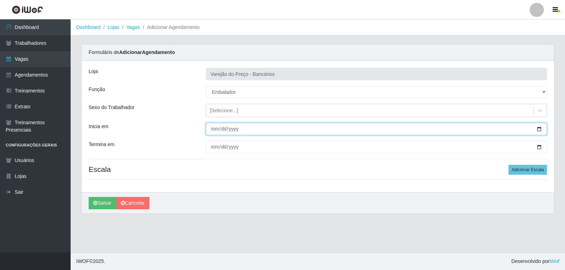
click at [215, 132] on input "Inicia em" at bounding box center [376, 129] width 341 height 12
type input "2025-12-05"
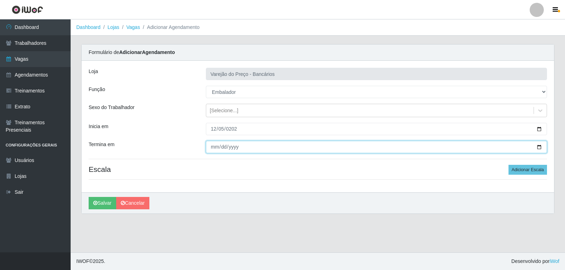
click at [208, 147] on input "Termina em" at bounding box center [376, 147] width 341 height 12
type input "2025-12-05"
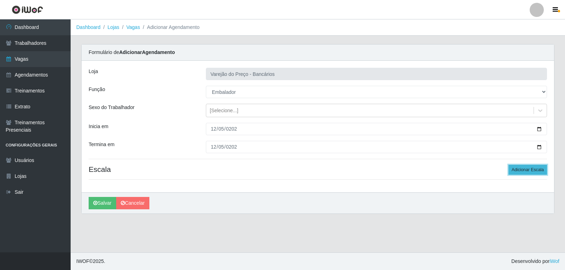
click at [525, 172] on button "Adicionar Escala" at bounding box center [527, 170] width 38 height 10
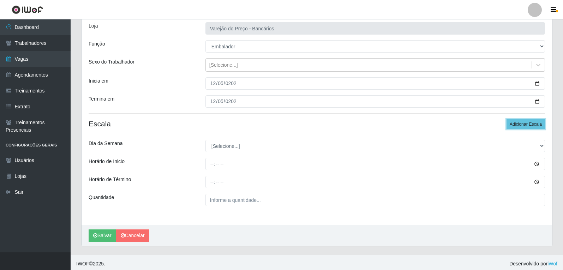
scroll to position [48, 0]
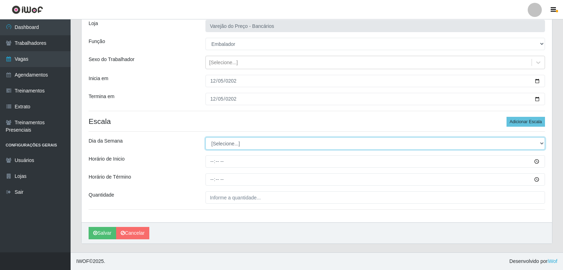
click at [235, 145] on select "[Selecione...] Segunda Terça Quarta Quinta Sexta Sábado Domingo" at bounding box center [374, 143] width 339 height 12
select select "5"
click at [205, 137] on select "[Selecione...] Segunda Terça Quarta Quinta Sexta Sábado Domingo" at bounding box center [374, 143] width 339 height 12
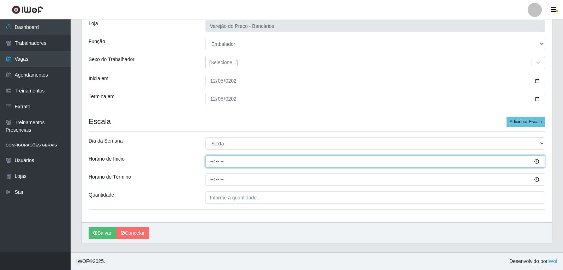
click at [206, 161] on input "Horário de Inicio" at bounding box center [374, 161] width 339 height 12
type input "09:00"
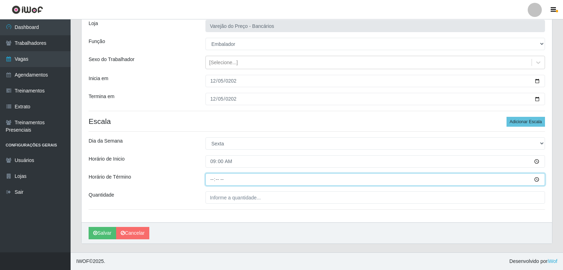
click at [207, 183] on input "Horário de Término" at bounding box center [374, 179] width 339 height 12
type input "14:00"
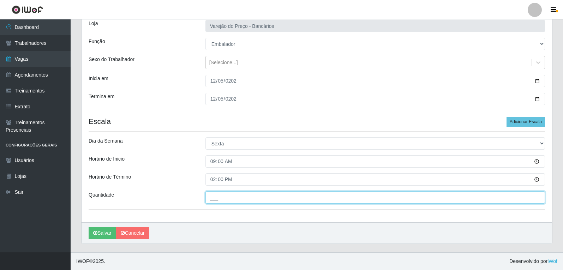
click at [243, 199] on input "___" at bounding box center [374, 197] width 339 height 12
type input "5__"
click at [89, 227] on button "Salvar" at bounding box center [103, 233] width 28 height 12
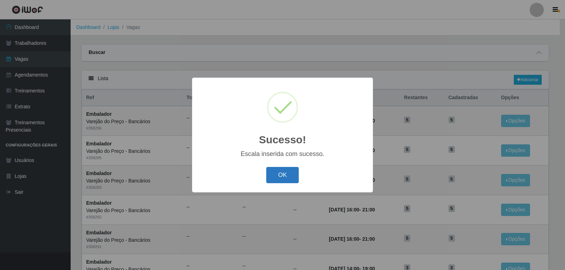
click at [288, 175] on button "OK" at bounding box center [282, 175] width 33 height 17
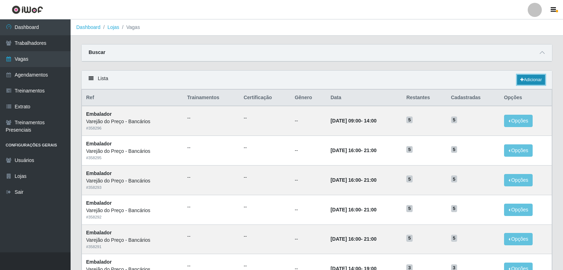
click at [538, 76] on link "Adicionar" at bounding box center [531, 80] width 28 height 10
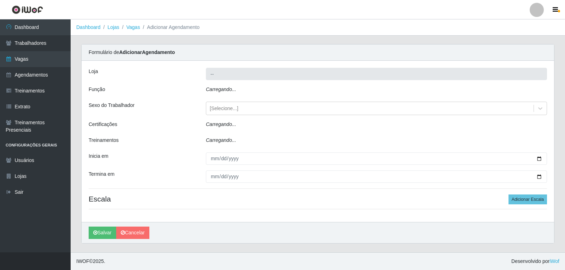
type input "Varejão do Preço - Bancários"
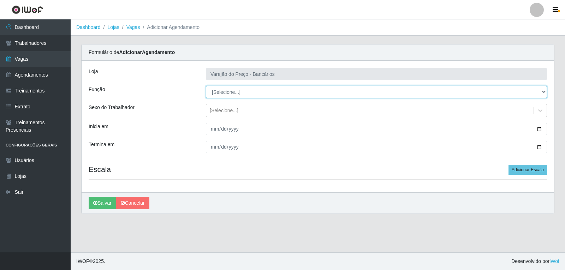
click at [229, 86] on select "[Selecione...] Auxiliar de Estacionamento Auxiliar de Estacionamento + Auxiliar…" at bounding box center [376, 92] width 341 height 12
select select "1"
click at [206, 86] on select "[Selecione...] Auxiliar de Estacionamento Auxiliar de Estacionamento + Auxiliar…" at bounding box center [376, 92] width 341 height 12
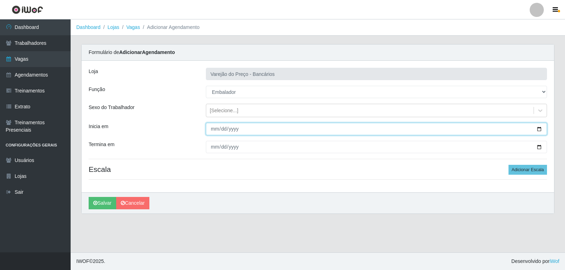
click at [213, 129] on input "Inicia em" at bounding box center [376, 129] width 341 height 12
type input "2025-12-05"
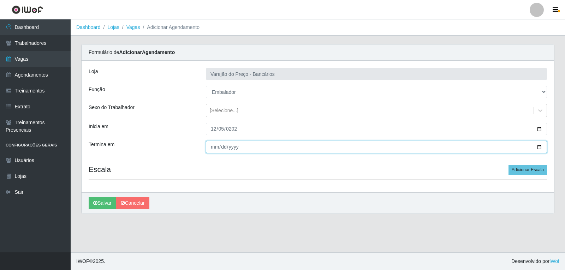
click at [208, 145] on input "Termina em" at bounding box center [376, 147] width 341 height 12
type input "2025-12-05"
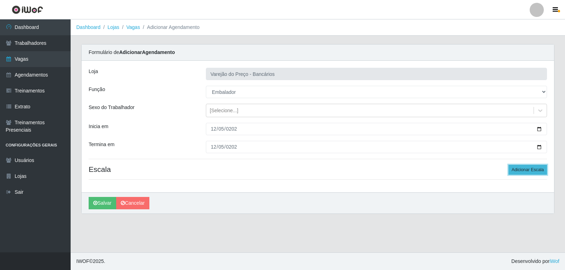
click at [521, 173] on button "Adicionar Escala" at bounding box center [527, 170] width 38 height 10
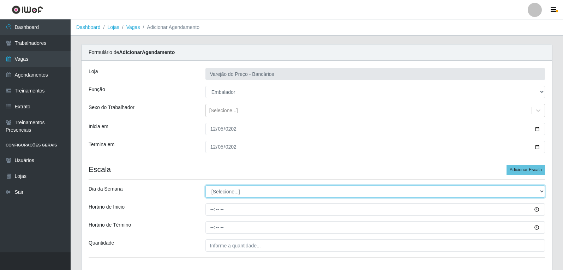
click at [221, 194] on select "[Selecione...] Segunda Terça Quarta Quinta Sexta Sábado Domingo" at bounding box center [374, 191] width 339 height 12
select select "5"
click at [205, 185] on select "[Selecione...] Segunda Terça Quarta Quinta Sexta Sábado Domingo" at bounding box center [374, 191] width 339 height 12
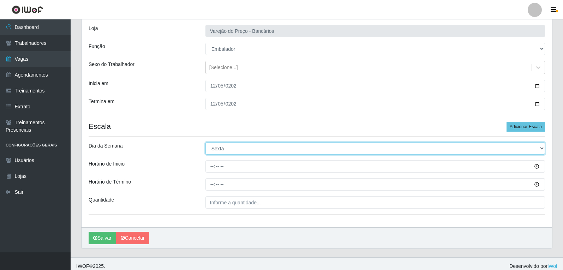
scroll to position [48, 0]
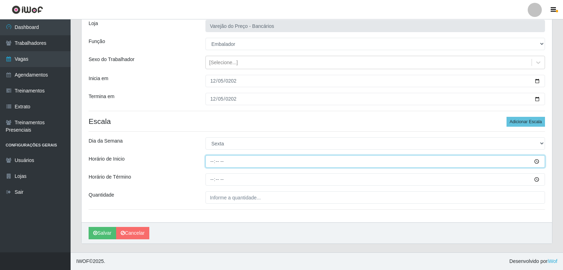
click at [210, 163] on input "Horário de Inicio" at bounding box center [374, 161] width 339 height 12
type input "16:00"
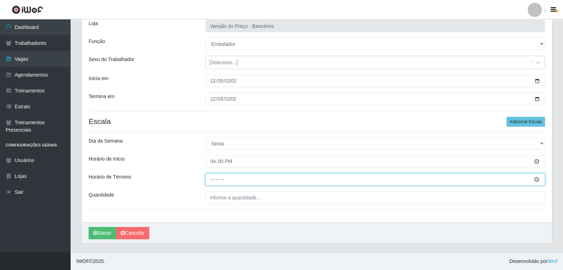
click at [215, 181] on input "Horário de Término" at bounding box center [374, 179] width 339 height 12
type input "21:00"
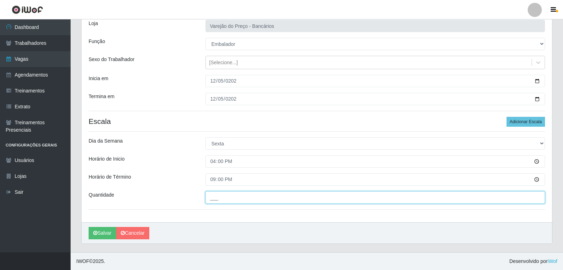
click at [221, 200] on input "___" at bounding box center [374, 197] width 339 height 12
type input "6__"
click at [89, 227] on button "Salvar" at bounding box center [103, 233] width 28 height 12
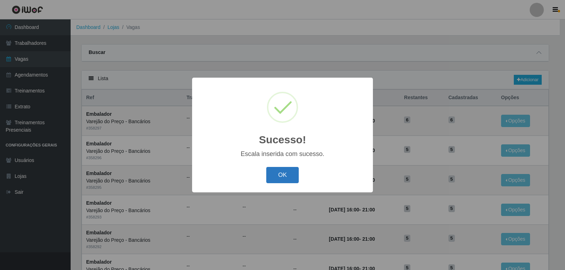
click at [276, 182] on button "OK" at bounding box center [282, 175] width 33 height 17
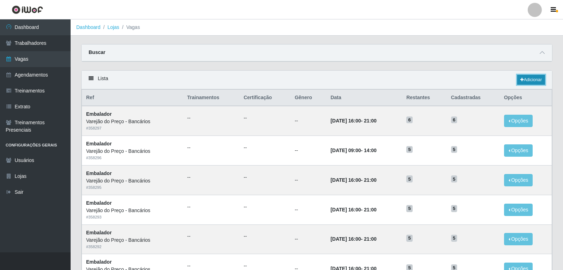
click at [531, 79] on link "Adicionar" at bounding box center [531, 80] width 28 height 10
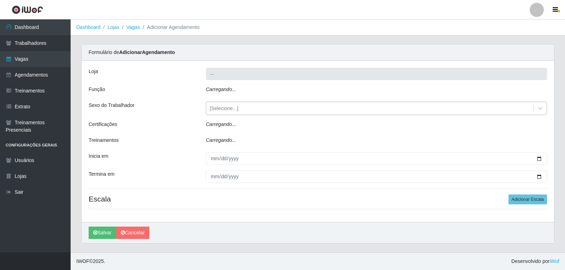
type input "Varejão do Preço - Bancários"
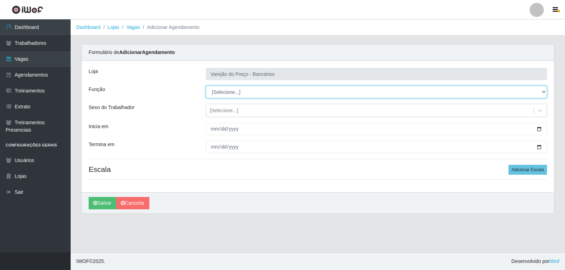
click at [212, 95] on select "[Selecione...] Auxiliar de Estacionamento Auxiliar de Estacionamento + Auxiliar…" at bounding box center [376, 92] width 341 height 12
select select "1"
click at [206, 86] on select "[Selecione...] Auxiliar de Estacionamento Auxiliar de Estacionamento + Auxiliar…" at bounding box center [376, 92] width 341 height 12
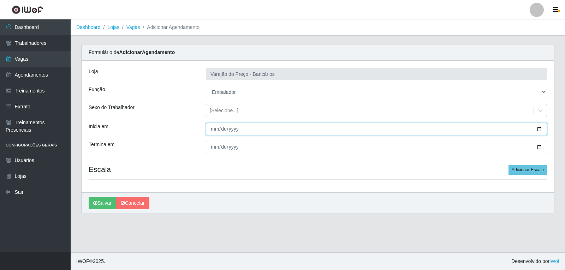
click at [209, 130] on input "Inicia em" at bounding box center [376, 129] width 341 height 12
type input "2025-12-06"
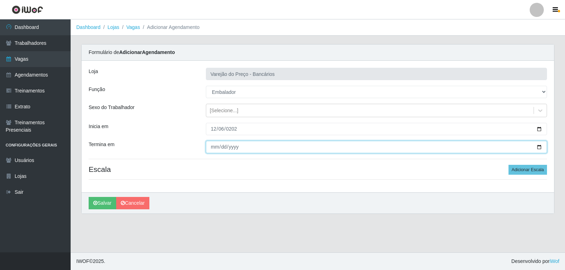
click at [213, 152] on input "Termina em" at bounding box center [376, 147] width 341 height 12
type input "2025-12-06"
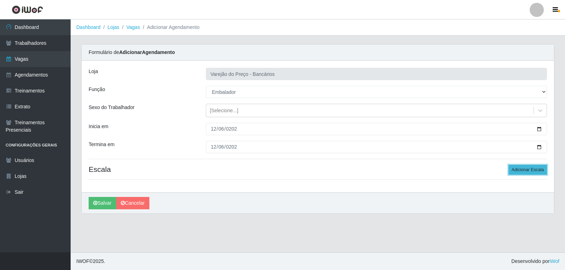
click at [524, 168] on button "Adicionar Escala" at bounding box center [527, 170] width 38 height 10
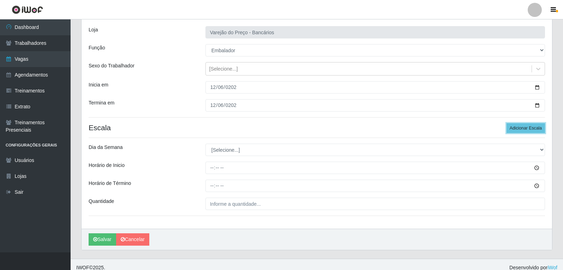
scroll to position [48, 0]
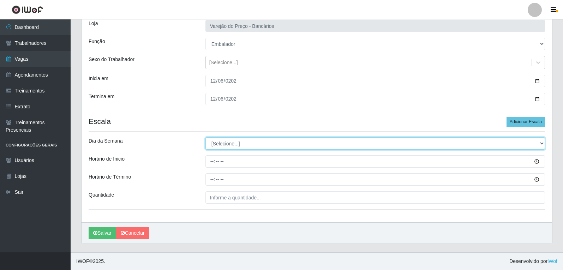
click at [225, 142] on select "[Selecione...] Segunda Terça Quarta Quinta Sexta Sábado Domingo" at bounding box center [374, 143] width 339 height 12
select select "6"
click at [205, 137] on select "[Selecione...] Segunda Terça Quarta Quinta Sexta Sábado Domingo" at bounding box center [374, 143] width 339 height 12
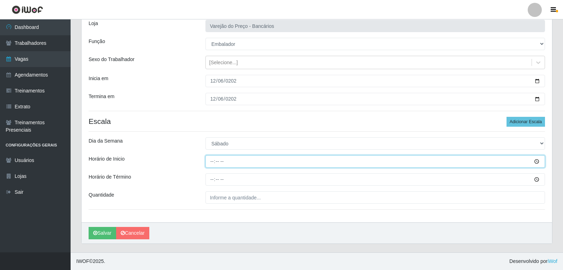
click at [210, 161] on input "Horário de Inicio" at bounding box center [374, 161] width 339 height 12
type input "09:00"
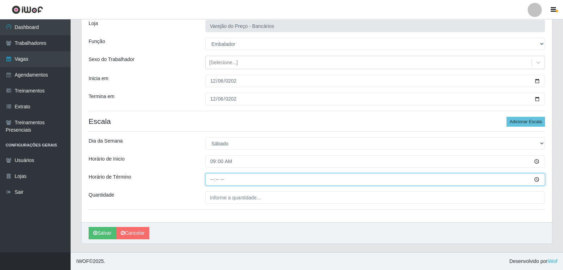
click at [211, 182] on input "Horário de Término" at bounding box center [374, 179] width 339 height 12
type input "14:00"
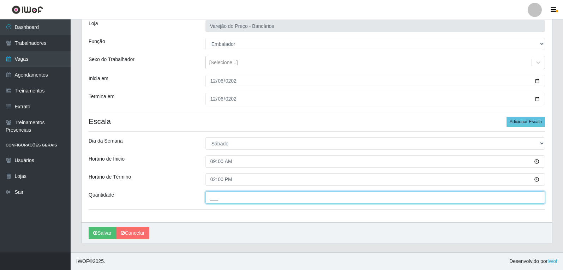
click at [221, 197] on input "___" at bounding box center [374, 197] width 339 height 12
type input "5__"
click at [89, 227] on button "Salvar" at bounding box center [103, 233] width 28 height 12
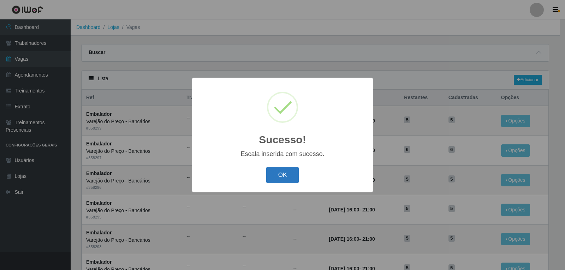
click at [288, 175] on button "OK" at bounding box center [282, 175] width 33 height 17
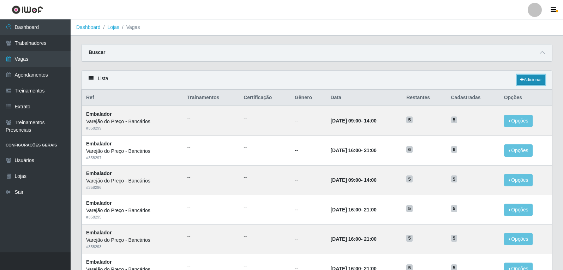
click at [524, 78] on link "Adicionar" at bounding box center [531, 80] width 28 height 10
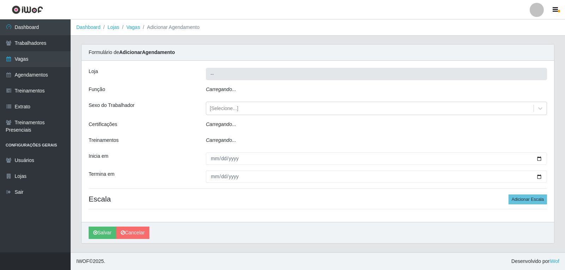
type input "Varejão do Preço - Bancários"
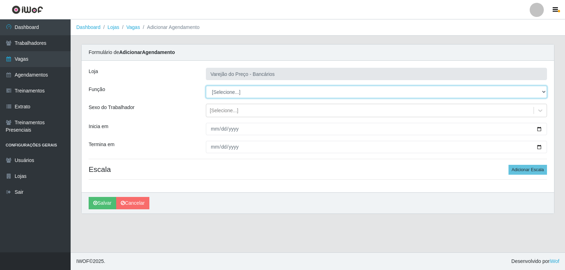
click at [228, 91] on select "[Selecione...] Auxiliar de Estacionamento Auxiliar de Estacionamento + Auxiliar…" at bounding box center [376, 92] width 341 height 12
select select "1"
click at [206, 86] on select "[Selecione...] Auxiliar de Estacionamento Auxiliar de Estacionamento + Auxiliar…" at bounding box center [376, 92] width 341 height 12
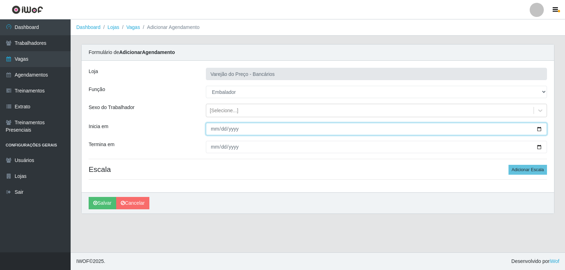
click at [214, 130] on input "Inicia em" at bounding box center [376, 129] width 341 height 12
type input "2025-12-06"
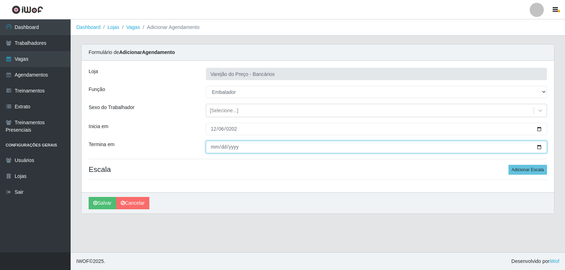
click at [215, 141] on input "Termina em" at bounding box center [376, 147] width 341 height 12
type input "2025-12-06"
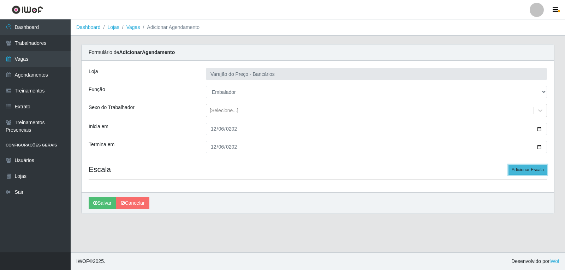
click at [522, 172] on button "Adicionar Escala" at bounding box center [527, 170] width 38 height 10
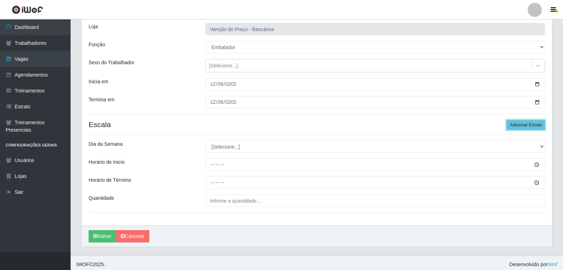
scroll to position [48, 0]
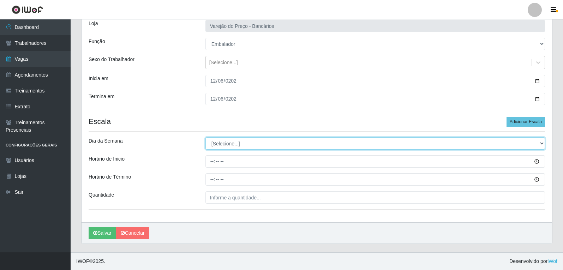
click at [222, 145] on select "[Selecione...] Segunda Terça Quarta Quinta Sexta Sábado Domingo" at bounding box center [374, 143] width 339 height 12
select select "6"
click at [205, 137] on select "[Selecione...] Segunda Terça Quarta Quinta Sexta Sábado Domingo" at bounding box center [374, 143] width 339 height 12
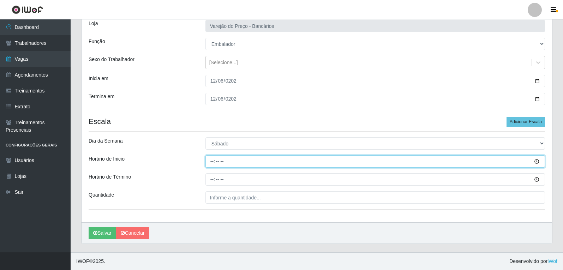
click at [212, 163] on input "Horário de Inicio" at bounding box center [374, 161] width 339 height 12
type input "16:00"
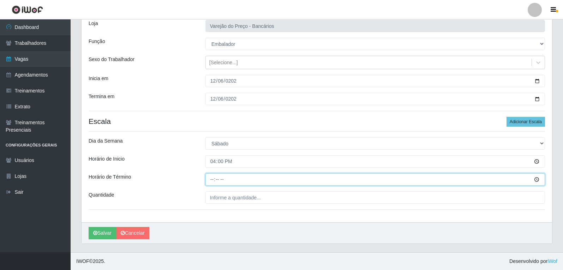
click at [212, 183] on input "Horário de Término" at bounding box center [374, 179] width 339 height 12
type input "21:00"
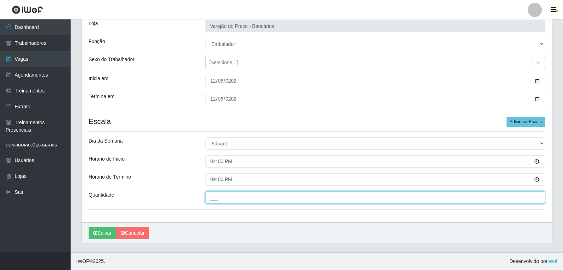
click at [216, 198] on input "___" at bounding box center [374, 197] width 339 height 12
type input "6__"
click at [89, 227] on button "Salvar" at bounding box center [103, 233] width 28 height 12
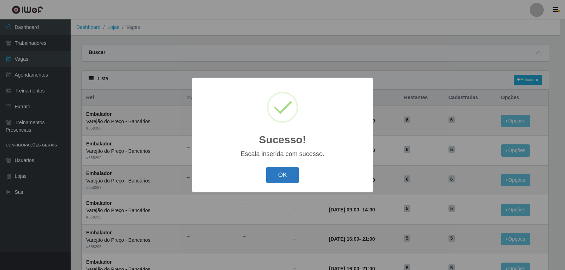
click at [288, 173] on button "OK" at bounding box center [282, 175] width 33 height 17
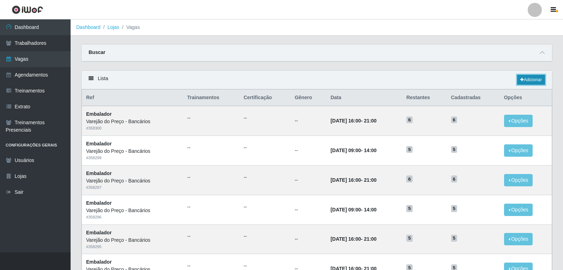
click at [527, 77] on link "Adicionar" at bounding box center [531, 80] width 28 height 10
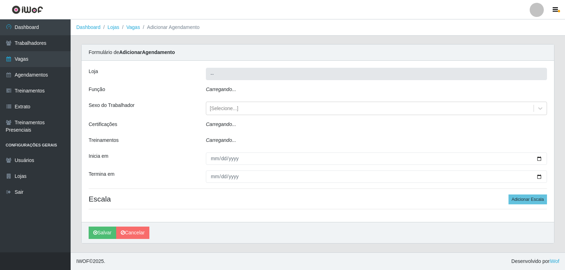
type input "Varejão do Preço - Bancários"
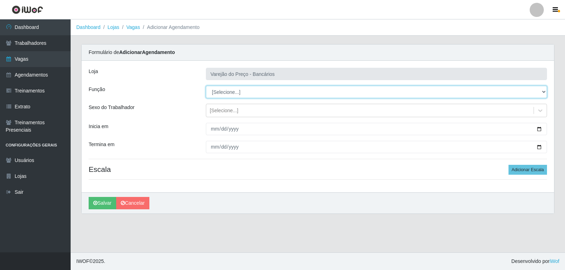
click at [213, 96] on select "[Selecione...] Auxiliar de Estacionamento Auxiliar de Estacionamento + Auxiliar…" at bounding box center [376, 92] width 341 height 12
select select "1"
click at [206, 86] on select "[Selecione...] Auxiliar de Estacionamento Auxiliar de Estacionamento + Auxiliar…" at bounding box center [376, 92] width 341 height 12
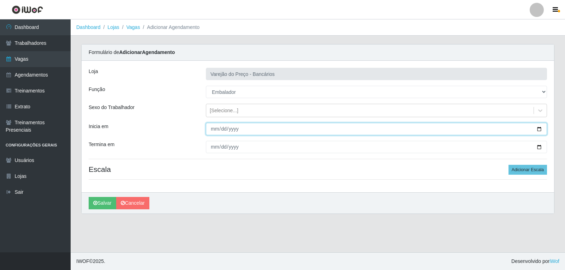
click at [218, 129] on input "Inicia em" at bounding box center [376, 129] width 341 height 12
type input "2025-12-07"
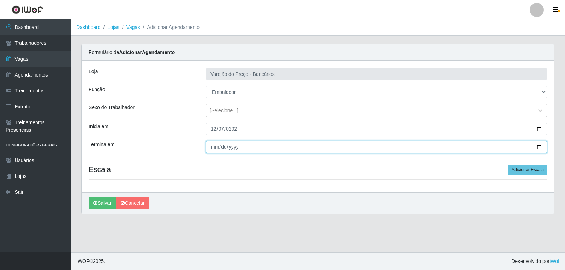
click at [214, 152] on input "Termina em" at bounding box center [376, 147] width 341 height 12
type input "2025-12-07"
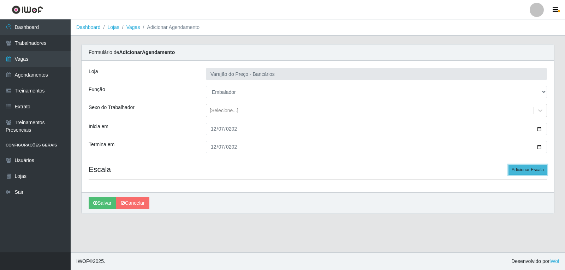
click at [532, 167] on button "Adicionar Escala" at bounding box center [527, 170] width 38 height 10
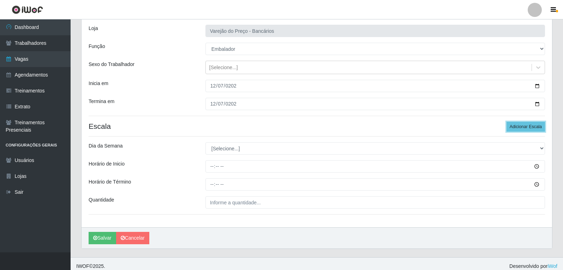
scroll to position [48, 0]
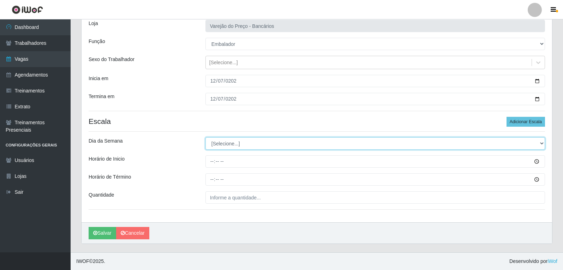
click at [222, 143] on select "[Selecione...] Segunda Terça Quarta Quinta Sexta Sábado Domingo" at bounding box center [374, 143] width 339 height 12
select select "0"
click at [205, 137] on select "[Selecione...] Segunda Terça Quarta Quinta Sexta Sábado Domingo" at bounding box center [374, 143] width 339 height 12
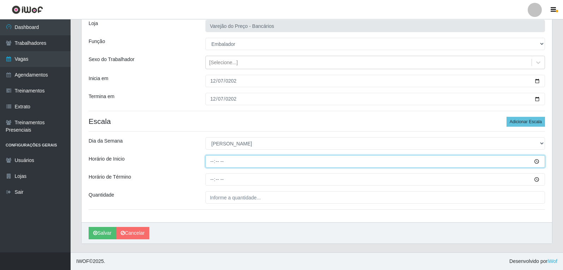
click at [209, 160] on input "Horário de Inicio" at bounding box center [374, 161] width 339 height 12
type input "09:00"
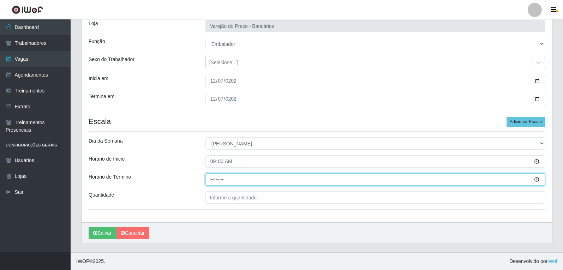
click at [209, 175] on input "Horário de Término" at bounding box center [374, 179] width 339 height 12
type input "14:00"
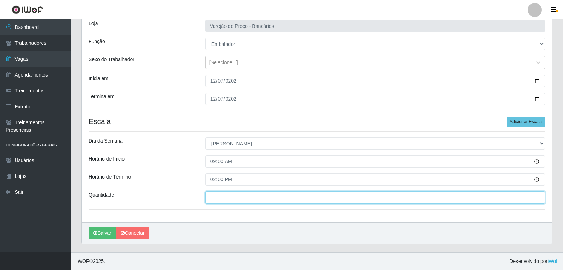
click at [217, 200] on input "___" at bounding box center [374, 197] width 339 height 12
type input "6__"
click at [89, 227] on button "Salvar" at bounding box center [103, 233] width 28 height 12
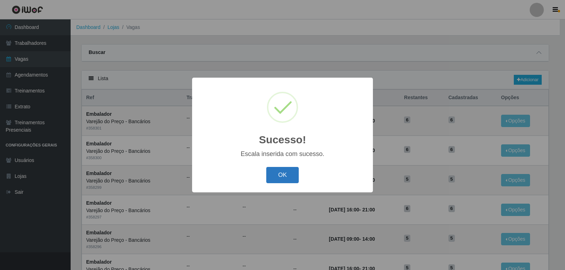
click at [286, 174] on button "OK" at bounding box center [282, 175] width 33 height 17
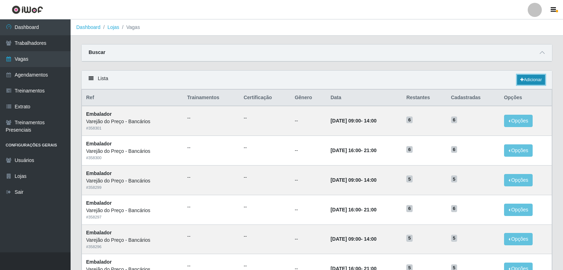
click at [521, 83] on link "Adicionar" at bounding box center [531, 80] width 28 height 10
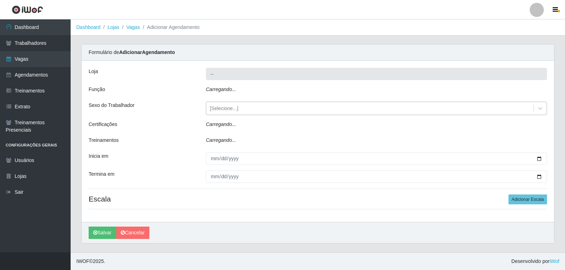
type input "Varejão do Preço - Bancários"
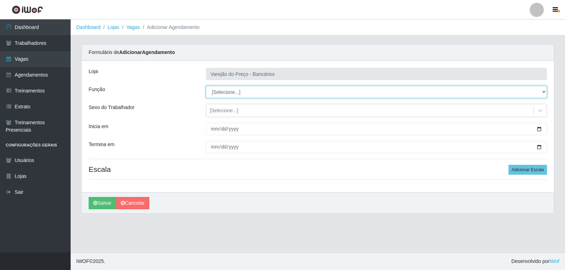
click at [245, 91] on select "[Selecione...] Auxiliar de Estacionamento Auxiliar de Estacionamento + Auxiliar…" at bounding box center [376, 92] width 341 height 12
select select "1"
click at [206, 86] on select "[Selecione...] Auxiliar de Estacionamento Auxiliar de Estacionamento + Auxiliar…" at bounding box center [376, 92] width 341 height 12
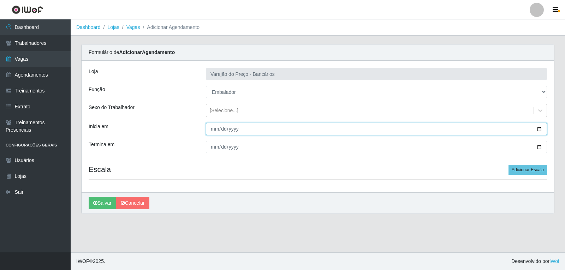
click at [209, 127] on input "Inicia em" at bounding box center [376, 129] width 341 height 12
type input "2025-12-07"
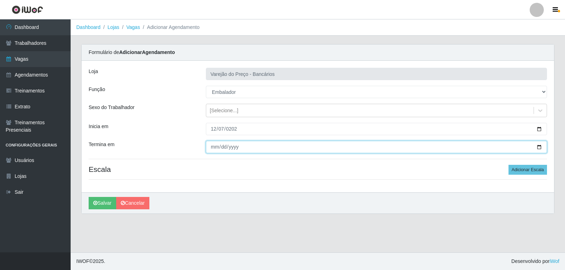
click at [213, 148] on input "Termina em" at bounding box center [376, 147] width 341 height 12
type input "2025-12-07"
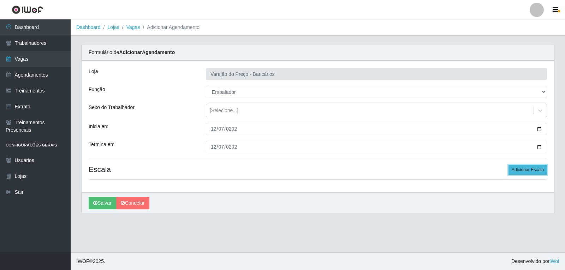
click at [517, 170] on button "Adicionar Escala" at bounding box center [527, 170] width 38 height 10
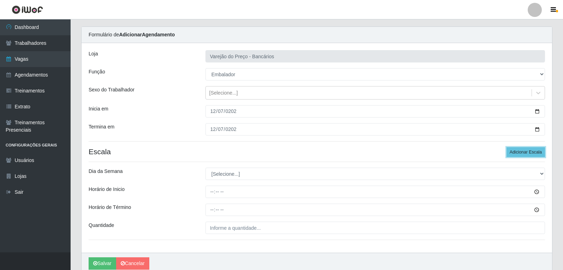
scroll to position [48, 0]
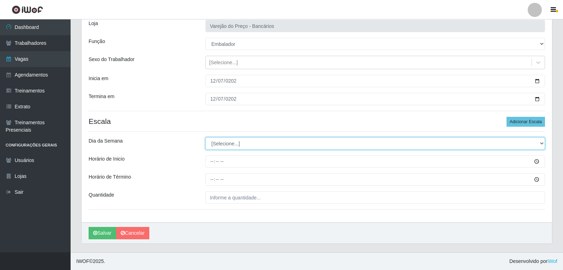
click at [227, 142] on select "[Selecione...] Segunda Terça Quarta Quinta Sexta Sábado Domingo" at bounding box center [374, 143] width 339 height 12
select select "0"
click at [205, 137] on select "[Selecione...] Segunda Terça Quarta Quinta Sexta Sábado Domingo" at bounding box center [374, 143] width 339 height 12
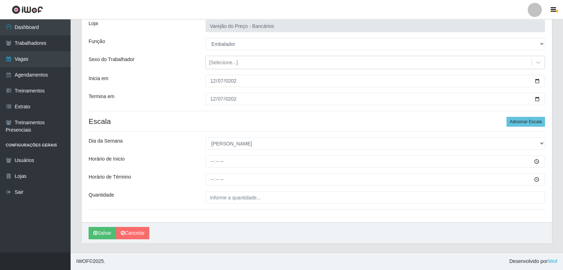
click at [213, 153] on div "Loja Varejão do Preço - Bancários Função [Selecione...] Auxiliar de Estacioname…" at bounding box center [317, 118] width 470 height 210
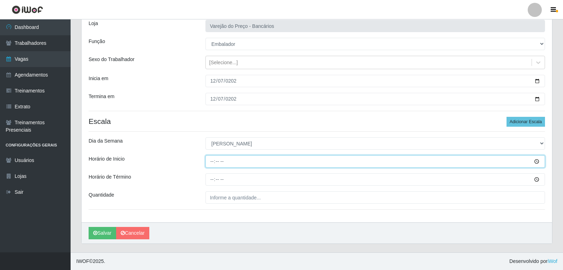
click at [212, 159] on input "Horário de Inicio" at bounding box center [374, 161] width 339 height 12
type input "14:00"
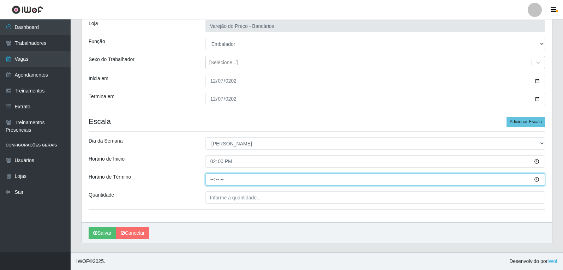
click at [213, 176] on input "Horário de Término" at bounding box center [374, 179] width 339 height 12
type input "19:00"
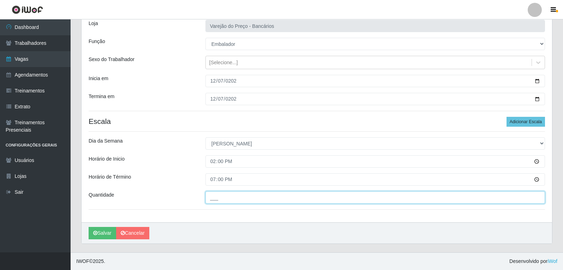
click at [218, 198] on input "___" at bounding box center [374, 197] width 339 height 12
type input "3__"
click at [89, 227] on button "Salvar" at bounding box center [103, 233] width 28 height 12
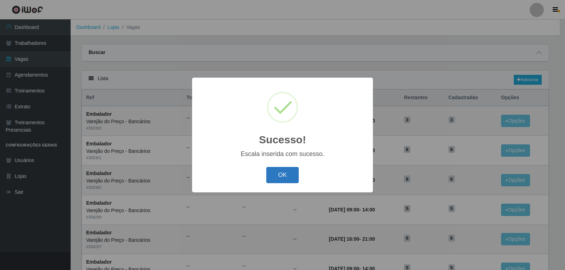
click at [273, 175] on button "OK" at bounding box center [282, 175] width 33 height 17
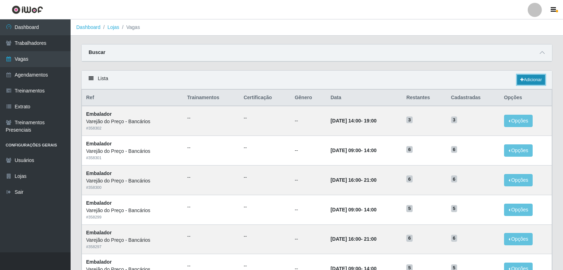
click at [536, 84] on link "Adicionar" at bounding box center [531, 80] width 28 height 10
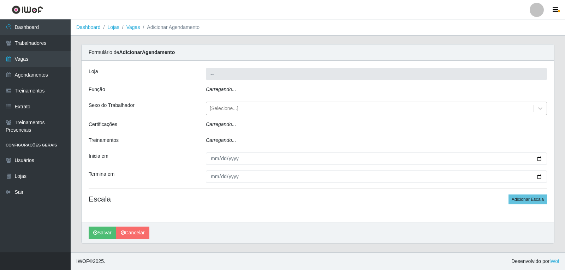
type input "Varejão do Preço - Bancários"
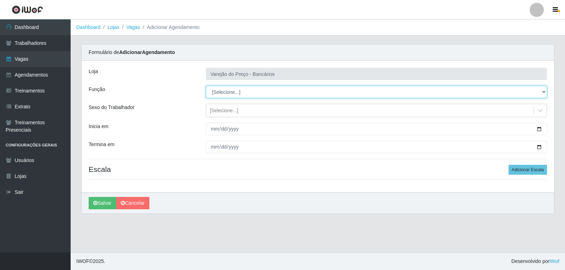
drag, startPoint x: 219, startPoint y: 87, endPoint x: 221, endPoint y: 92, distance: 5.2
click at [219, 90] on select "[Selecione...] Auxiliar de Estacionamento Auxiliar de Estacionamento + Auxiliar…" at bounding box center [376, 92] width 341 height 12
select select "1"
click at [206, 86] on select "[Selecione...] Auxiliar de Estacionamento Auxiliar de Estacionamento + Auxiliar…" at bounding box center [376, 92] width 341 height 12
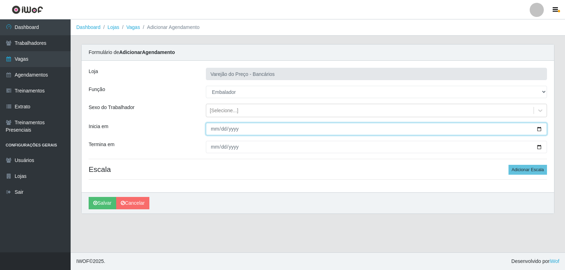
click at [212, 130] on input "Inicia em" at bounding box center [376, 129] width 341 height 12
type input "2025-12-08"
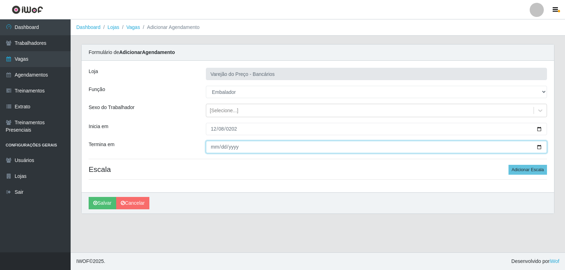
click at [214, 147] on input "Termina em" at bounding box center [376, 147] width 341 height 12
type input "2025-12-08"
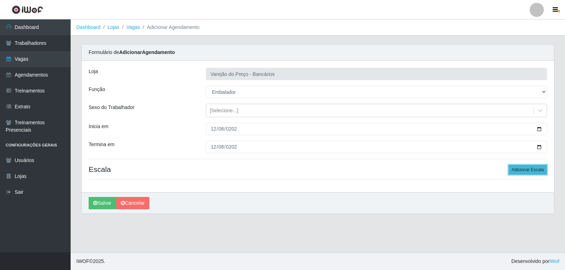
drag, startPoint x: 537, startPoint y: 169, endPoint x: 533, endPoint y: 170, distance: 3.6
click at [533, 170] on button "Adicionar Escala" at bounding box center [527, 170] width 38 height 10
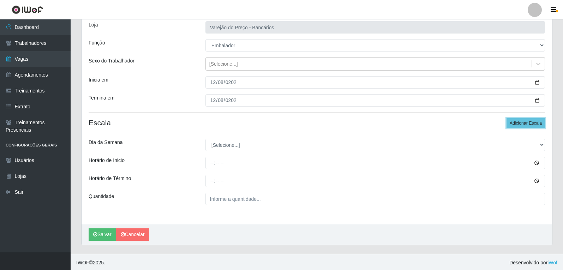
scroll to position [48, 0]
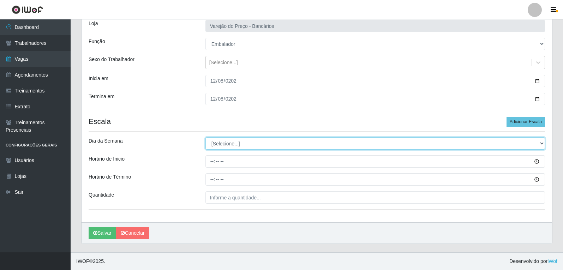
click at [229, 141] on select "[Selecione...] Segunda Terça Quarta Quinta Sexta Sábado Domingo" at bounding box center [374, 143] width 339 height 12
select select "1"
click at [205, 137] on select "[Selecione...] Segunda Terça Quarta Quinta Sexta Sábado Domingo" at bounding box center [374, 143] width 339 height 12
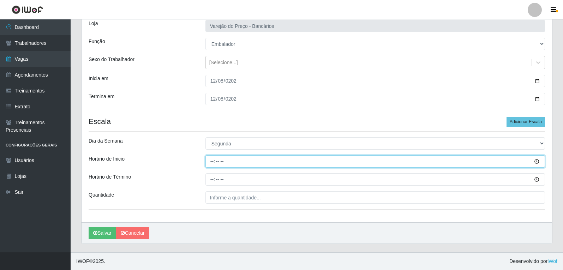
click at [213, 167] on input "Horário de Inicio" at bounding box center [374, 161] width 339 height 12
type input "09:00"
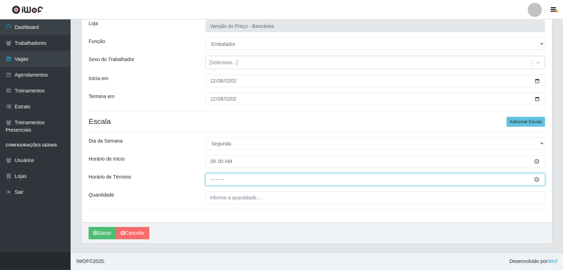
click at [212, 182] on input "Horário de Término" at bounding box center [374, 179] width 339 height 12
type input "14:00"
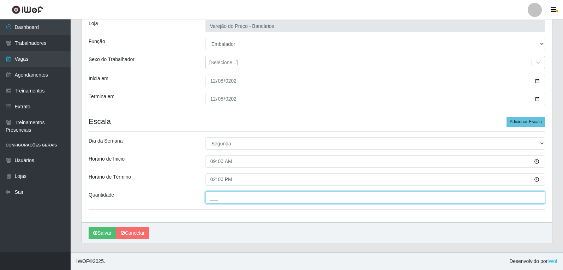
click at [212, 197] on input "___" at bounding box center [374, 197] width 339 height 12
type input "4__"
click at [89, 227] on button "Salvar" at bounding box center [103, 233] width 28 height 12
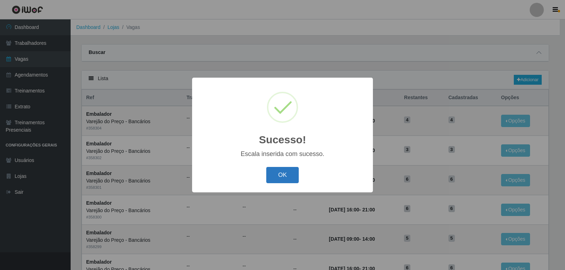
click at [296, 183] on button "OK" at bounding box center [282, 175] width 33 height 17
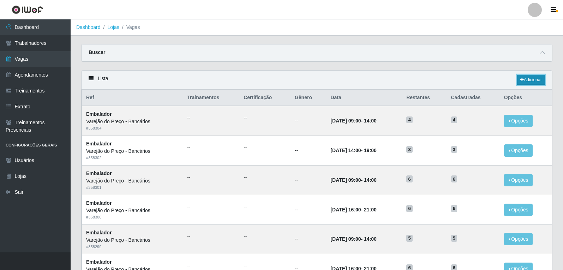
click at [531, 80] on link "Adicionar" at bounding box center [531, 80] width 28 height 10
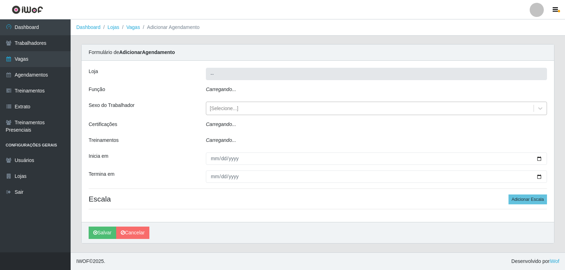
type input "Varejão do Preço - Bancários"
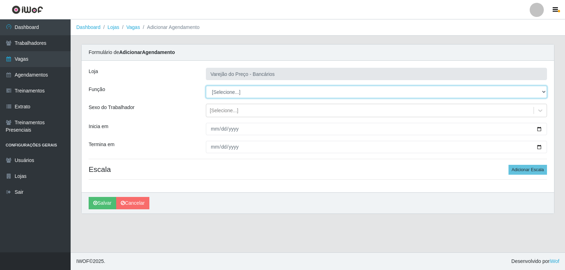
click at [220, 90] on select "[Selecione...] Auxiliar de Estacionamento Auxiliar de Estacionamento + Auxiliar…" at bounding box center [376, 92] width 341 height 12
select select "1"
click at [206, 86] on select "[Selecione...] Auxiliar de Estacionamento Auxiliar de Estacionamento + Auxiliar…" at bounding box center [376, 92] width 341 height 12
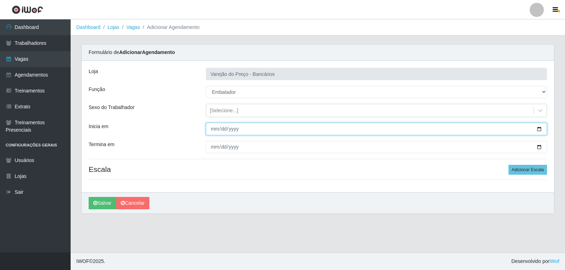
click at [212, 128] on input "Inicia em" at bounding box center [376, 129] width 341 height 12
type input "2025-12-08"
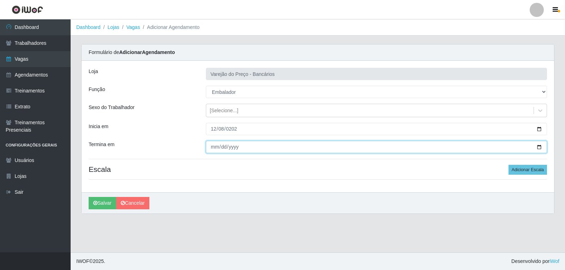
click at [209, 144] on input "Termina em" at bounding box center [376, 147] width 341 height 12
type input "2025-12-08"
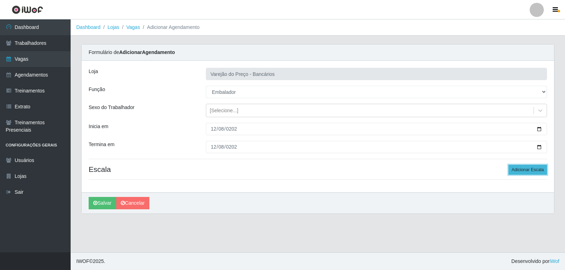
click at [523, 175] on button "Adicionar Escala" at bounding box center [527, 170] width 38 height 10
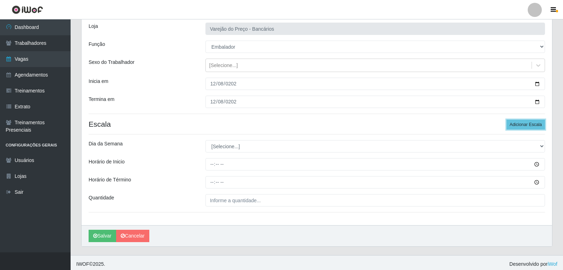
scroll to position [48, 0]
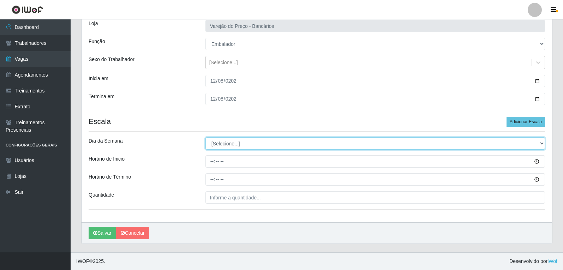
click at [250, 139] on select "[Selecione...] Segunda Terça Quarta Quinta Sexta Sábado Domingo" at bounding box center [374, 143] width 339 height 12
select select "1"
click at [205, 137] on select "[Selecione...] Segunda Terça Quarta Quinta Sexta Sábado Domingo" at bounding box center [374, 143] width 339 height 12
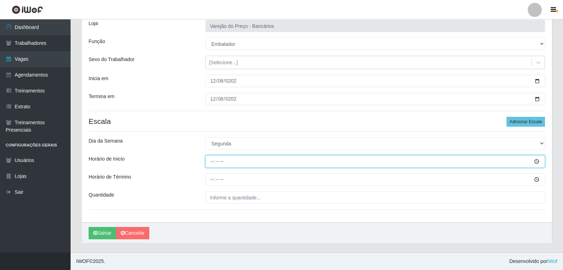
click at [212, 163] on input "Horário de Inicio" at bounding box center [374, 161] width 339 height 12
type input "16:00"
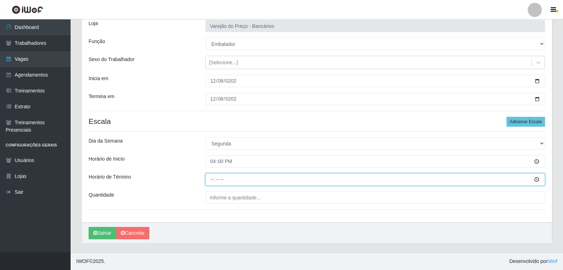
click at [213, 175] on input "Horário de Término" at bounding box center [374, 179] width 339 height 12
type input "21:00"
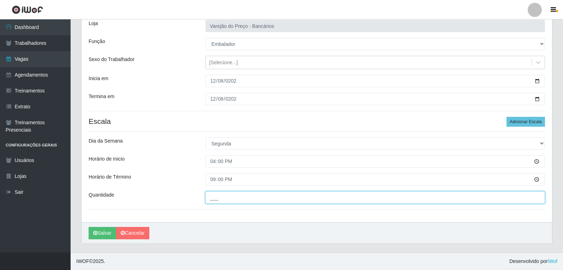
click at [220, 201] on input "___" at bounding box center [374, 197] width 339 height 12
type input "5__"
click at [89, 227] on button "Salvar" at bounding box center [103, 233] width 28 height 12
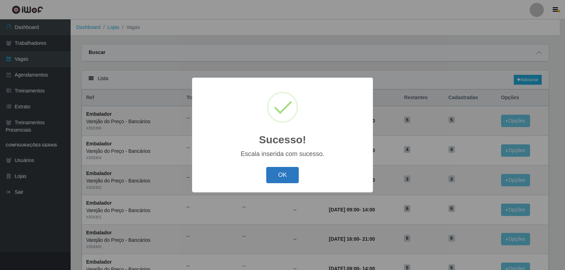
click at [283, 180] on button "OK" at bounding box center [282, 175] width 33 height 17
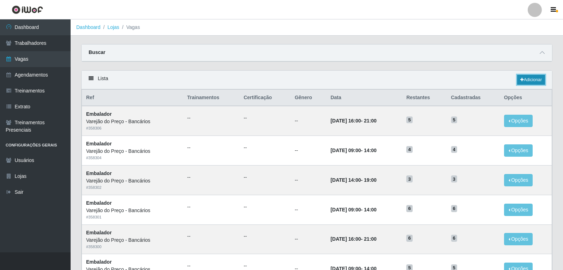
click at [529, 81] on link "Adicionar" at bounding box center [531, 80] width 28 height 10
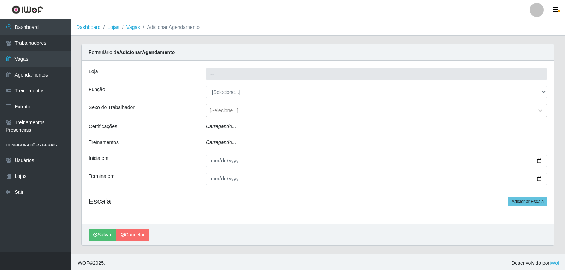
type input "Varejão do Preço - Bancários"
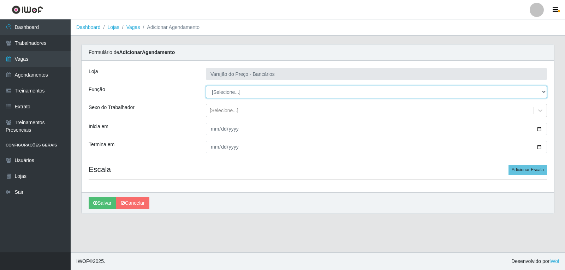
click at [230, 96] on select "[Selecione...] Auxiliar de Estacionamento Auxiliar de Estacionamento + Auxiliar…" at bounding box center [376, 92] width 341 height 12
click at [206, 86] on select "[Selecione...] Auxiliar de Estacionamento Auxiliar de Estacionamento + Auxiliar…" at bounding box center [376, 92] width 341 height 12
click at [244, 92] on select "[Selecione...] Auxiliar de Estacionamento Auxiliar de Estacionamento + Auxiliar…" at bounding box center [376, 92] width 341 height 12
select select "1"
click at [206, 86] on select "[Selecione...] Auxiliar de Estacionamento Auxiliar de Estacionamento + Auxiliar…" at bounding box center [376, 92] width 341 height 12
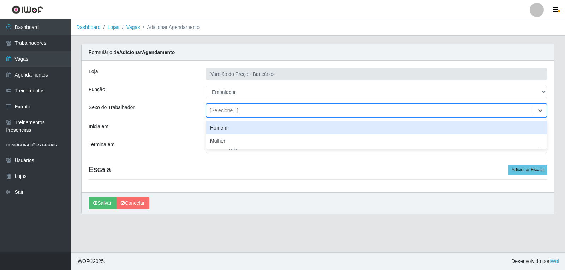
click at [215, 114] on div "[Selecione...]" at bounding box center [224, 110] width 29 height 7
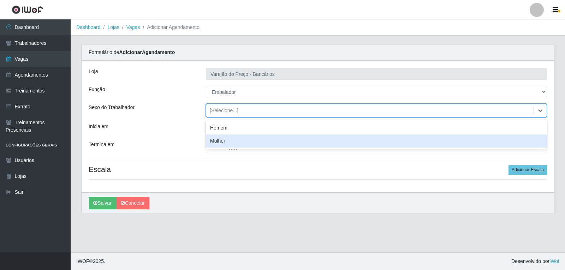
click at [189, 131] on div "Inicia em" at bounding box center [141, 129] width 117 height 12
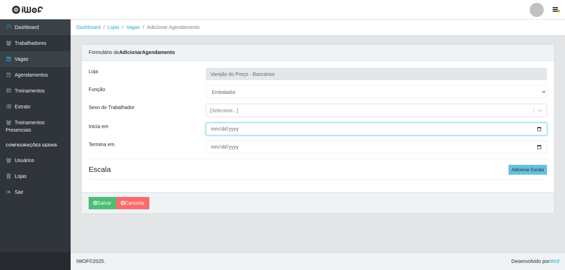
click at [213, 129] on input "Inicia em" at bounding box center [376, 129] width 341 height 12
type input "2025-12-09"
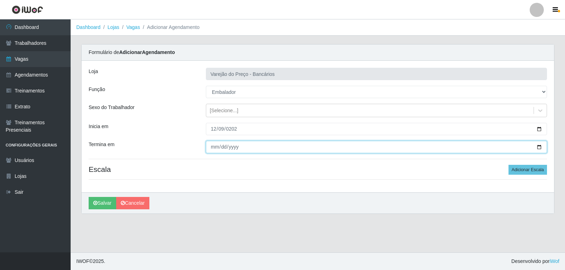
click at [209, 147] on input "Termina em" at bounding box center [376, 147] width 341 height 12
type input "2025-12-09"
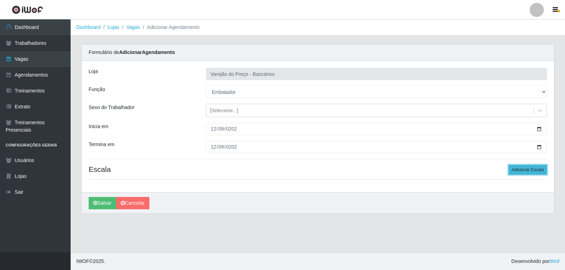
click at [531, 169] on button "Adicionar Escala" at bounding box center [527, 170] width 38 height 10
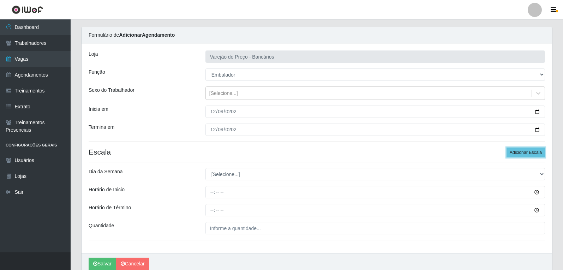
scroll to position [48, 0]
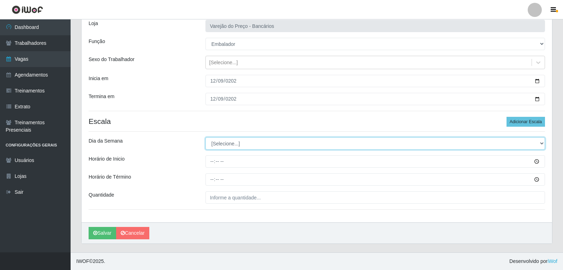
click at [230, 149] on select "[Selecione...] Segunda Terça Quarta Quinta Sexta Sábado Domingo" at bounding box center [374, 143] width 339 height 12
select select "2"
click at [205, 137] on select "[Selecione...] Segunda Terça Quarta Quinta Sexta Sábado Domingo" at bounding box center [374, 143] width 339 height 12
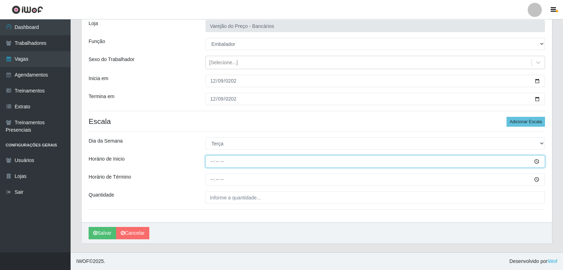
click at [213, 161] on input "Horário de Inicio" at bounding box center [374, 161] width 339 height 12
click at [213, 159] on input "Horário de Inicio" at bounding box center [374, 161] width 339 height 12
click at [228, 166] on input "Horário de Inicio" at bounding box center [374, 161] width 339 height 12
click at [227, 158] on input "Horário de Inicio" at bounding box center [374, 161] width 339 height 12
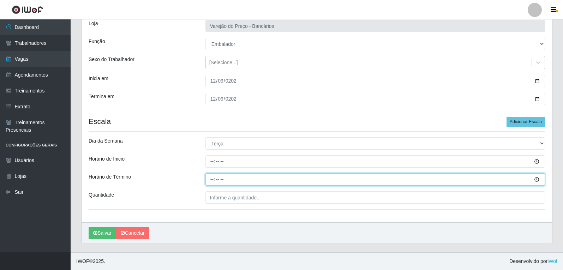
click at [207, 174] on input "Horário de Término" at bounding box center [374, 179] width 339 height 12
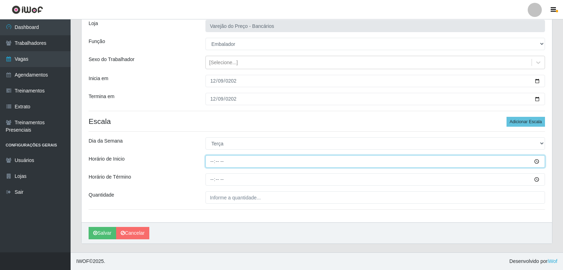
click at [210, 164] on input "Horário de Inicio" at bounding box center [374, 161] width 339 height 12
type input "16:00"
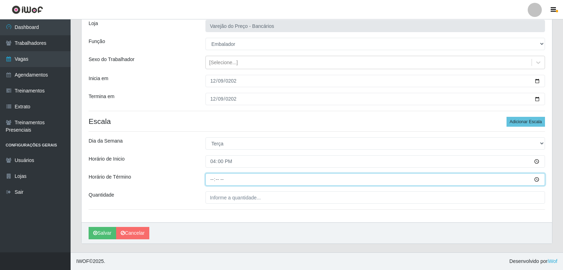
click at [214, 180] on input "Horário de Término" at bounding box center [374, 179] width 339 height 12
type input "21:00"
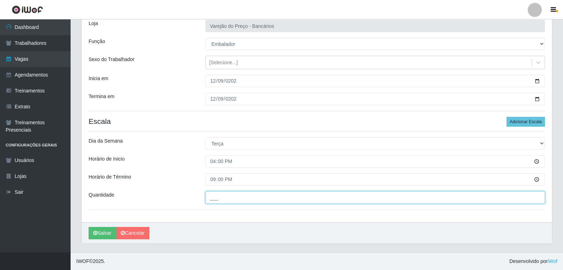
click at [223, 200] on input "___" at bounding box center [374, 197] width 339 height 12
type input "5__"
click at [89, 227] on button "Salvar" at bounding box center [103, 233] width 28 height 12
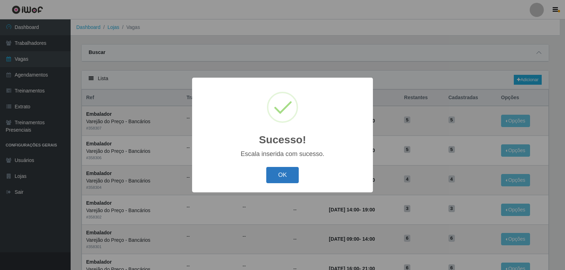
click at [285, 173] on button "OK" at bounding box center [282, 175] width 33 height 17
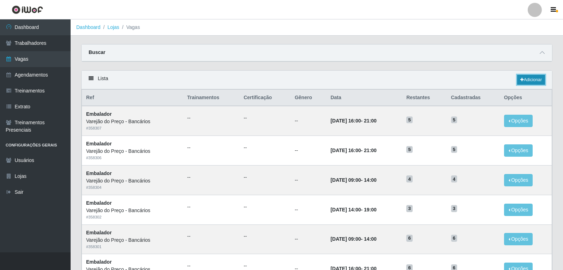
click at [533, 83] on link "Adicionar" at bounding box center [531, 80] width 28 height 10
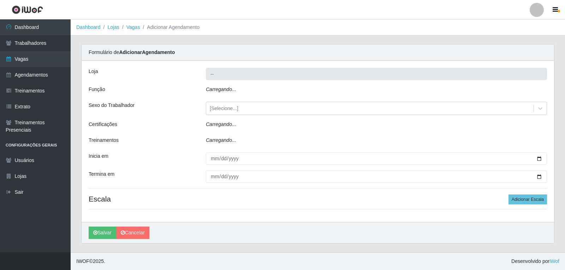
type input "Varejão do Preço - Bancários"
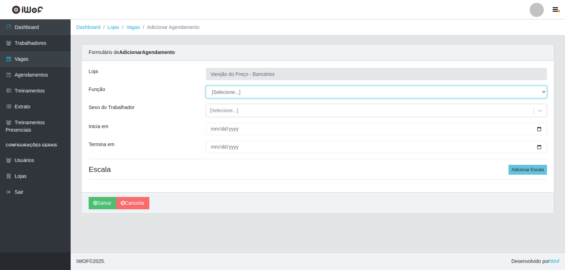
click at [238, 88] on select "[Selecione...] Auxiliar de Estacionamento Auxiliar de Estacionamento + Auxiliar…" at bounding box center [376, 92] width 341 height 12
select select "1"
click at [206, 86] on select "[Selecione...] Auxiliar de Estacionamento Auxiliar de Estacionamento + Auxiliar…" at bounding box center [376, 92] width 341 height 12
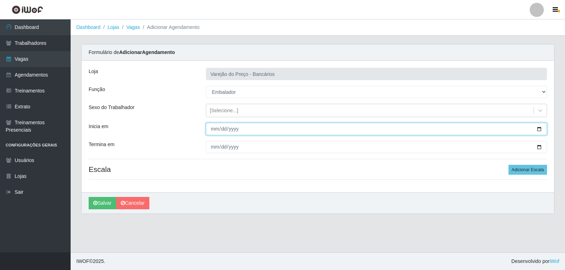
click at [209, 132] on input "Inicia em" at bounding box center [376, 129] width 341 height 12
type input "2025-12-10"
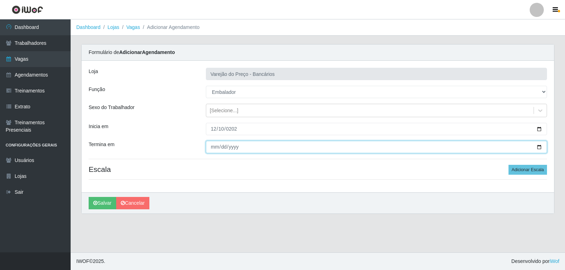
click at [215, 149] on input "Termina em" at bounding box center [376, 147] width 341 height 12
type input "2025-12-10"
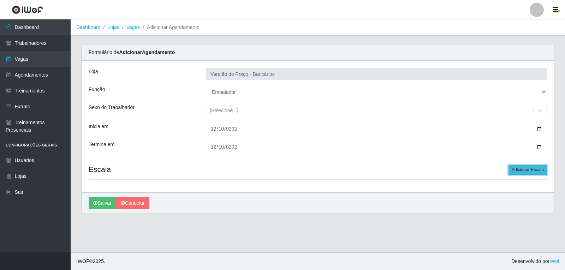
click at [523, 172] on button "Adicionar Escala" at bounding box center [527, 170] width 38 height 10
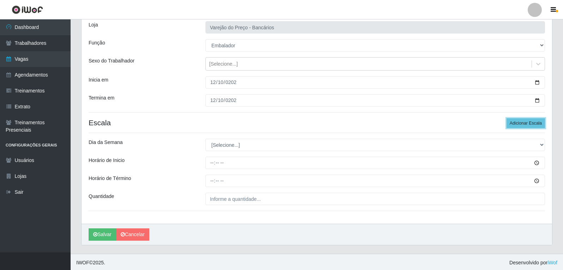
scroll to position [48, 0]
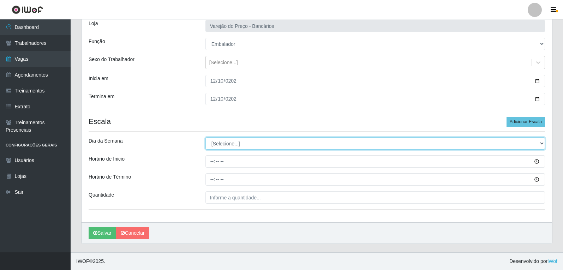
click at [242, 144] on select "[Selecione...] Segunda Terça Quarta Quinta Sexta Sábado Domingo" at bounding box center [374, 143] width 339 height 12
select select "3"
click at [205, 137] on select "[Selecione...] Segunda Terça Quarta Quinta Sexta Sábado Domingo" at bounding box center [374, 143] width 339 height 12
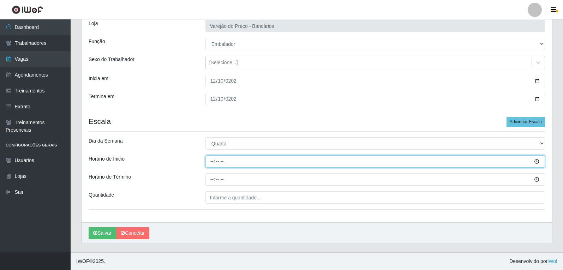
click at [210, 164] on input "Horário de Inicio" at bounding box center [374, 161] width 339 height 12
type input "16:00"
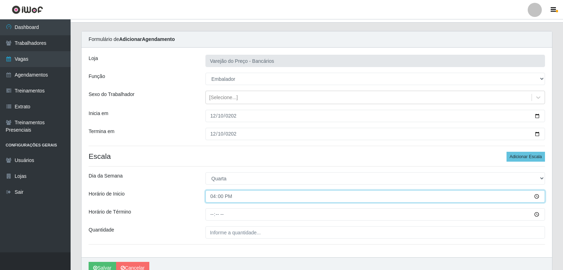
scroll to position [13, 0]
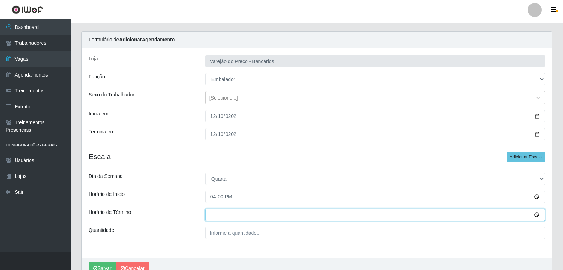
click at [209, 213] on input "Horário de Término" at bounding box center [374, 215] width 339 height 12
type input "21:00"
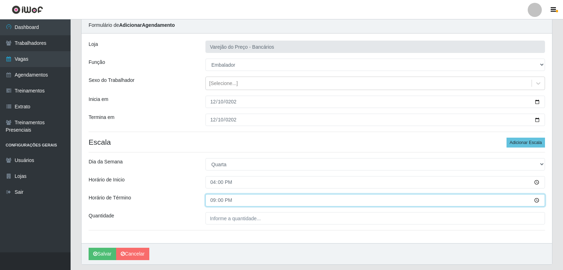
scroll to position [48, 0]
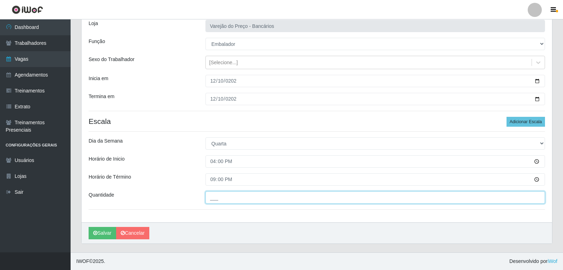
click at [232, 200] on input "___" at bounding box center [374, 197] width 339 height 12
type input "5__"
click at [89, 227] on button "Salvar" at bounding box center [103, 233] width 28 height 12
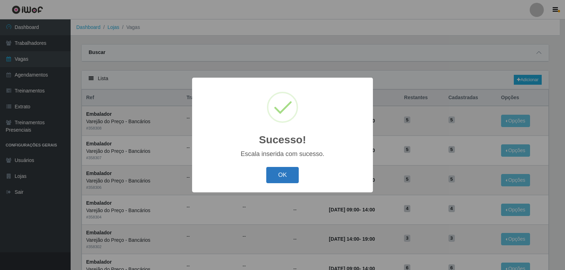
click at [285, 169] on button "OK" at bounding box center [282, 175] width 33 height 17
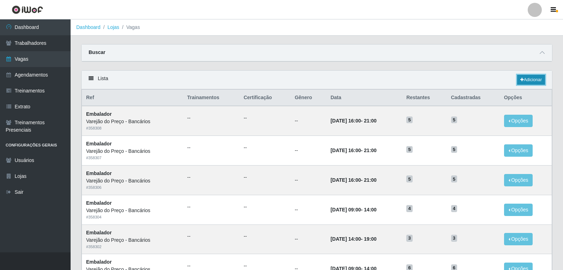
click at [533, 77] on link "Adicionar" at bounding box center [531, 80] width 28 height 10
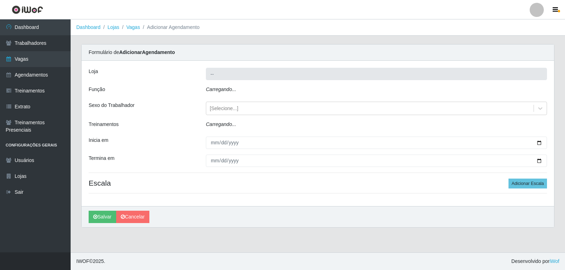
type input "Varejão do Preço - Bancários"
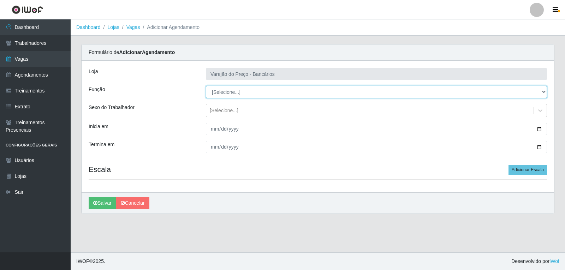
click at [252, 93] on select "[Selecione...] Auxiliar de Estacionamento Auxiliar de Estacionamento + Auxiliar…" at bounding box center [376, 92] width 341 height 12
select select "1"
click at [206, 86] on select "[Selecione...] Auxiliar de Estacionamento Auxiliar de Estacionamento + Auxiliar…" at bounding box center [376, 92] width 341 height 12
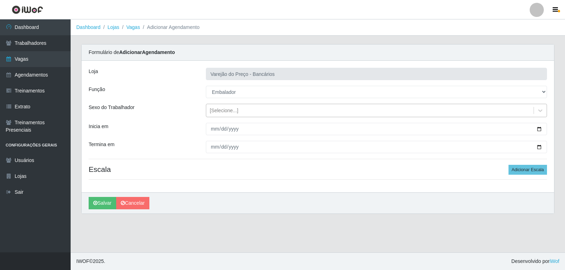
click at [218, 113] on div "[Selecione...]" at bounding box center [224, 110] width 29 height 7
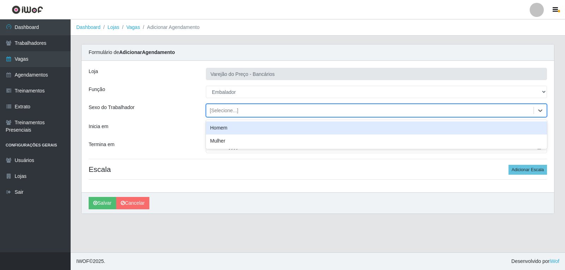
click at [187, 133] on div "Inicia em" at bounding box center [141, 129] width 117 height 12
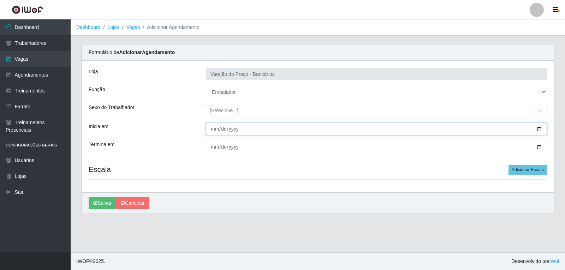
click at [212, 127] on input "Inicia em" at bounding box center [376, 129] width 341 height 12
type input "2025-12-11"
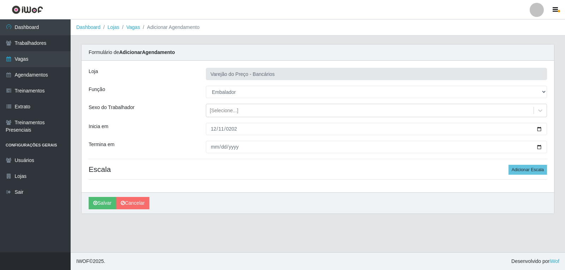
click at [210, 153] on div "Loja Varejão do Preço - Bancários Função [Selecione...] Auxiliar de Estacioname…" at bounding box center [318, 127] width 472 height 132
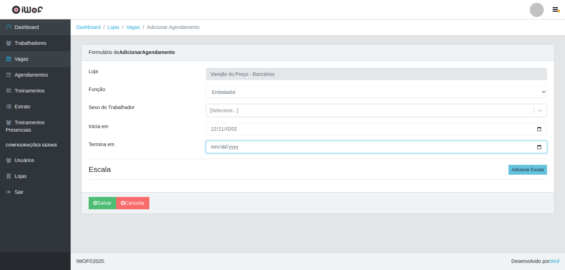
click at [217, 146] on input "Termina em" at bounding box center [376, 147] width 341 height 12
type input "2025-12-11"
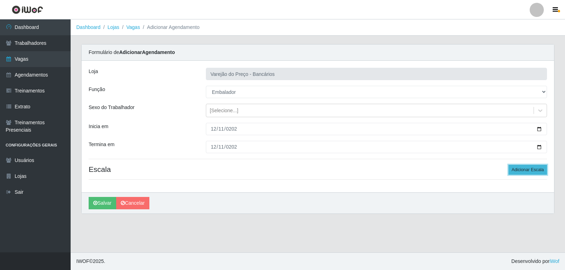
click at [527, 169] on button "Adicionar Escala" at bounding box center [527, 170] width 38 height 10
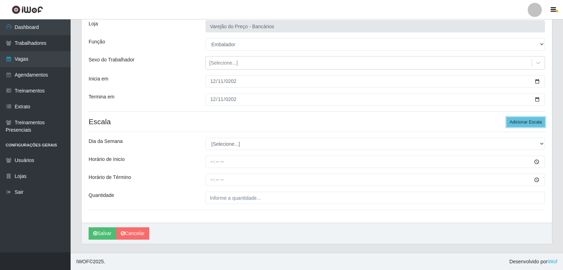
scroll to position [48, 0]
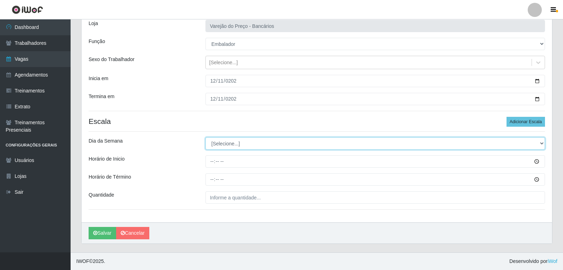
click at [212, 147] on select "[Selecione...] Segunda Terça Quarta Quinta Sexta Sábado Domingo" at bounding box center [374, 143] width 339 height 12
select select "4"
click at [205, 137] on select "[Selecione...] Segunda Terça Quarta Quinta Sexta Sábado Domingo" at bounding box center [374, 143] width 339 height 12
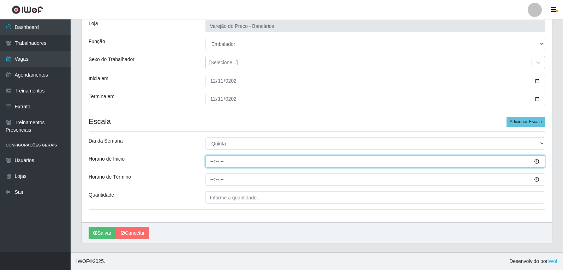
click at [209, 163] on input "Horário de Inicio" at bounding box center [374, 161] width 339 height 12
type input "16:00"
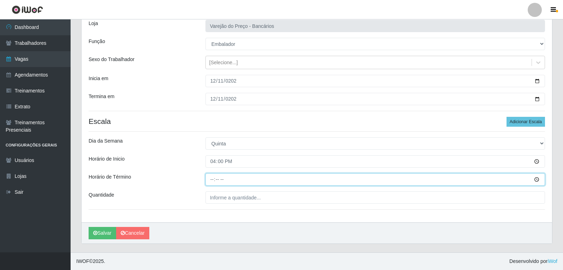
click at [210, 179] on input "Horário de Término" at bounding box center [374, 179] width 339 height 12
type input "21:00"
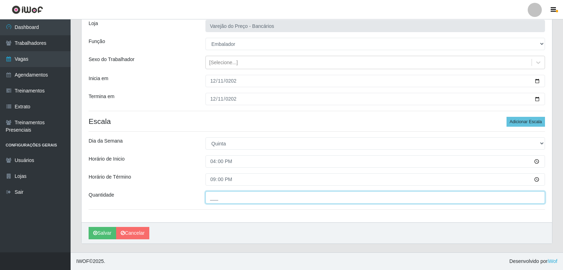
click at [218, 203] on input "___" at bounding box center [374, 197] width 339 height 12
type input "5__"
click at [89, 227] on button "Salvar" at bounding box center [103, 233] width 28 height 12
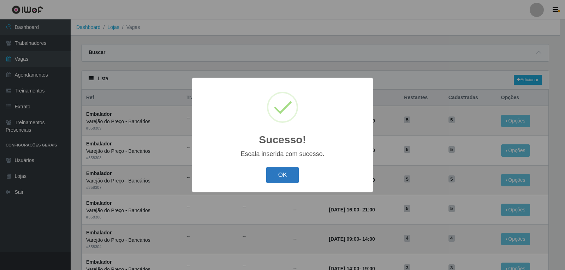
click at [283, 175] on button "OK" at bounding box center [282, 175] width 33 height 17
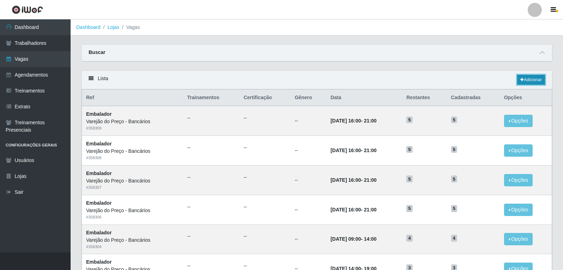
click at [523, 77] on link "Adicionar" at bounding box center [531, 80] width 28 height 10
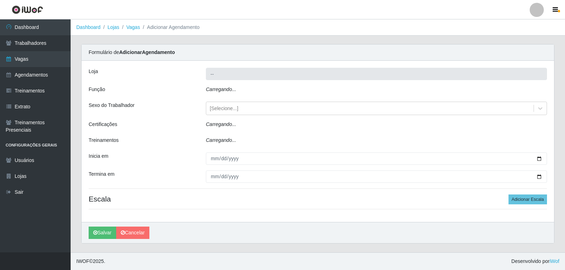
type input "Varejão do Preço - Bancários"
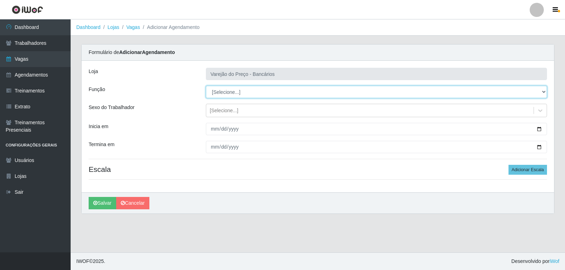
click at [227, 93] on select "[Selecione...] Auxiliar de Estacionamento Auxiliar de Estacionamento + Auxiliar…" at bounding box center [376, 92] width 341 height 12
select select "1"
click at [206, 86] on select "[Selecione...] Auxiliar de Estacionamento Auxiliar de Estacionamento + Auxiliar…" at bounding box center [376, 92] width 341 height 12
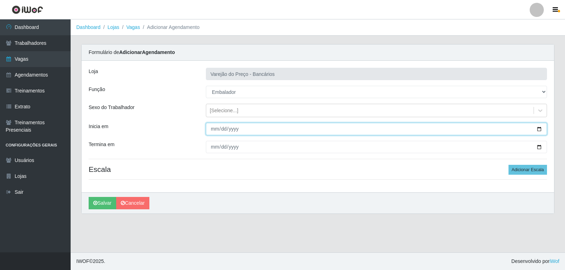
click at [210, 132] on input "Inicia em" at bounding box center [376, 129] width 341 height 12
type input "2025-12-12"
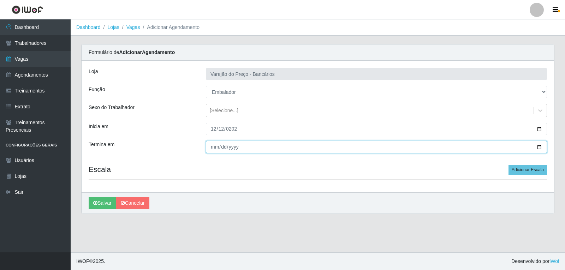
click at [215, 144] on input "Termina em" at bounding box center [376, 147] width 341 height 12
type input "2025-12-12"
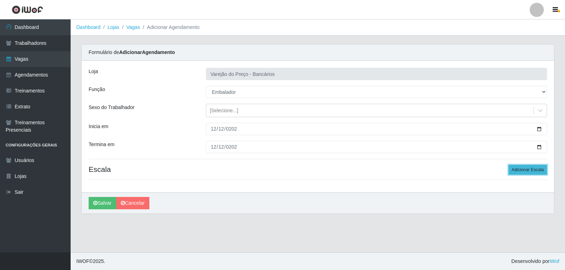
click at [519, 167] on button "Adicionar Escala" at bounding box center [527, 170] width 38 height 10
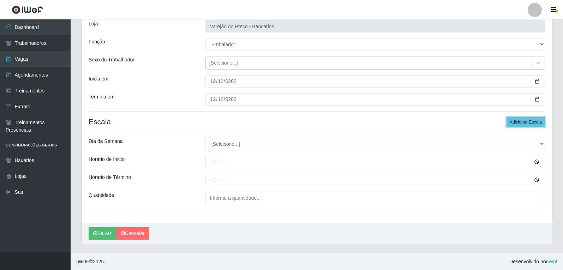
scroll to position [48, 0]
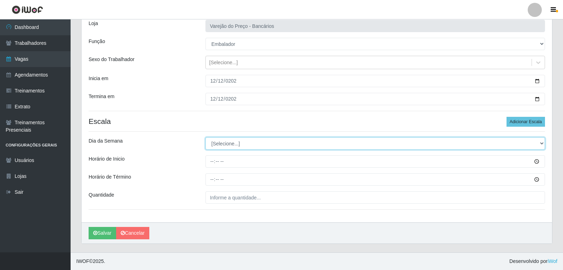
click at [248, 148] on select "[Selecione...] Segunda Terça Quarta Quinta Sexta Sábado Domingo" at bounding box center [374, 143] width 339 height 12
select select "5"
click at [205, 137] on select "[Selecione...] Segunda Terça Quarta Quinta Sexta Sábado Domingo" at bounding box center [374, 143] width 339 height 12
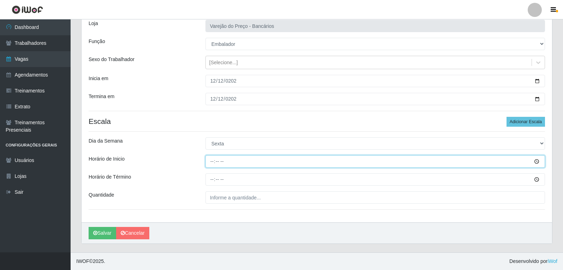
click at [207, 166] on input "Horário de Inicio" at bounding box center [374, 161] width 339 height 12
type input "09:00"
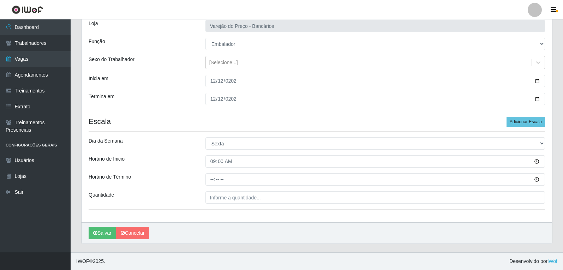
click at [212, 188] on div "Loja Varejão do Preço - Bancários Função [Selecione...] Auxiliar de Estacioname…" at bounding box center [317, 118] width 470 height 210
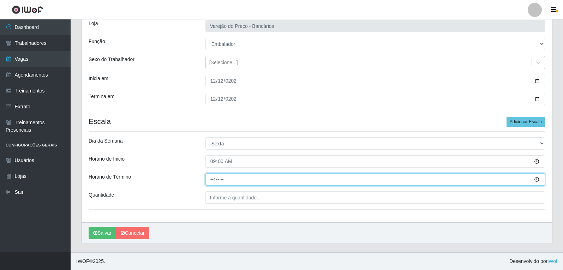
click at [210, 175] on input "Horário de Término" at bounding box center [374, 179] width 339 height 12
type input "14:00"
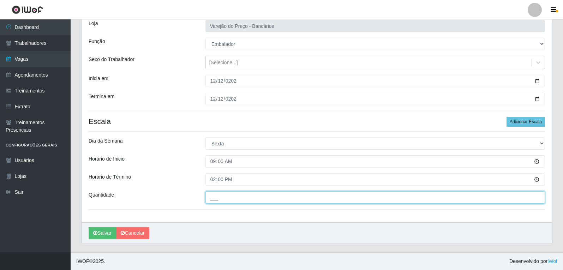
click at [221, 199] on input "___" at bounding box center [374, 197] width 339 height 12
type input "5__"
click at [89, 227] on button "Salvar" at bounding box center [103, 233] width 28 height 12
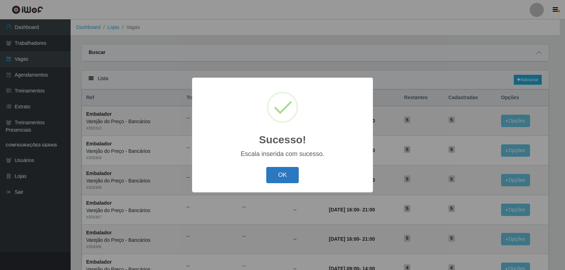
click at [279, 173] on button "OK" at bounding box center [282, 175] width 33 height 17
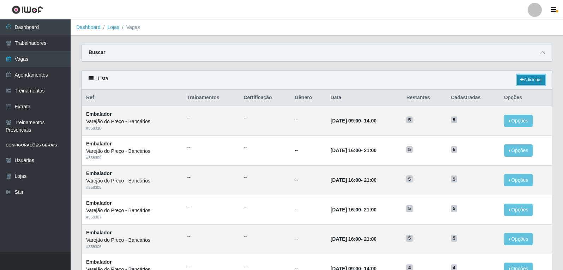
click at [520, 81] on icon at bounding box center [522, 80] width 4 height 4
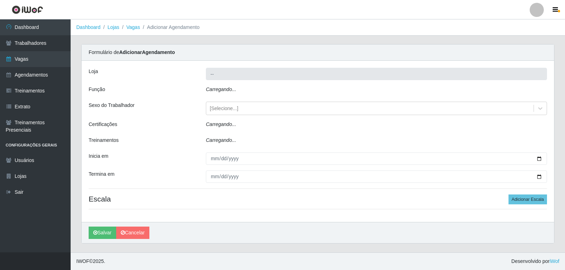
type input "Varejão do Preço - Bancários"
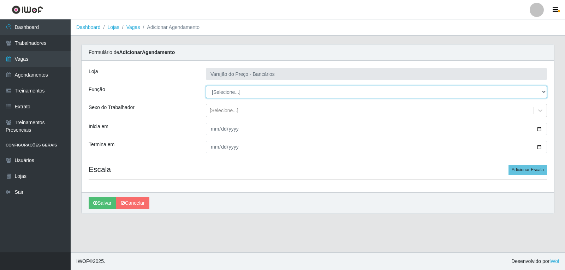
click at [243, 93] on select "[Selecione...] Auxiliar de Estacionamento Auxiliar de Estacionamento + Auxiliar…" at bounding box center [376, 92] width 341 height 12
select select "1"
click at [206, 86] on select "[Selecione...] Auxiliar de Estacionamento Auxiliar de Estacionamento + Auxiliar…" at bounding box center [376, 92] width 341 height 12
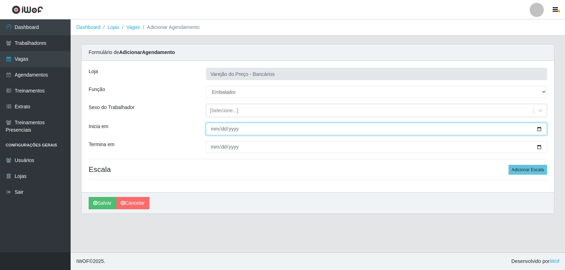
click at [211, 128] on input "Inicia em" at bounding box center [376, 129] width 341 height 12
type input "2025-12-12"
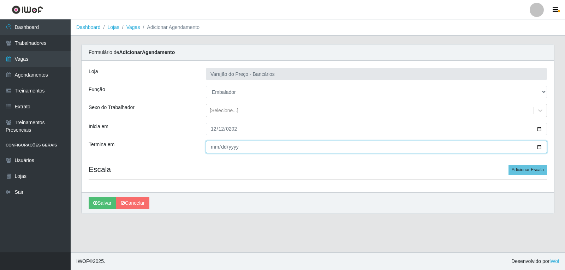
click at [214, 147] on input "Termina em" at bounding box center [376, 147] width 341 height 12
type input "2025-12-12"
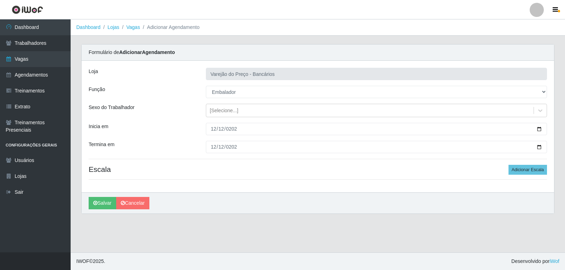
click at [525, 164] on div "Loja Varejão do Preço - Bancários Função [Selecione...] Auxiliar de Estacioname…" at bounding box center [318, 127] width 472 height 132
click at [521, 170] on button "Adicionar Escala" at bounding box center [527, 170] width 38 height 10
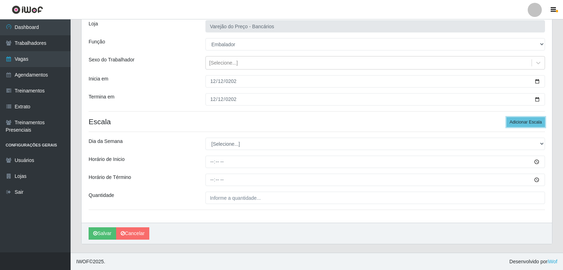
scroll to position [48, 0]
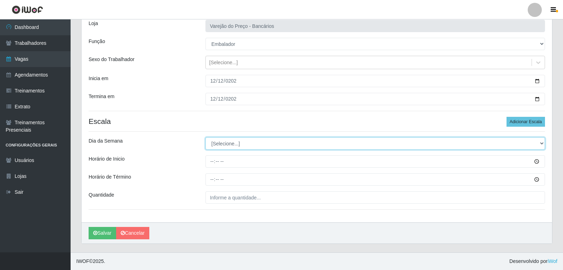
drag, startPoint x: 234, startPoint y: 145, endPoint x: 234, endPoint y: 149, distance: 3.9
click at [234, 145] on select "[Selecione...] Segunda Terça Quarta Quinta Sexta Sábado Domingo" at bounding box center [374, 143] width 339 height 12
select select "5"
click at [205, 137] on select "[Selecione...] Segunda Terça Quarta Quinta Sexta Sábado Domingo" at bounding box center [374, 143] width 339 height 12
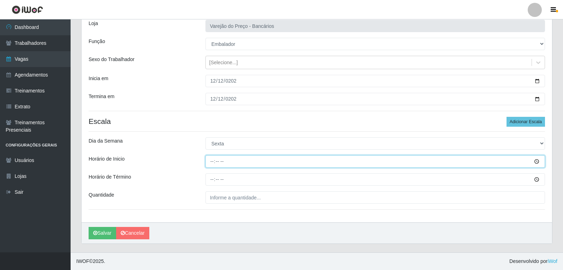
click at [211, 168] on input "Horário de Inicio" at bounding box center [374, 161] width 339 height 12
type input "16:00"
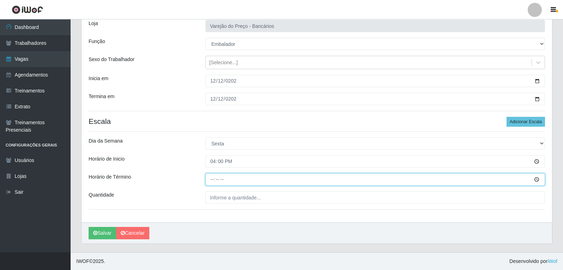
click at [213, 181] on input "Horário de Término" at bounding box center [374, 179] width 339 height 12
type input "21:00"
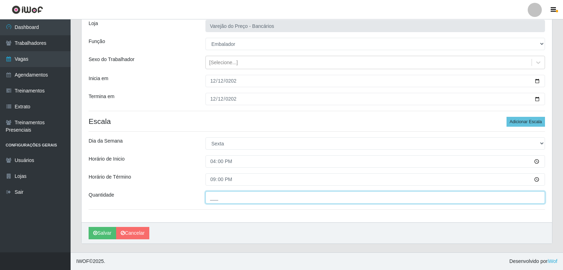
click at [215, 204] on input "___" at bounding box center [374, 197] width 339 height 12
type input "5__"
click at [89, 227] on button "Salvar" at bounding box center [103, 233] width 28 height 12
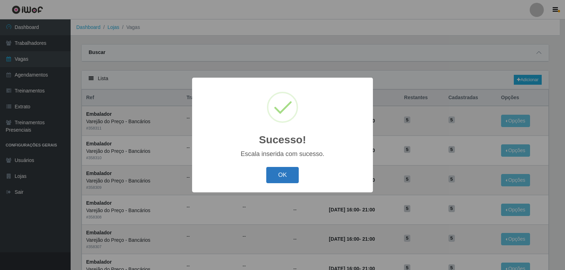
drag, startPoint x: 291, startPoint y: 172, endPoint x: 287, endPoint y: 173, distance: 3.6
click at [290, 172] on button "OK" at bounding box center [282, 175] width 33 height 17
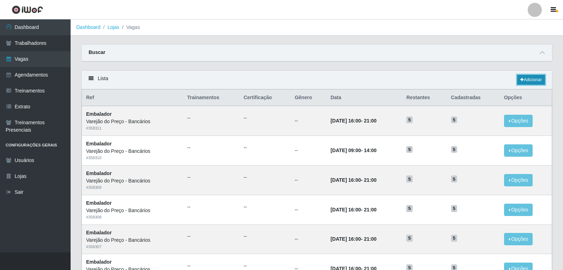
click at [536, 82] on link "Adicionar" at bounding box center [531, 80] width 28 height 10
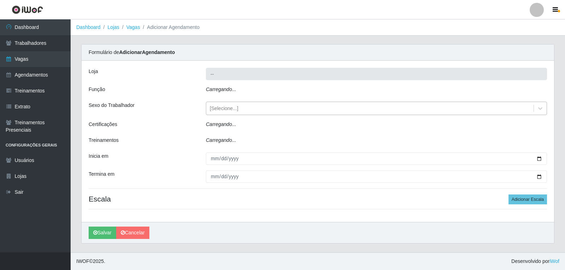
type input "Varejão do Preço - Bancários"
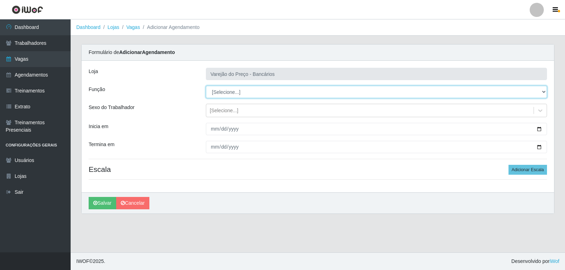
click at [236, 90] on select "[Selecione...] Auxiliar de Estacionamento Auxiliar de Estacionamento + Auxiliar…" at bounding box center [376, 92] width 341 height 12
select select "1"
click at [206, 86] on select "[Selecione...] Auxiliar de Estacionamento Auxiliar de Estacionamento + Auxiliar…" at bounding box center [376, 92] width 341 height 12
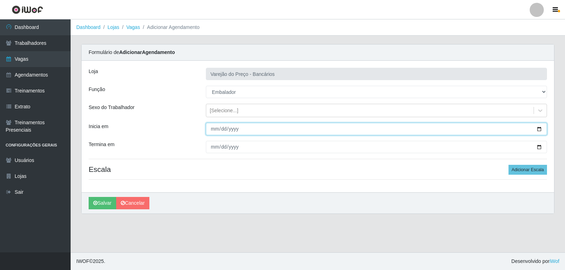
click at [212, 129] on input "Inicia em" at bounding box center [376, 129] width 341 height 12
type input "2025-12-13"
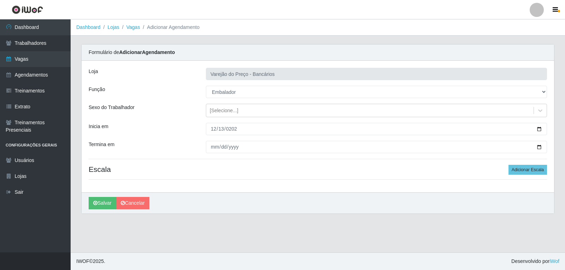
click at [205, 146] on div at bounding box center [375, 147] width 351 height 12
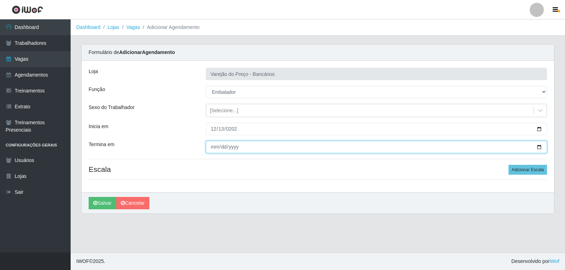
click at [207, 148] on input "Termina em" at bounding box center [376, 147] width 341 height 12
type input "2025-12-13"
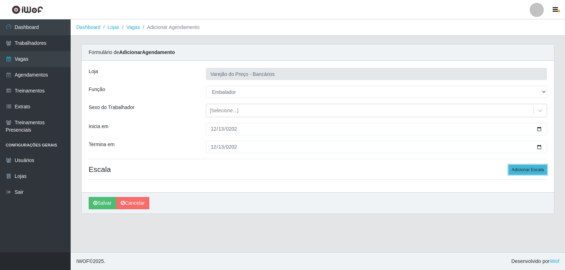
click at [526, 172] on button "Adicionar Escala" at bounding box center [527, 170] width 38 height 10
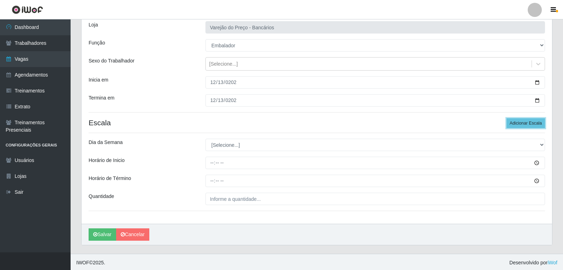
scroll to position [48, 0]
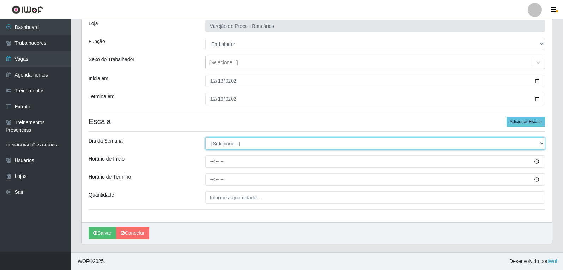
click at [248, 144] on select "[Selecione...] Segunda Terça Quarta Quinta Sexta Sábado Domingo" at bounding box center [374, 143] width 339 height 12
select select "6"
click at [205, 137] on select "[Selecione...] Segunda Terça Quarta Quinta Sexta Sábado Domingo" at bounding box center [374, 143] width 339 height 12
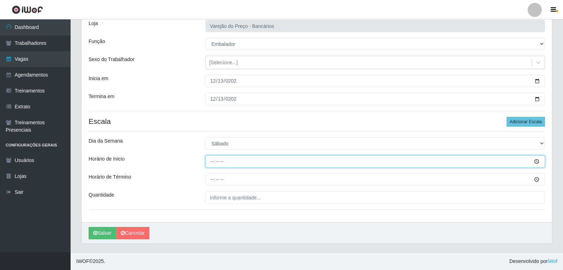
click at [213, 162] on input "Horário de Inicio" at bounding box center [374, 161] width 339 height 12
type input "09:00"
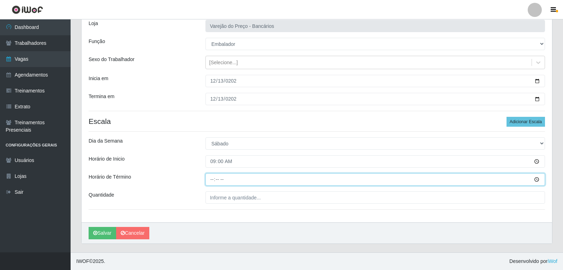
click at [208, 181] on input "Horário de Término" at bounding box center [374, 179] width 339 height 12
type input "14:00"
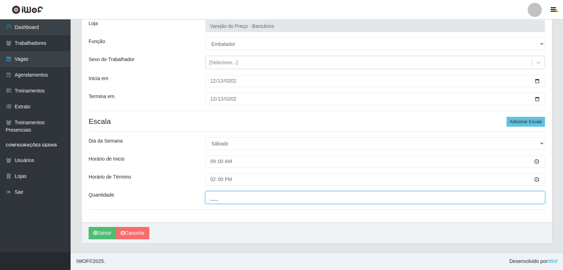
click at [211, 201] on input "___" at bounding box center [374, 197] width 339 height 12
type input "5__"
click at [89, 227] on button "Salvar" at bounding box center [103, 233] width 28 height 12
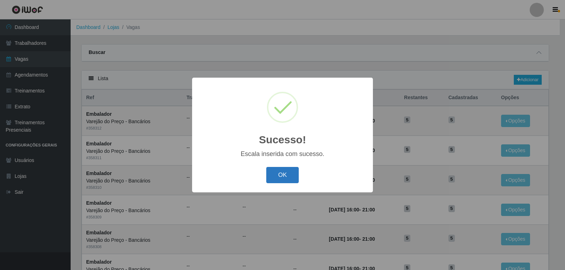
click at [284, 169] on button "OK" at bounding box center [282, 175] width 33 height 17
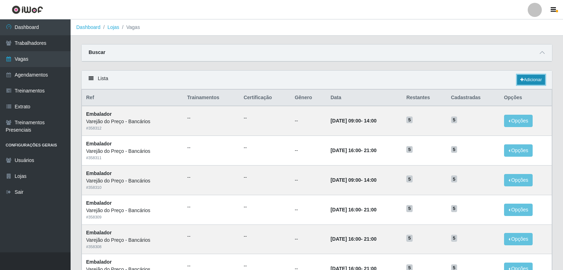
click at [530, 78] on link "Adicionar" at bounding box center [531, 80] width 28 height 10
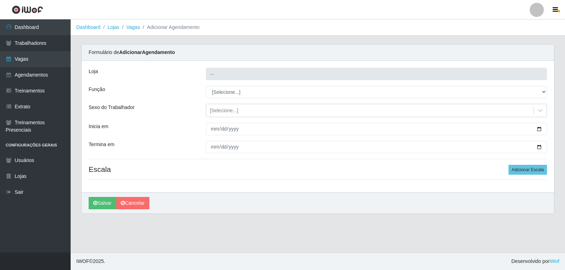
type input "Varejão do Preço - Bancários"
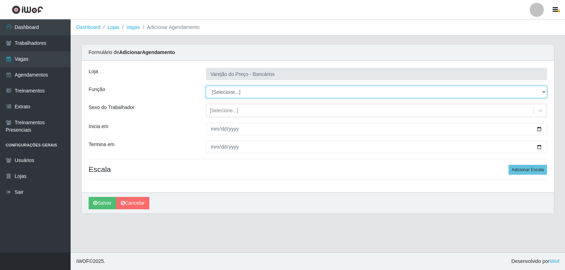
click at [261, 91] on select "[Selecione...] Auxiliar de Estacionamento Auxiliar de Estacionamento + Auxiliar…" at bounding box center [376, 92] width 341 height 12
select select "1"
click at [206, 86] on select "[Selecione...] Auxiliar de Estacionamento Auxiliar de Estacionamento + Auxiliar…" at bounding box center [376, 92] width 341 height 12
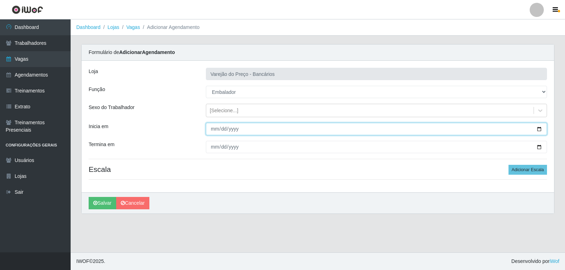
click at [215, 134] on input "Inicia em" at bounding box center [376, 129] width 341 height 12
type input "2025-12-13"
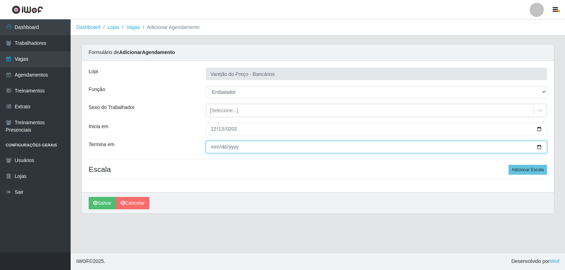
click at [213, 149] on input "Termina em" at bounding box center [376, 147] width 341 height 12
type input "2025-12-13"
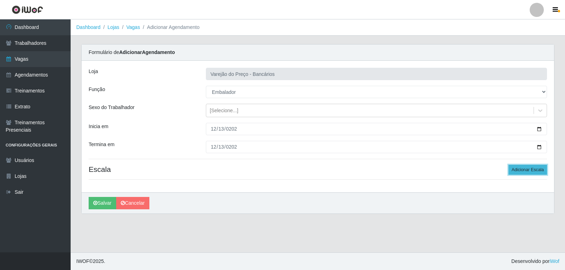
click at [528, 171] on button "Adicionar Escala" at bounding box center [527, 170] width 38 height 10
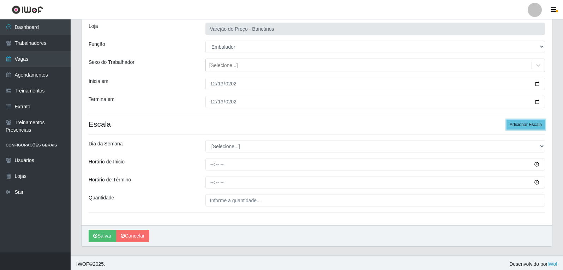
scroll to position [48, 0]
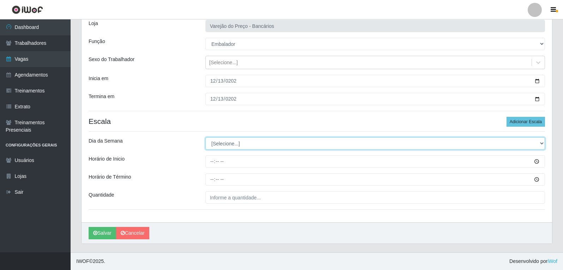
click at [234, 147] on select "[Selecione...] Segunda Terça Quarta Quinta Sexta Sábado Domingo" at bounding box center [374, 143] width 339 height 12
select select "6"
click at [205, 137] on select "[Selecione...] Segunda Terça Quarta Quinta Sexta Sábado Domingo" at bounding box center [374, 143] width 339 height 12
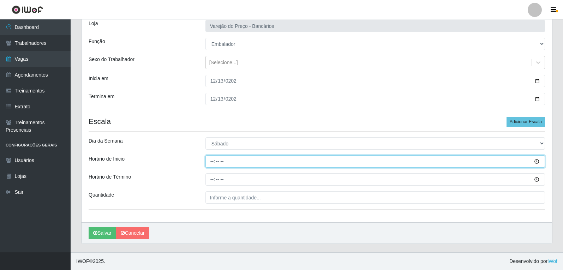
click at [210, 156] on input "Horário de Inicio" at bounding box center [374, 161] width 339 height 12
type input "16:00"
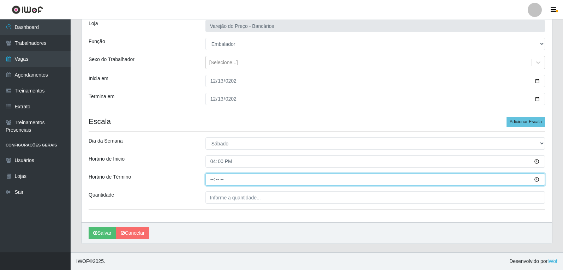
click at [210, 179] on input "Horário de Término" at bounding box center [374, 179] width 339 height 12
type input "21:00"
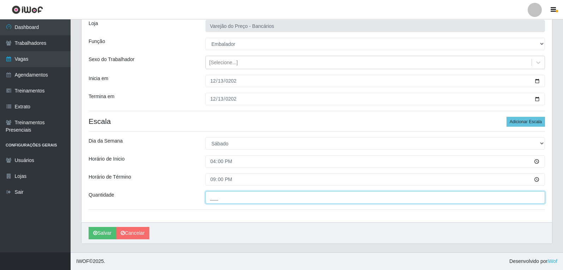
click at [229, 198] on input "___" at bounding box center [374, 197] width 339 height 12
type input "6__"
click at [89, 227] on button "Salvar" at bounding box center [103, 233] width 28 height 12
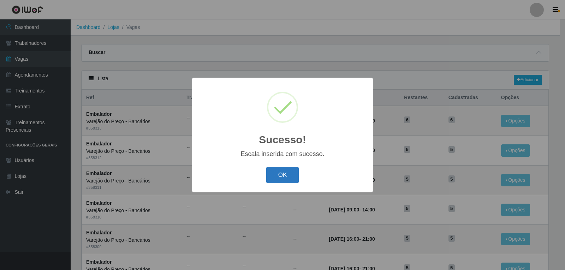
click at [291, 183] on button "OK" at bounding box center [282, 175] width 33 height 17
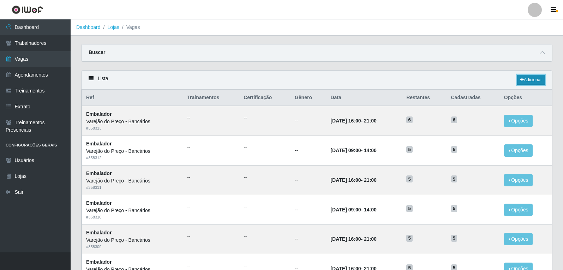
click at [532, 78] on link "Adicionar" at bounding box center [531, 80] width 28 height 10
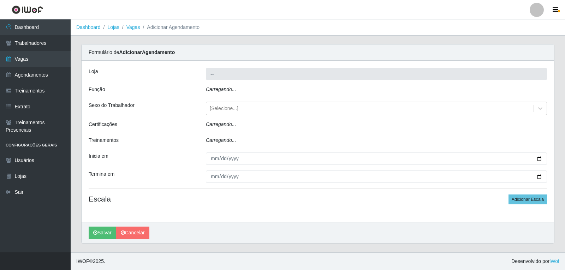
type input "Varejão do Preço - Bancários"
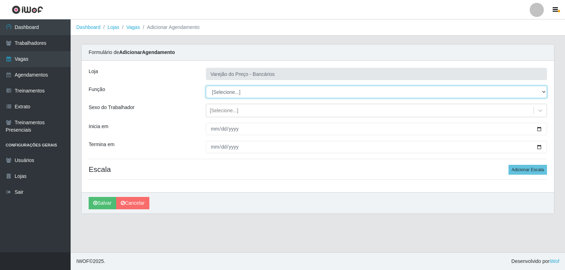
click at [226, 93] on select "[Selecione...] Auxiliar de Estacionamento Auxiliar de Estacionamento + Auxiliar…" at bounding box center [376, 92] width 341 height 12
select select "1"
click at [206, 86] on select "[Selecione...] Auxiliar de Estacionamento Auxiliar de Estacionamento + Auxiliar…" at bounding box center [376, 92] width 341 height 12
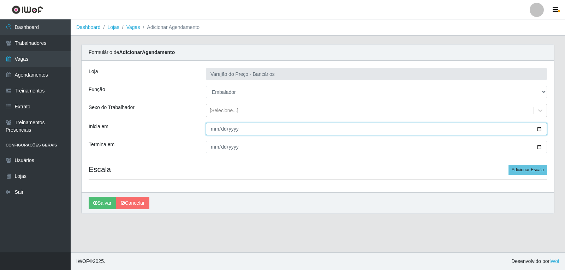
click at [210, 134] on input "Inicia em" at bounding box center [376, 129] width 341 height 12
type input "2025-12-14"
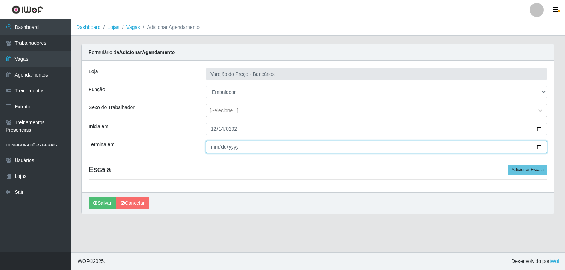
click at [214, 151] on input "Termina em" at bounding box center [376, 147] width 341 height 12
type input "2025-12-14"
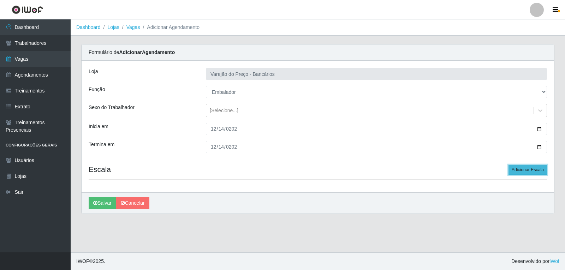
click at [519, 173] on button "Adicionar Escala" at bounding box center [527, 170] width 38 height 10
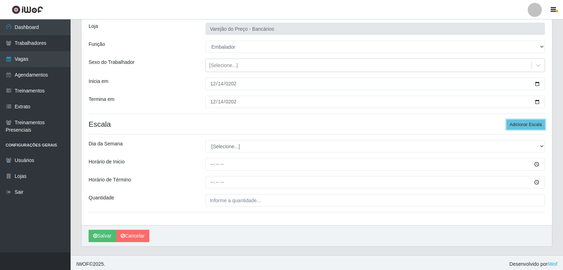
scroll to position [48, 0]
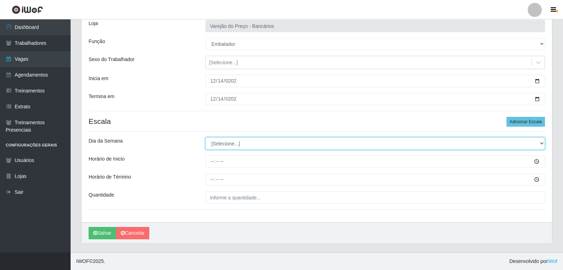
click at [244, 149] on select "[Selecione...] Segunda Terça Quarta Quinta Sexta Sábado Domingo" at bounding box center [374, 143] width 339 height 12
select select "0"
click at [205, 137] on select "[Selecione...] Segunda Terça Quarta Quinta Sexta Sábado Domingo" at bounding box center [374, 143] width 339 height 12
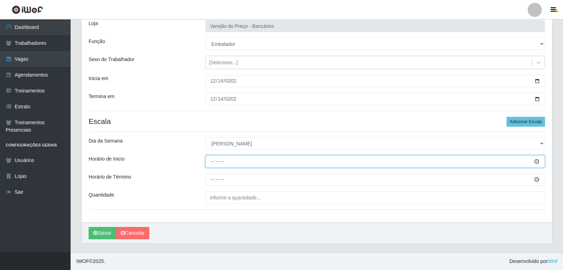
click at [211, 160] on input "Horário de Inicio" at bounding box center [374, 161] width 339 height 12
type input "09:00"
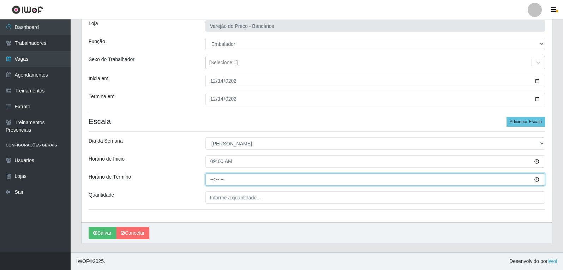
click at [214, 181] on input "Horário de Término" at bounding box center [374, 179] width 339 height 12
type input "14:00"
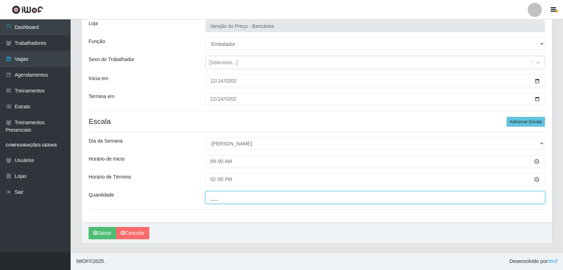
click at [228, 200] on input "___" at bounding box center [374, 197] width 339 height 12
type input "5__"
click at [89, 227] on button "Salvar" at bounding box center [103, 233] width 28 height 12
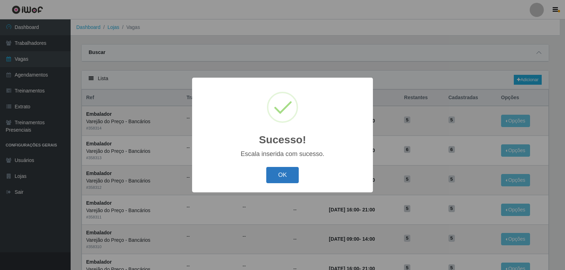
click at [281, 174] on button "OK" at bounding box center [282, 175] width 33 height 17
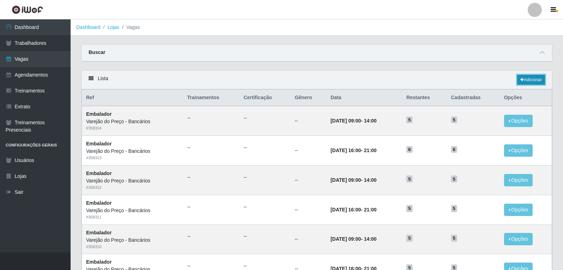
click at [531, 76] on link "Adicionar" at bounding box center [531, 80] width 28 height 10
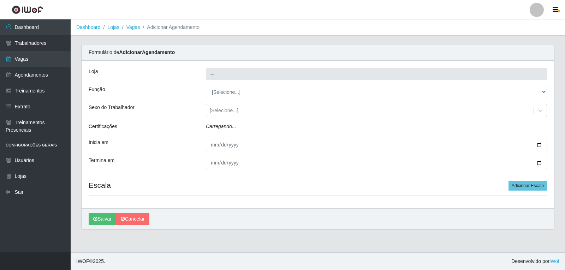
type input "Varejão do Preço - Bancários"
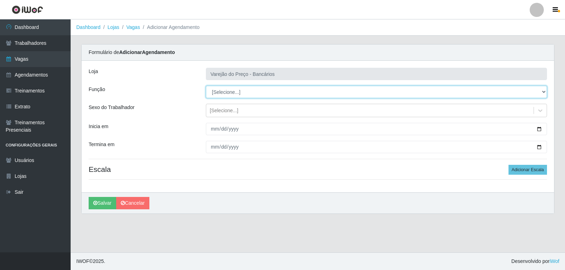
click at [242, 96] on select "[Selecione...] Auxiliar de Estacionamento Auxiliar de Estacionamento + Auxiliar…" at bounding box center [376, 92] width 341 height 12
select select "1"
click at [206, 86] on select "[Selecione...] Auxiliar de Estacionamento Auxiliar de Estacionamento + Auxiliar…" at bounding box center [376, 92] width 341 height 12
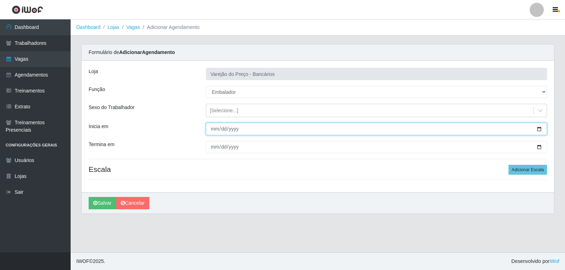
click at [210, 128] on input "Inicia em" at bounding box center [376, 129] width 341 height 12
type input "2025-12-14"
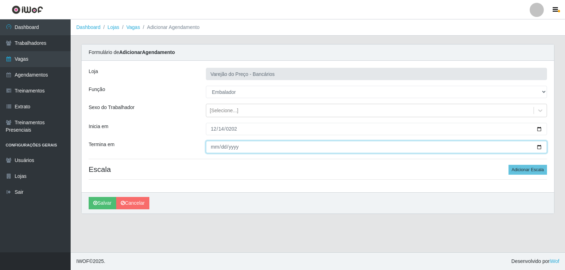
click at [209, 147] on input "Termina em" at bounding box center [376, 147] width 341 height 12
type input "2025-12-14"
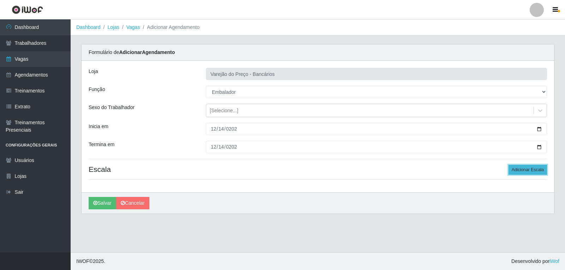
click at [519, 170] on button "Adicionar Escala" at bounding box center [527, 170] width 38 height 10
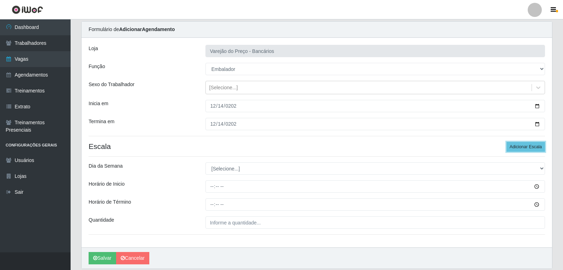
scroll to position [35, 0]
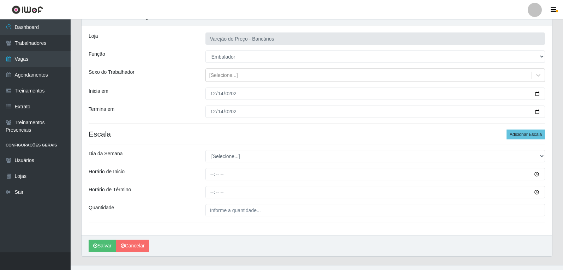
click at [232, 165] on div "Loja Varejão do Preço - Bancários Função [Selecione...] Auxiliar de Estacioname…" at bounding box center [317, 130] width 470 height 210
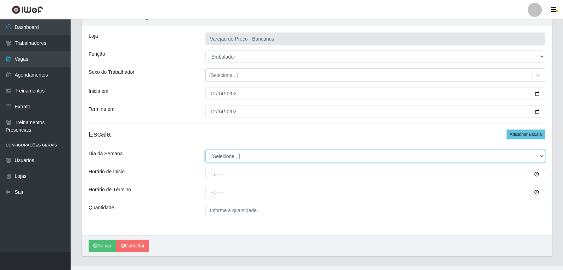
click at [226, 160] on select "[Selecione...] Segunda Terça Quarta Quinta Sexta Sábado Domingo" at bounding box center [374, 156] width 339 height 12
select select "0"
click at [205, 150] on select "[Selecione...] Segunda Terça Quarta Quinta Sexta Sábado Domingo" at bounding box center [374, 156] width 339 height 12
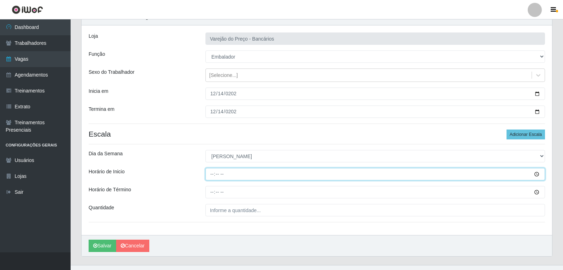
click at [211, 171] on input "Horário de Inicio" at bounding box center [374, 174] width 339 height 12
type input "14:00"
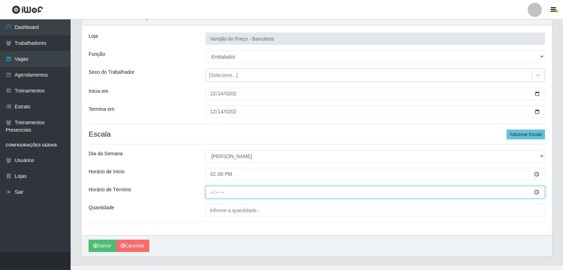
click at [211, 192] on input "Horário de Término" at bounding box center [374, 192] width 339 height 12
type input "19:00"
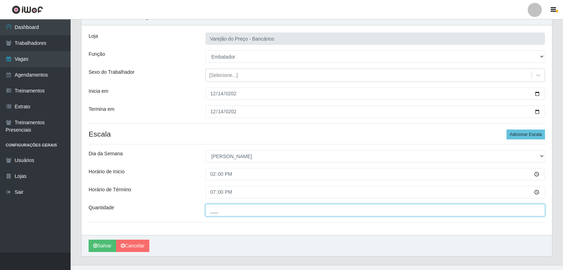
click at [219, 210] on input "___" at bounding box center [374, 210] width 339 height 12
type input "3__"
click at [89, 240] on button "Salvar" at bounding box center [103, 246] width 28 height 12
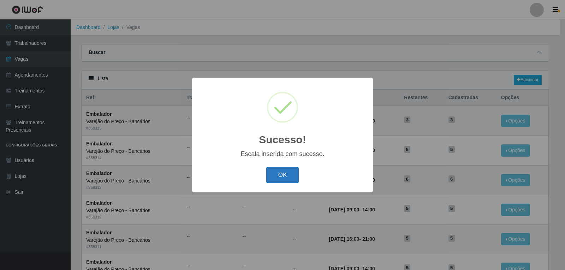
click at [285, 183] on button "OK" at bounding box center [282, 175] width 33 height 17
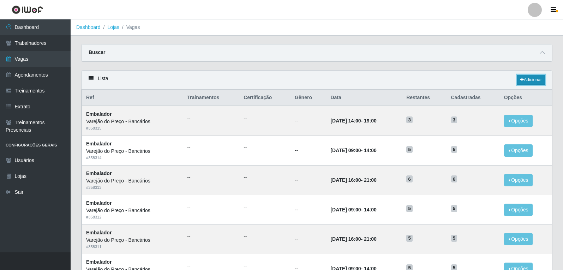
click at [521, 78] on icon at bounding box center [522, 80] width 4 height 4
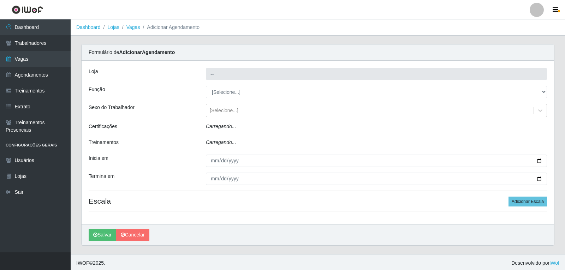
type input "Varejão do Preço - Bancários"
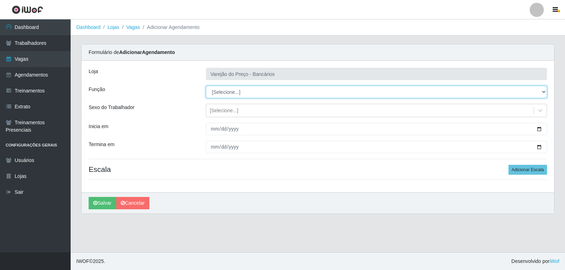
click at [227, 93] on select "[Selecione...] Auxiliar de Estacionamento Auxiliar de Estacionamento + Auxiliar…" at bounding box center [376, 92] width 341 height 12
select select "1"
click at [206, 86] on select "[Selecione...] Auxiliar de Estacionamento Auxiliar de Estacionamento + Auxiliar…" at bounding box center [376, 92] width 341 height 12
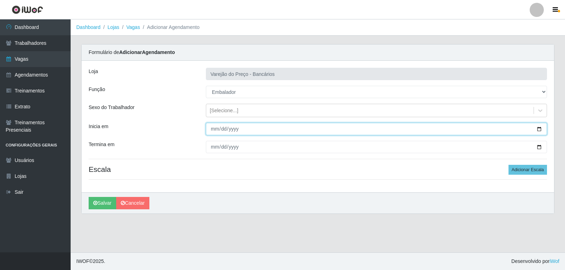
drag, startPoint x: 217, startPoint y: 125, endPoint x: 215, endPoint y: 129, distance: 4.7
click at [217, 126] on input "Inicia em" at bounding box center [376, 129] width 341 height 12
type input "2025-12-15"
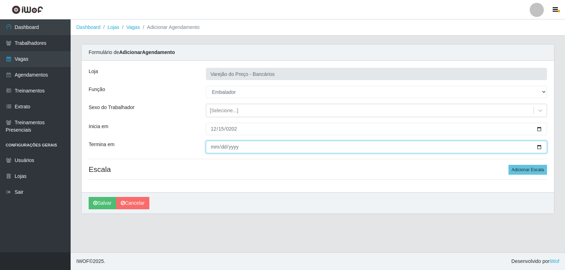
click at [213, 145] on input "Termina em" at bounding box center [376, 147] width 341 height 12
type input "2025-12-15"
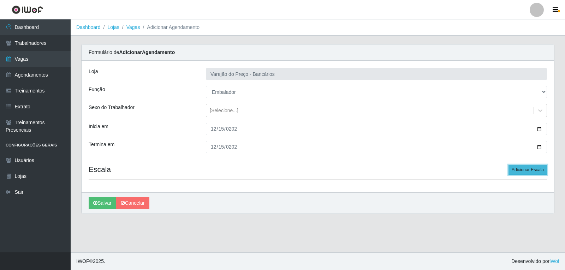
click at [516, 174] on button "Adicionar Escala" at bounding box center [527, 170] width 38 height 10
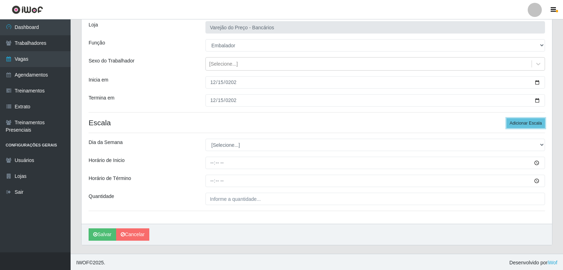
scroll to position [48, 0]
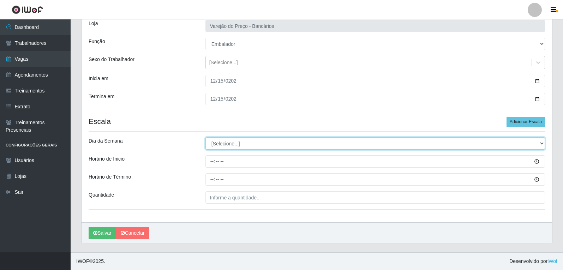
click at [233, 146] on select "[Selecione...] Segunda Terça Quarta Quinta Sexta Sábado Domingo" at bounding box center [374, 143] width 339 height 12
select select "1"
click at [205, 137] on select "[Selecione...] Segunda Terça Quarta Quinta Sexta Sábado Domingo" at bounding box center [374, 143] width 339 height 12
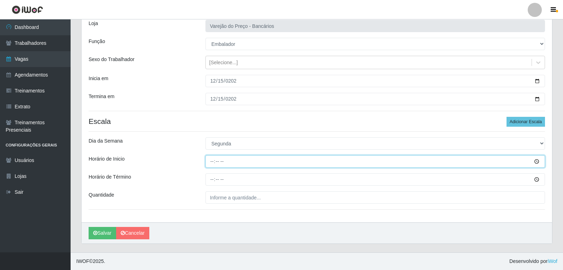
click at [209, 161] on input "Horário de Inicio" at bounding box center [374, 161] width 339 height 12
type input "16:00"
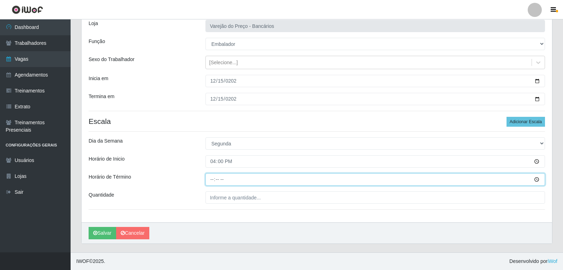
click at [209, 175] on input "Horário de Término" at bounding box center [374, 179] width 339 height 12
type input "21:00"
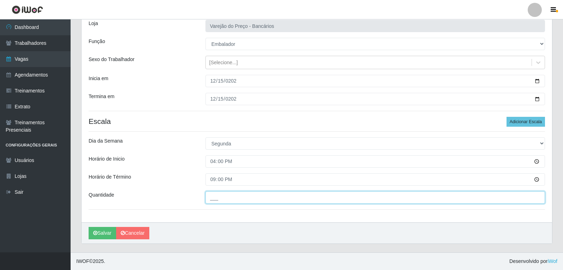
click at [208, 198] on input "___" at bounding box center [374, 197] width 339 height 12
type input "5__"
click at [89, 227] on button "Salvar" at bounding box center [103, 233] width 28 height 12
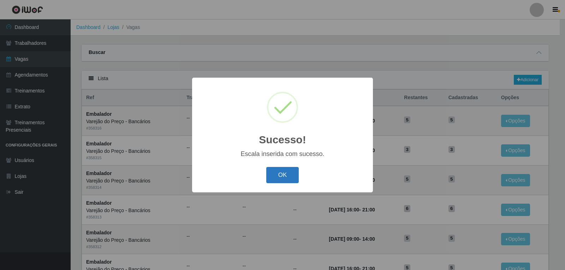
click at [294, 175] on button "OK" at bounding box center [282, 175] width 33 height 17
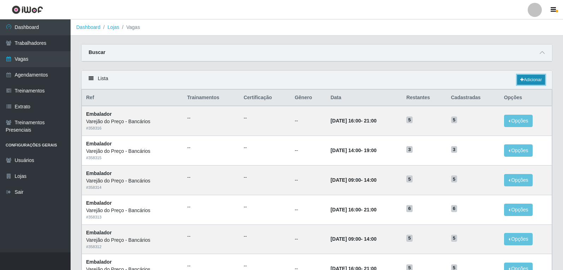
click at [524, 79] on link "Adicionar" at bounding box center [531, 80] width 28 height 10
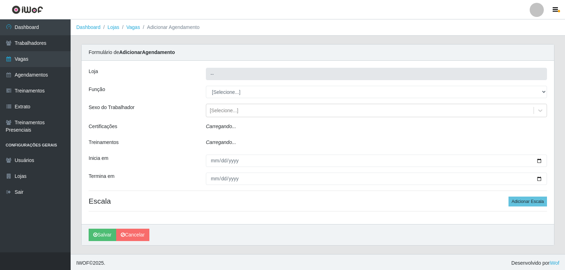
type input "Varejão do Preço - Bancários"
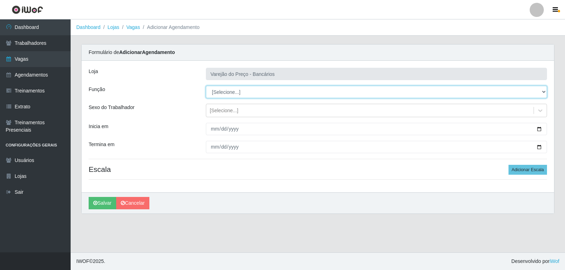
click at [315, 95] on select "[Selecione...] Auxiliar de Estacionamento Auxiliar de Estacionamento + Auxiliar…" at bounding box center [376, 92] width 341 height 12
select select "1"
click at [206, 86] on select "[Selecione...] Auxiliar de Estacionamento Auxiliar de Estacionamento + Auxiliar…" at bounding box center [376, 92] width 341 height 12
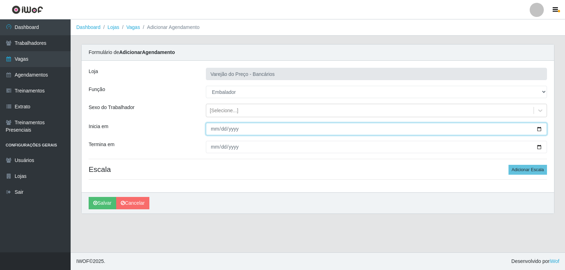
click at [209, 130] on input "Inicia em" at bounding box center [376, 129] width 341 height 12
type input "2025-12-16"
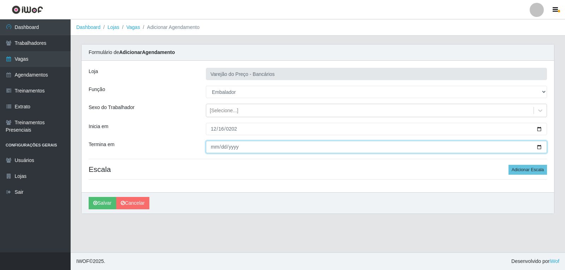
click at [206, 145] on input "Termina em" at bounding box center [376, 147] width 341 height 12
type input "2025-12-16"
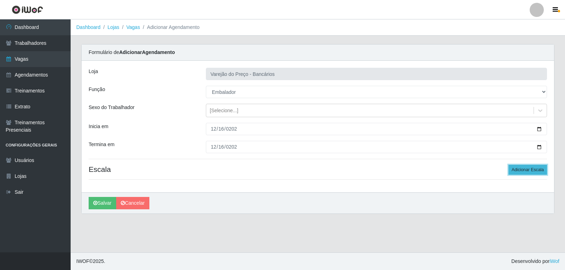
click at [511, 169] on button "Adicionar Escala" at bounding box center [527, 170] width 38 height 10
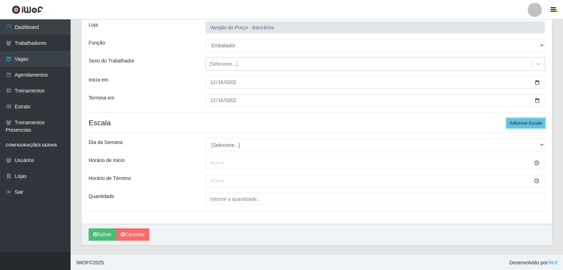
scroll to position [48, 0]
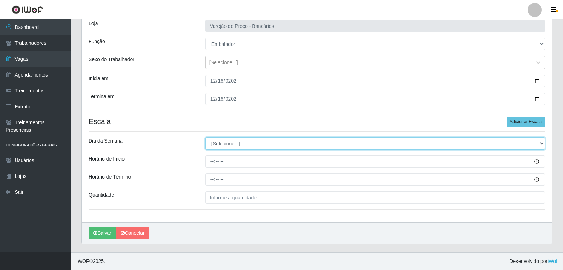
click at [247, 145] on select "[Selecione...] Segunda Terça Quarta Quinta Sexta Sábado Domingo" at bounding box center [374, 143] width 339 height 12
select select "2"
click at [205, 137] on select "[Selecione...] Segunda Terça Quarta Quinta Sexta Sábado Domingo" at bounding box center [374, 143] width 339 height 12
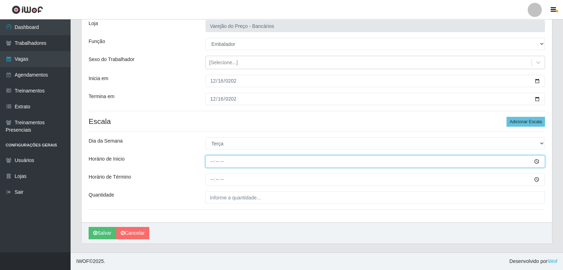
click at [206, 165] on input "Horário de Inicio" at bounding box center [374, 161] width 339 height 12
type input "16:00"
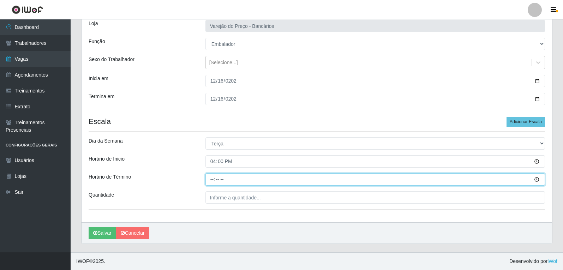
click at [212, 178] on input "Horário de Término" at bounding box center [374, 179] width 339 height 12
type input "21:00"
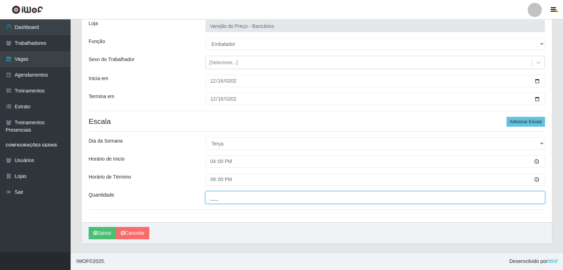
click at [237, 201] on input "___" at bounding box center [374, 197] width 339 height 12
type input "5__"
click at [89, 227] on button "Salvar" at bounding box center [103, 233] width 28 height 12
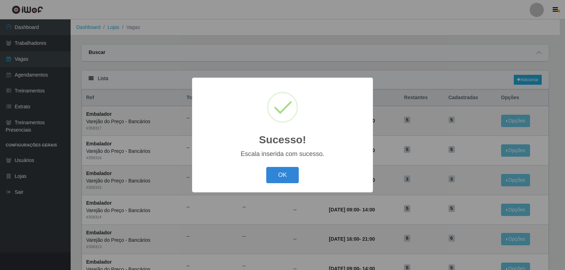
click at [291, 167] on div "OK Cancel" at bounding box center [282, 175] width 167 height 20
click at [290, 173] on button "OK" at bounding box center [282, 175] width 33 height 17
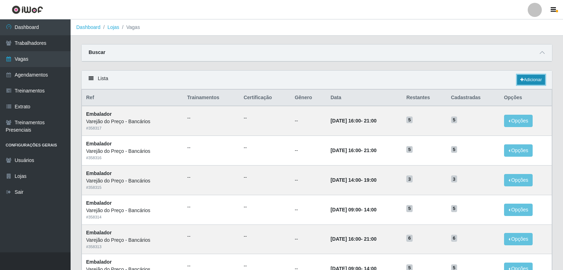
click at [535, 79] on link "Adicionar" at bounding box center [531, 80] width 28 height 10
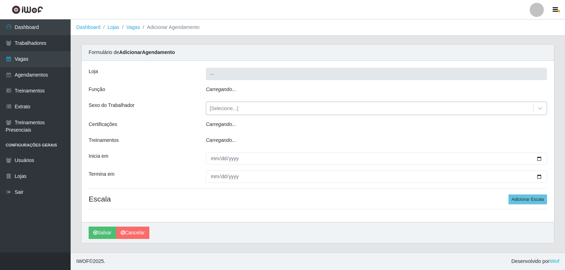
type input "Varejão do Preço - Bancários"
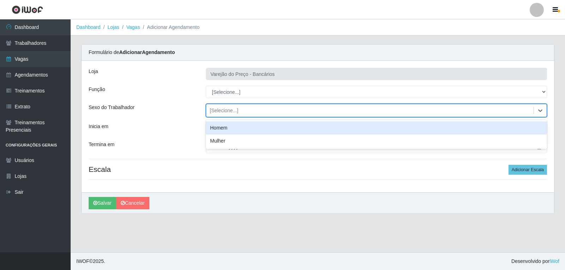
click at [248, 106] on div "[Selecione...]" at bounding box center [369, 111] width 327 height 12
click at [170, 113] on div "Sexo do Trabalhador" at bounding box center [141, 110] width 117 height 13
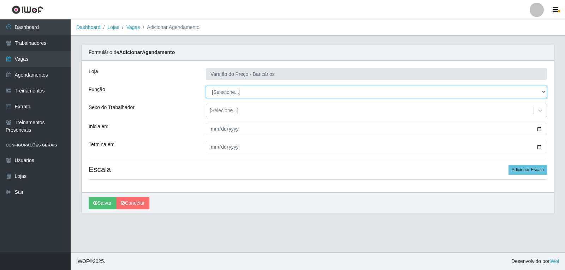
click at [212, 96] on select "[Selecione...] Auxiliar de Estacionamento Auxiliar de Estacionamento + Auxiliar…" at bounding box center [376, 92] width 341 height 12
select select "1"
click at [206, 86] on select "[Selecione...] Auxiliar de Estacionamento Auxiliar de Estacionamento + Auxiliar…" at bounding box center [376, 92] width 341 height 12
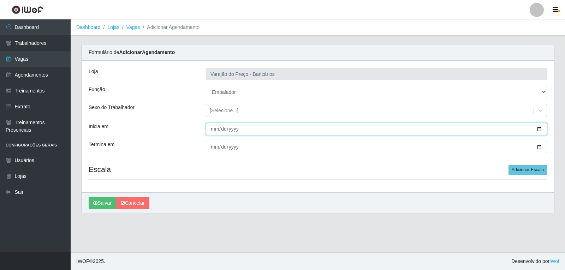
click at [208, 129] on input "Inicia em" at bounding box center [376, 129] width 341 height 12
type input "2025-12-17"
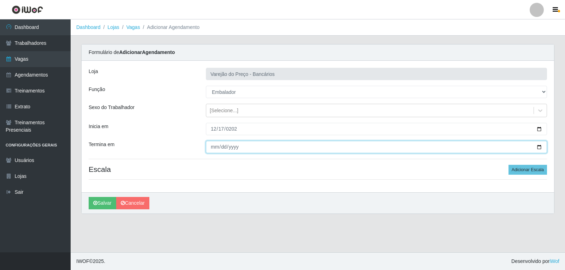
click at [211, 146] on input "Termina em" at bounding box center [376, 147] width 341 height 12
type input "2025-12-17"
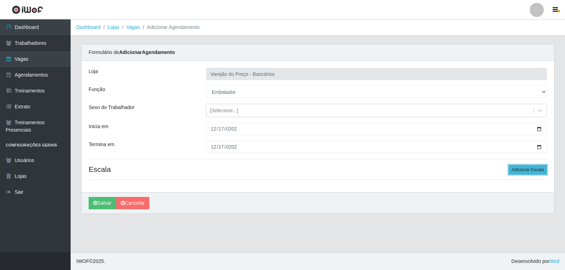
click at [523, 168] on button "Adicionar Escala" at bounding box center [527, 170] width 38 height 10
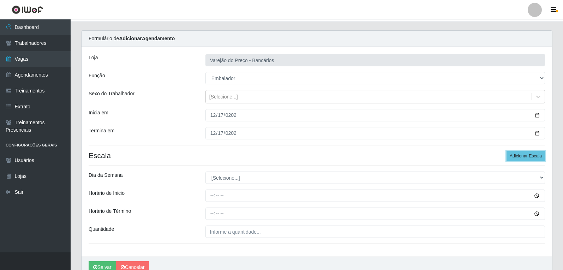
scroll to position [35, 0]
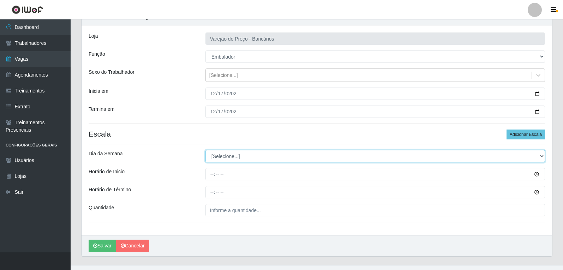
click at [239, 155] on select "[Selecione...] Segunda Terça Quarta Quinta Sexta Sábado Domingo" at bounding box center [374, 156] width 339 height 12
select select "3"
click at [205, 150] on select "[Selecione...] Segunda Terça Quarta Quinta Sexta Sábado Domingo" at bounding box center [374, 156] width 339 height 12
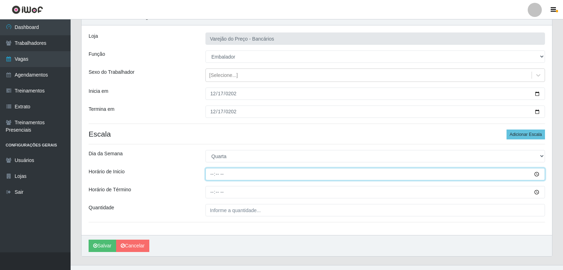
click at [214, 178] on input "Horário de Inicio" at bounding box center [374, 174] width 339 height 12
type input "16:00"
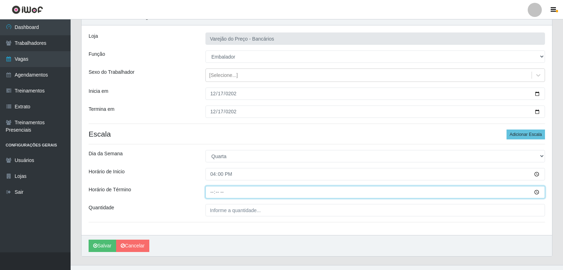
click at [212, 188] on input "Horário de Término" at bounding box center [374, 192] width 339 height 12
type input "21:00"
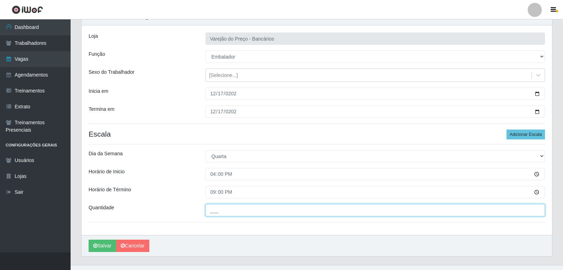
click at [220, 206] on input "___" at bounding box center [374, 210] width 339 height 12
type input "5__"
click at [89, 240] on button "Salvar" at bounding box center [103, 246] width 28 height 12
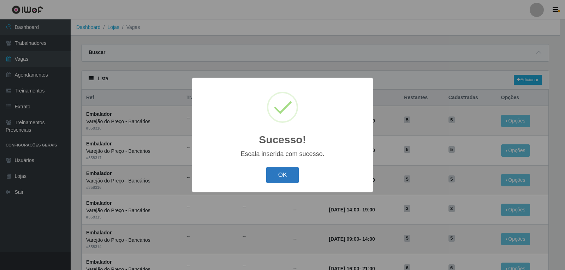
click at [280, 172] on button "OK" at bounding box center [282, 175] width 33 height 17
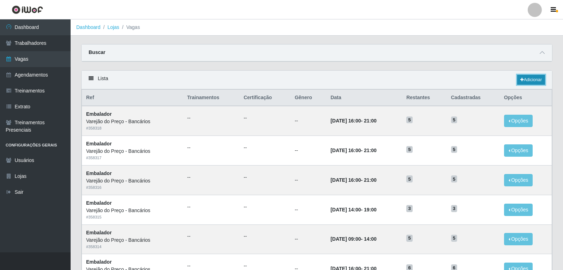
click at [531, 76] on link "Adicionar" at bounding box center [531, 80] width 28 height 10
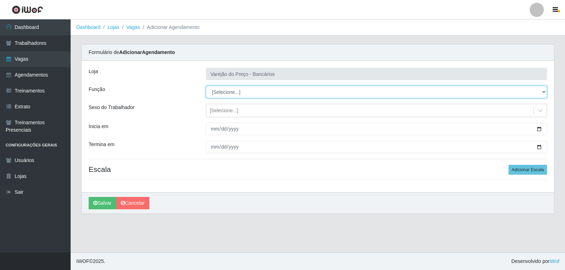
click at [230, 90] on select "[Selecione...] Auxiliar de Estacionamento Auxiliar de Estacionamento + Auxiliar…" at bounding box center [376, 92] width 341 height 12
select select "1"
click at [206, 86] on select "[Selecione...] Auxiliar de Estacionamento Auxiliar de Estacionamento + Auxiliar…" at bounding box center [376, 92] width 341 height 12
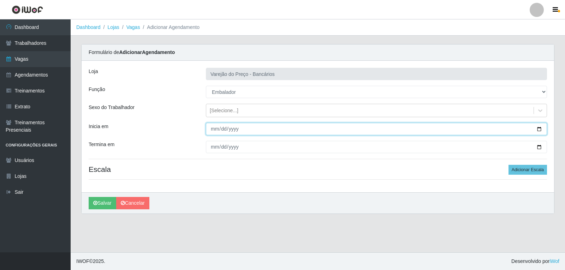
click at [213, 125] on input "Inicia em" at bounding box center [376, 129] width 341 height 12
type input "2025-12-18"
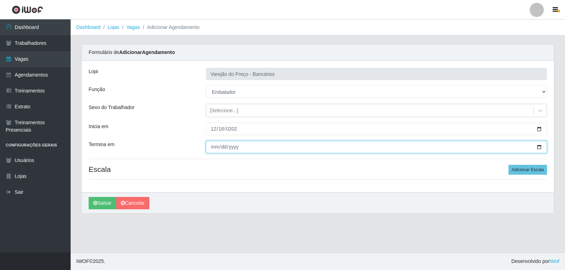
click at [215, 146] on input "Termina em" at bounding box center [376, 147] width 341 height 12
type input "2025-12-18"
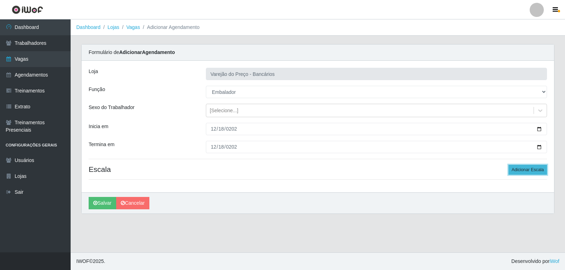
click at [542, 171] on button "Adicionar Escala" at bounding box center [527, 170] width 38 height 10
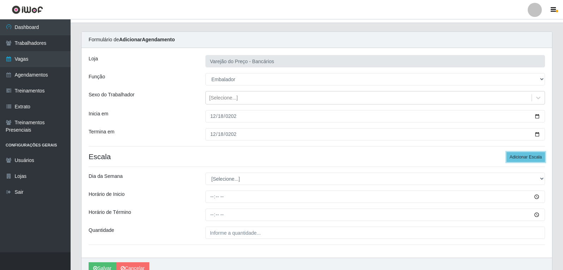
scroll to position [35, 0]
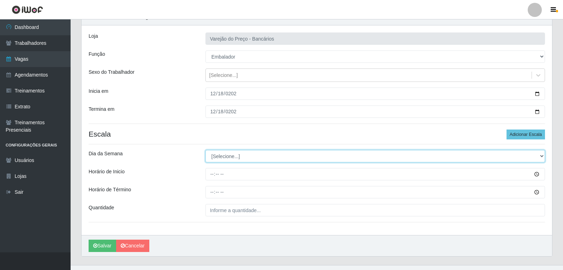
click at [246, 157] on select "[Selecione...] Segunda Terça Quarta Quinta Sexta Sábado Domingo" at bounding box center [374, 156] width 339 height 12
select select "4"
click at [205, 150] on select "[Selecione...] Segunda Terça Quarta Quinta Sexta Sábado Domingo" at bounding box center [374, 156] width 339 height 12
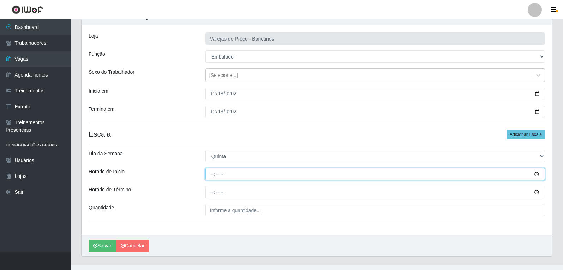
click at [210, 178] on input "Horário de Inicio" at bounding box center [374, 174] width 339 height 12
type input "16:00"
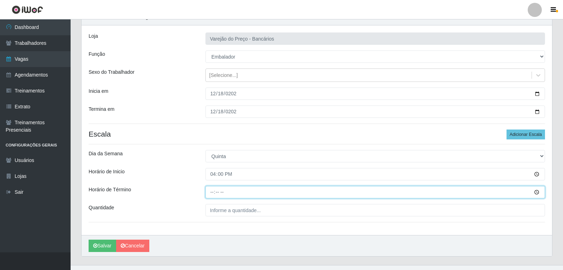
click at [215, 191] on input "Horário de Término" at bounding box center [374, 192] width 339 height 12
type input "21:00"
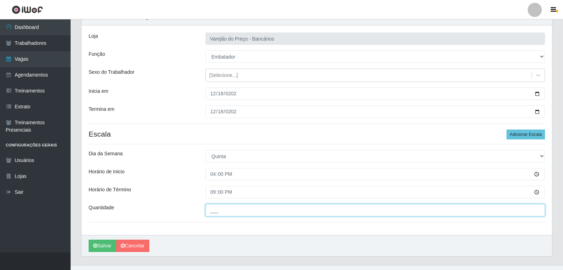
click at [217, 209] on input "___" at bounding box center [374, 210] width 339 height 12
type input "5__"
click at [89, 240] on button "Salvar" at bounding box center [103, 246] width 28 height 12
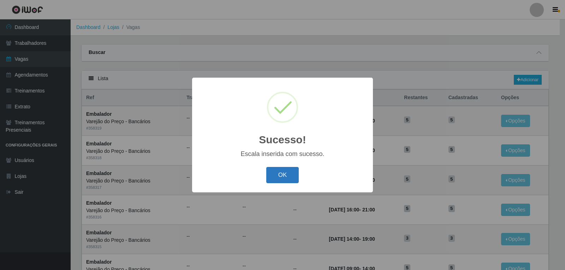
click at [278, 180] on button "OK" at bounding box center [282, 175] width 33 height 17
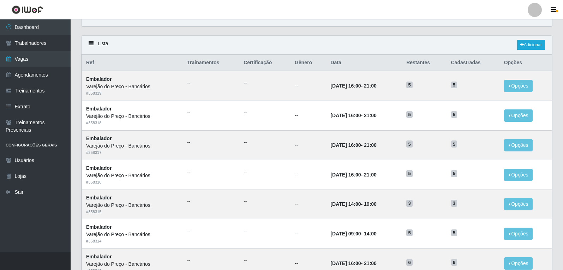
scroll to position [35, 0]
click at [518, 41] on link "Adicionar" at bounding box center [531, 45] width 28 height 10
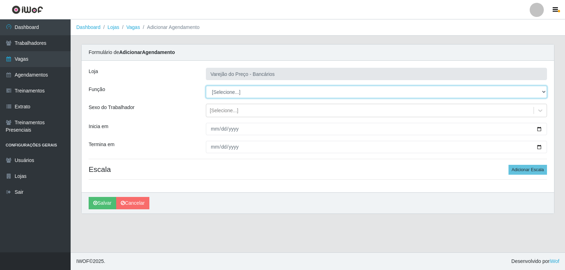
click at [221, 87] on select "[Selecione...] Auxiliar de Estacionamento Auxiliar de Estacionamento + Auxiliar…" at bounding box center [376, 92] width 341 height 12
click at [206, 86] on select "[Selecione...] Auxiliar de Estacionamento Auxiliar de Estacionamento + Auxiliar…" at bounding box center [376, 92] width 341 height 12
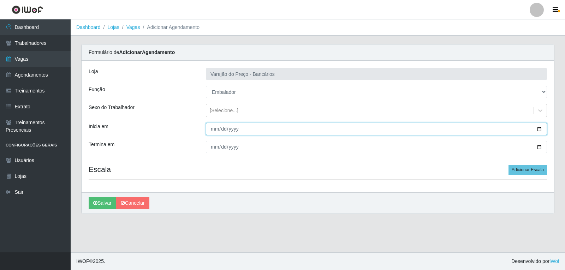
click at [217, 124] on input "Inicia em" at bounding box center [376, 129] width 341 height 12
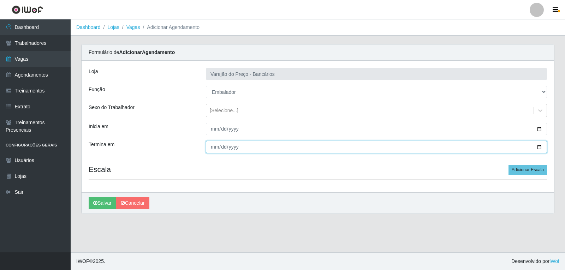
click at [209, 143] on input "Termina em" at bounding box center [376, 147] width 341 height 12
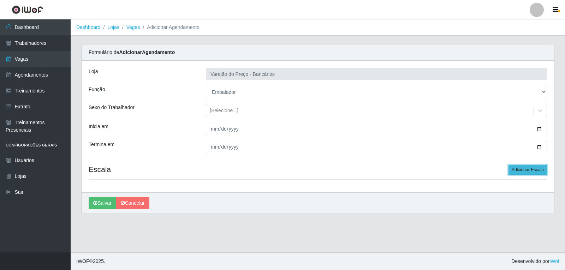
click at [531, 168] on button "Adicionar Escala" at bounding box center [527, 170] width 38 height 10
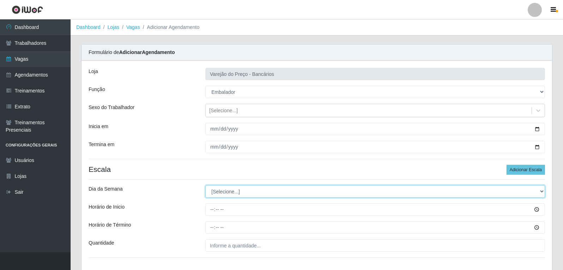
click at [232, 195] on select "[Selecione...] Segunda Terça Quarta Quinta Sexta Sábado Domingo" at bounding box center [374, 191] width 339 height 12
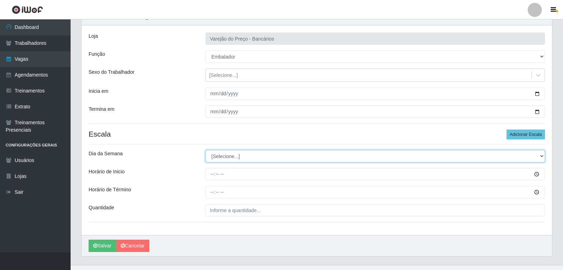
click at [214, 155] on select "[Selecione...] Segunda Terça Quarta Quinta Sexta Sábado Domingo" at bounding box center [374, 156] width 339 height 12
click at [205, 150] on select "[Selecione...] Segunda Terça Quarta Quinta Sexta Sábado Domingo" at bounding box center [374, 156] width 339 height 12
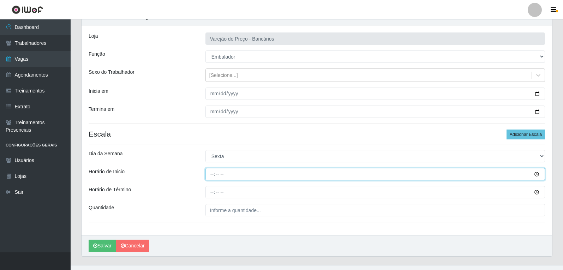
click at [213, 171] on input "Horário de Inicio" at bounding box center [374, 174] width 339 height 12
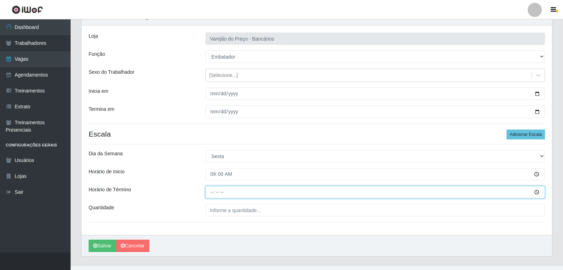
click at [209, 189] on input "Horário de Término" at bounding box center [374, 192] width 339 height 12
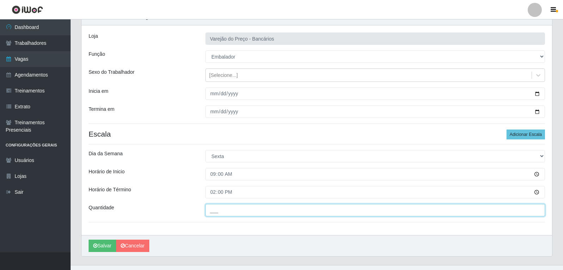
click at [229, 212] on input "___" at bounding box center [374, 210] width 339 height 12
click at [89, 240] on button "Salvar" at bounding box center [103, 246] width 28 height 12
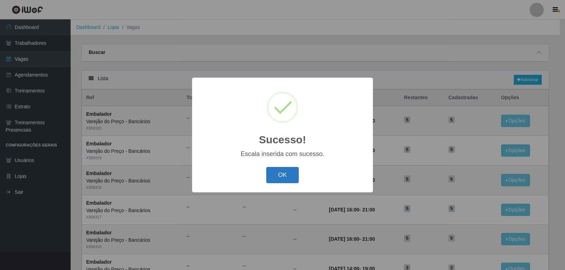
click at [276, 171] on button "OK" at bounding box center [282, 175] width 33 height 17
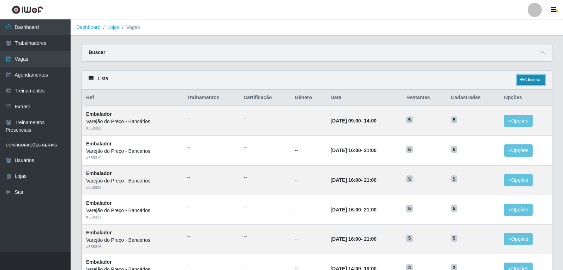
click at [526, 78] on link "Adicionar" at bounding box center [531, 80] width 28 height 10
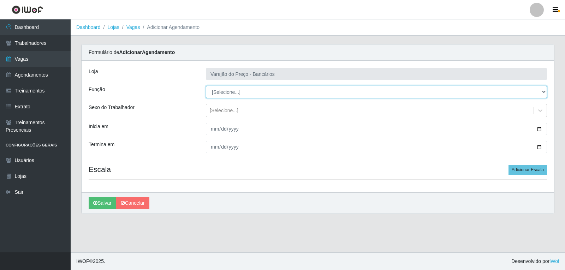
click at [231, 90] on select "[Selecione...] Auxiliar de Estacionamento Auxiliar de Estacionamento + Auxiliar…" at bounding box center [376, 92] width 341 height 12
click at [206, 86] on select "[Selecione...] Auxiliar de Estacionamento Auxiliar de Estacionamento + Auxiliar…" at bounding box center [376, 92] width 341 height 12
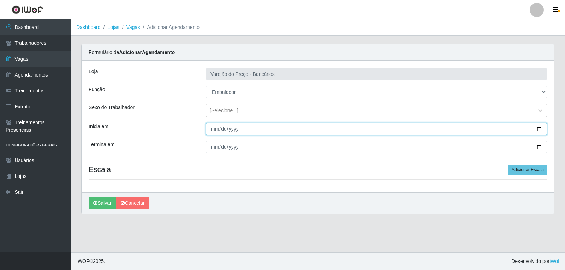
click at [210, 130] on input "Inicia em" at bounding box center [376, 129] width 341 height 12
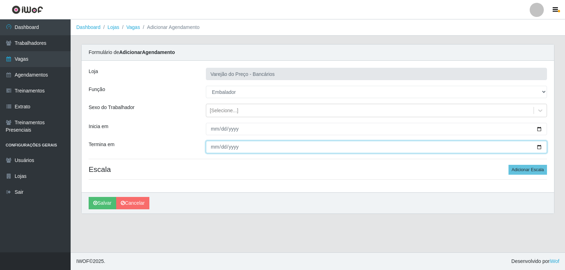
click at [216, 146] on input "Termina em" at bounding box center [376, 147] width 341 height 12
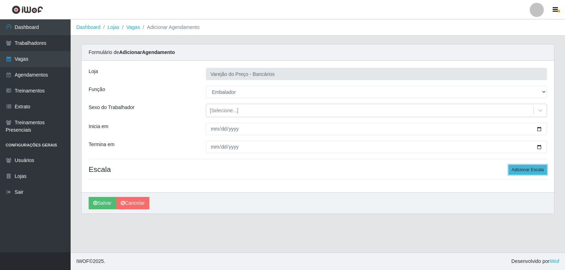
click at [519, 168] on button "Adicionar Escala" at bounding box center [527, 170] width 38 height 10
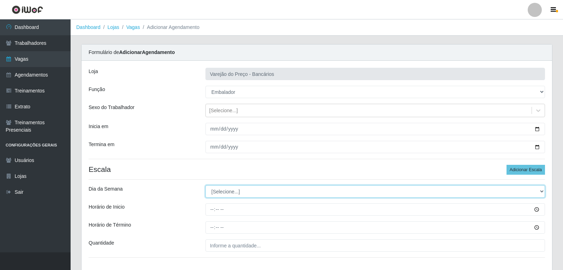
click at [227, 196] on select "[Selecione...] Segunda Terça Quarta Quinta Sexta Sábado Domingo" at bounding box center [374, 191] width 339 height 12
click at [205, 185] on select "[Selecione...] Segunda Terça Quarta Quinta Sexta Sábado Domingo" at bounding box center [374, 191] width 339 height 12
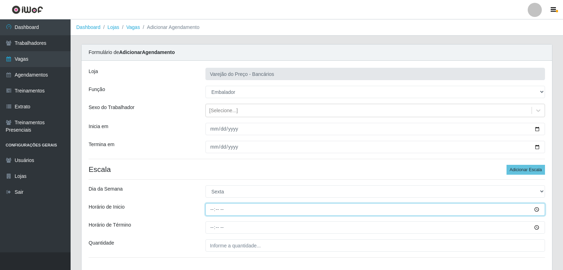
click at [213, 211] on input "Horário de Inicio" at bounding box center [374, 209] width 339 height 12
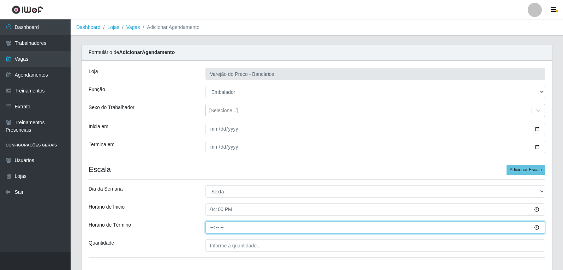
click at [215, 223] on input "Horário de Término" at bounding box center [374, 227] width 339 height 12
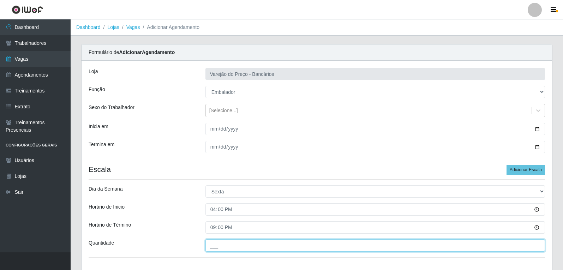
click at [220, 240] on input "___" at bounding box center [374, 245] width 339 height 12
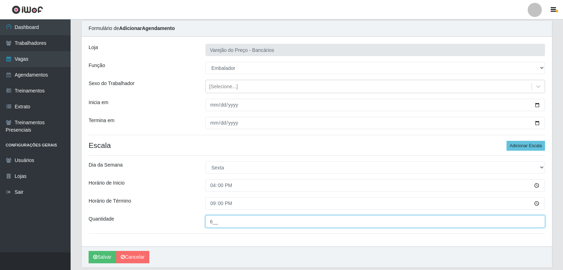
scroll to position [35, 0]
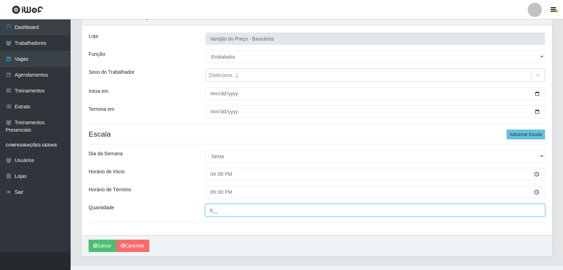
click at [89, 240] on button "Salvar" at bounding box center [103, 246] width 28 height 12
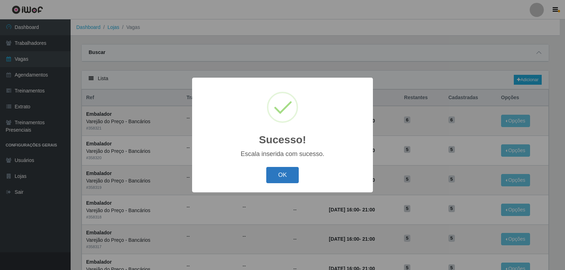
click at [282, 180] on button "OK" at bounding box center [282, 175] width 33 height 17
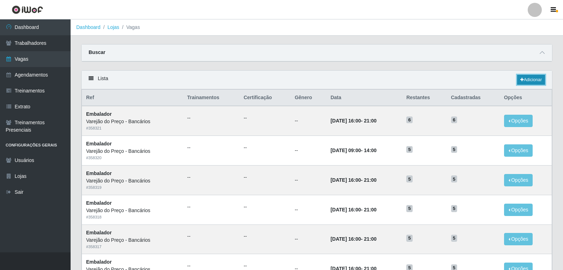
click at [517, 76] on link "Adicionar" at bounding box center [531, 80] width 28 height 10
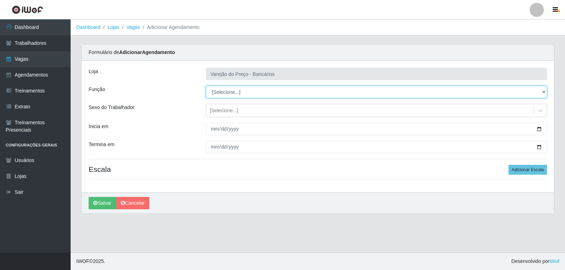
click at [223, 92] on select "[Selecione...] Auxiliar de Estacionamento Auxiliar de Estacionamento + Auxiliar…" at bounding box center [376, 92] width 341 height 12
click at [206, 86] on select "[Selecione...] Auxiliar de Estacionamento Auxiliar de Estacionamento + Auxiliar…" at bounding box center [376, 92] width 341 height 12
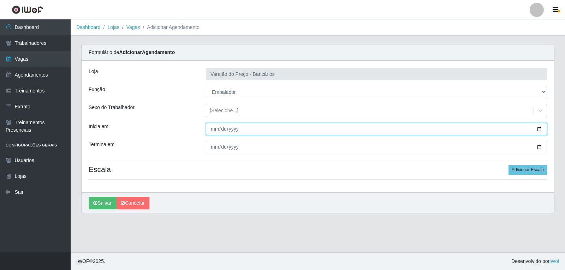
click at [212, 125] on input "Inicia em" at bounding box center [376, 129] width 341 height 12
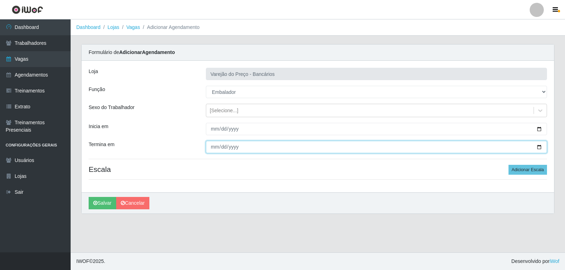
click at [213, 151] on input "Termina em" at bounding box center [376, 147] width 341 height 12
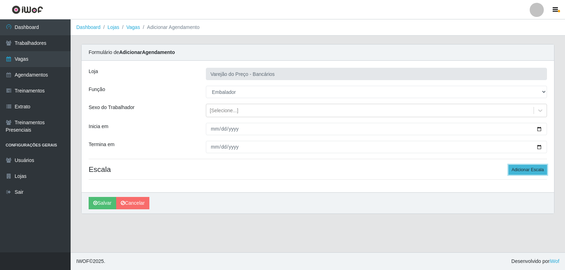
click at [509, 174] on button "Adicionar Escala" at bounding box center [527, 170] width 38 height 10
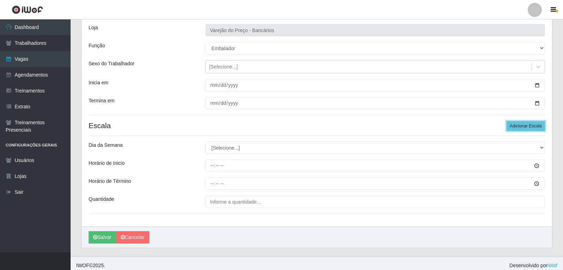
scroll to position [48, 0]
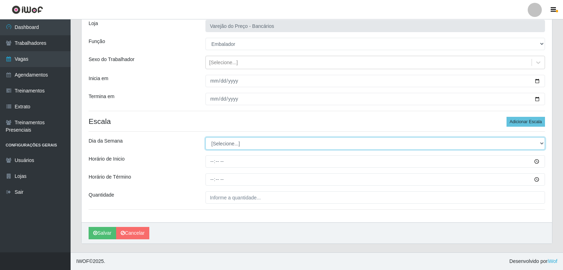
click at [228, 144] on select "[Selecione...] Segunda Terça Quarta Quinta Sexta Sábado Domingo" at bounding box center [374, 143] width 339 height 12
click at [205, 137] on select "[Selecione...] Segunda Terça Quarta Quinta Sexta Sábado Domingo" at bounding box center [374, 143] width 339 height 12
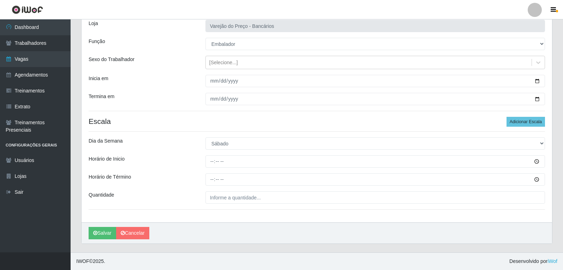
click at [191, 162] on div "Horário de Inicio" at bounding box center [141, 161] width 117 height 12
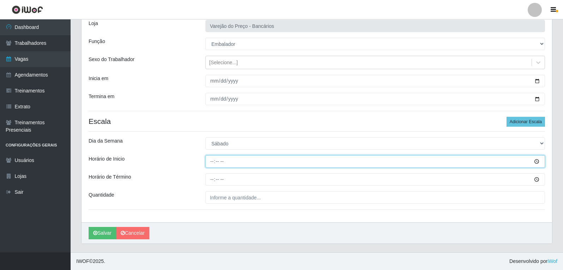
click at [206, 164] on input "Horário de Inicio" at bounding box center [374, 161] width 339 height 12
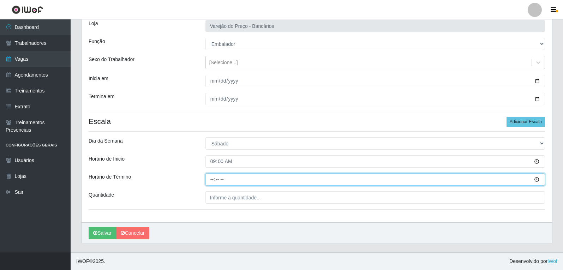
click at [215, 179] on input "Horário de Término" at bounding box center [374, 179] width 339 height 12
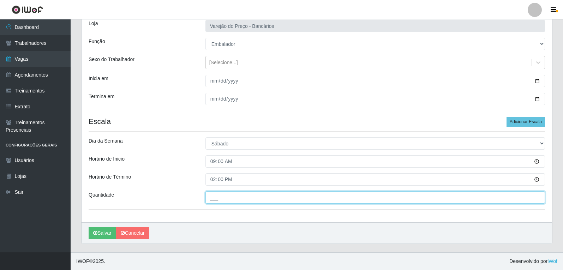
click at [214, 194] on input "___" at bounding box center [374, 197] width 339 height 12
click at [89, 227] on button "Salvar" at bounding box center [103, 233] width 28 height 12
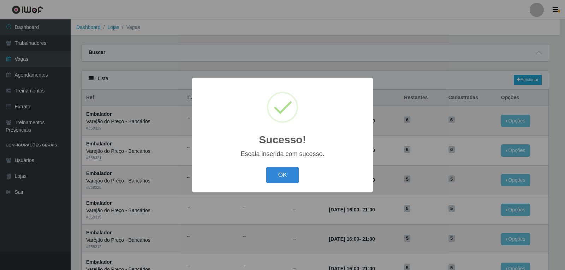
click at [285, 182] on button "OK" at bounding box center [282, 175] width 33 height 17
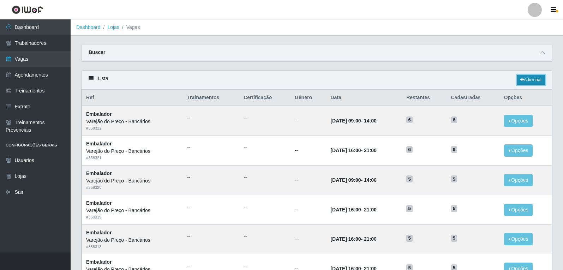
click at [532, 80] on link "Adicionar" at bounding box center [531, 80] width 28 height 10
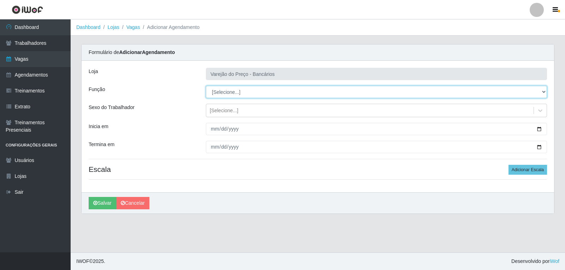
click at [276, 86] on select "[Selecione...] Auxiliar de Estacionamento Auxiliar de Estacionamento + Auxiliar…" at bounding box center [376, 92] width 341 height 12
click at [206, 86] on select "[Selecione...] Auxiliar de Estacionamento Auxiliar de Estacionamento + Auxiliar…" at bounding box center [376, 92] width 341 height 12
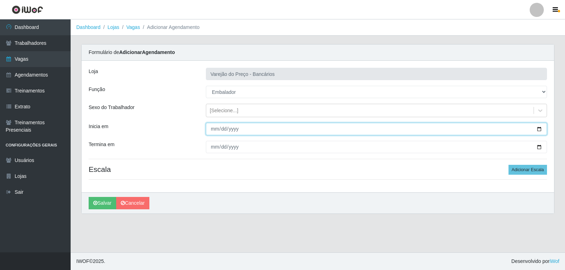
click at [214, 127] on input "Inicia em" at bounding box center [376, 129] width 341 height 12
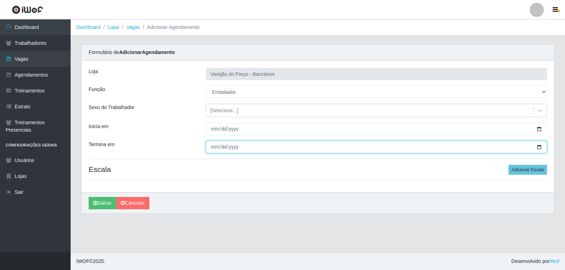
click at [215, 146] on input "Termina em" at bounding box center [376, 147] width 341 height 12
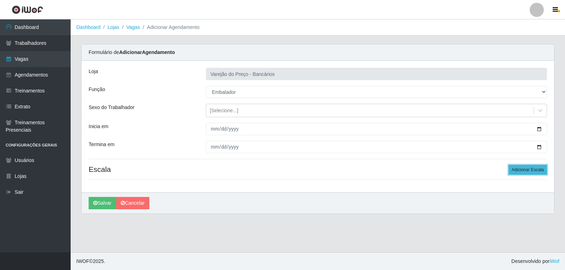
click at [517, 167] on button "Adicionar Escala" at bounding box center [527, 170] width 38 height 10
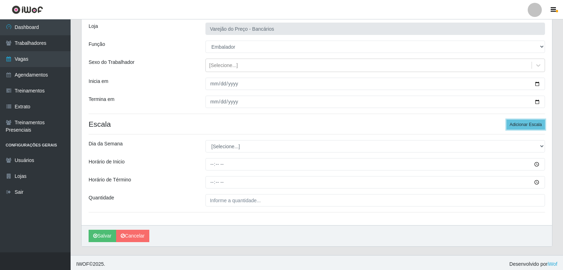
scroll to position [48, 0]
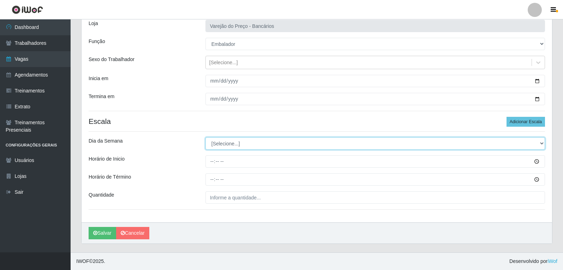
click at [234, 146] on select "[Selecione...] Segunda Terça Quarta Quinta Sexta Sábado Domingo" at bounding box center [374, 143] width 339 height 12
click at [205, 137] on select "[Selecione...] Segunda Terça Quarta Quinta Sexta Sábado Domingo" at bounding box center [374, 143] width 339 height 12
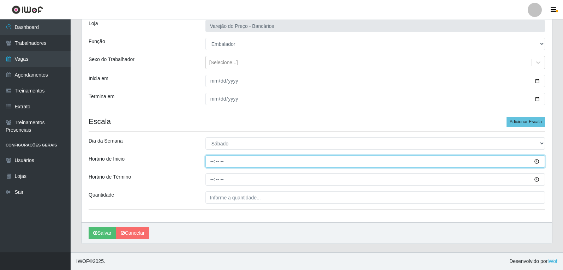
click at [215, 163] on input "Horário de Inicio" at bounding box center [374, 161] width 339 height 12
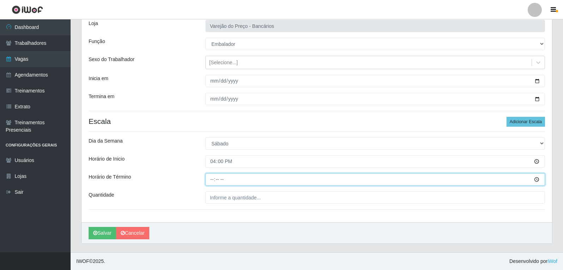
click at [214, 177] on input "Horário de Término" at bounding box center [374, 179] width 339 height 12
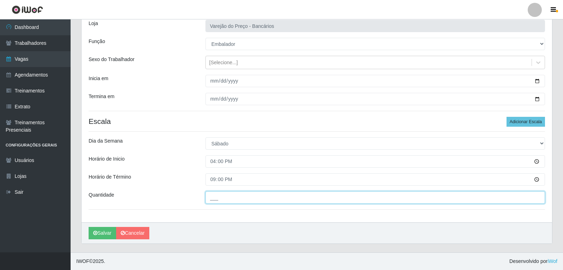
click at [217, 201] on input "___" at bounding box center [374, 197] width 339 height 12
click at [89, 227] on button "Salvar" at bounding box center [103, 233] width 28 height 12
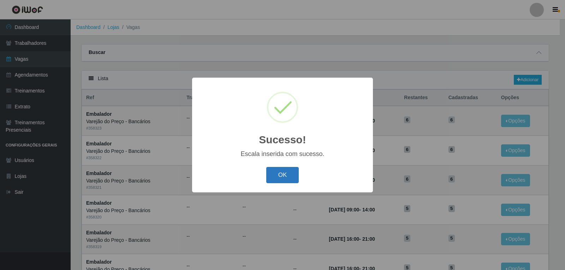
drag, startPoint x: 273, startPoint y: 177, endPoint x: 297, endPoint y: 171, distance: 25.3
click at [273, 177] on button "OK" at bounding box center [282, 175] width 33 height 17
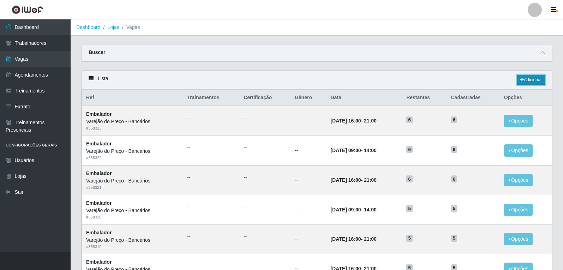
click at [528, 77] on link "Adicionar" at bounding box center [531, 80] width 28 height 10
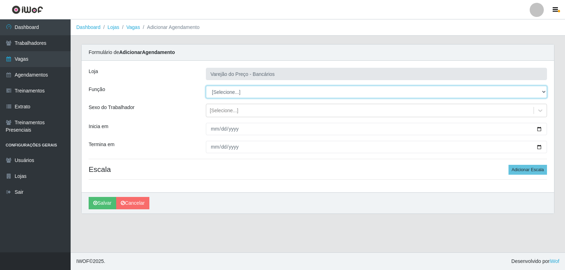
click at [218, 92] on select "[Selecione...] Auxiliar de Estacionamento Auxiliar de Estacionamento + Auxiliar…" at bounding box center [376, 92] width 341 height 12
click at [206, 86] on select "[Selecione...] Auxiliar de Estacionamento Auxiliar de Estacionamento + Auxiliar…" at bounding box center [376, 92] width 341 height 12
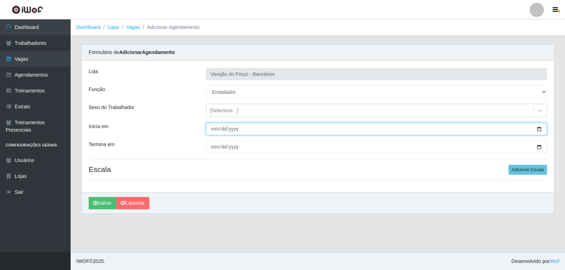
click at [210, 125] on input "Inicia em" at bounding box center [376, 129] width 341 height 12
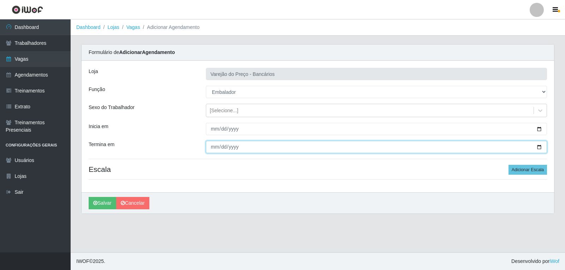
click at [212, 146] on input "Termina em" at bounding box center [376, 147] width 341 height 12
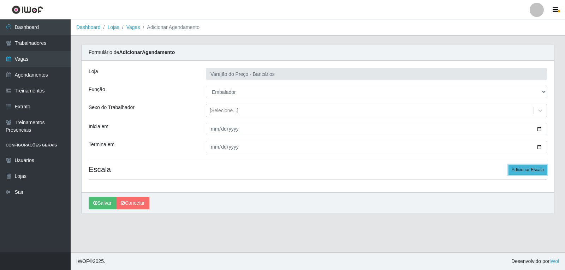
click at [519, 175] on button "Adicionar Escala" at bounding box center [527, 170] width 38 height 10
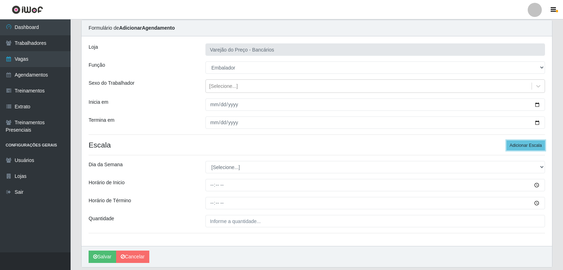
scroll to position [35, 0]
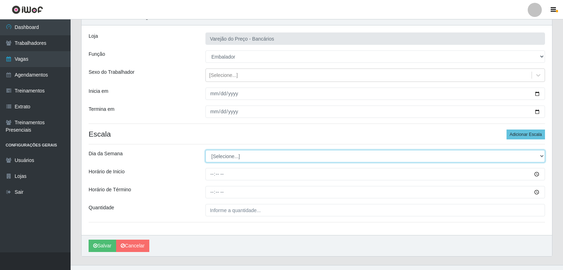
click at [234, 160] on select "[Selecione...] Segunda Terça Quarta Quinta Sexta Sábado Domingo" at bounding box center [374, 156] width 339 height 12
click at [205, 150] on select "[Selecione...] Segunda Terça Quarta Quinta Sexta Sábado Domingo" at bounding box center [374, 156] width 339 height 12
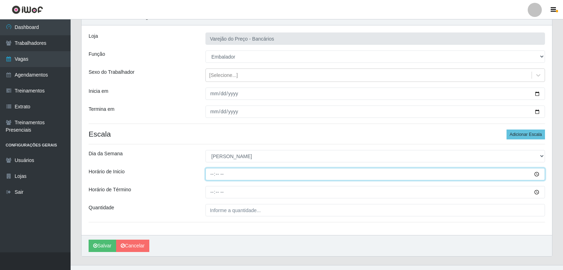
click at [211, 175] on input "Horário de Inicio" at bounding box center [374, 174] width 339 height 12
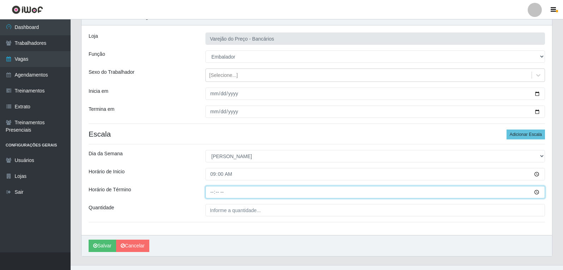
click at [212, 188] on input "Horário de Término" at bounding box center [374, 192] width 339 height 12
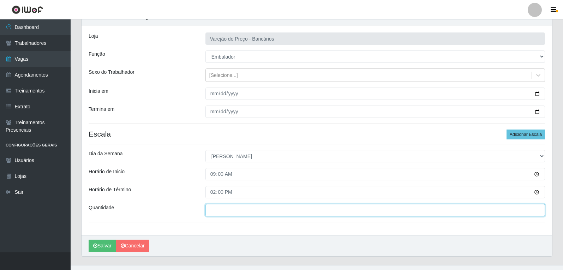
click at [227, 209] on input "___" at bounding box center [374, 210] width 339 height 12
click at [89, 240] on button "Salvar" at bounding box center [103, 246] width 28 height 12
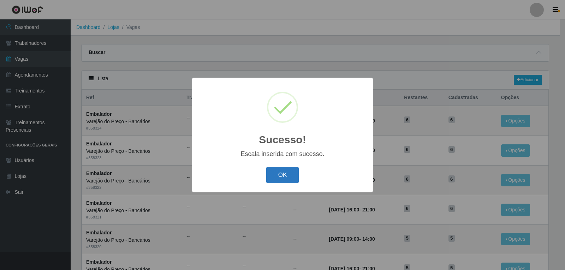
click at [297, 176] on button "OK" at bounding box center [282, 175] width 33 height 17
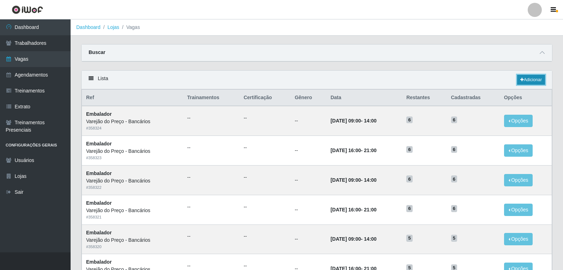
click at [524, 82] on link "Adicionar" at bounding box center [531, 80] width 28 height 10
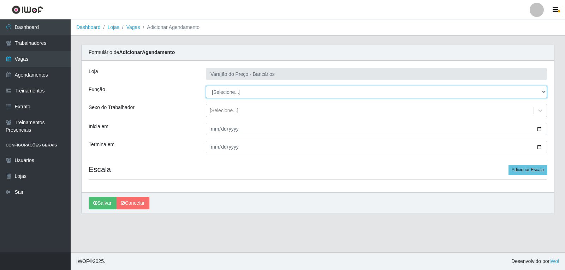
click at [213, 94] on select "[Selecione...] Auxiliar de Estacionamento Auxiliar de Estacionamento + Auxiliar…" at bounding box center [376, 92] width 341 height 12
click at [206, 86] on select "[Selecione...] Auxiliar de Estacionamento Auxiliar de Estacionamento + Auxiliar…" at bounding box center [376, 92] width 341 height 12
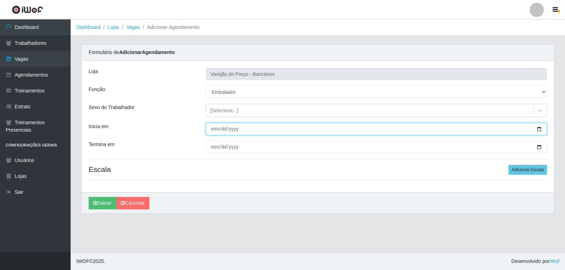
click at [210, 131] on input "Inicia em" at bounding box center [376, 129] width 341 height 12
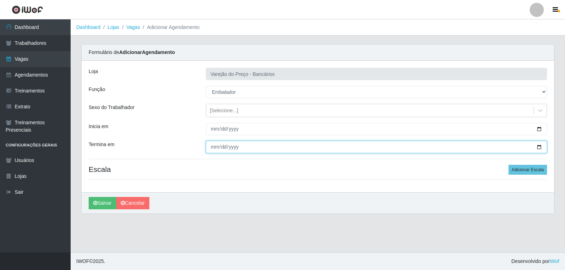
click at [210, 146] on input "Termina em" at bounding box center [376, 147] width 341 height 12
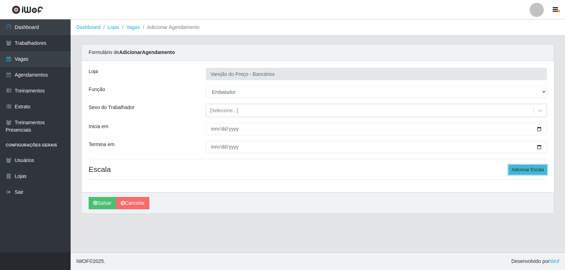
click at [526, 170] on button "Adicionar Escala" at bounding box center [527, 170] width 38 height 10
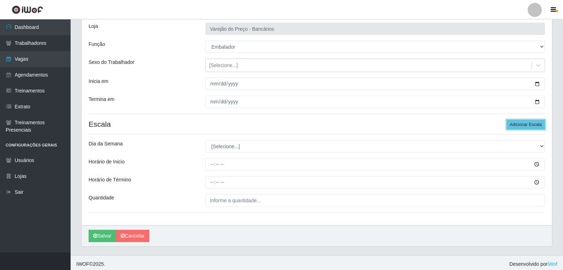
scroll to position [48, 0]
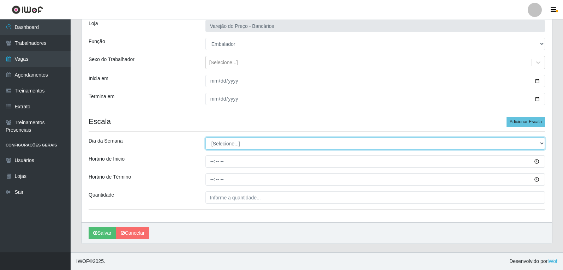
click at [242, 148] on select "[Selecione...] Segunda Terça Quarta Quinta Sexta Sábado Domingo" at bounding box center [374, 143] width 339 height 12
click at [205, 137] on select "[Selecione...] Segunda Terça Quarta Quinta Sexta Sábado Domingo" at bounding box center [374, 143] width 339 height 12
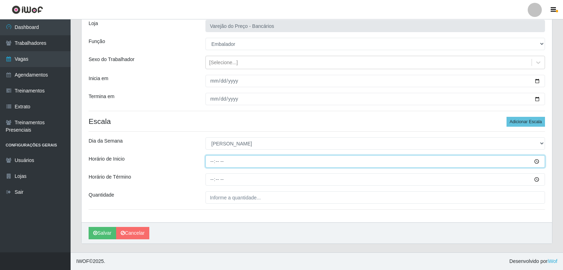
click at [210, 159] on input "Horário de Inicio" at bounding box center [374, 161] width 339 height 12
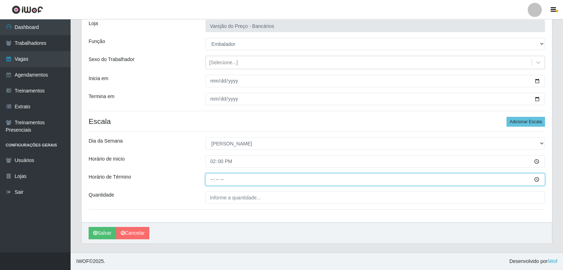
click at [212, 181] on input "Horário de Término" at bounding box center [374, 179] width 339 height 12
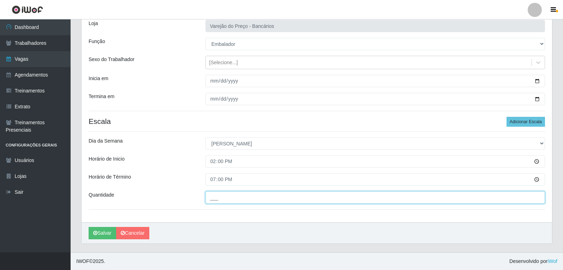
click at [221, 199] on input "___" at bounding box center [374, 197] width 339 height 12
click at [89, 227] on button "Salvar" at bounding box center [103, 233] width 28 height 12
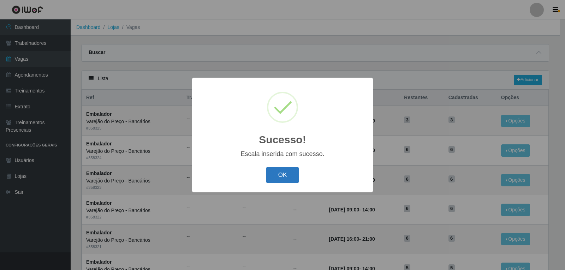
click at [284, 178] on button "OK" at bounding box center [282, 175] width 33 height 17
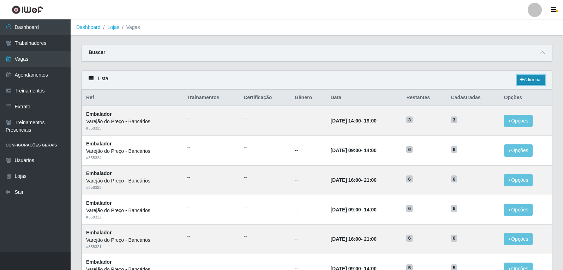
click at [525, 82] on link "Adicionar" at bounding box center [531, 80] width 28 height 10
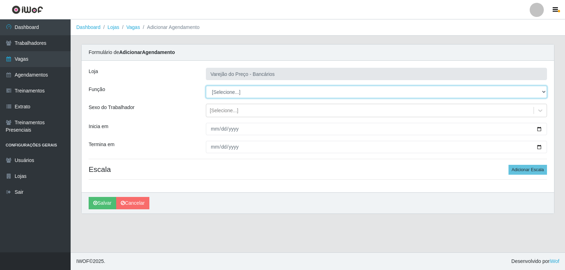
click at [223, 89] on select "[Selecione...] Auxiliar de Estacionamento Auxiliar de Estacionamento + Auxiliar…" at bounding box center [376, 92] width 341 height 12
click at [206, 86] on select "[Selecione...] Auxiliar de Estacionamento Auxiliar de Estacionamento + Auxiliar…" at bounding box center [376, 92] width 341 height 12
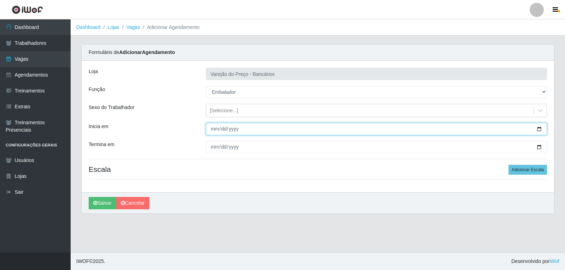
click at [212, 127] on input "Inicia em" at bounding box center [376, 129] width 341 height 12
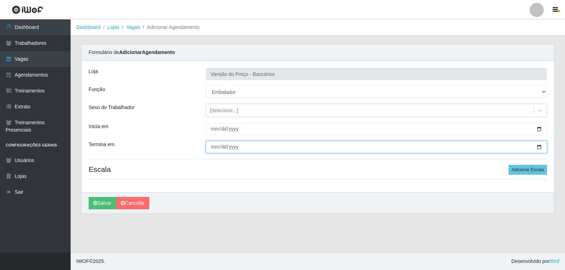
click at [214, 145] on input "Termina em" at bounding box center [376, 147] width 341 height 12
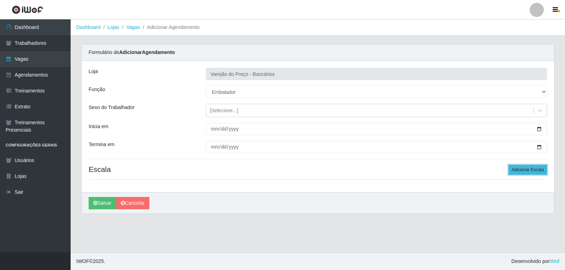
click at [535, 167] on button "Adicionar Escala" at bounding box center [527, 170] width 38 height 10
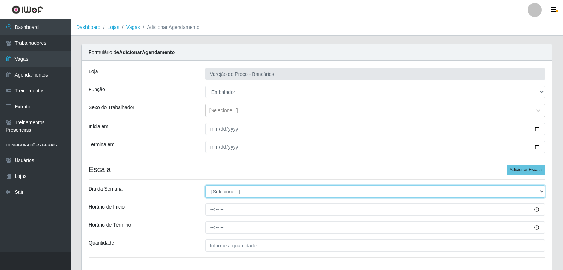
click at [247, 197] on select "[Selecione...] Segunda Terça Quarta Quinta Sexta Sábado Domingo" at bounding box center [374, 191] width 339 height 12
click at [205, 185] on select "[Selecione...] Segunda Terça Quarta Quinta Sexta Sábado Domingo" at bounding box center [374, 191] width 339 height 12
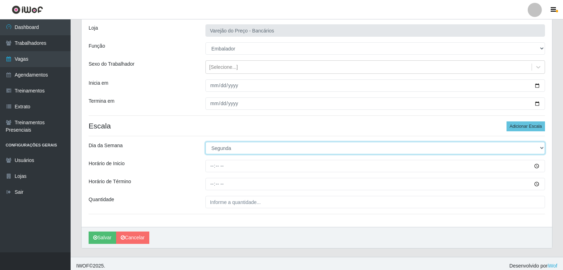
scroll to position [48, 0]
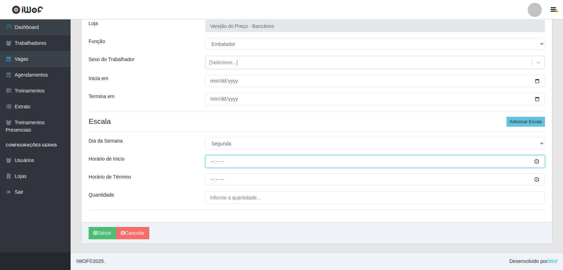
click at [213, 165] on input "Horário de Inicio" at bounding box center [374, 161] width 339 height 12
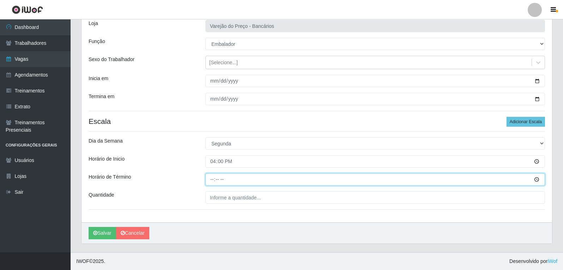
click at [208, 177] on input "Horário de Término" at bounding box center [374, 179] width 339 height 12
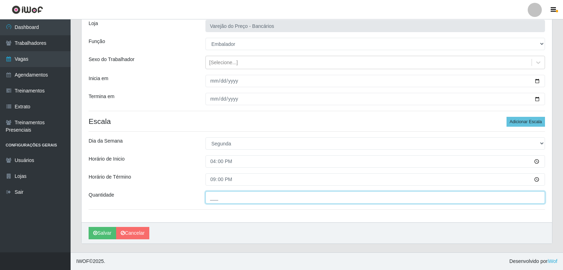
click at [216, 193] on input "___" at bounding box center [374, 197] width 339 height 12
click at [89, 227] on button "Salvar" at bounding box center [103, 233] width 28 height 12
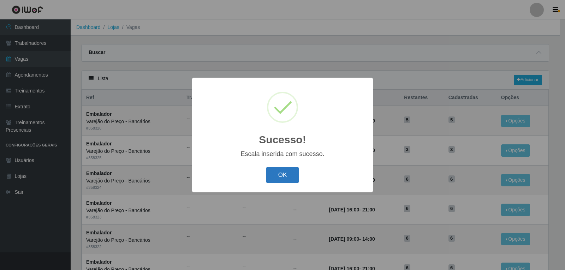
click at [282, 177] on button "OK" at bounding box center [282, 175] width 33 height 17
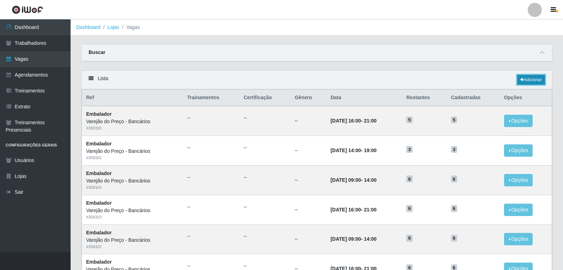
click at [531, 81] on link "Adicionar" at bounding box center [531, 80] width 28 height 10
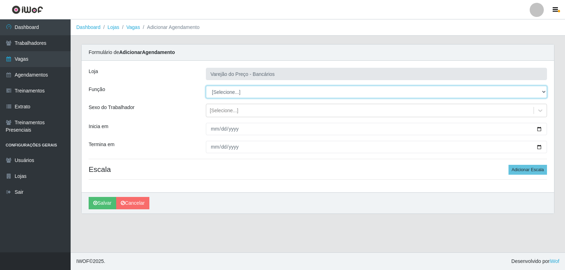
click at [217, 93] on select "[Selecione...] Auxiliar de Estacionamento Auxiliar de Estacionamento + Auxiliar…" at bounding box center [376, 92] width 341 height 12
click at [206, 86] on select "[Selecione...] Auxiliar de Estacionamento Auxiliar de Estacionamento + Auxiliar…" at bounding box center [376, 92] width 341 height 12
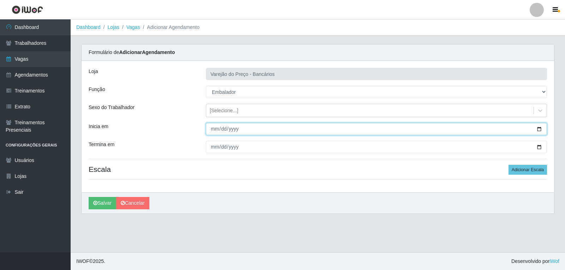
click at [214, 130] on input "Inicia em" at bounding box center [376, 129] width 341 height 12
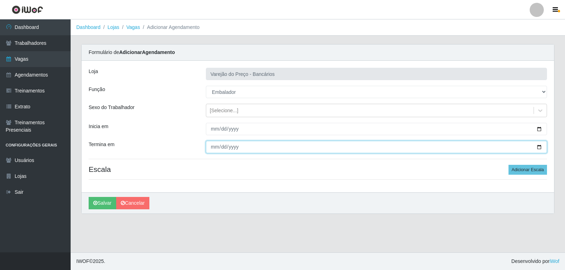
click at [212, 145] on input "Termina em" at bounding box center [376, 147] width 341 height 12
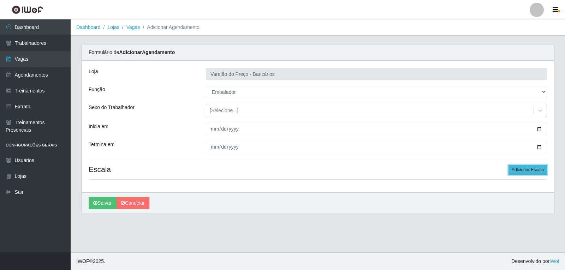
click at [523, 165] on button "Adicionar Escala" at bounding box center [527, 170] width 38 height 10
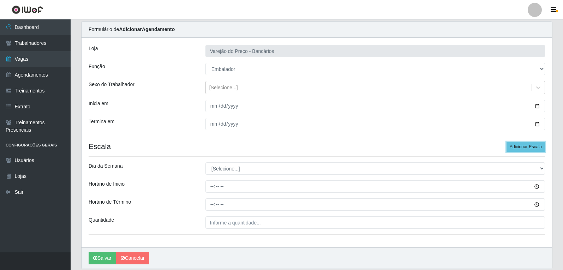
scroll to position [35, 0]
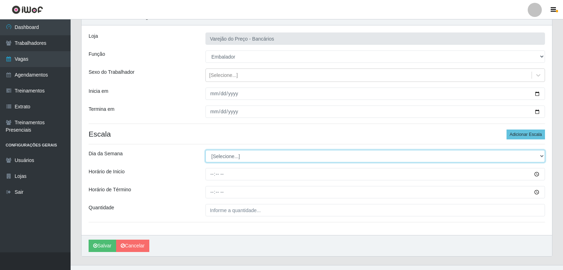
click at [286, 161] on select "[Selecione...] Segunda Terça Quarta Quinta Sexta Sábado Domingo" at bounding box center [374, 156] width 339 height 12
click at [205, 150] on select "[Selecione...] Segunda Terça Quarta Quinta Sexta Sábado Domingo" at bounding box center [374, 156] width 339 height 12
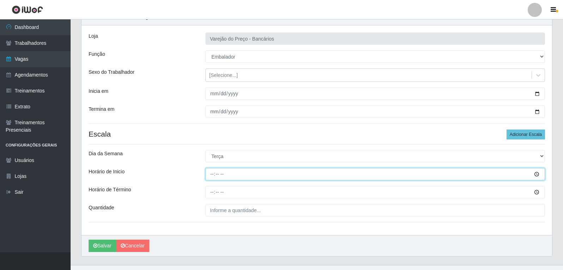
click at [215, 177] on input "Horário de Inicio" at bounding box center [374, 174] width 339 height 12
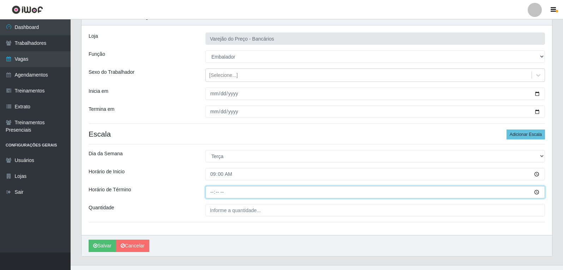
click at [215, 187] on input "Horário de Término" at bounding box center [374, 192] width 339 height 12
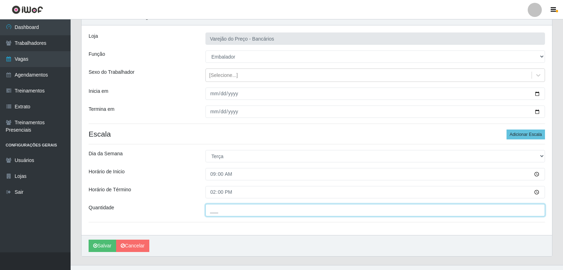
click at [222, 210] on input "___" at bounding box center [374, 210] width 339 height 12
click at [89, 240] on button "Salvar" at bounding box center [103, 246] width 28 height 12
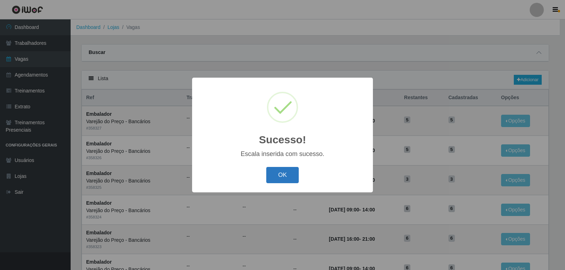
click at [274, 171] on button "OK" at bounding box center [282, 175] width 33 height 17
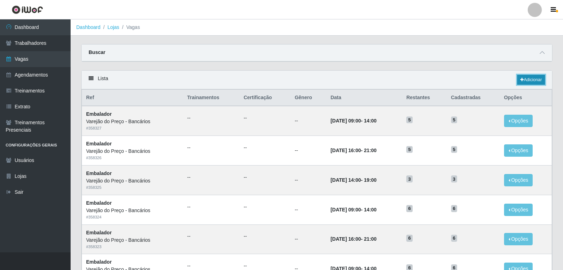
click at [530, 83] on link "Adicionar" at bounding box center [531, 80] width 28 height 10
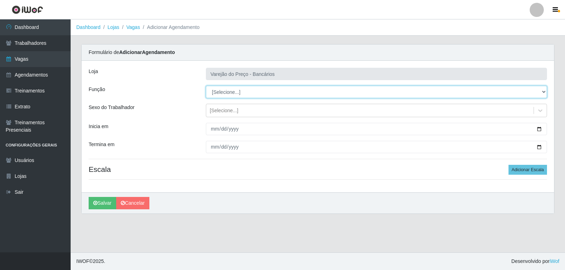
click at [233, 98] on select "[Selecione...] Auxiliar de Estacionamento Auxiliar de Estacionamento + Auxiliar…" at bounding box center [376, 92] width 341 height 12
click at [206, 86] on select "[Selecione...] Auxiliar de Estacionamento Auxiliar de Estacionamento + Auxiliar…" at bounding box center [376, 92] width 341 height 12
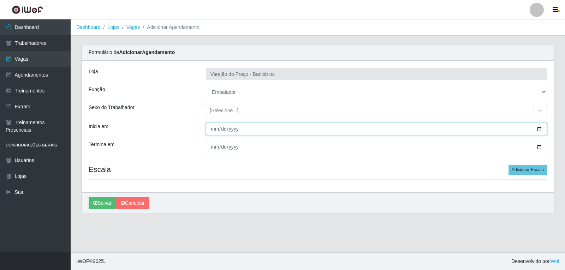
click at [211, 126] on input "Inicia em" at bounding box center [376, 129] width 341 height 12
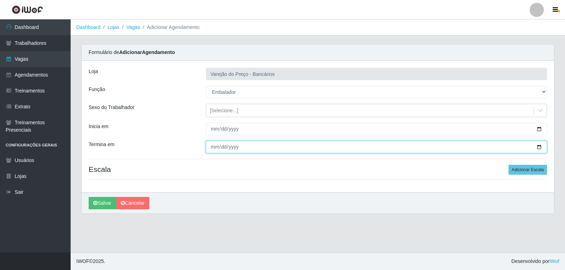
click at [215, 150] on input "Termina em" at bounding box center [376, 147] width 341 height 12
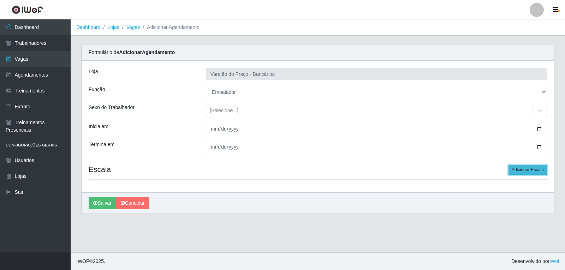
click at [521, 172] on button "Adicionar Escala" at bounding box center [527, 170] width 38 height 10
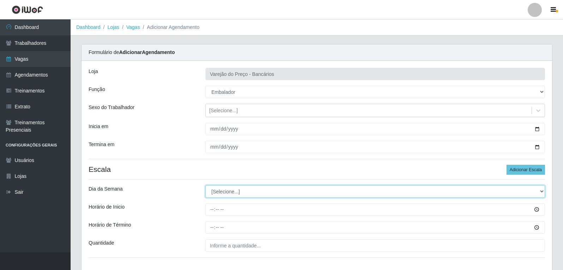
click at [257, 192] on select "[Selecione...] Segunda Terça Quarta Quinta Sexta Sábado Domingo" at bounding box center [374, 191] width 339 height 12
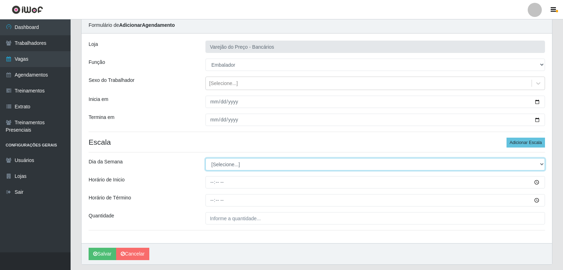
scroll to position [35, 0]
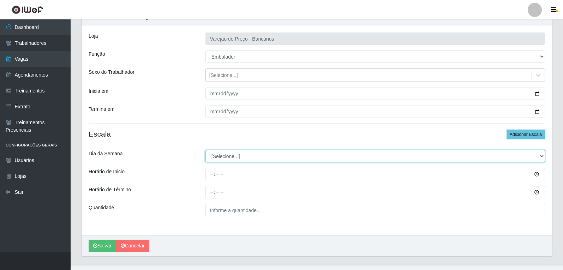
click at [230, 152] on select "[Selecione...] Segunda Terça Quarta Quinta Sexta Sábado Domingo" at bounding box center [374, 156] width 339 height 12
click at [205, 150] on select "[Selecione...] Segunda Terça Quarta Quinta Sexta Sábado Domingo" at bounding box center [374, 156] width 339 height 12
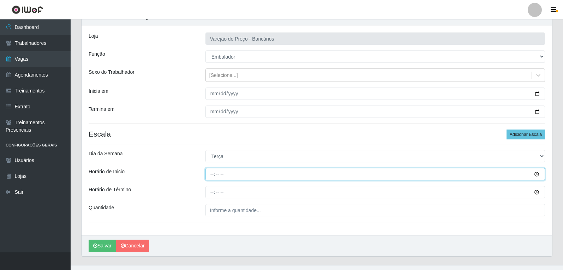
click at [213, 172] on input "Horário de Inicio" at bounding box center [374, 174] width 339 height 12
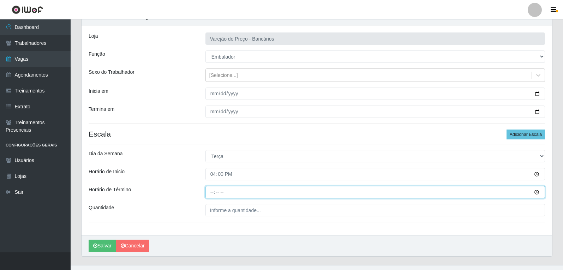
click at [217, 189] on input "Horário de Término" at bounding box center [374, 192] width 339 height 12
click at [215, 191] on input "Horário de Término" at bounding box center [374, 192] width 339 height 12
click at [207, 190] on input "Horário de Término" at bounding box center [374, 192] width 339 height 12
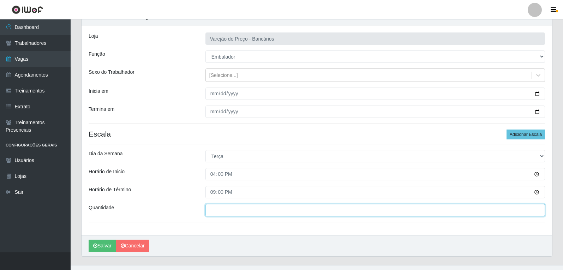
click at [219, 207] on input "___" at bounding box center [374, 210] width 339 height 12
click at [89, 240] on button "Salvar" at bounding box center [103, 246] width 28 height 12
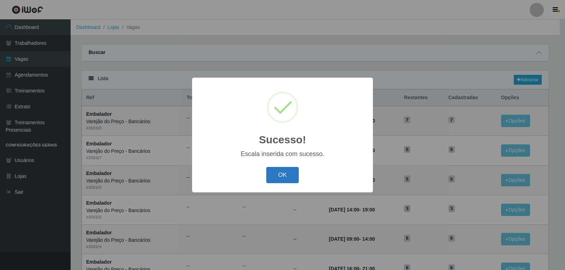
click at [288, 176] on button "OK" at bounding box center [282, 175] width 33 height 17
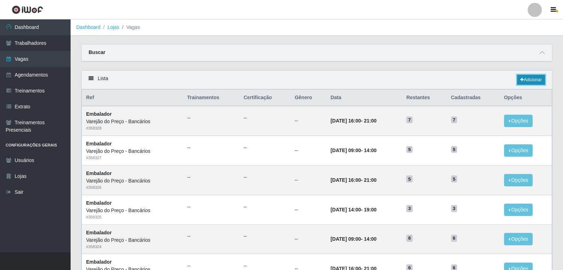
click at [524, 78] on link "Adicionar" at bounding box center [531, 80] width 28 height 10
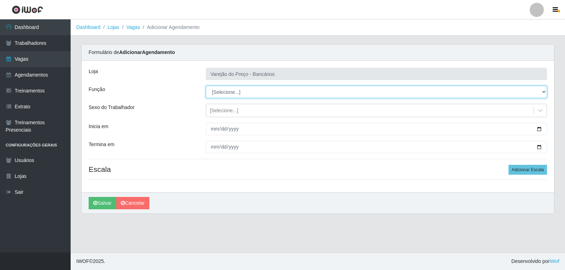
click at [222, 94] on select "[Selecione...] Auxiliar de Estacionamento Auxiliar de Estacionamento + Auxiliar…" at bounding box center [376, 92] width 341 height 12
click at [206, 86] on select "[Selecione...] Auxiliar de Estacionamento Auxiliar de Estacionamento + Auxiliar…" at bounding box center [376, 92] width 341 height 12
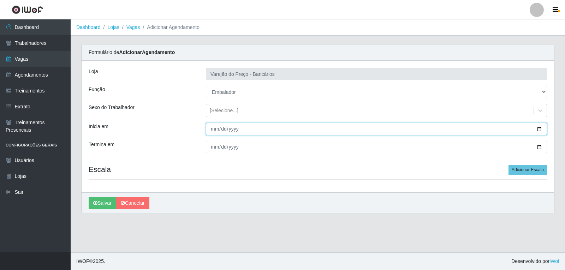
click at [214, 126] on input "Inicia em" at bounding box center [376, 129] width 341 height 12
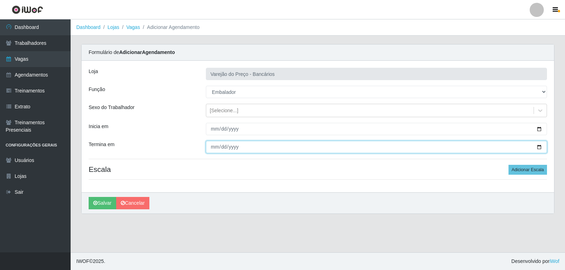
click at [212, 150] on input "Termina em" at bounding box center [376, 147] width 341 height 12
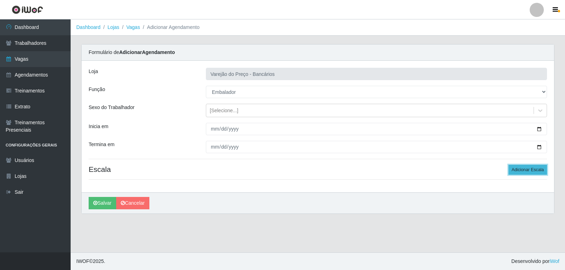
click at [539, 172] on button "Adicionar Escala" at bounding box center [527, 170] width 38 height 10
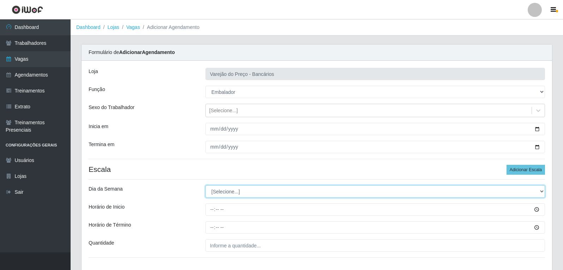
click at [231, 195] on select "[Selecione...] Segunda Terça Quarta Quinta Sexta Sábado Domingo" at bounding box center [374, 191] width 339 height 12
click at [205, 185] on select "[Selecione...] Segunda Terça Quarta Quinta Sexta Sábado Domingo" at bounding box center [374, 191] width 339 height 12
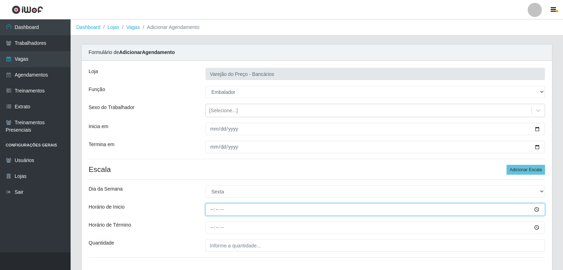
click at [213, 212] on input "Horário de Inicio" at bounding box center [374, 209] width 339 height 12
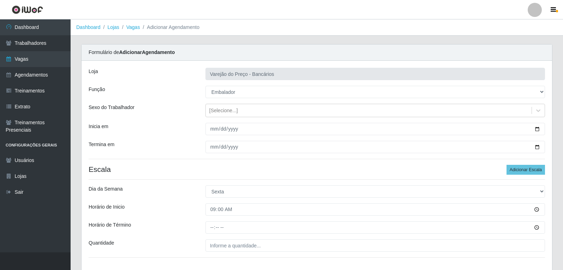
click at [214, 235] on div "Loja Varejão do Preço - Bancários Função [Selecione...] Auxiliar de Estacioname…" at bounding box center [317, 166] width 470 height 210
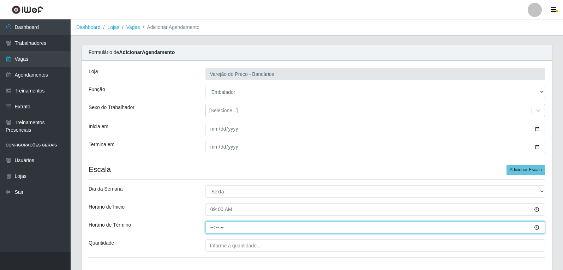
click at [212, 230] on input "Horário de Término" at bounding box center [374, 227] width 339 height 12
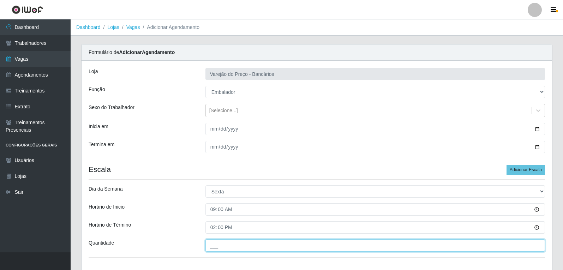
click at [219, 249] on input "___" at bounding box center [374, 245] width 339 height 12
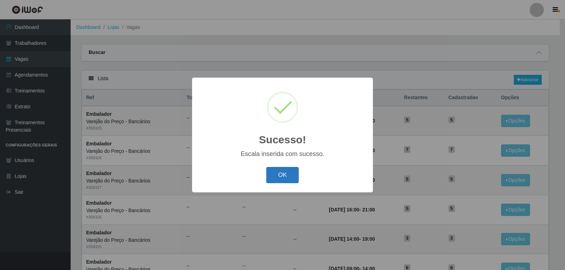
click at [289, 175] on button "OK" at bounding box center [282, 175] width 33 height 17
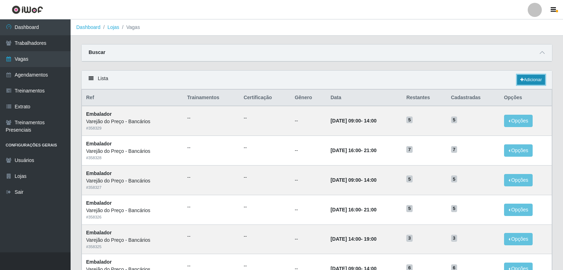
click at [523, 83] on link "Adicionar" at bounding box center [531, 80] width 28 height 10
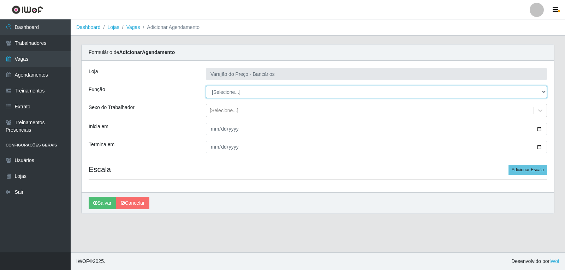
click at [232, 93] on select "[Selecione...] Auxiliar de Estacionamento Auxiliar de Estacionamento + Auxiliar…" at bounding box center [376, 92] width 341 height 12
click at [206, 86] on select "[Selecione...] Auxiliar de Estacionamento Auxiliar de Estacionamento + Auxiliar…" at bounding box center [376, 92] width 341 height 12
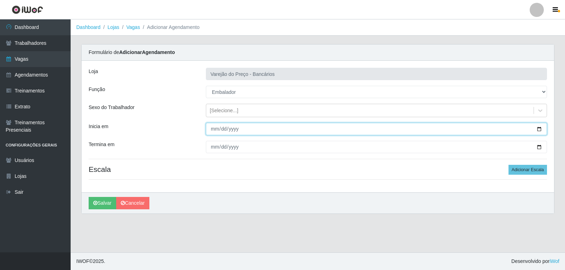
click at [208, 129] on input "Inicia em" at bounding box center [376, 129] width 341 height 12
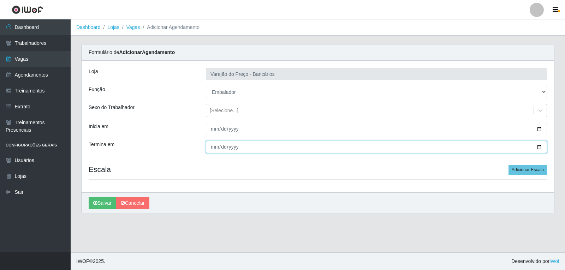
click at [213, 144] on input "Termina em" at bounding box center [376, 147] width 341 height 12
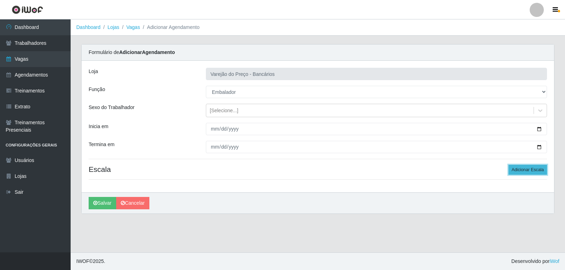
click at [518, 167] on button "Adicionar Escala" at bounding box center [527, 170] width 38 height 10
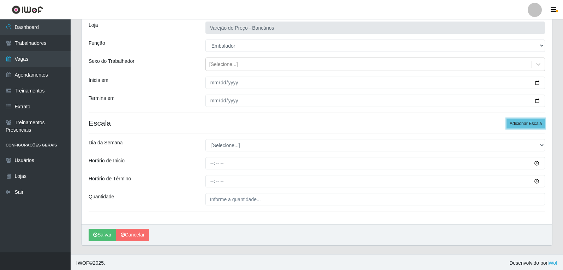
scroll to position [48, 0]
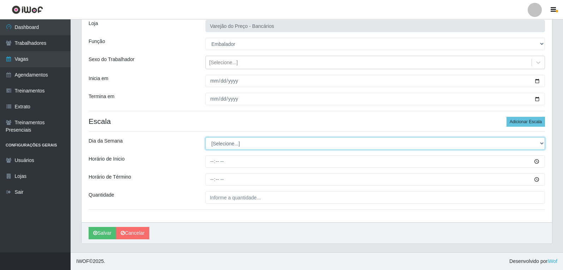
click at [242, 146] on select "[Selecione...] Segunda Terça Quarta Quinta Sexta Sábado Domingo" at bounding box center [374, 143] width 339 height 12
click at [205, 137] on select "[Selecione...] Segunda Terça Quarta Quinta Sexta Sábado Domingo" at bounding box center [374, 143] width 339 height 12
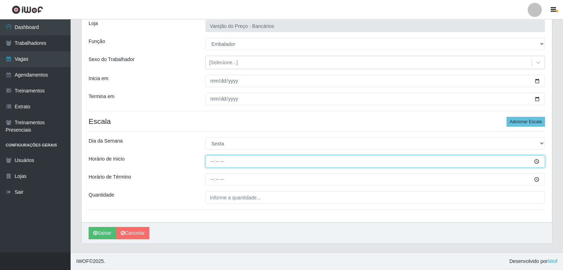
click at [213, 161] on input "Horário de Inicio" at bounding box center [374, 161] width 339 height 12
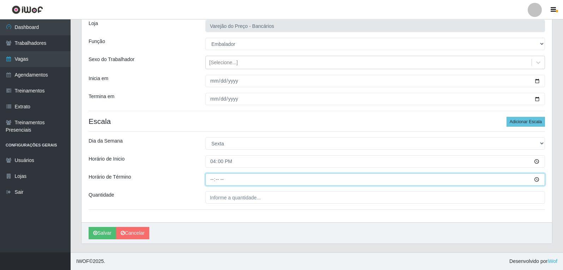
click at [210, 185] on input "Horário de Término" at bounding box center [374, 179] width 339 height 12
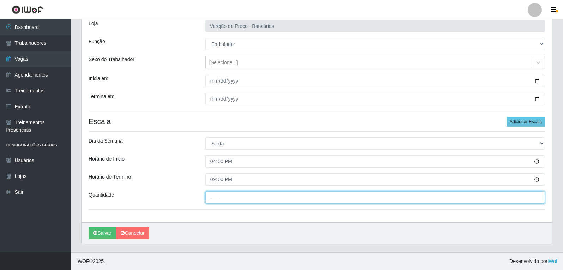
click at [230, 196] on input "___" at bounding box center [374, 197] width 339 height 12
click at [89, 227] on button "Salvar" at bounding box center [103, 233] width 28 height 12
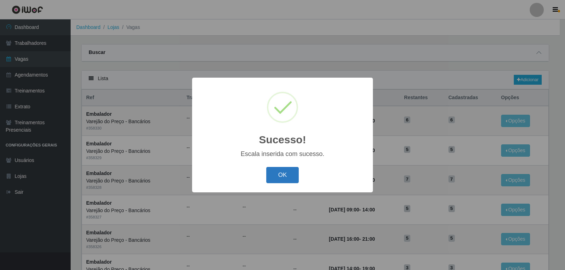
click at [272, 182] on button "OK" at bounding box center [282, 175] width 33 height 17
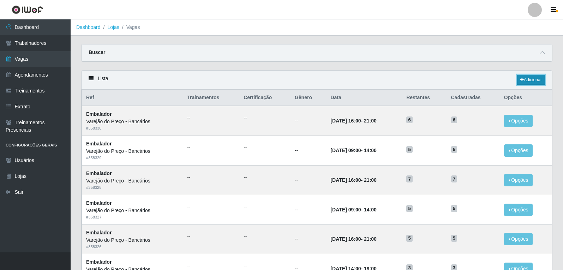
click at [539, 82] on link "Adicionar" at bounding box center [531, 80] width 28 height 10
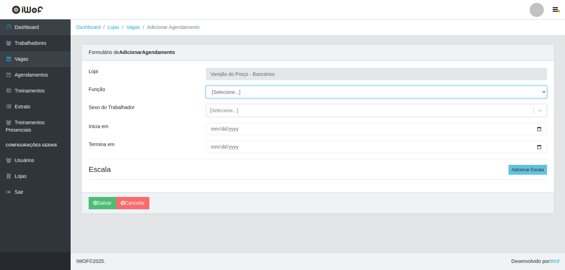
click at [260, 95] on select "[Selecione...] Auxiliar de Estacionamento Auxiliar de Estacionamento + Auxiliar…" at bounding box center [376, 92] width 341 height 12
click at [206, 86] on select "[Selecione...] Auxiliar de Estacionamento Auxiliar de Estacionamento + Auxiliar…" at bounding box center [376, 92] width 341 height 12
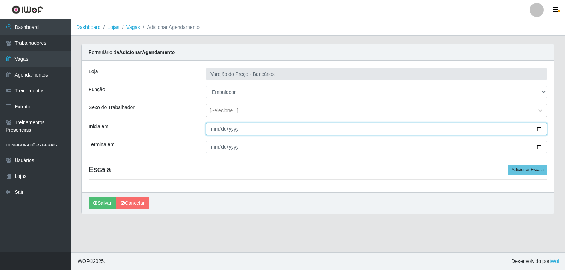
click at [215, 129] on input "Inicia em" at bounding box center [376, 129] width 341 height 12
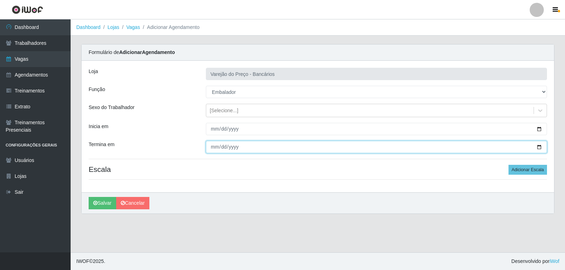
click at [210, 150] on input "Termina em" at bounding box center [376, 147] width 341 height 12
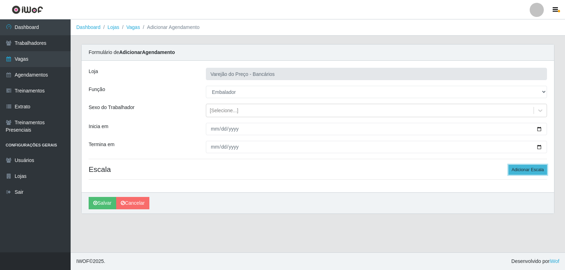
drag, startPoint x: 524, startPoint y: 168, endPoint x: 508, endPoint y: 163, distance: 16.5
click at [524, 168] on button "Adicionar Escala" at bounding box center [527, 170] width 38 height 10
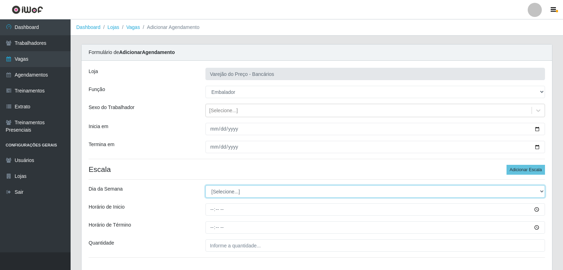
click at [276, 193] on select "[Selecione...] Segunda Terça Quarta Quinta Sexta Sábado Domingo" at bounding box center [374, 191] width 339 height 12
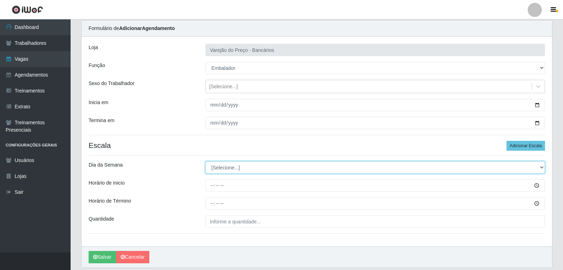
scroll to position [35, 0]
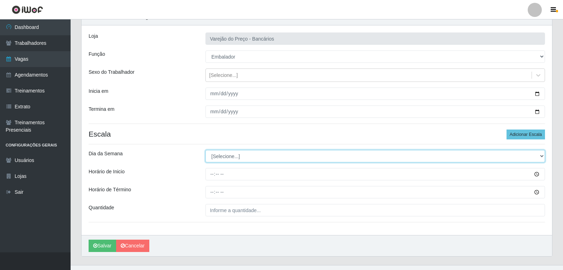
click at [223, 161] on select "[Selecione...] Segunda Terça Quarta Quinta Sexta Sábado Domingo" at bounding box center [374, 156] width 339 height 12
click at [205, 150] on select "[Selecione...] Segunda Terça Quarta Quinta Sexta Sábado Domingo" at bounding box center [374, 156] width 339 height 12
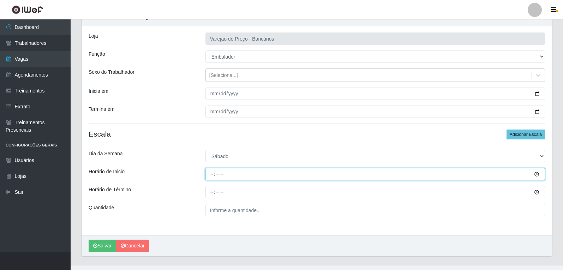
click at [210, 178] on input "Horário de Inicio" at bounding box center [374, 174] width 339 height 12
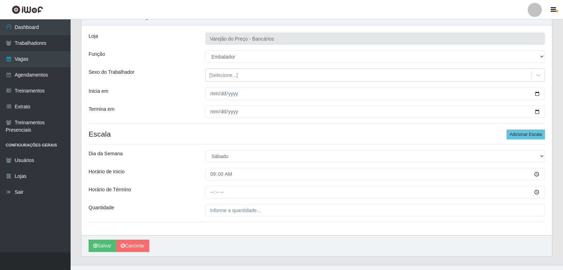
click at [206, 198] on div at bounding box center [375, 192] width 350 height 12
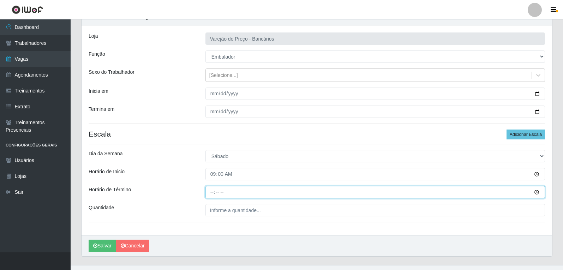
click at [211, 192] on input "Horário de Término" at bounding box center [374, 192] width 339 height 12
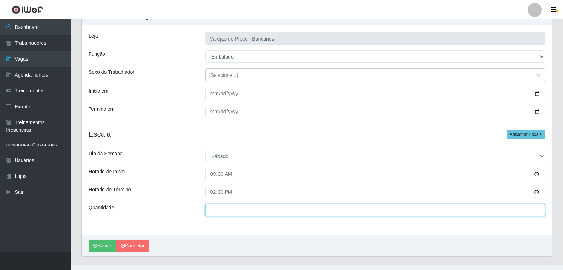
click at [218, 215] on input "___" at bounding box center [374, 210] width 339 height 12
click at [89, 240] on button "Salvar" at bounding box center [103, 246] width 28 height 12
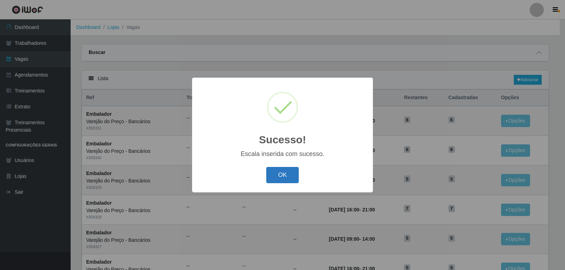
click at [288, 169] on button "OK" at bounding box center [282, 175] width 33 height 17
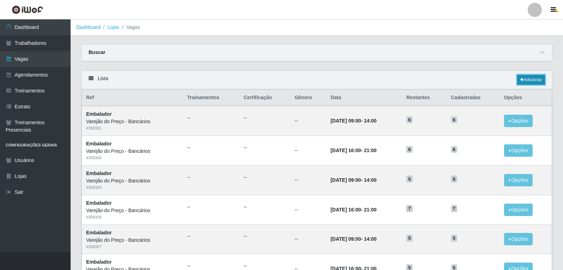
click at [532, 80] on link "Adicionar" at bounding box center [531, 80] width 28 height 10
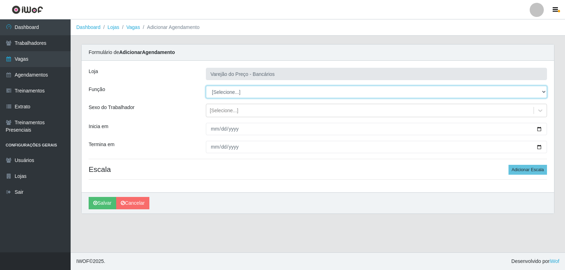
click at [239, 92] on select "[Selecione...] Auxiliar de Estacionamento Auxiliar de Estacionamento + Auxiliar…" at bounding box center [376, 92] width 341 height 12
click at [206, 86] on select "[Selecione...] Auxiliar de Estacionamento Auxiliar de Estacionamento + Auxiliar…" at bounding box center [376, 92] width 341 height 12
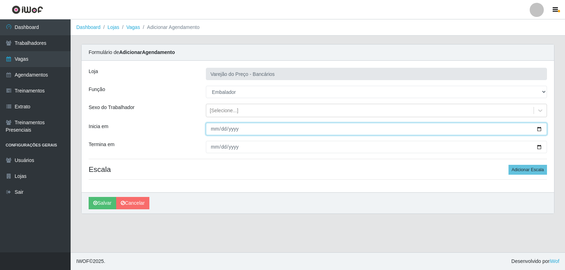
click at [214, 130] on input "Inicia em" at bounding box center [376, 129] width 341 height 12
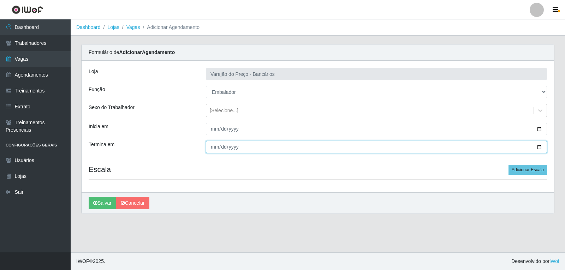
click at [215, 147] on input "Termina em" at bounding box center [376, 147] width 341 height 12
click at [221, 146] on input "22025-11-27" at bounding box center [376, 147] width 341 height 12
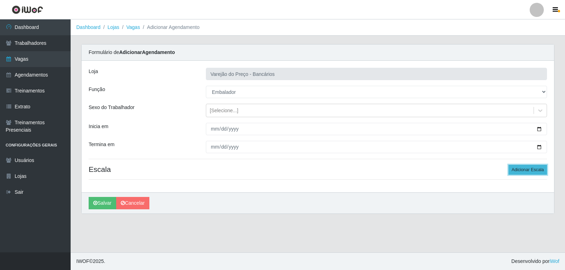
click at [539, 169] on button "Adicionar Escala" at bounding box center [527, 170] width 38 height 10
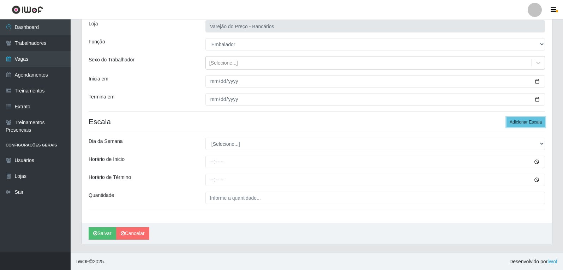
scroll to position [48, 0]
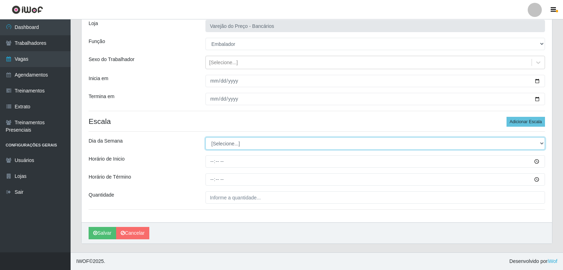
click at [218, 149] on select "[Selecione...] Segunda Terça Quarta Quinta Sexta Sábado Domingo" at bounding box center [374, 143] width 339 height 12
click at [205, 137] on select "[Selecione...] Segunda Terça Quarta Quinta Sexta Sábado Domingo" at bounding box center [374, 143] width 339 height 12
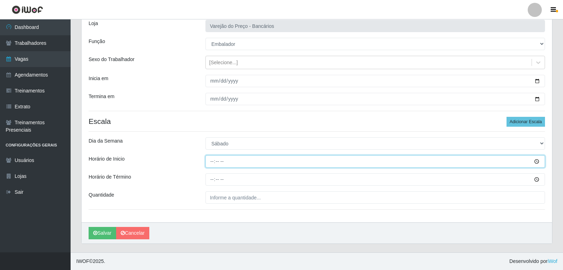
click at [212, 160] on input "Horário de Inicio" at bounding box center [374, 161] width 339 height 12
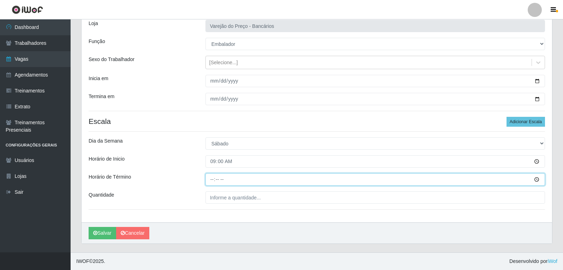
click at [213, 177] on input "Horário de Término" at bounding box center [374, 179] width 339 height 12
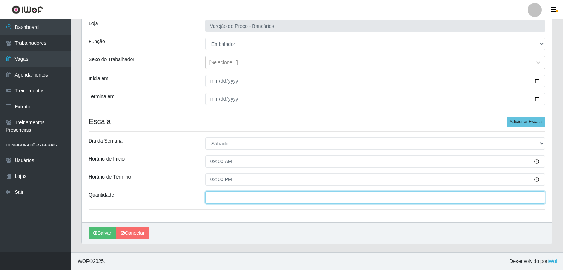
drag, startPoint x: 221, startPoint y: 199, endPoint x: 218, endPoint y: 205, distance: 6.6
click at [221, 199] on input "___" at bounding box center [374, 197] width 339 height 12
click at [89, 227] on button "Salvar" at bounding box center [103, 233] width 28 height 12
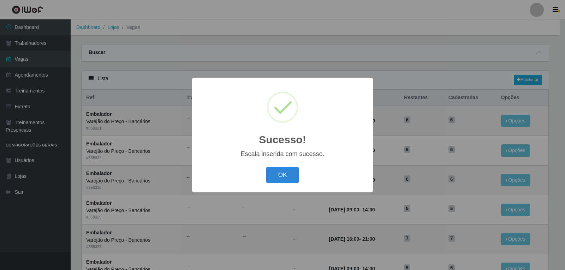
click at [286, 167] on div "OK Cancel" at bounding box center [282, 175] width 167 height 20
click at [287, 167] on div "OK Cancel" at bounding box center [282, 175] width 167 height 20
click at [295, 180] on button "OK" at bounding box center [282, 175] width 33 height 17
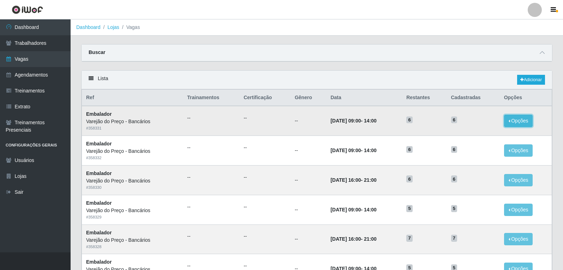
click at [521, 118] on button "Opções" at bounding box center [518, 121] width 29 height 12
click at [470, 133] on button "Deletar" at bounding box center [475, 137] width 56 height 14
click at [528, 83] on link "Adicionar" at bounding box center [531, 80] width 28 height 10
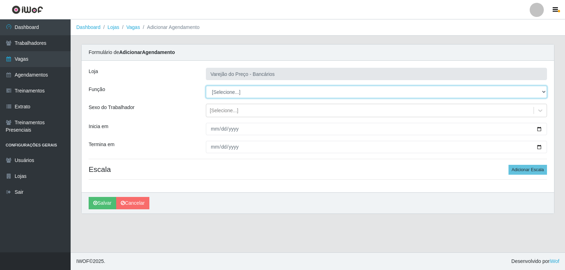
click at [235, 97] on select "[Selecione...] Auxiliar de Estacionamento Auxiliar de Estacionamento + Auxiliar…" at bounding box center [376, 92] width 341 height 12
click at [206, 86] on select "[Selecione...] Auxiliar de Estacionamento Auxiliar de Estacionamento + Auxiliar…" at bounding box center [376, 92] width 341 height 12
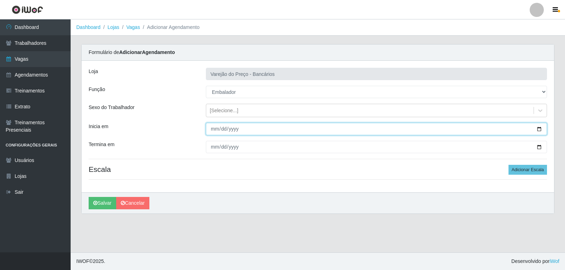
click at [214, 131] on input "Inicia em" at bounding box center [376, 129] width 341 height 12
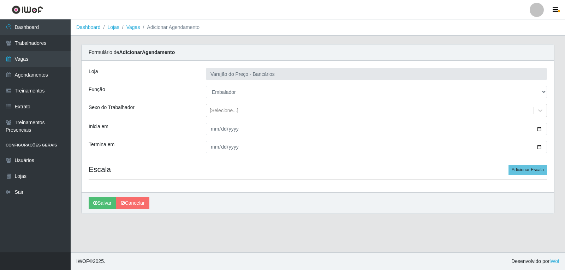
click at [207, 149] on div at bounding box center [375, 147] width 351 height 12
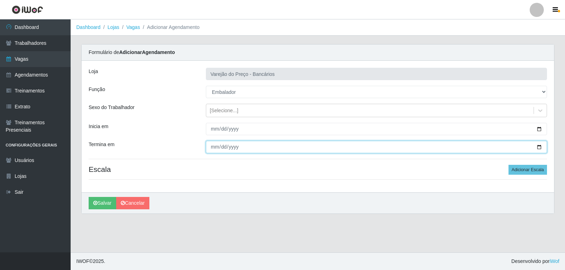
click at [212, 149] on input "Termina em" at bounding box center [376, 147] width 341 height 12
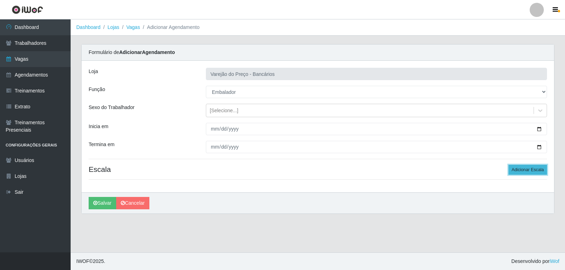
click at [514, 170] on button "Adicionar Escala" at bounding box center [527, 170] width 38 height 10
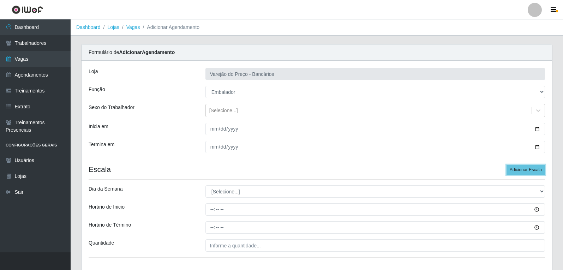
scroll to position [35, 0]
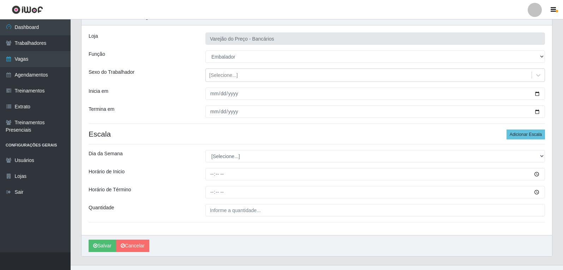
click at [225, 163] on div "Loja Varejão do Preço - Bancários Função [Selecione...] Auxiliar de Estacioname…" at bounding box center [317, 130] width 470 height 210
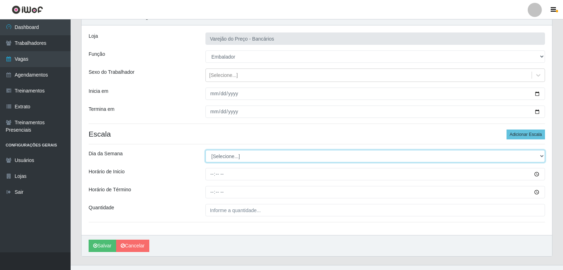
click at [220, 158] on select "[Selecione...] Segunda Terça Quarta Quinta Sexta Sábado Domingo" at bounding box center [374, 156] width 339 height 12
click at [205, 150] on select "[Selecione...] Segunda Terça Quarta Quinta Sexta Sábado Domingo" at bounding box center [374, 156] width 339 height 12
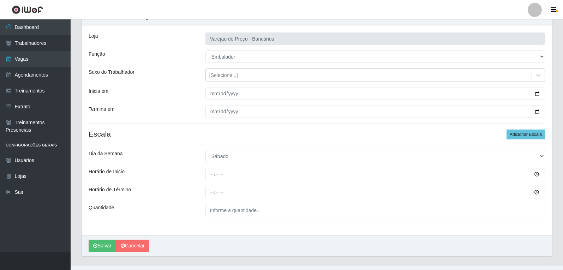
click at [243, 131] on h4 "Escala Adicionar Escala" at bounding box center [317, 133] width 456 height 9
click at [131, 245] on link "Cancelar" at bounding box center [132, 246] width 33 height 12
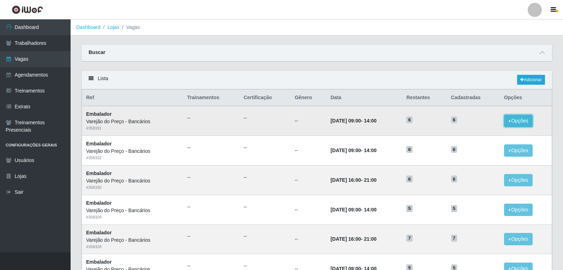
click at [516, 119] on button "Opções" at bounding box center [518, 121] width 29 height 12
click at [477, 139] on div "Deletar" at bounding box center [475, 136] width 42 height 7
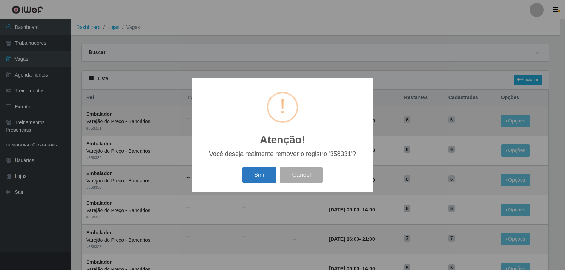
click at [265, 176] on button "Sim" at bounding box center [259, 175] width 34 height 17
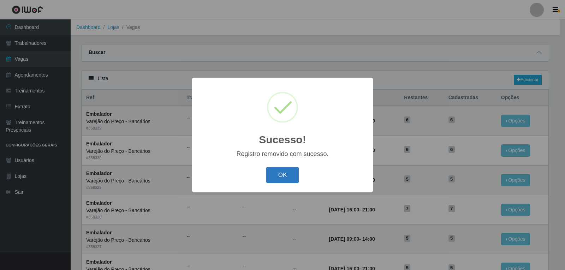
click at [284, 177] on button "OK" at bounding box center [282, 175] width 33 height 17
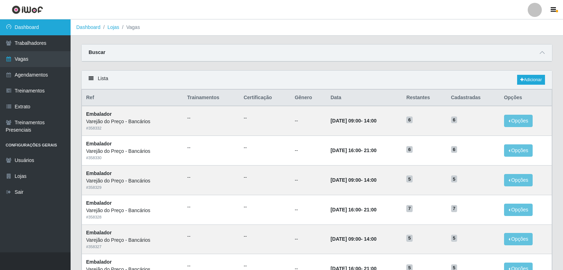
click at [46, 23] on link "Dashboard" at bounding box center [35, 27] width 71 height 16
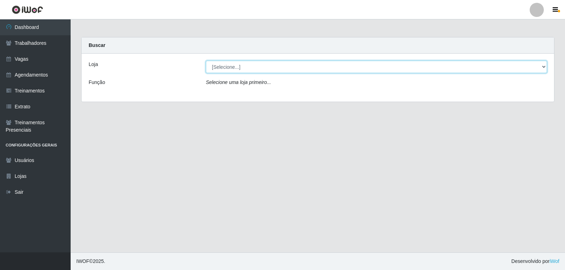
click at [253, 66] on select "[Selecione...] Varejão do Preço - Bancários" at bounding box center [376, 67] width 341 height 12
click at [206, 61] on select "[Selecione...] Varejão do Preço - Bancários" at bounding box center [376, 67] width 341 height 12
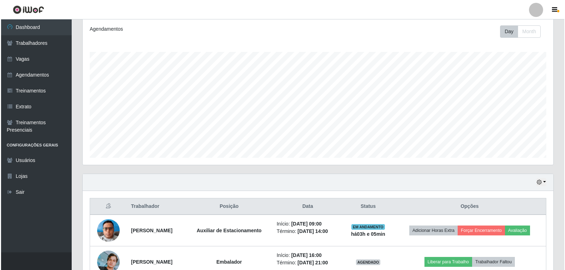
scroll to position [141, 0]
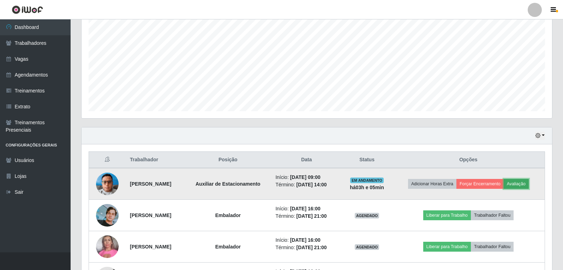
click at [526, 184] on button "Avaliação" at bounding box center [515, 184] width 25 height 10
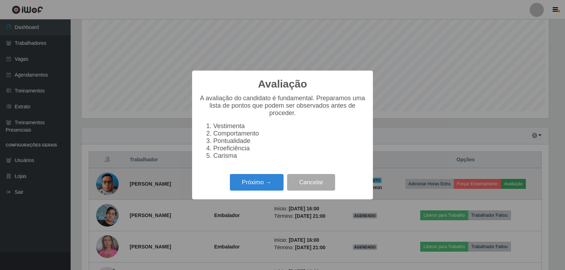
scroll to position [146, 467]
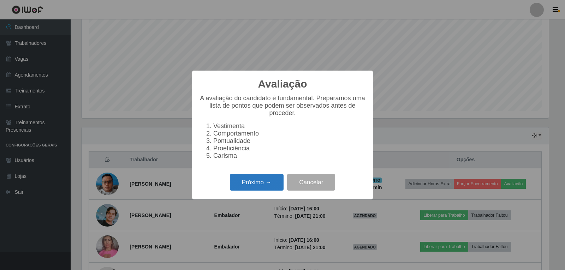
click at [257, 180] on button "Próximo →" at bounding box center [257, 182] width 54 height 17
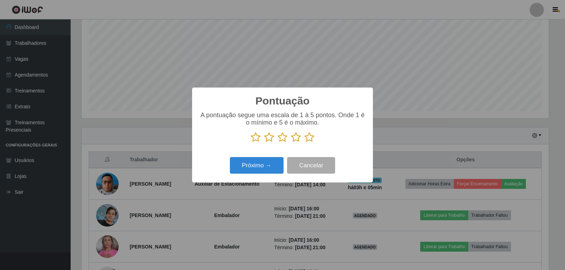
click at [310, 134] on icon at bounding box center [309, 137] width 10 height 11
click at [304, 143] on input "radio" at bounding box center [304, 143] width 0 height 0
click at [270, 161] on button "Próximo →" at bounding box center [257, 165] width 54 height 17
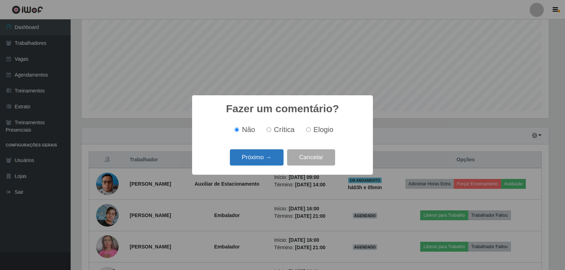
click at [270, 162] on button "Próximo →" at bounding box center [257, 157] width 54 height 17
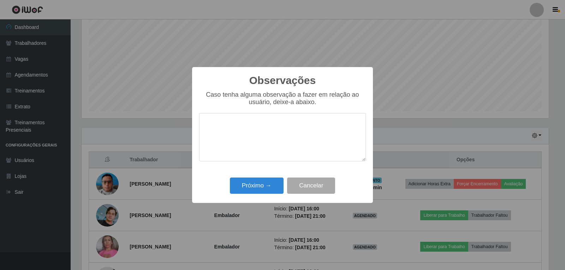
click at [259, 175] on div "Observações × Caso tenha alguma observação a fazer em relação ao usuário, deixe…" at bounding box center [282, 135] width 181 height 136
click at [256, 182] on button "Próximo →" at bounding box center [257, 185] width 54 height 17
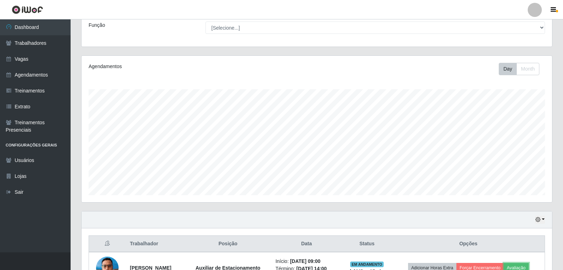
scroll to position [14, 0]
